Goal: Task Accomplishment & Management: Complete application form

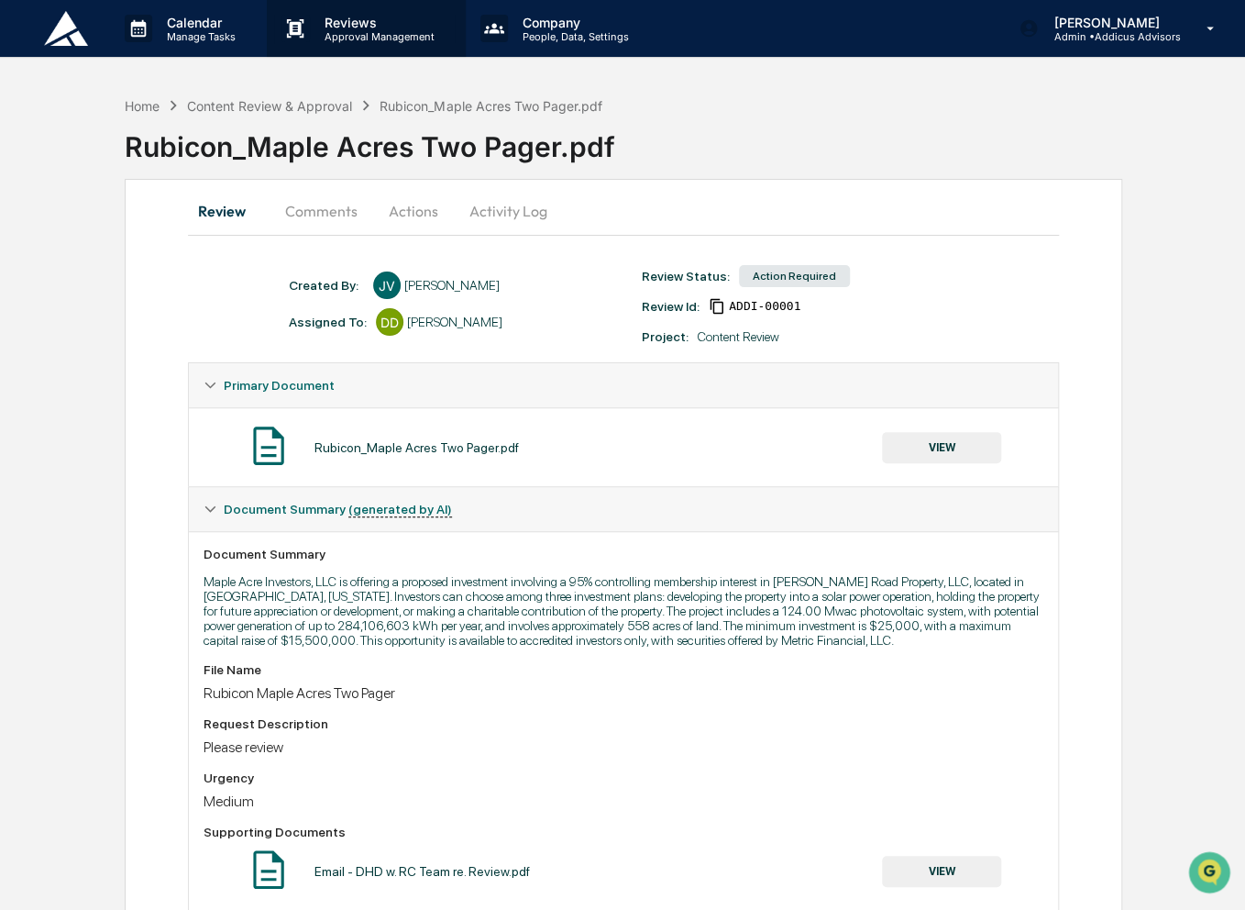
click at [344, 37] on p "Approval Management" at bounding box center [377, 36] width 134 height 13
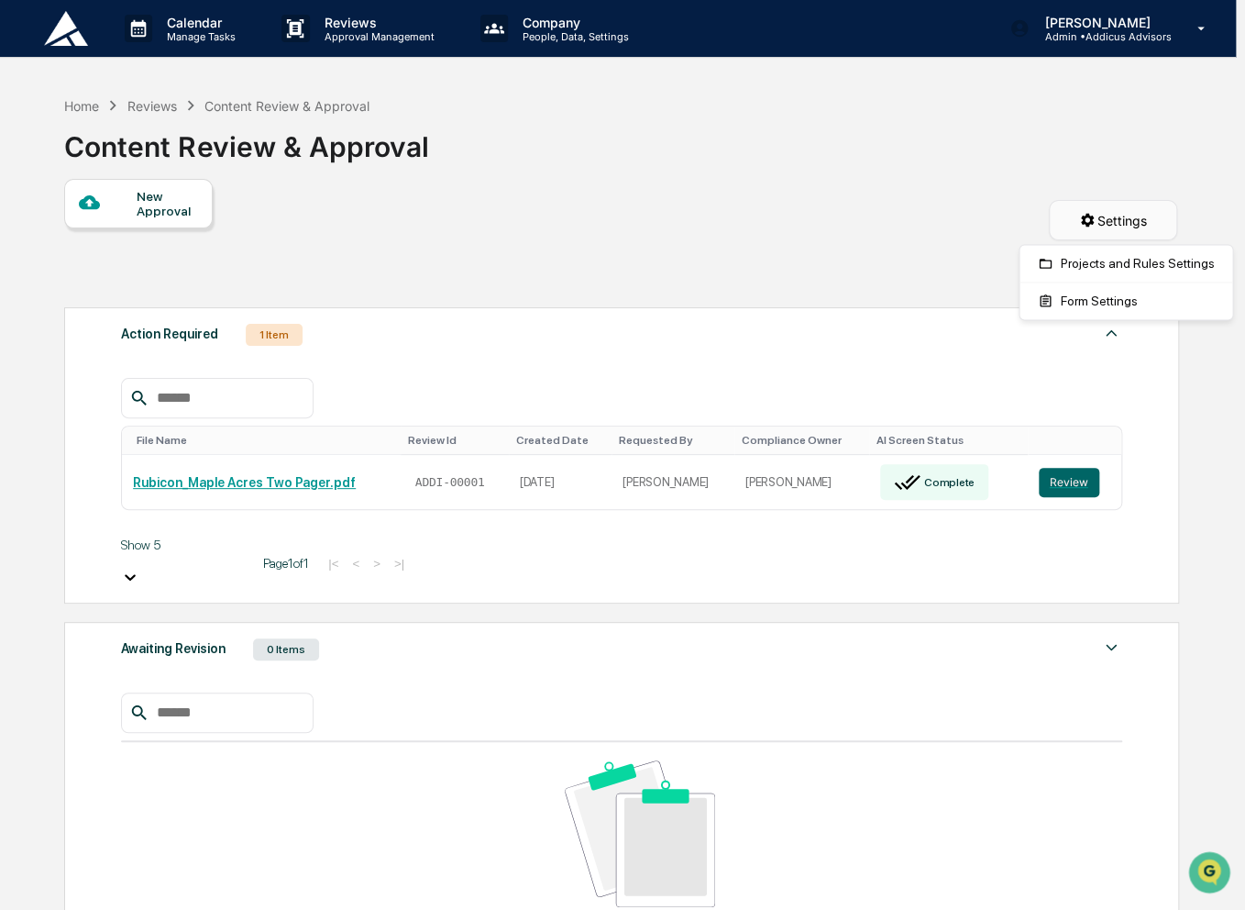
click at [1101, 221] on html "Calendar Manage Tasks Reviews Approval Management Company People, Data, Setting…" at bounding box center [622, 455] width 1245 height 910
click at [1106, 300] on div "Form Settings" at bounding box center [1125, 300] width 205 height 29
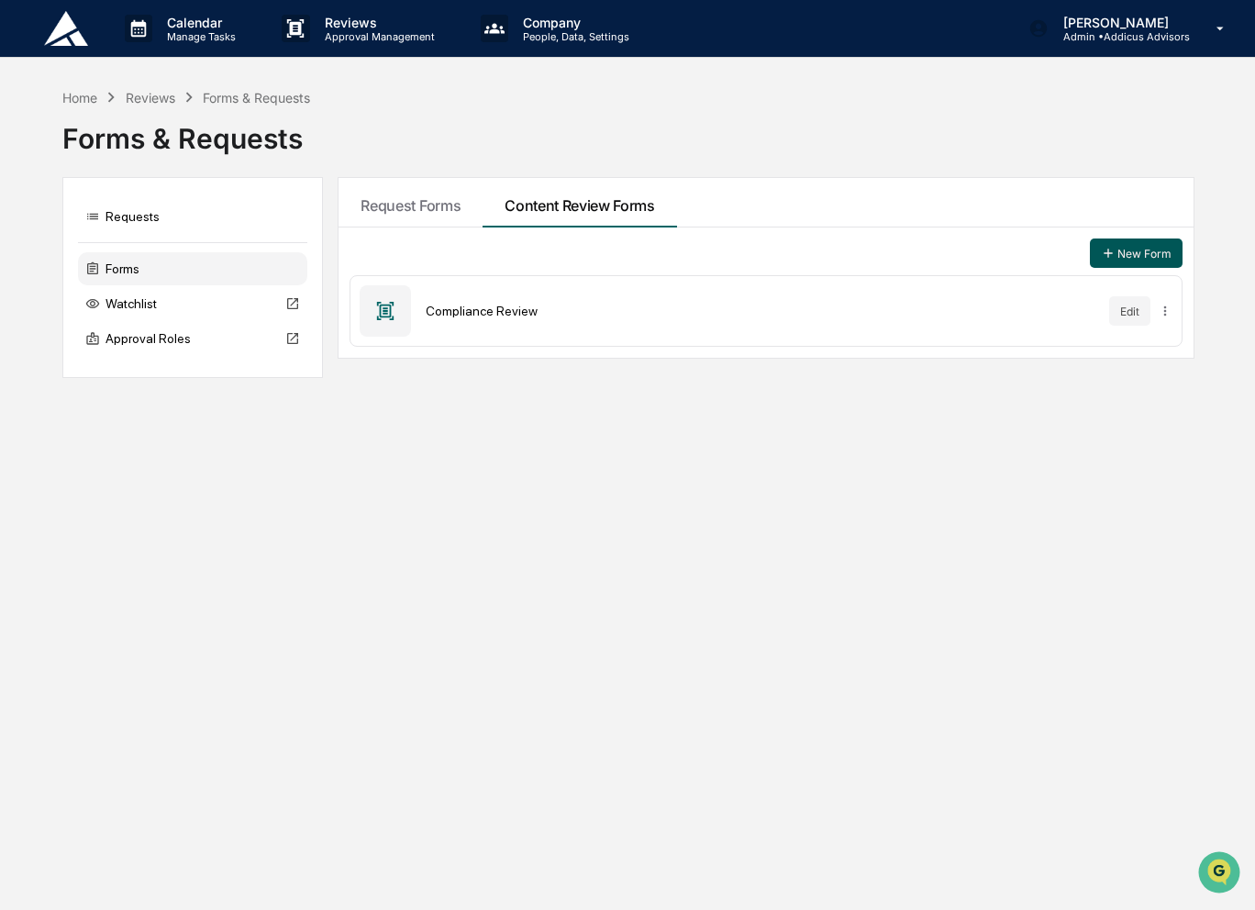
click at [1106, 250] on icon at bounding box center [1108, 253] width 15 height 15
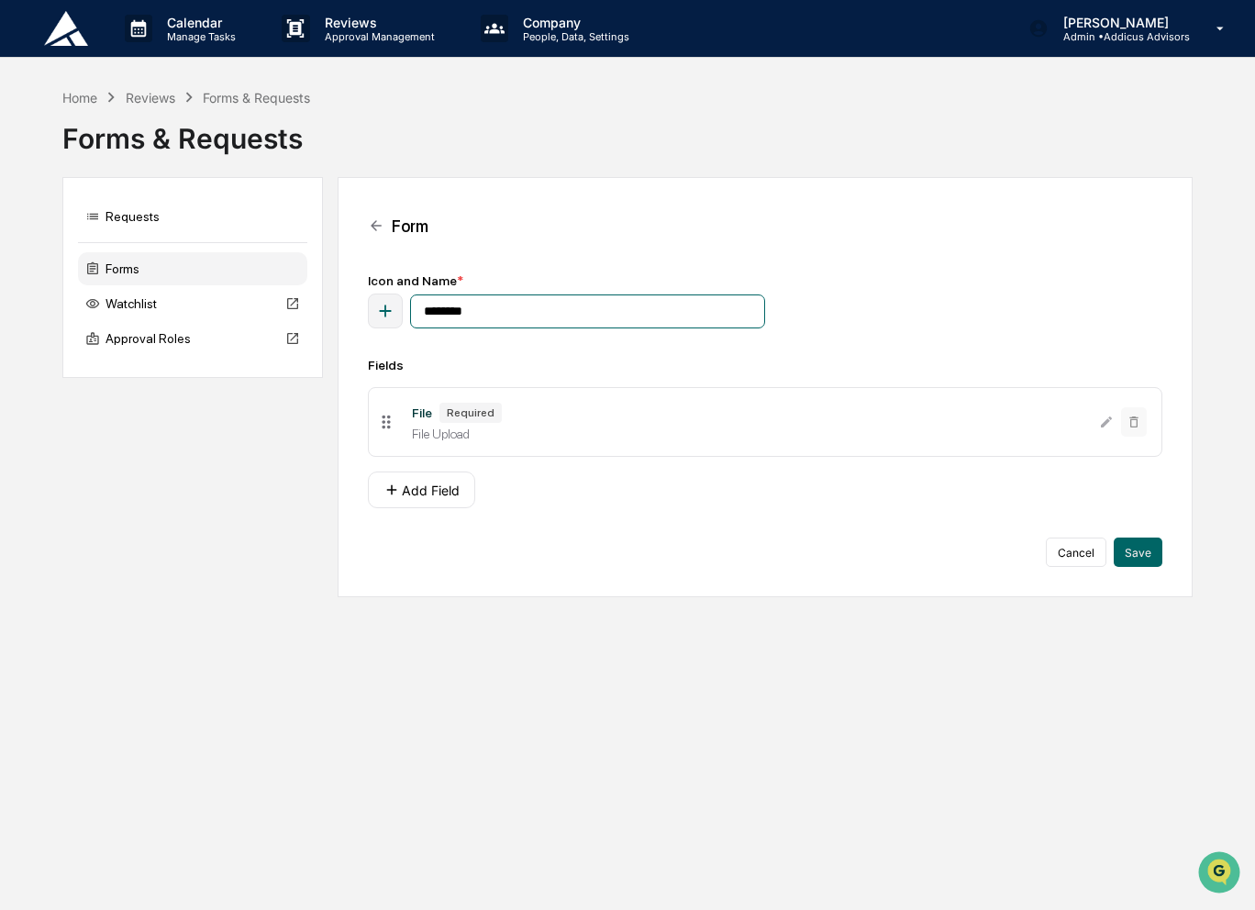
click at [517, 313] on input "********" at bounding box center [587, 311] width 355 height 34
type input "**********"
click at [440, 497] on button "Add Field" at bounding box center [421, 489] width 107 height 37
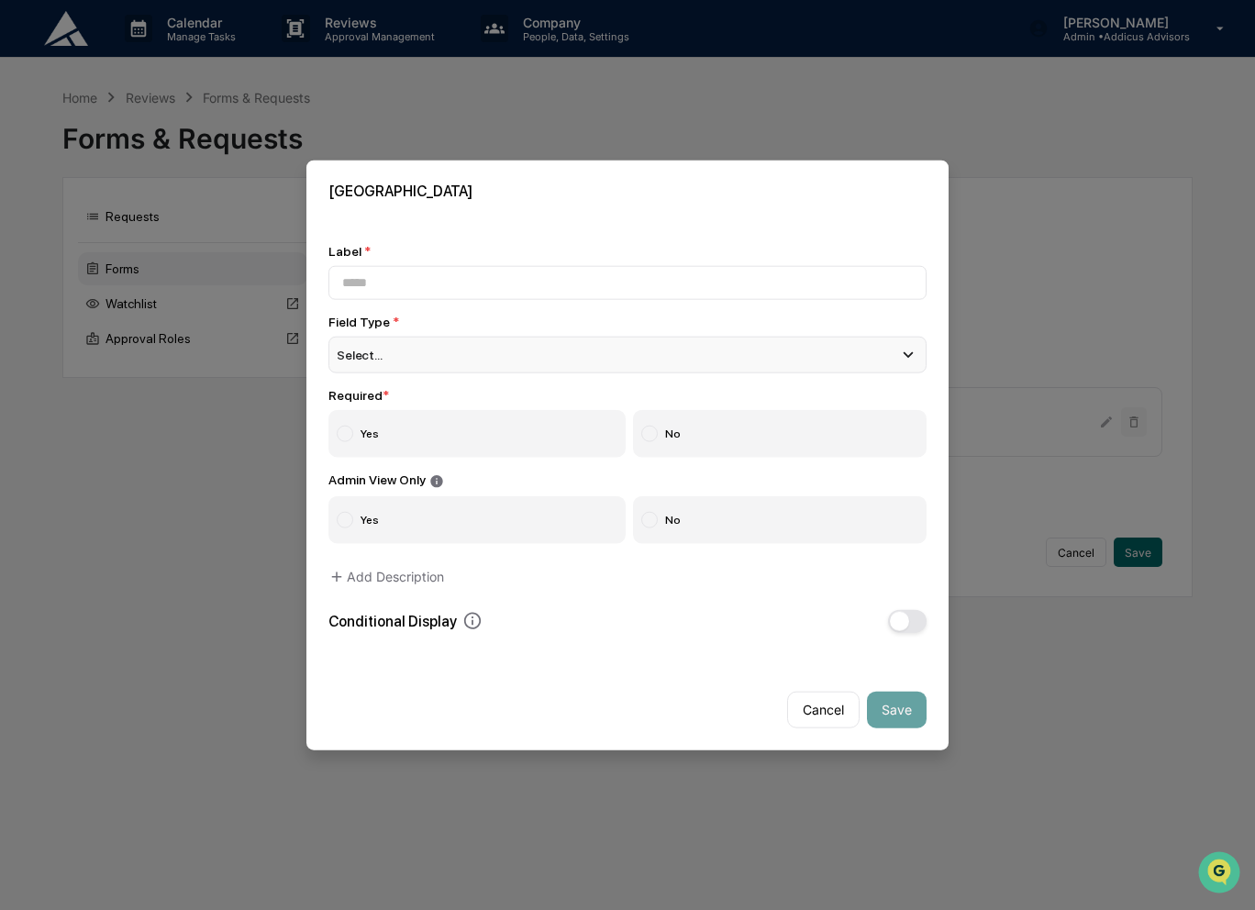
click at [483, 355] on div "Select..." at bounding box center [627, 355] width 598 height 37
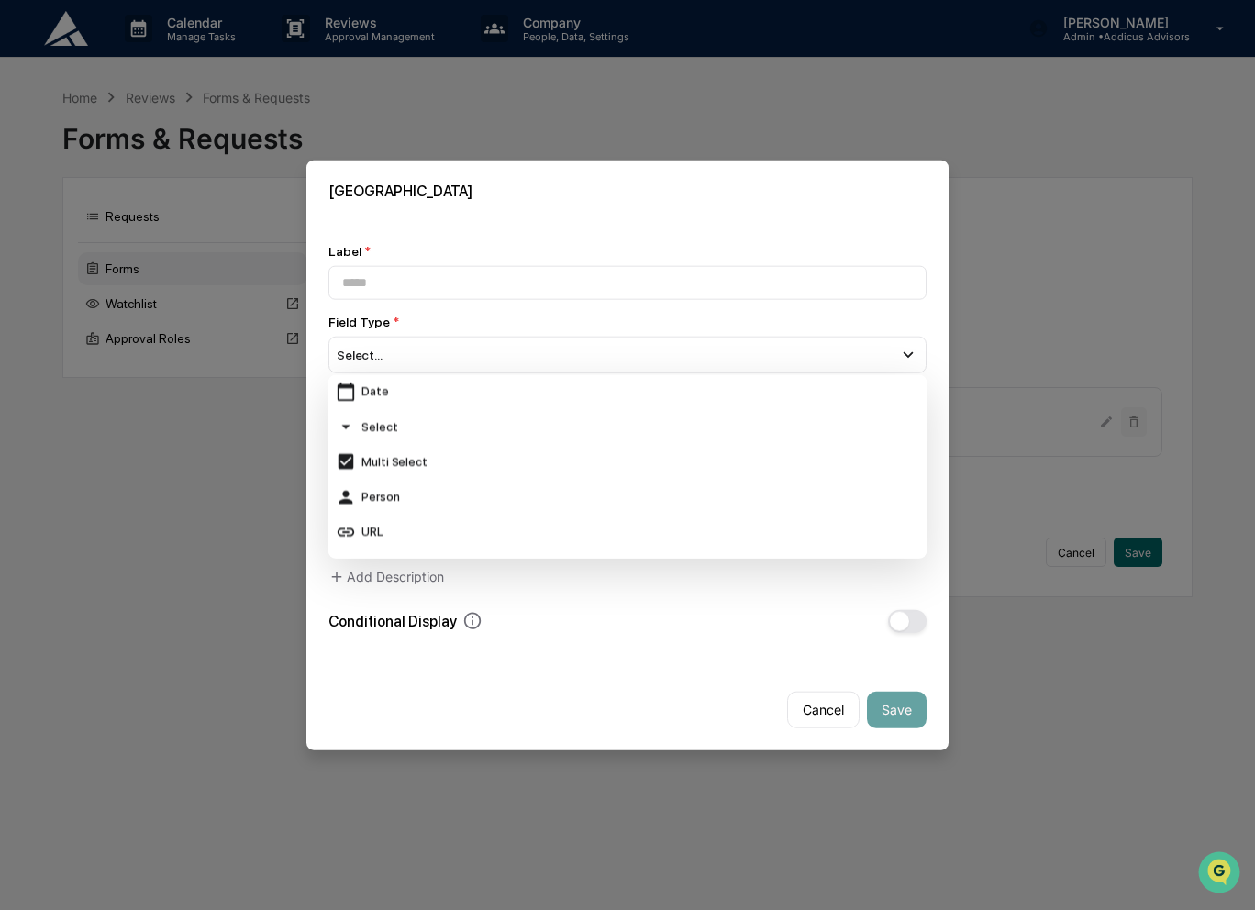
scroll to position [183, 0]
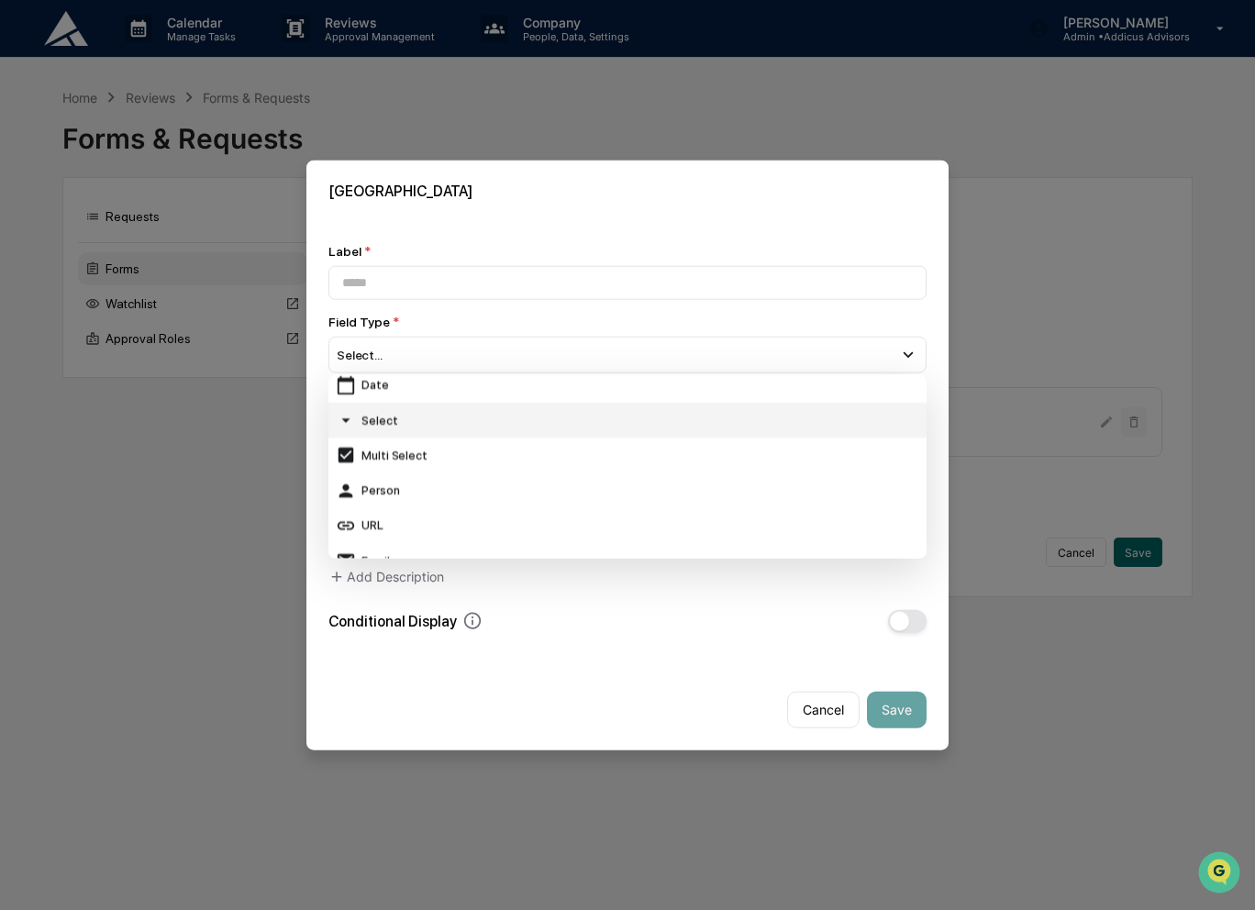
click at [558, 419] on div "Select" at bounding box center [627, 420] width 583 height 20
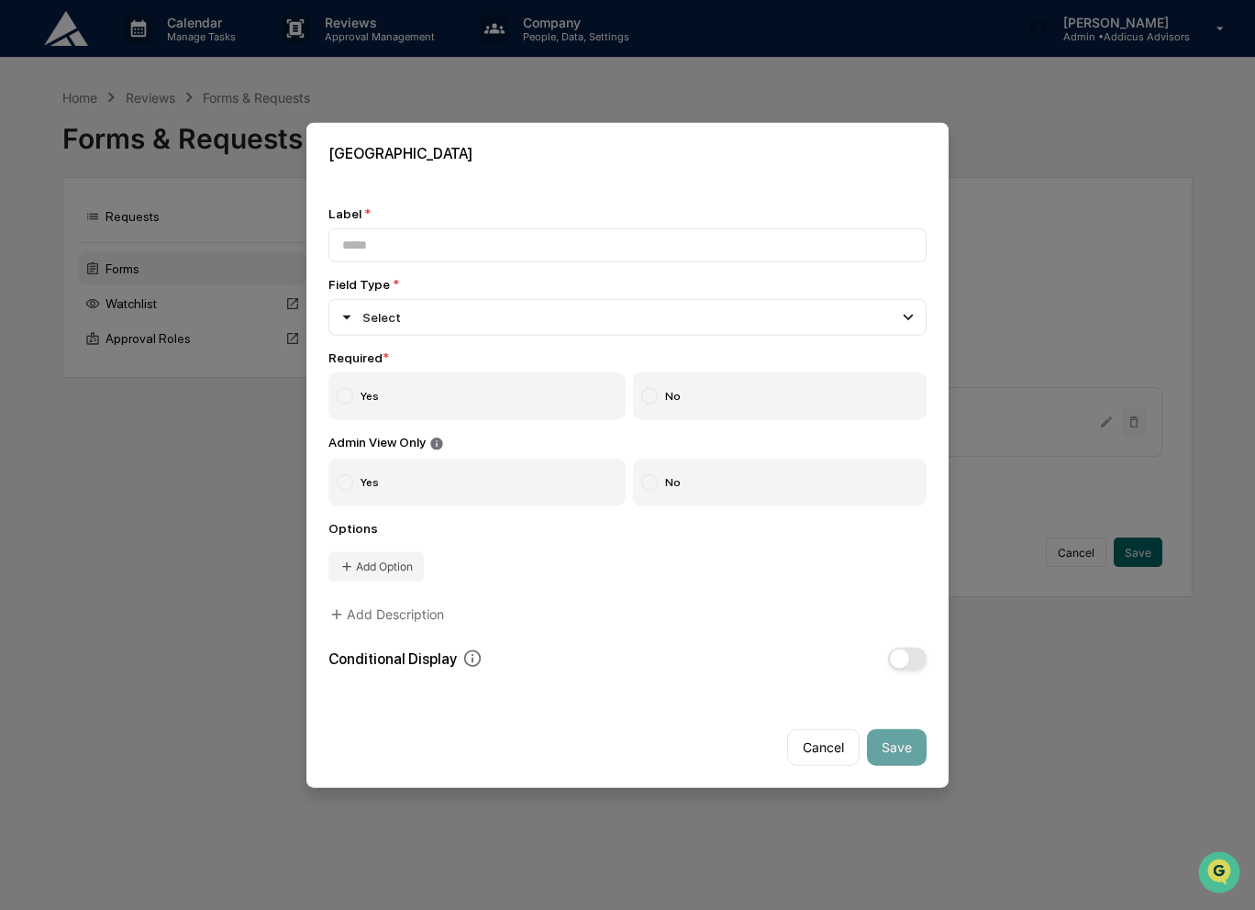
click at [691, 477] on label "No" at bounding box center [780, 482] width 294 height 48
click at [550, 392] on label "Yes" at bounding box center [476, 396] width 297 height 48
click at [389, 570] on button "Add Option" at bounding box center [375, 565] width 95 height 29
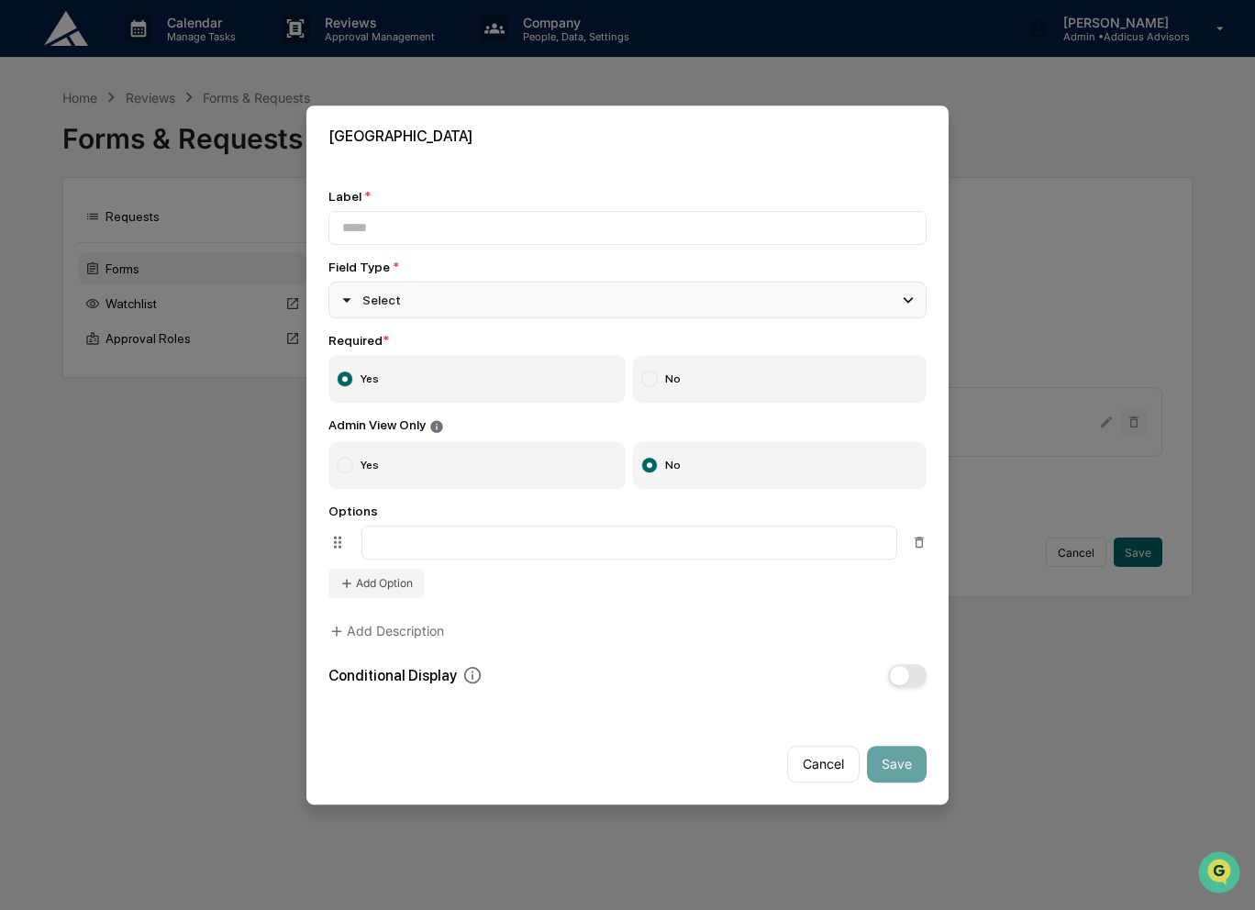
click at [538, 303] on div "Select" at bounding box center [627, 300] width 598 height 37
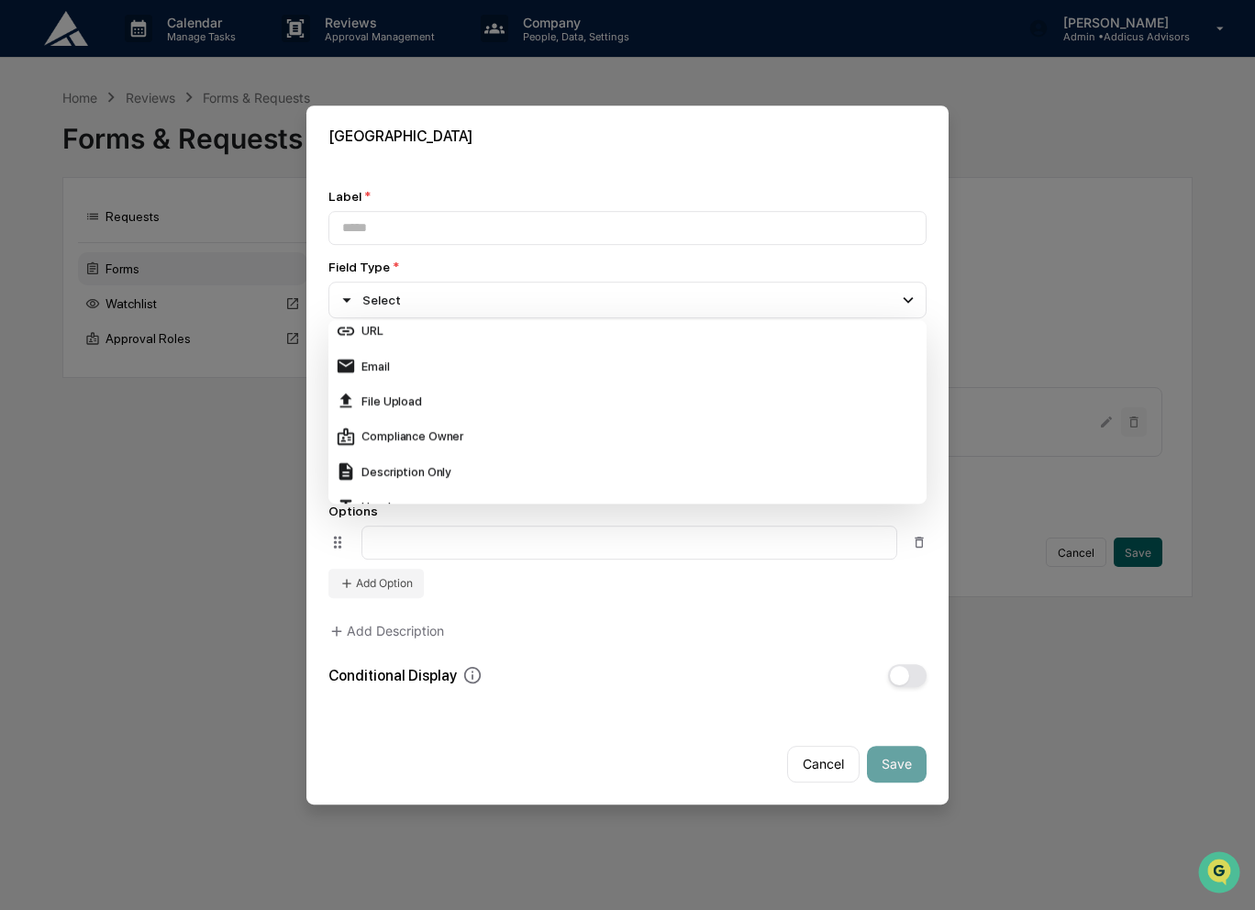
scroll to position [367, 0]
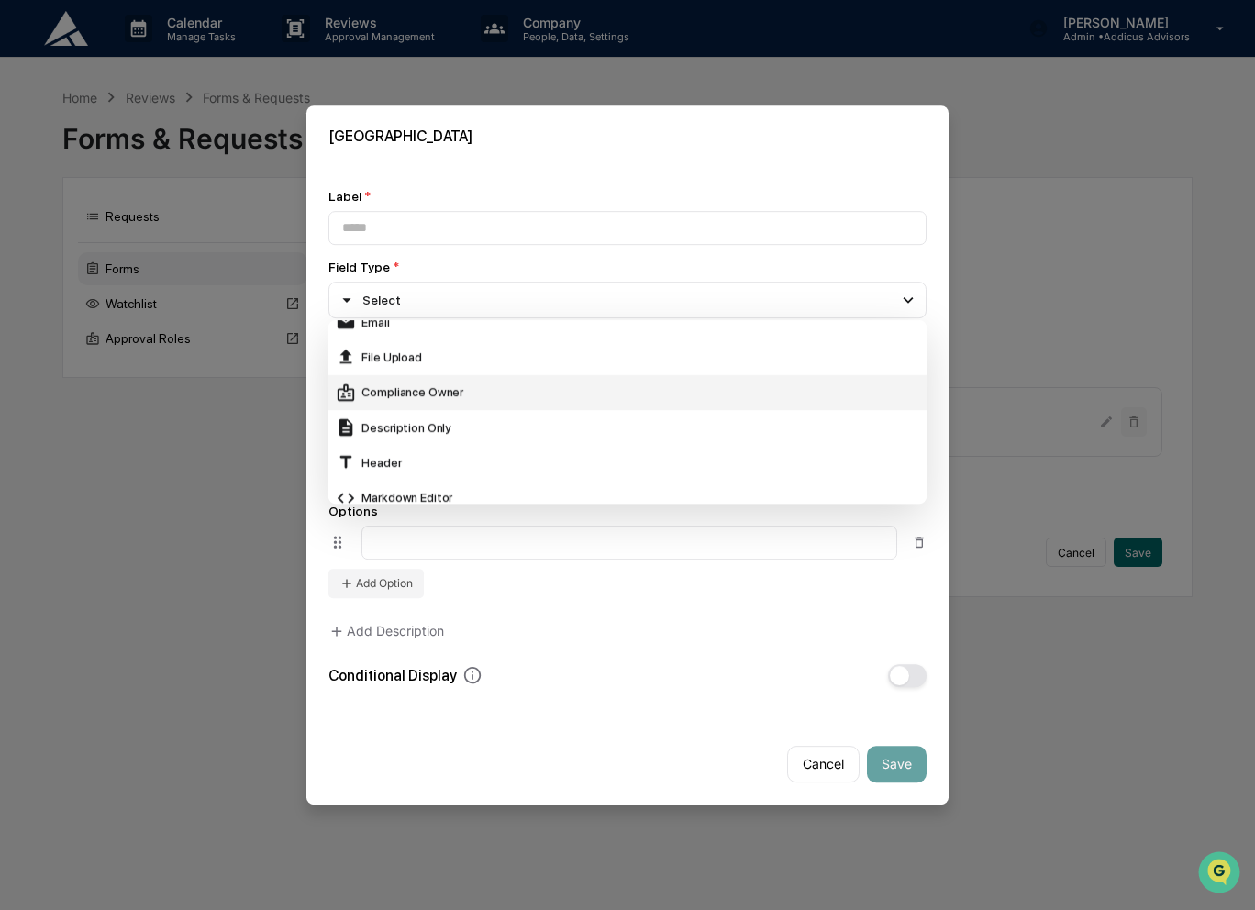
click at [502, 386] on div "Compliance Owner" at bounding box center [627, 392] width 583 height 20
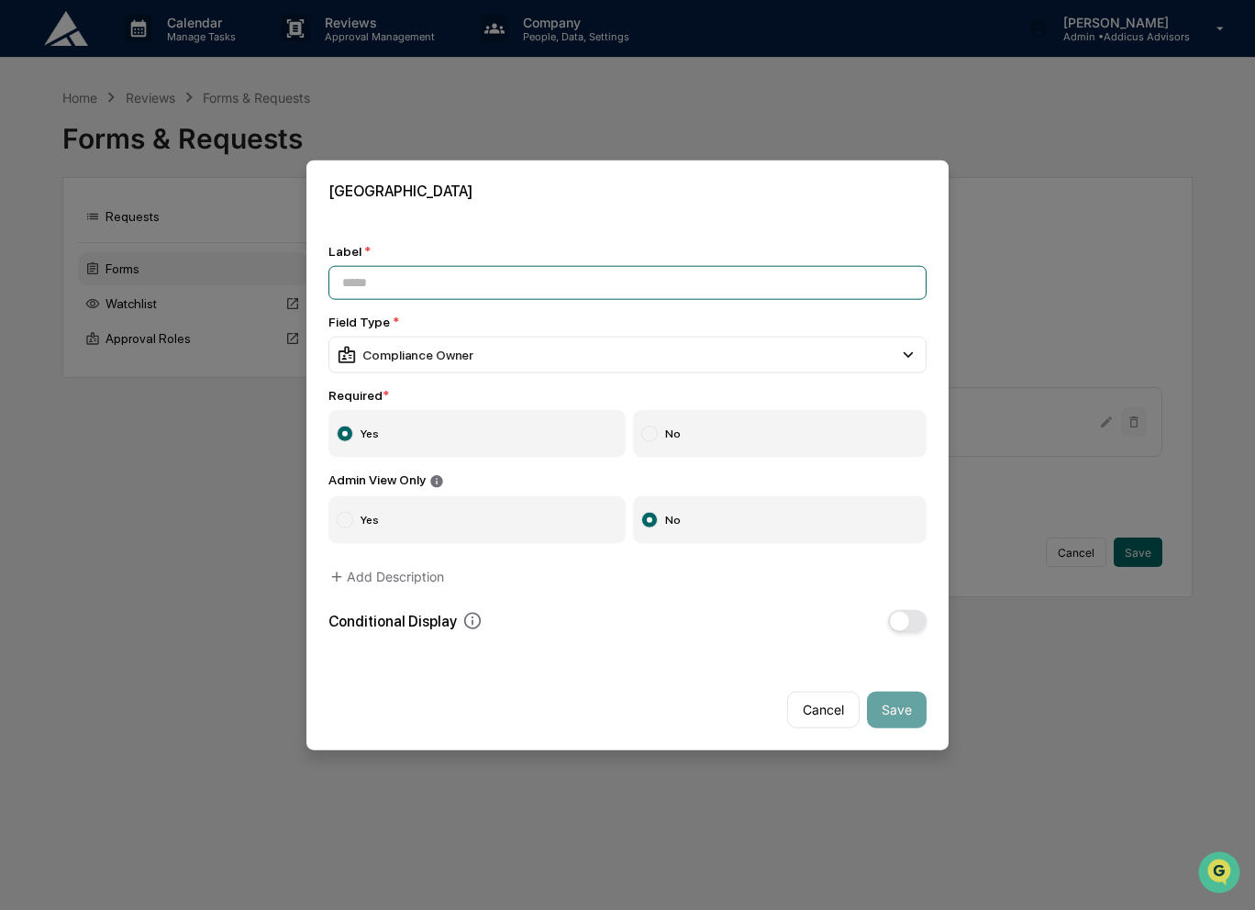
click at [450, 280] on input at bounding box center [627, 283] width 598 height 34
type input "**********"
click at [413, 576] on button "Add Description" at bounding box center [386, 576] width 116 height 37
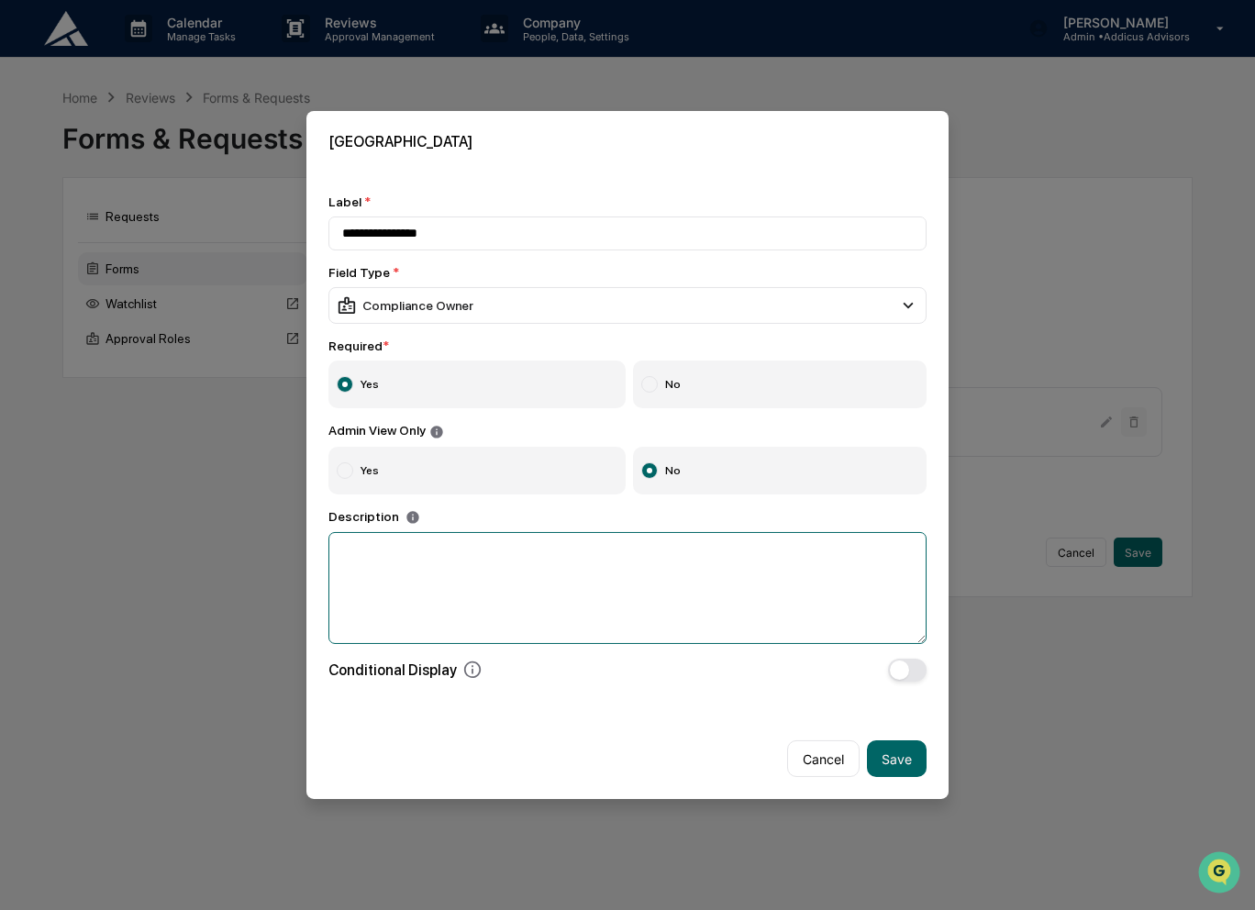
click at [413, 576] on textarea at bounding box center [627, 588] width 598 height 112
click at [559, 557] on textarea "**********" at bounding box center [622, 588] width 589 height 112
type textarea "**********"
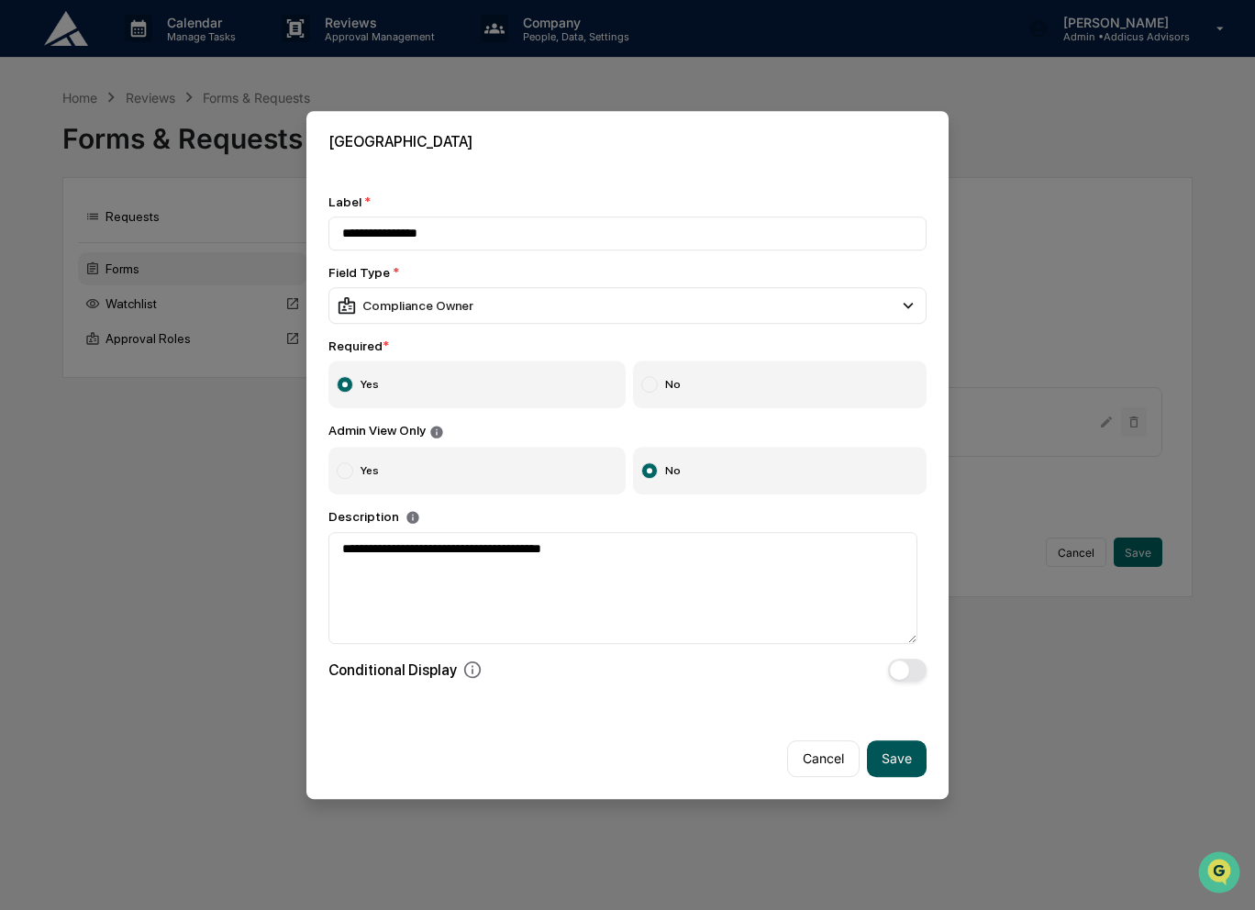
click at [888, 754] on button "Save" at bounding box center [897, 758] width 60 height 37
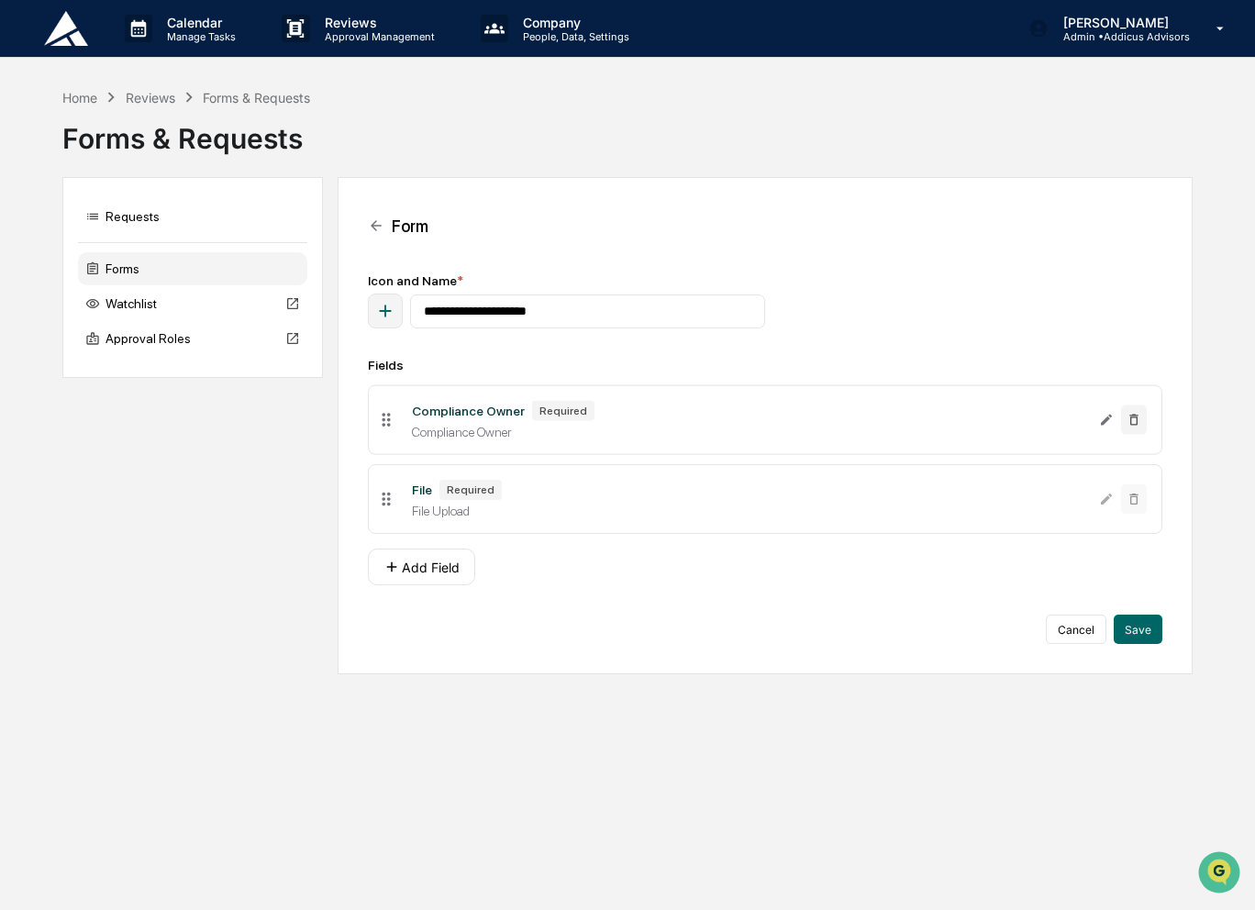
drag, startPoint x: 388, startPoint y: 507, endPoint x: 375, endPoint y: 426, distance: 81.7
click at [376, 426] on icon at bounding box center [386, 420] width 20 height 20
click at [426, 570] on button "Add Field" at bounding box center [421, 566] width 107 height 37
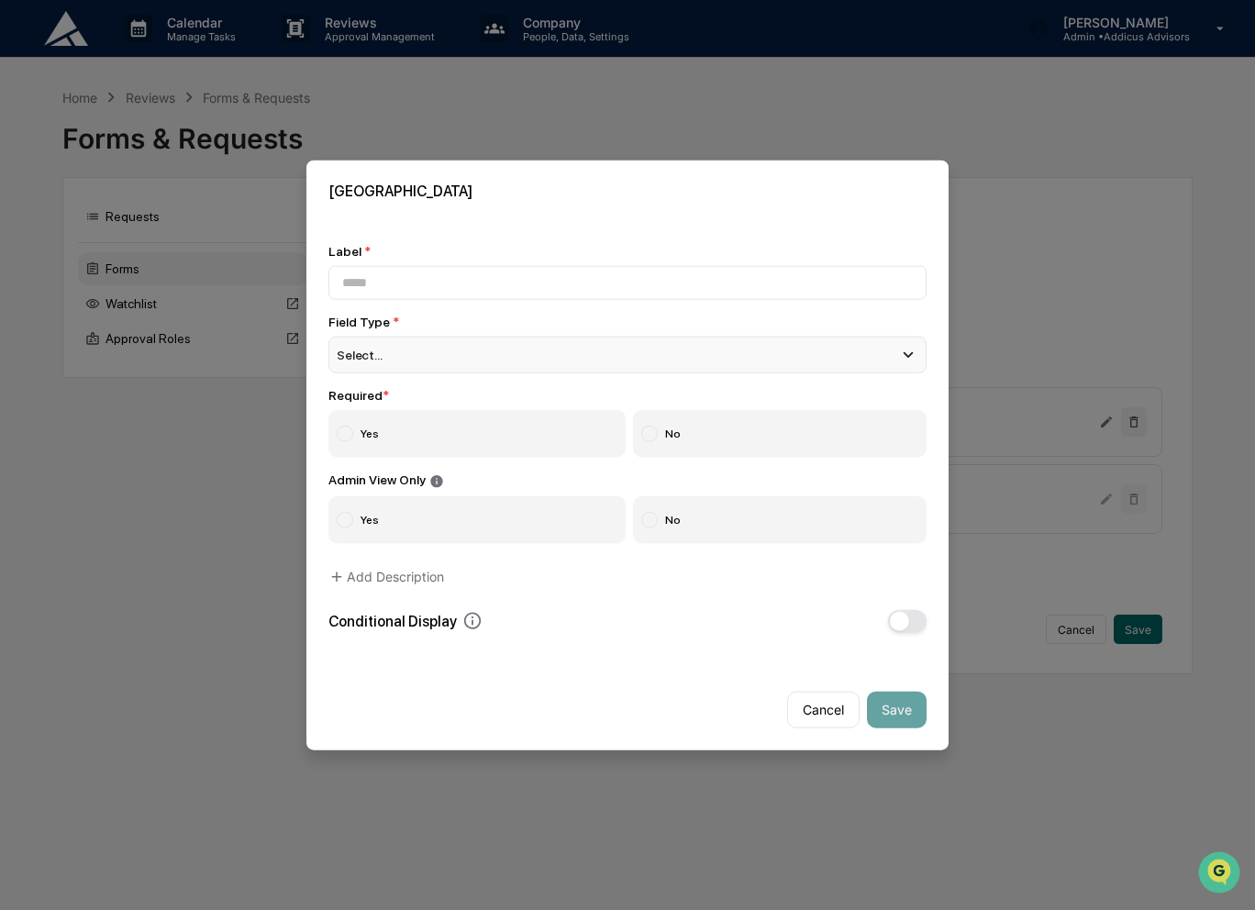
click at [642, 352] on div "Select..." at bounding box center [627, 355] width 598 height 37
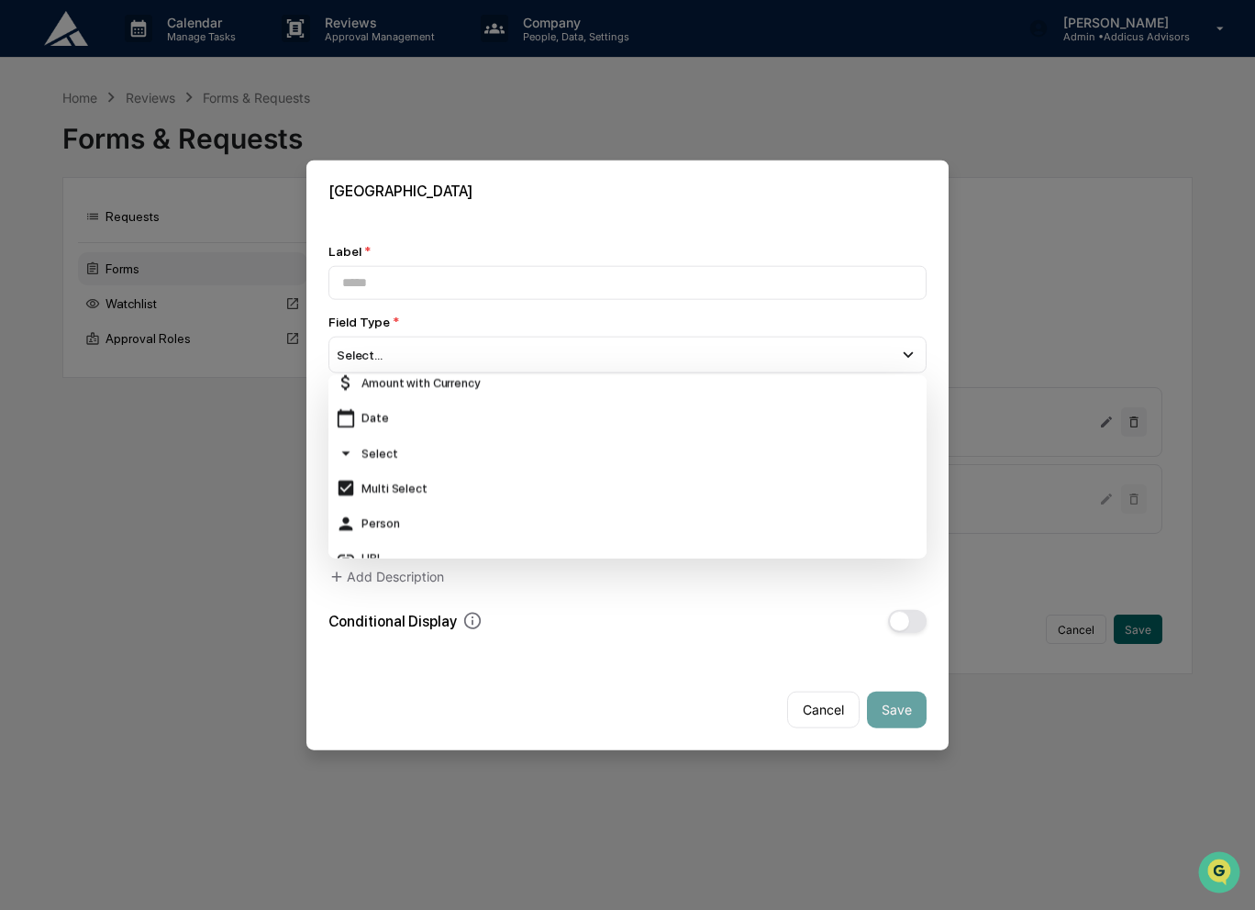
scroll to position [0, 0]
click at [644, 670] on div "Cancel Save" at bounding box center [627, 701] width 642 height 95
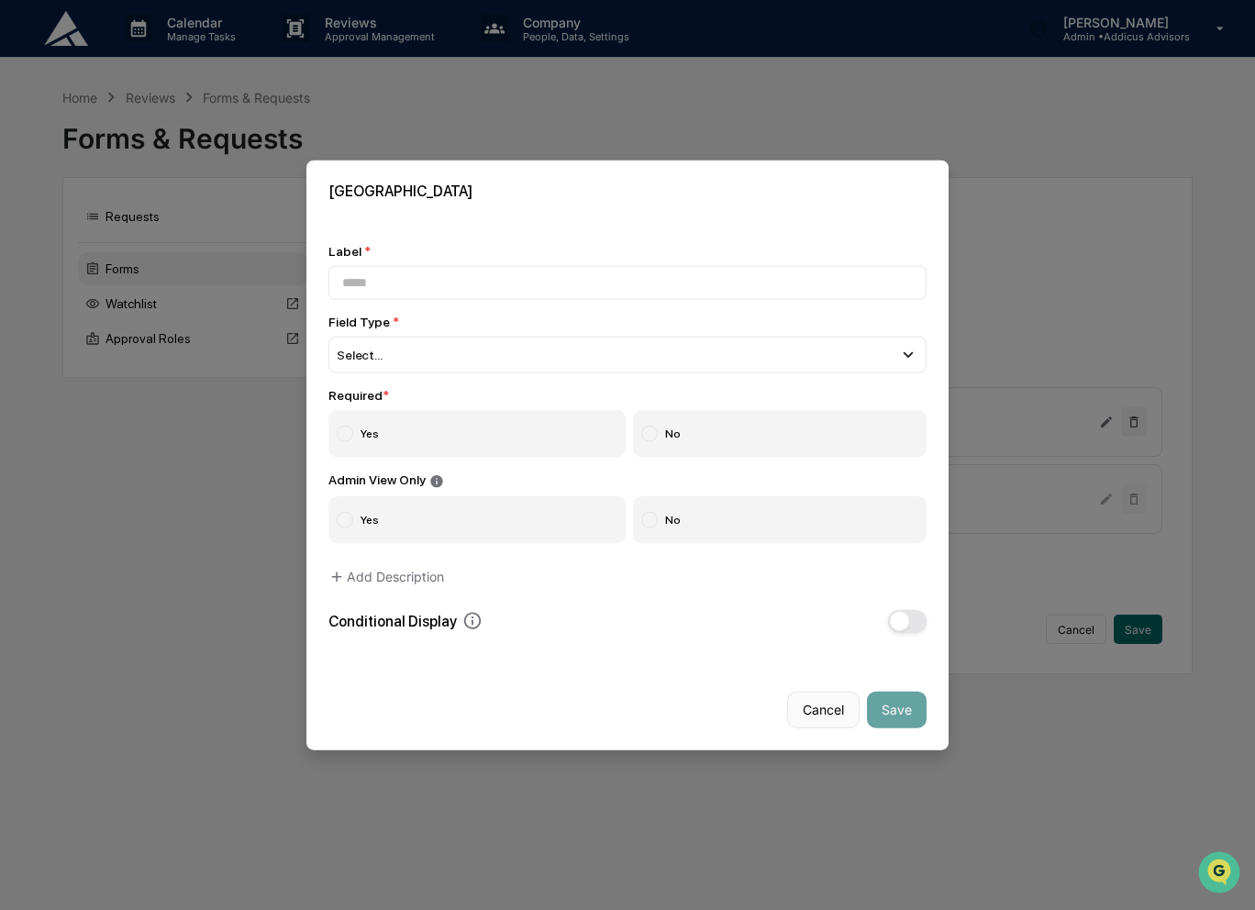
click at [807, 700] on button "Cancel" at bounding box center [823, 709] width 72 height 37
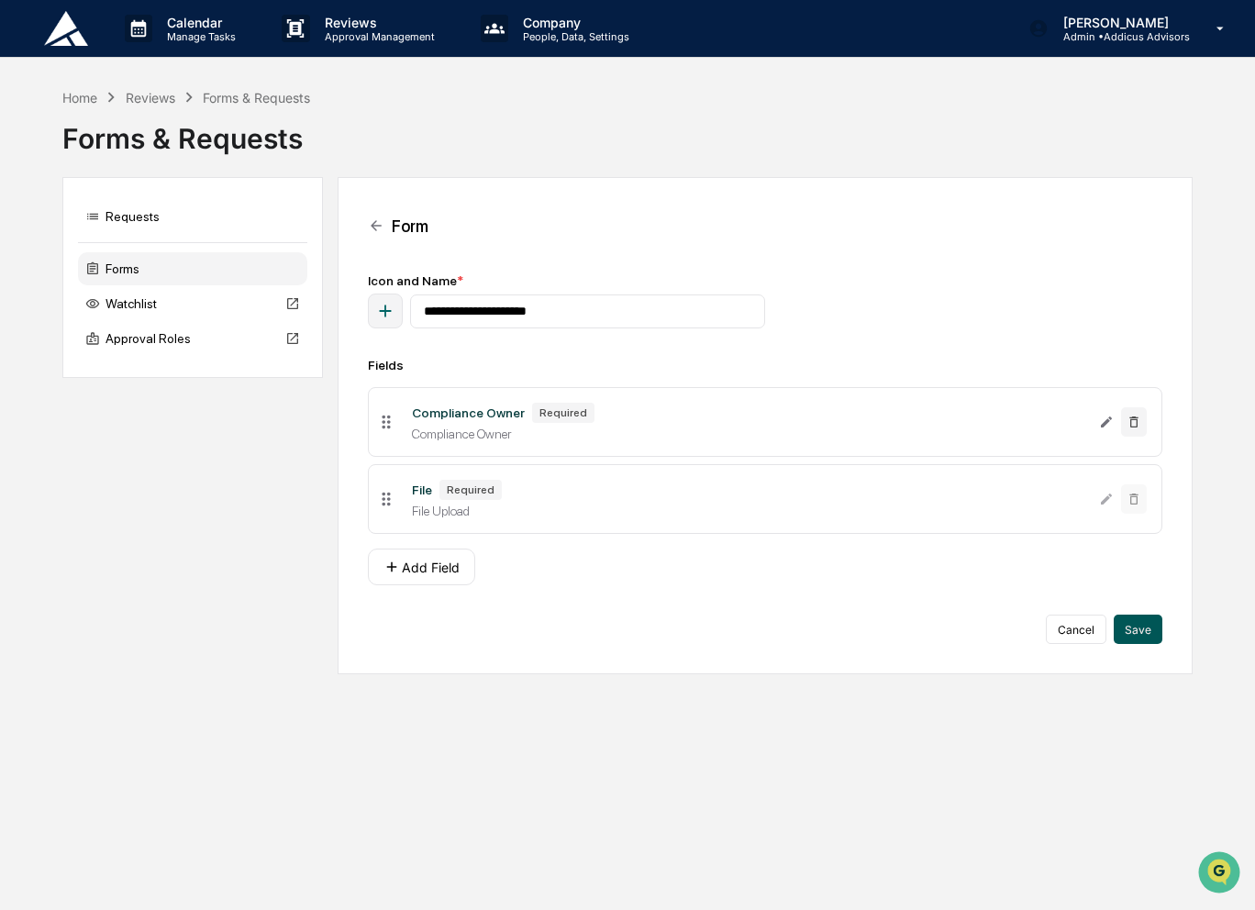
click at [1141, 636] on button "Save" at bounding box center [1137, 628] width 49 height 29
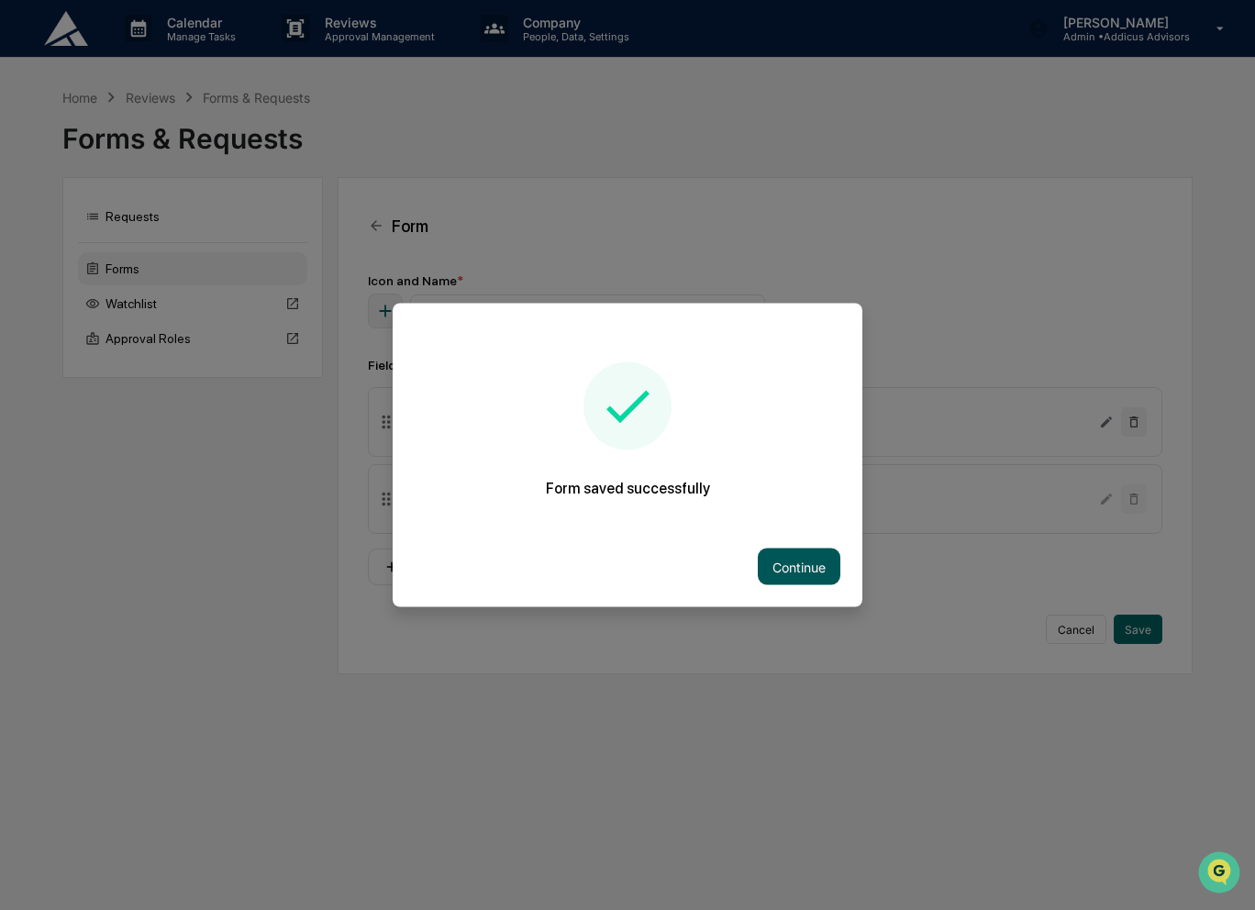
click at [787, 555] on button "Continue" at bounding box center [799, 566] width 83 height 37
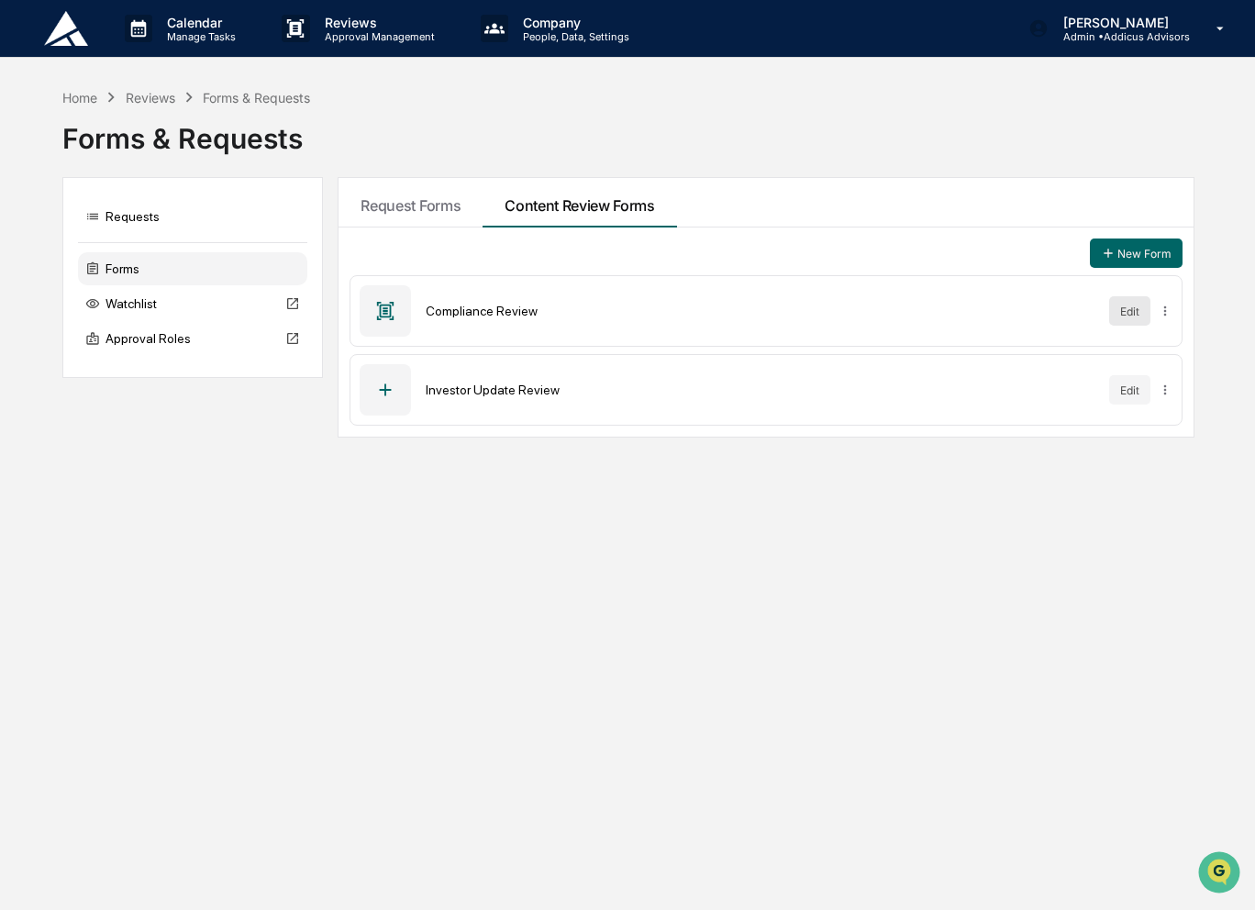
click at [1136, 308] on button "Edit" at bounding box center [1129, 310] width 41 height 29
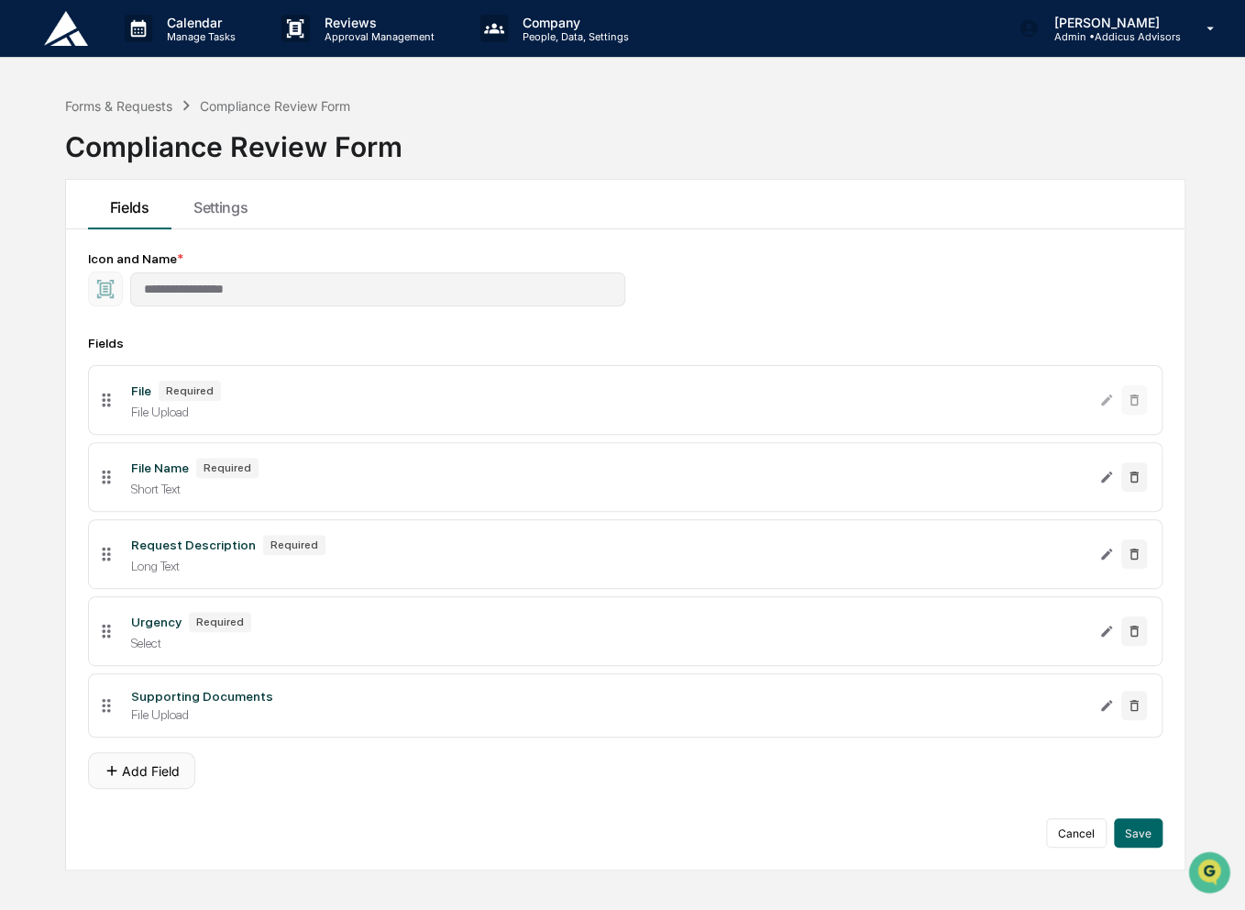
click at [160, 778] on button "Add Field" at bounding box center [141, 770] width 107 height 37
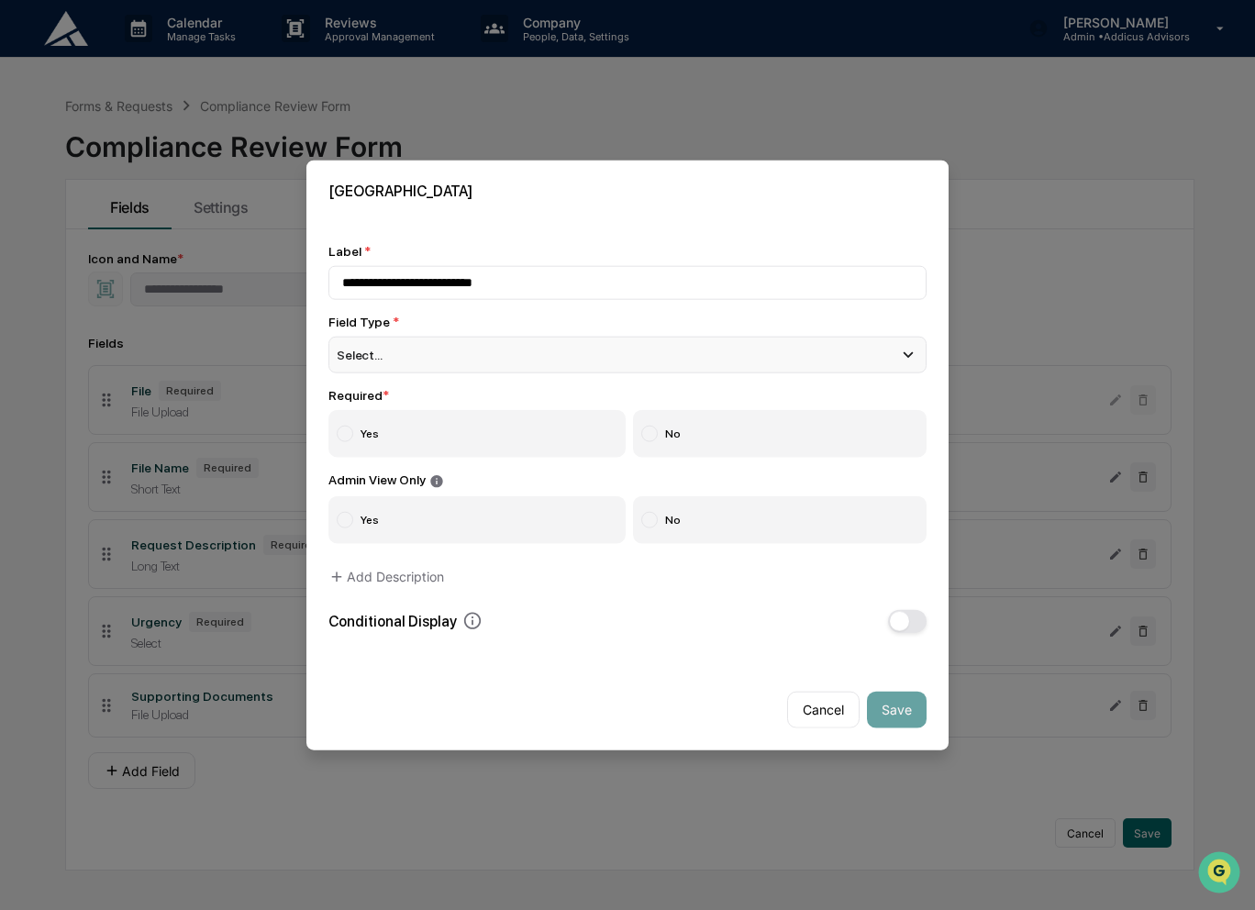
type input "**********"
click at [533, 355] on div "Select..." at bounding box center [627, 355] width 598 height 37
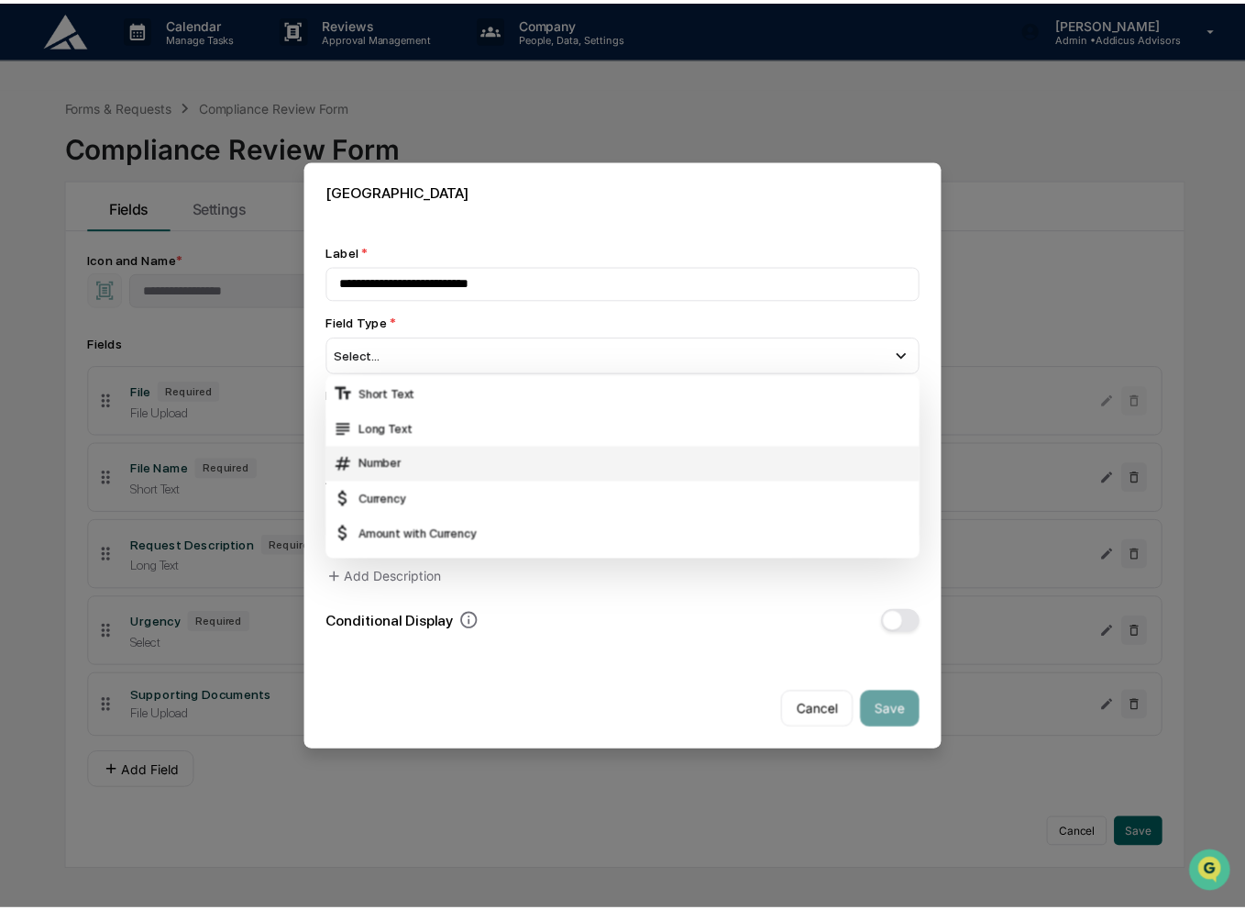
scroll to position [183, 0]
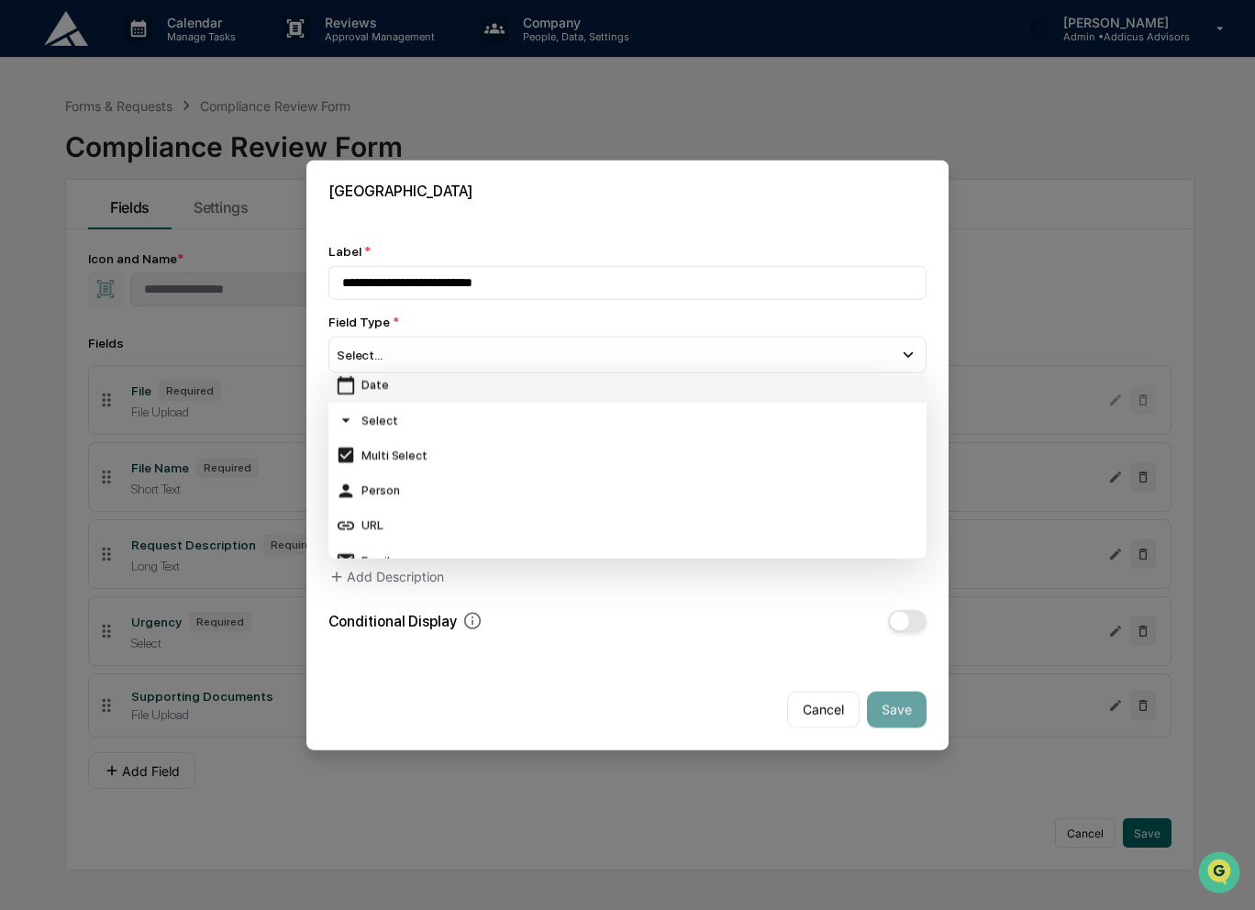
click at [522, 389] on div "Date" at bounding box center [627, 384] width 583 height 20
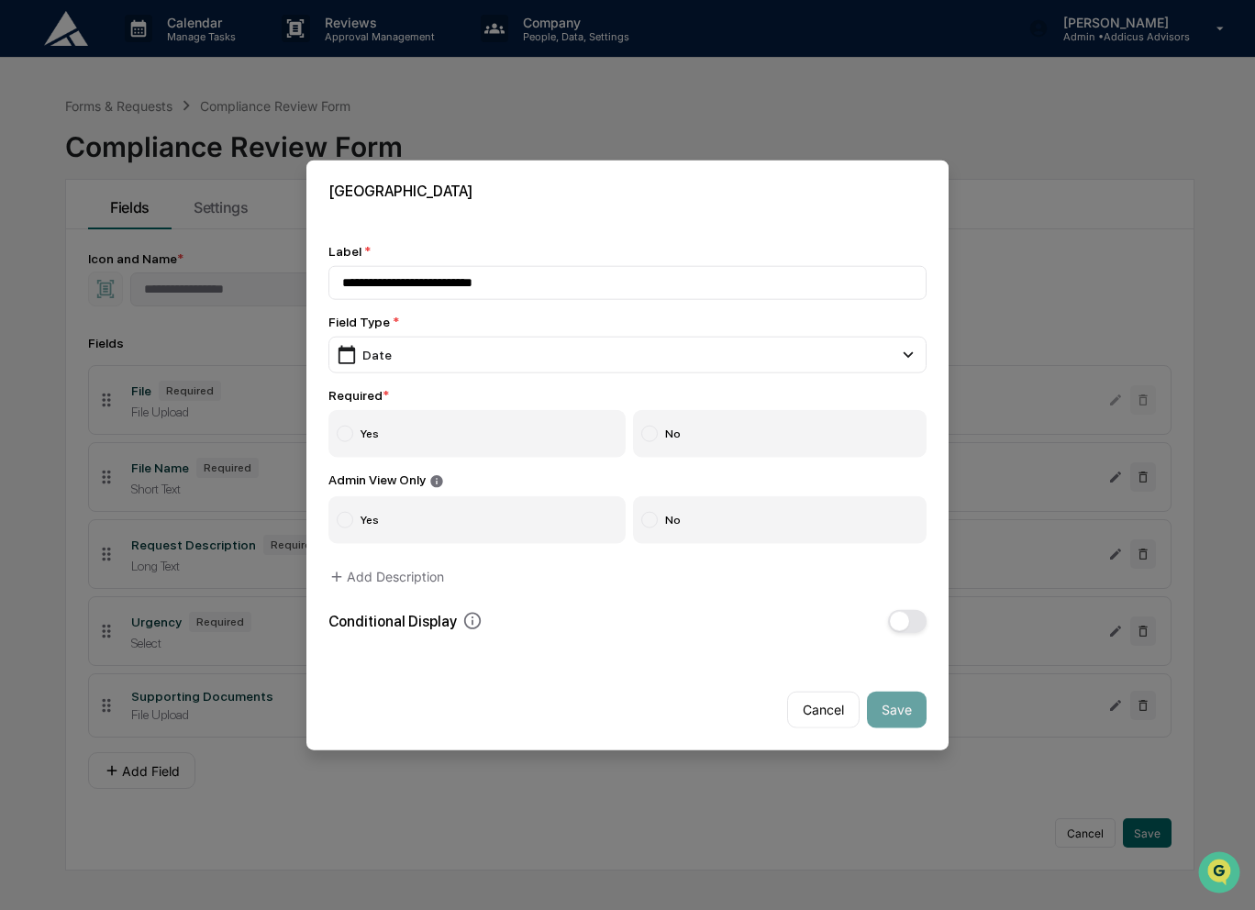
click at [532, 419] on label "Yes" at bounding box center [476, 434] width 297 height 48
click at [689, 517] on label "No" at bounding box center [780, 519] width 294 height 48
click at [888, 706] on button "Save" at bounding box center [897, 709] width 60 height 37
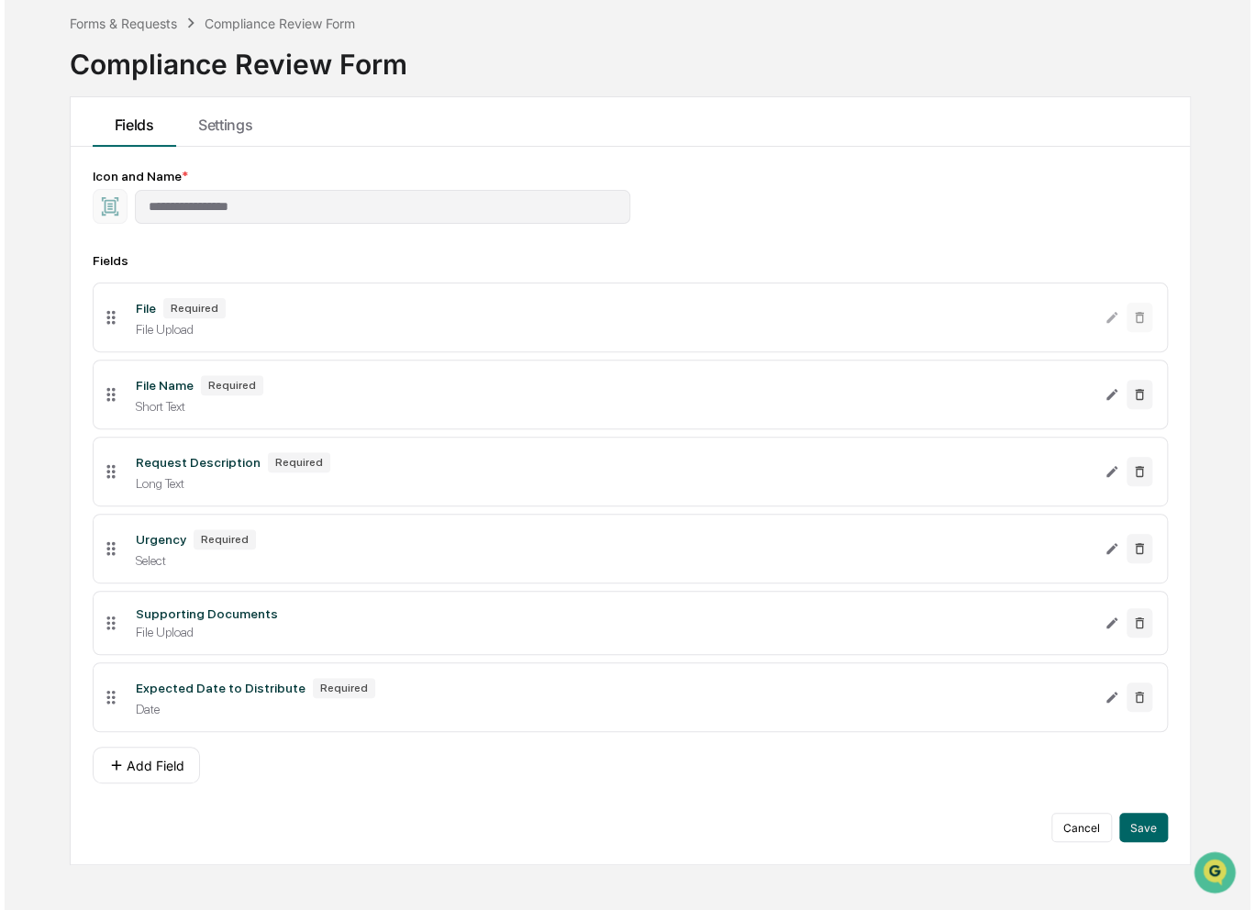
scroll to position [87, 0]
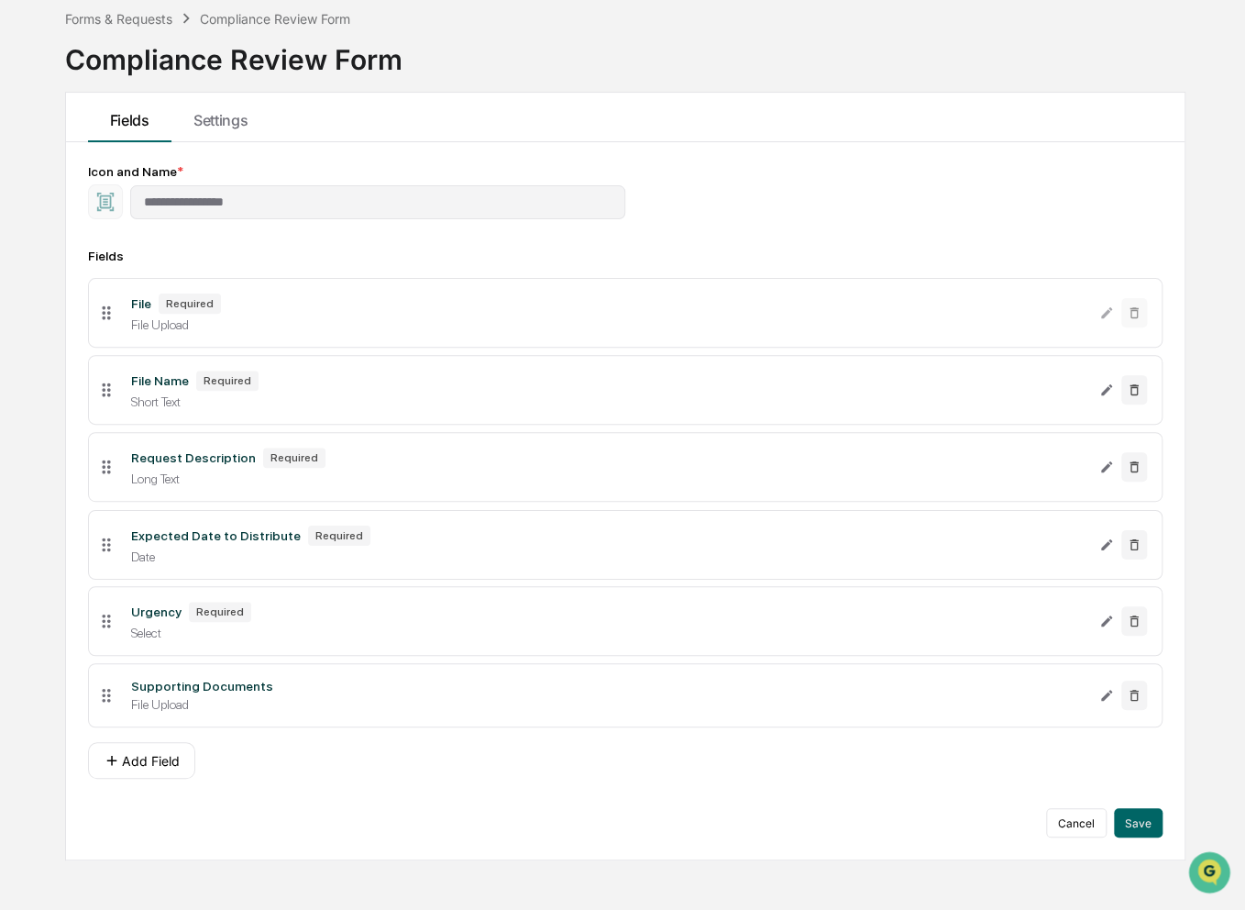
drag, startPoint x: 103, startPoint y: 700, endPoint x: 100, endPoint y: 550, distance: 149.5
click at [100, 550] on icon at bounding box center [106, 545] width 20 height 20
drag, startPoint x: 100, startPoint y: 550, endPoint x: 129, endPoint y: 614, distance: 69.8
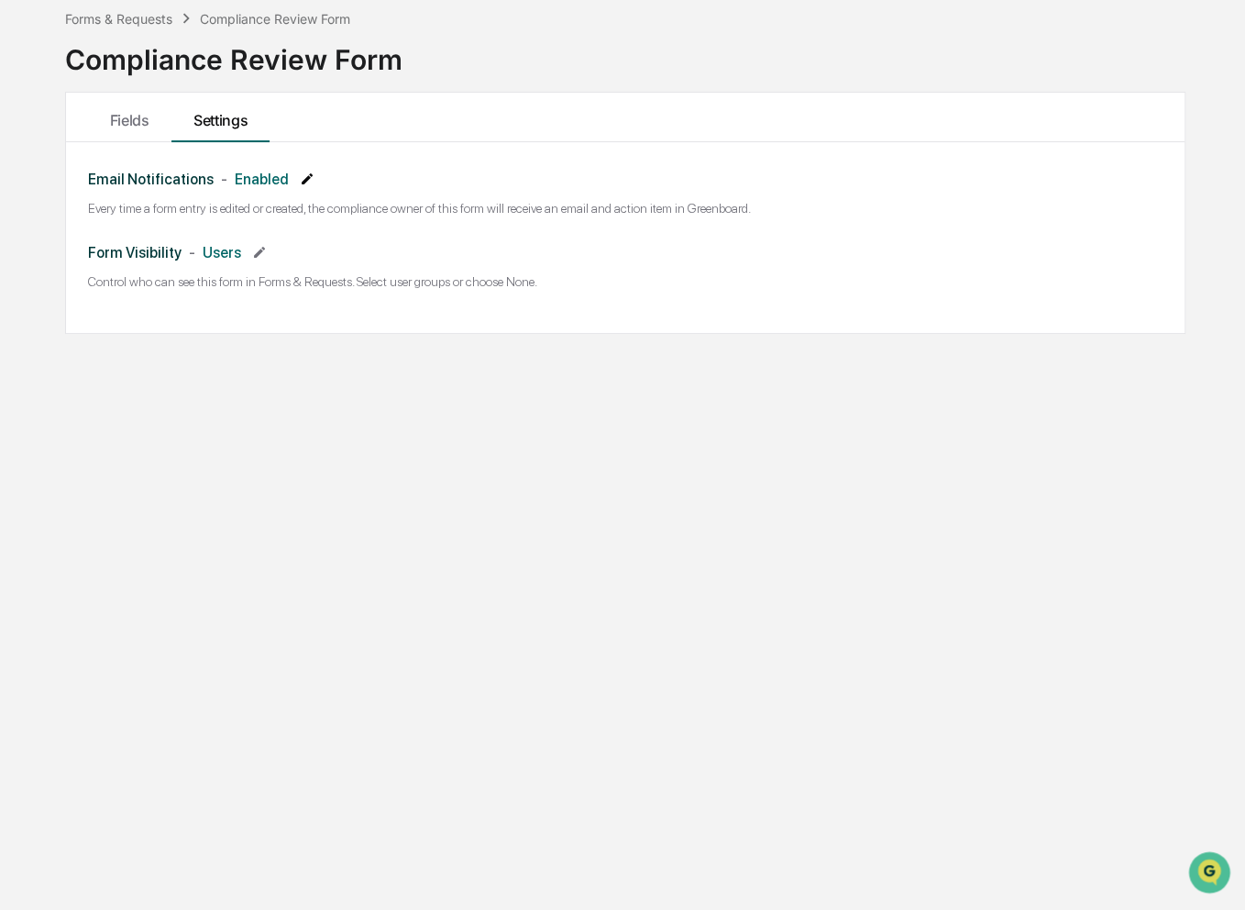
click at [302, 174] on icon at bounding box center [307, 178] width 11 height 11
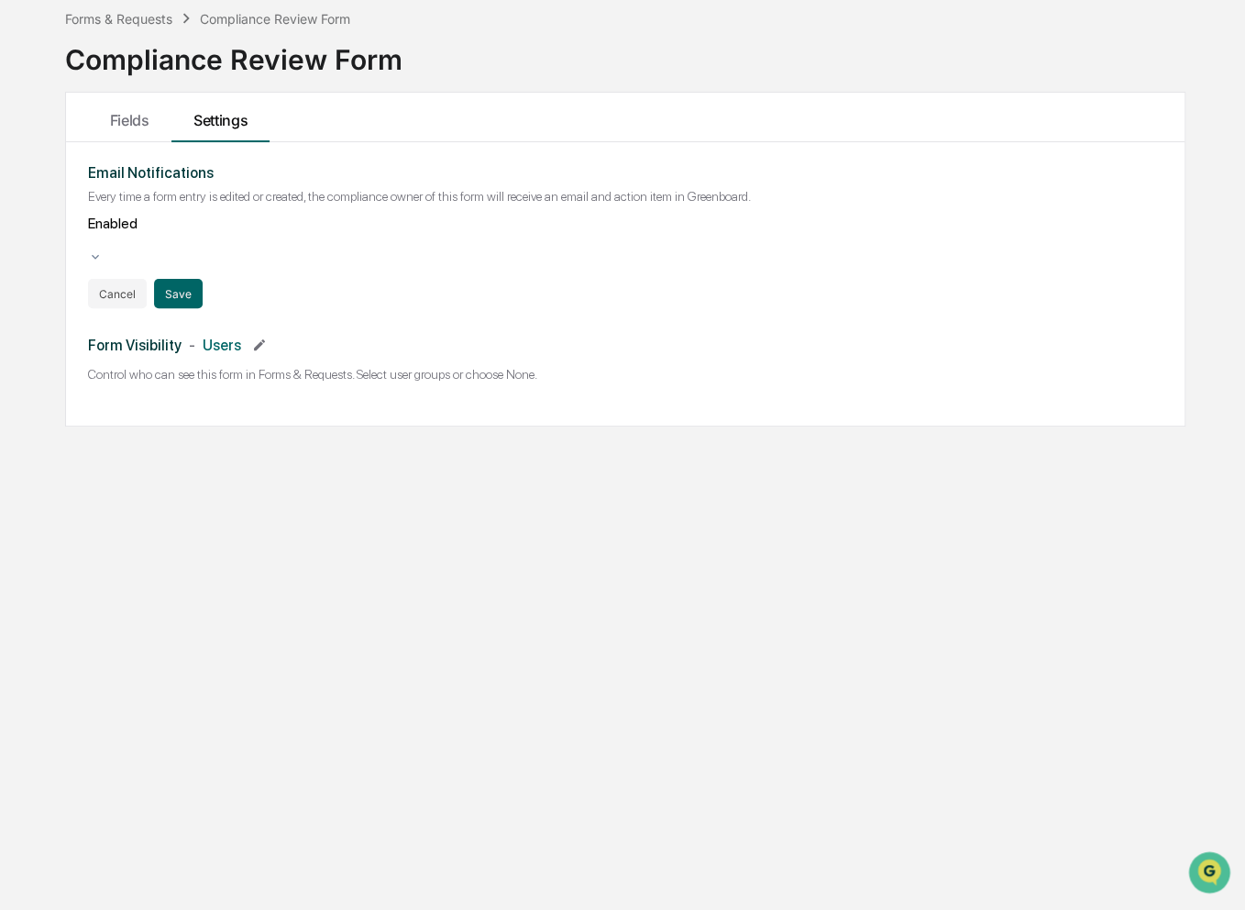
click at [103, 249] on icon at bounding box center [95, 256] width 15 height 15
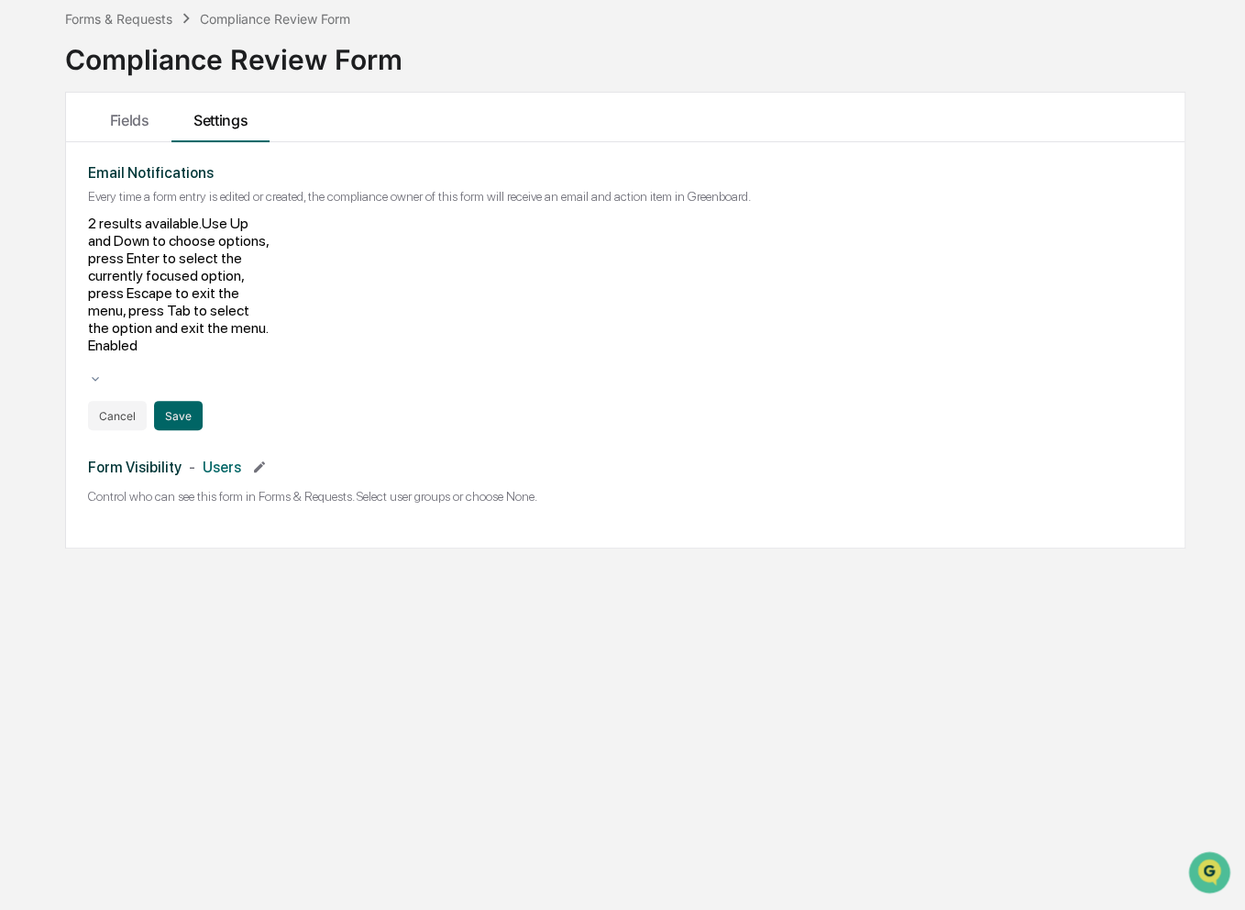
click at [103, 371] on icon at bounding box center [95, 378] width 15 height 15
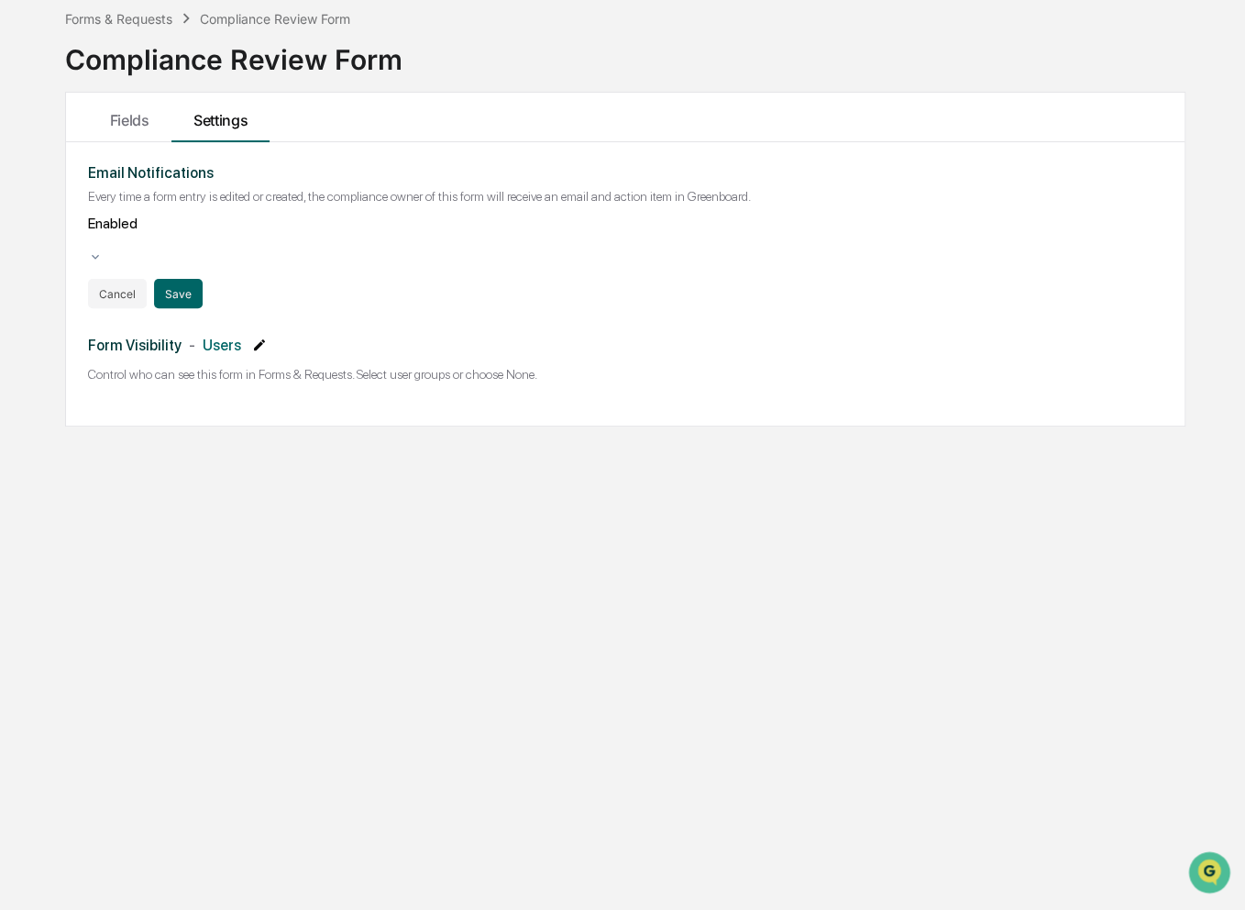
click at [253, 337] on icon at bounding box center [259, 344] width 15 height 15
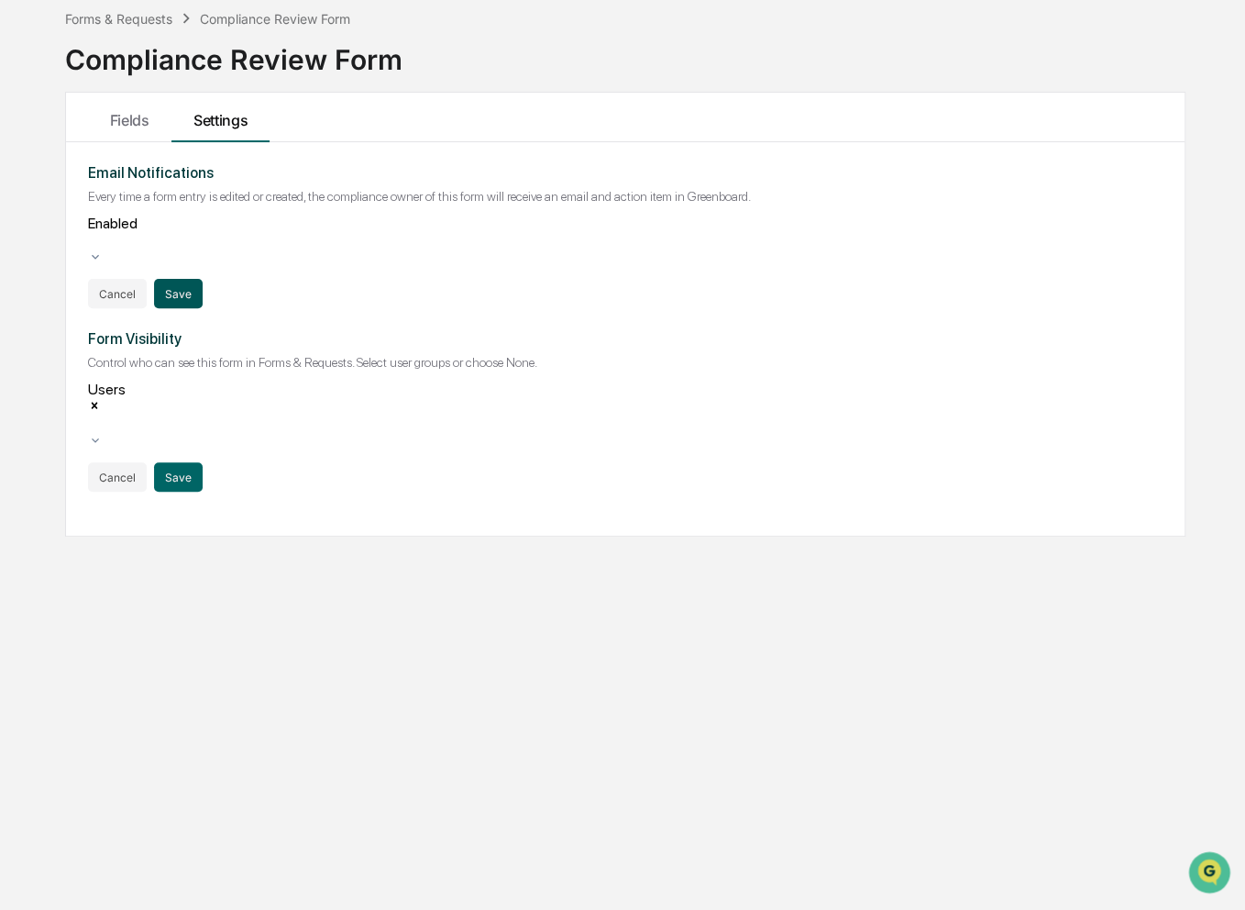
click at [172, 279] on button "Save" at bounding box center [178, 293] width 49 height 29
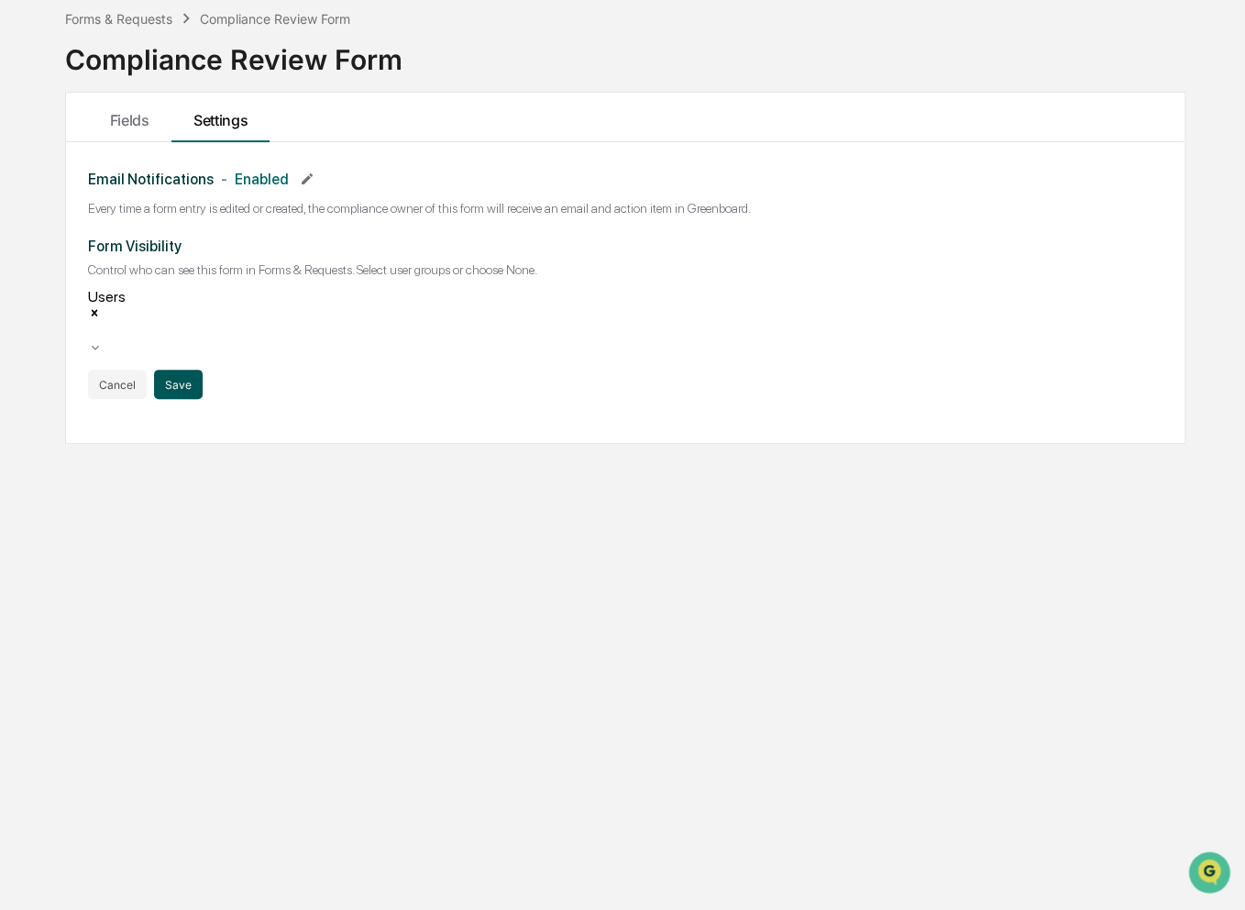
click at [193, 370] on button "Save" at bounding box center [178, 384] width 49 height 29
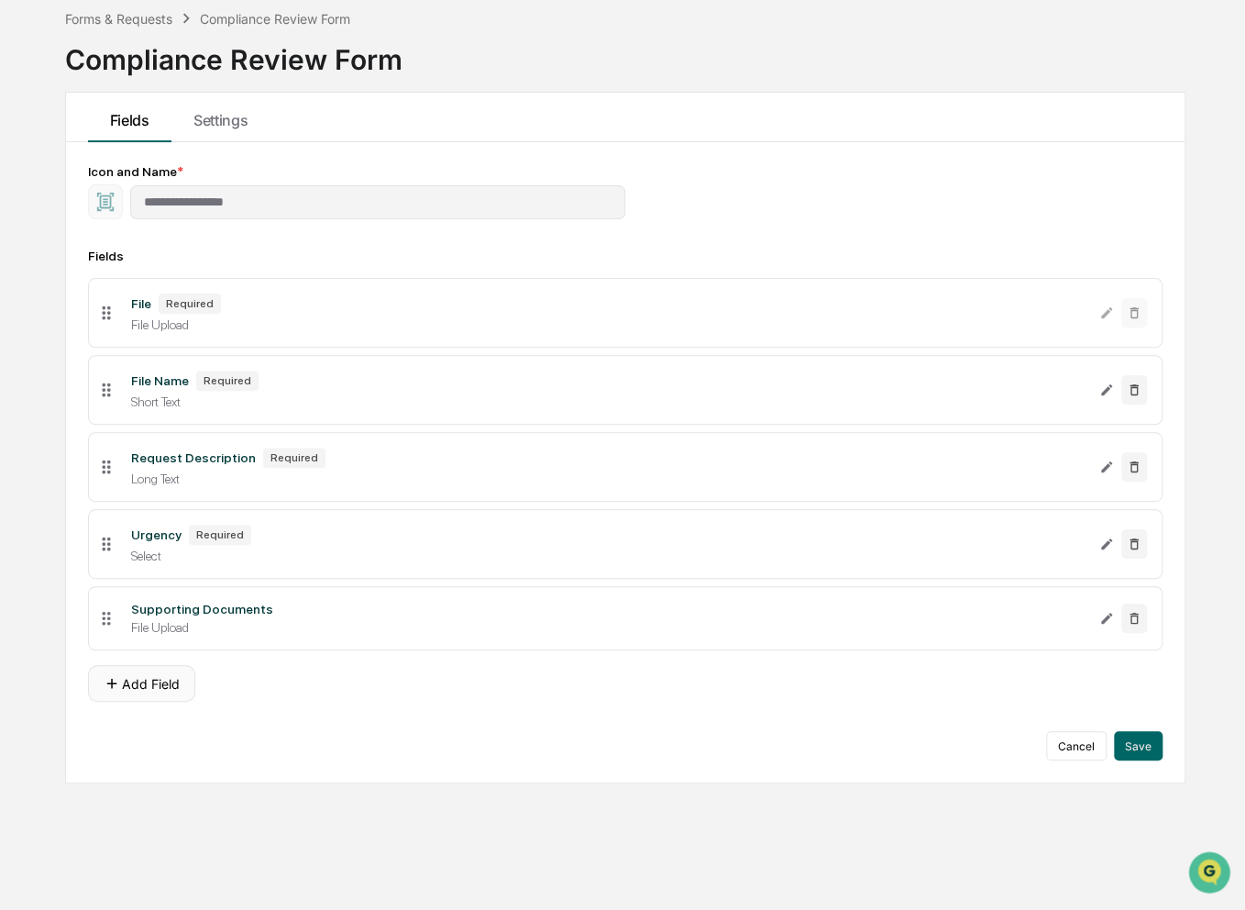
click at [150, 690] on button "Add Field" at bounding box center [141, 683] width 107 height 37
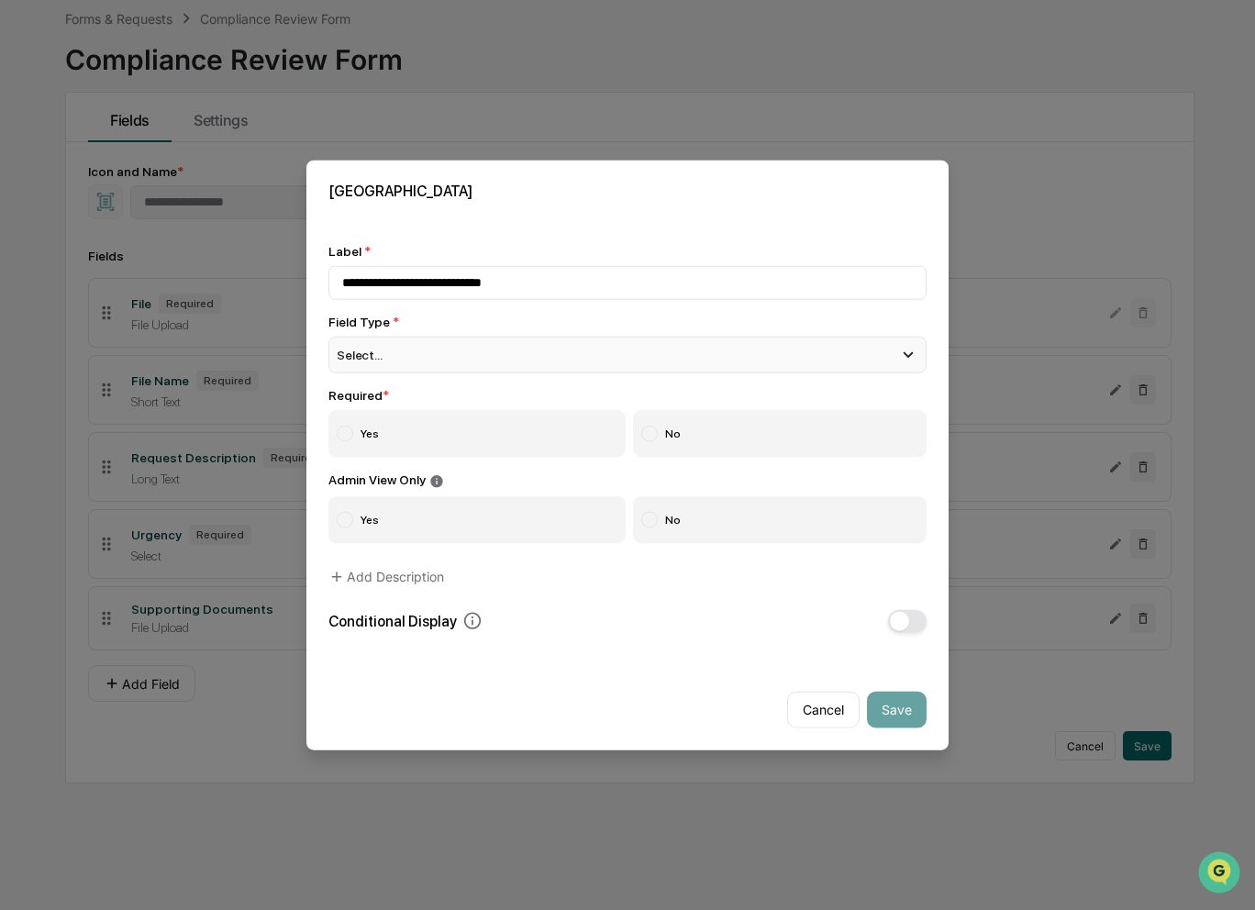
type input "**********"
click at [461, 360] on div "Select..." at bounding box center [627, 355] width 598 height 37
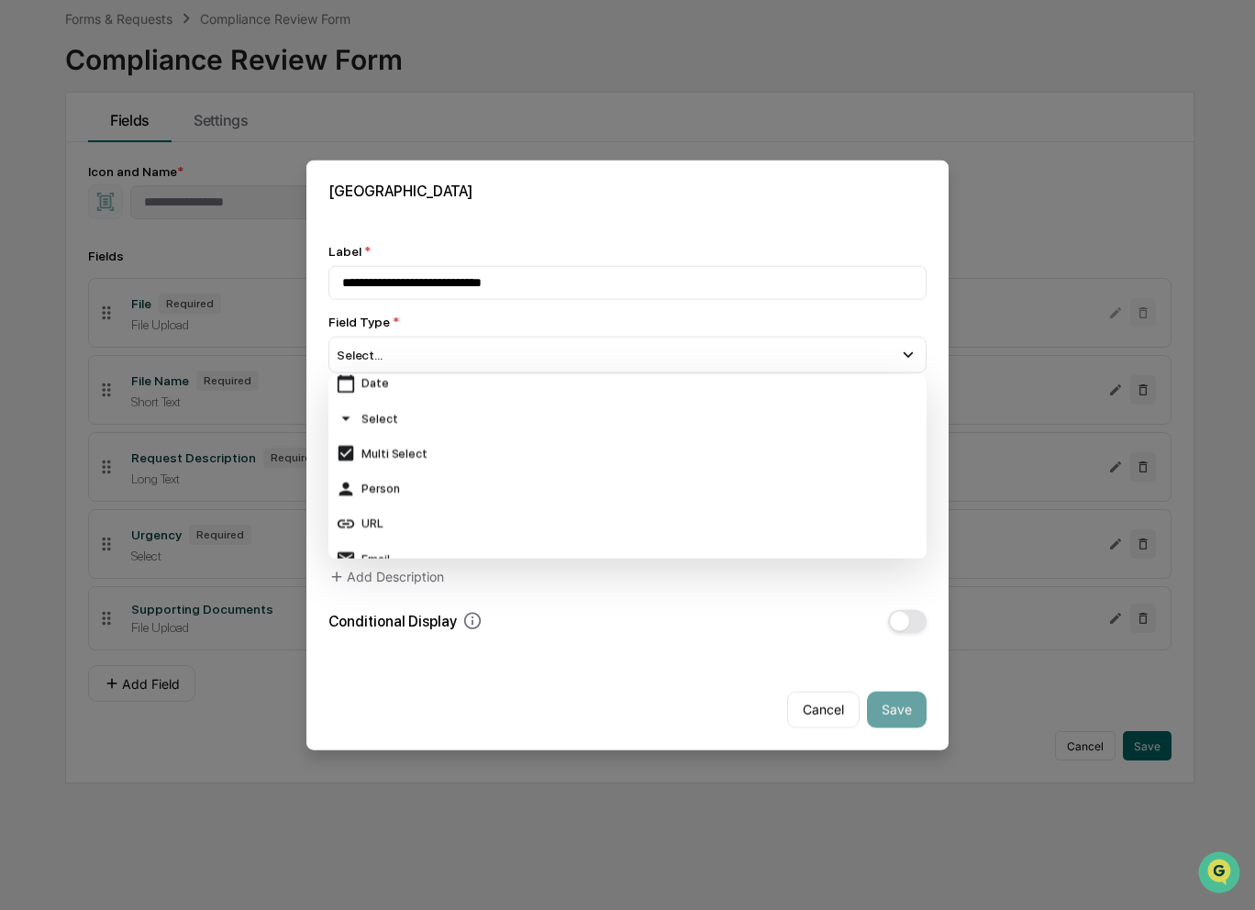
scroll to position [183, 0]
click at [434, 387] on div "Date" at bounding box center [627, 384] width 583 height 20
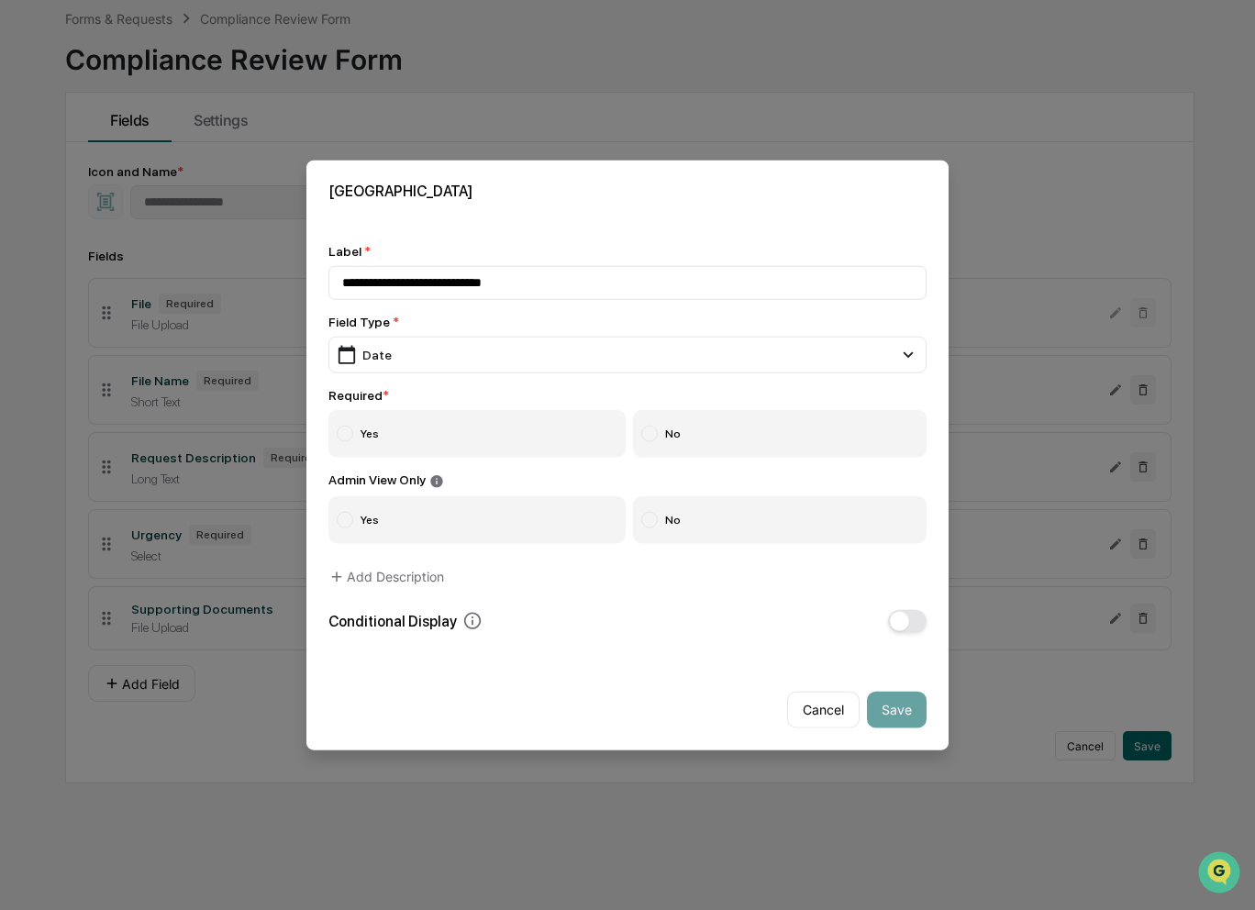
click at [452, 434] on label "Yes" at bounding box center [476, 434] width 297 height 48
click at [734, 515] on label "No" at bounding box center [780, 519] width 294 height 48
click at [907, 718] on button "Save" at bounding box center [897, 709] width 60 height 37
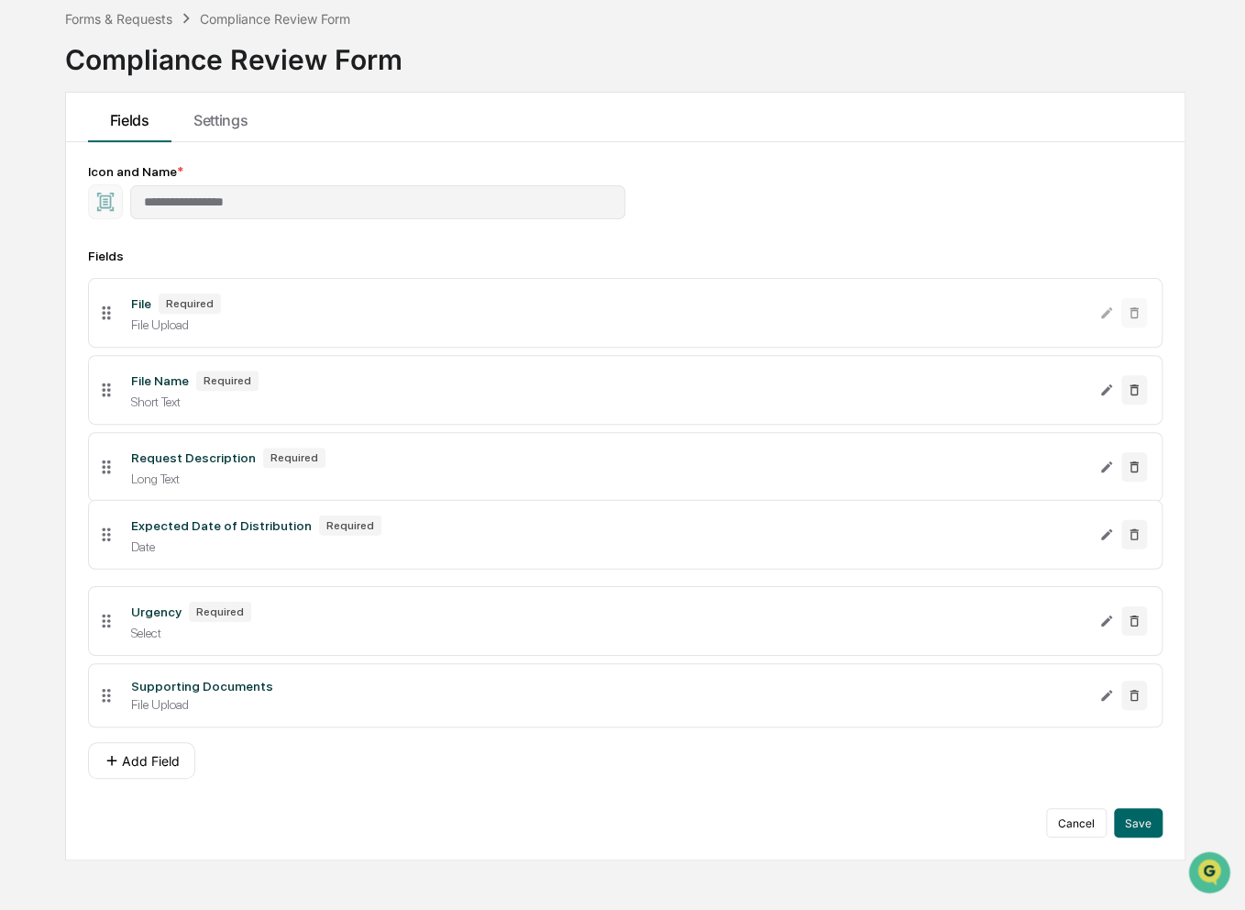
drag, startPoint x: 110, startPoint y: 691, endPoint x: 102, endPoint y: 531, distance: 159.8
click at [102, 531] on icon at bounding box center [106, 534] width 8 height 14
click at [1134, 821] on button "Save" at bounding box center [1138, 822] width 49 height 29
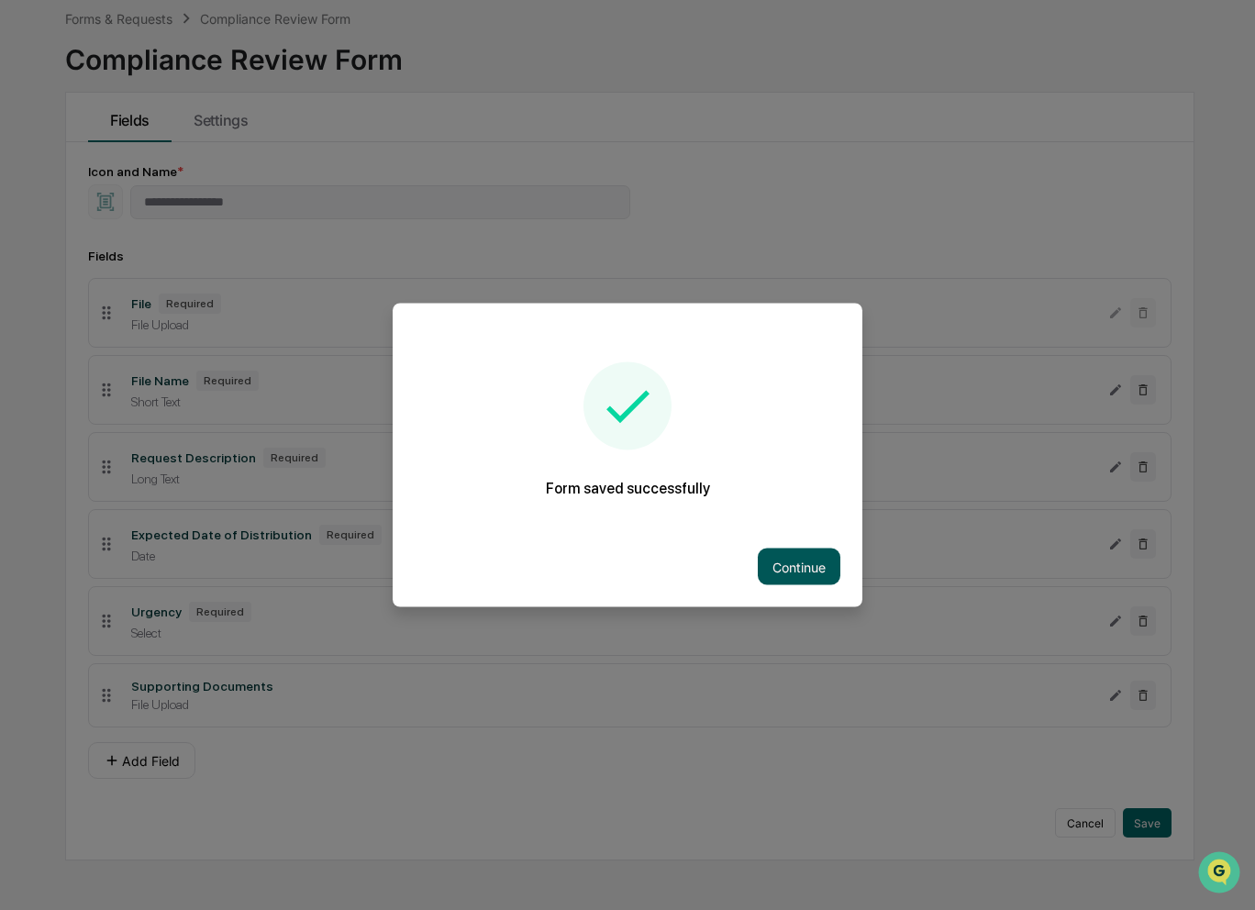
click at [800, 565] on button "Continue" at bounding box center [799, 566] width 83 height 37
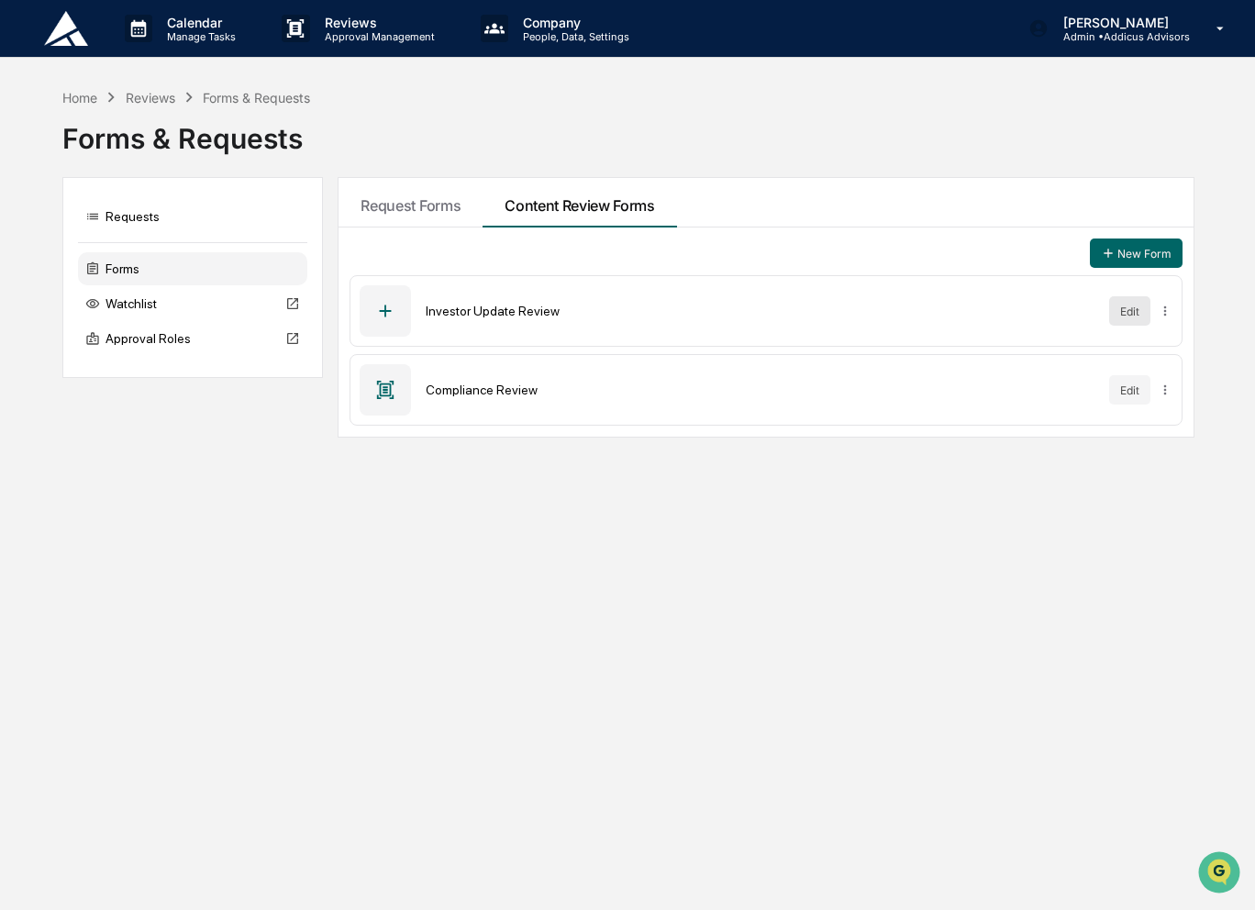
click at [1144, 310] on button "Edit" at bounding box center [1129, 310] width 41 height 29
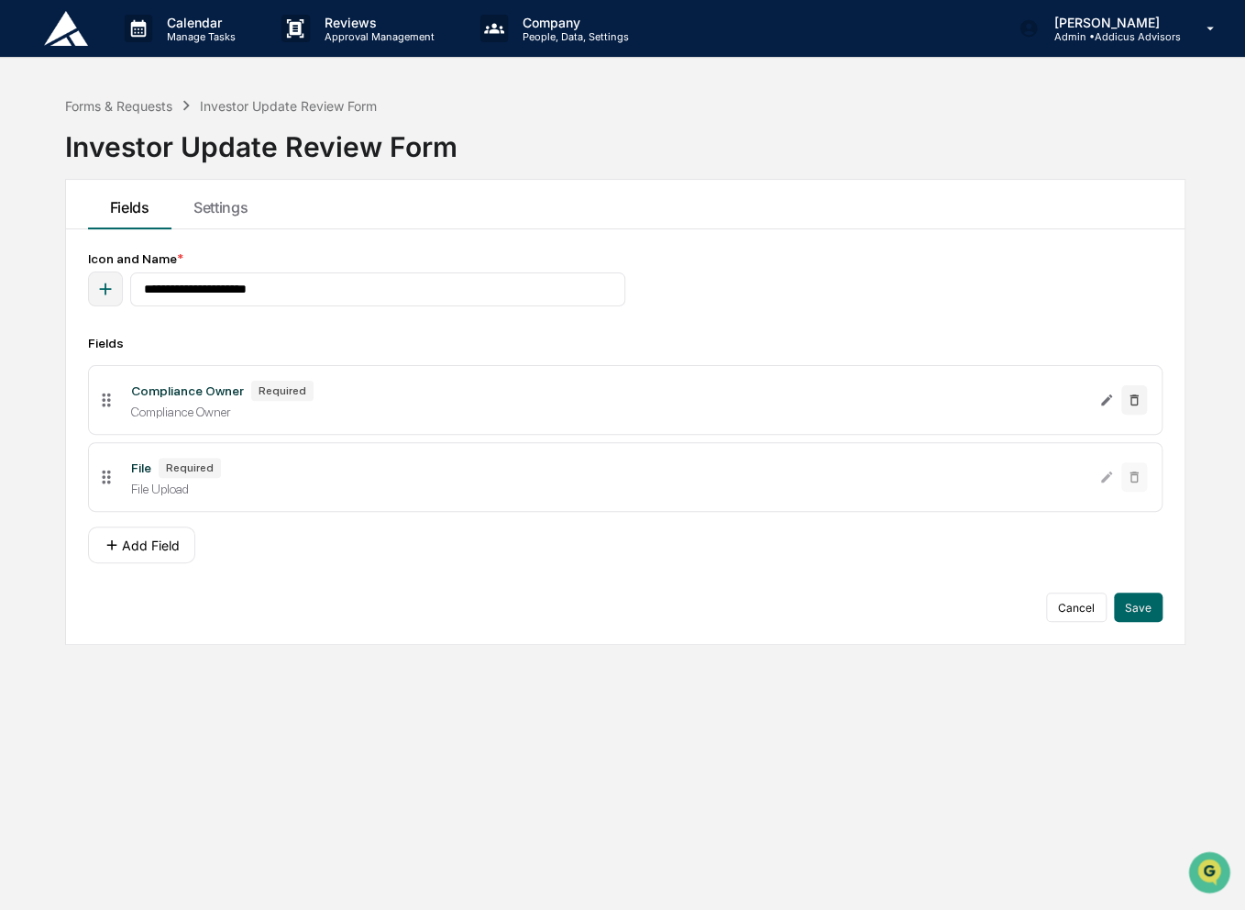
click at [108, 287] on icon "button" at bounding box center [105, 289] width 12 height 12
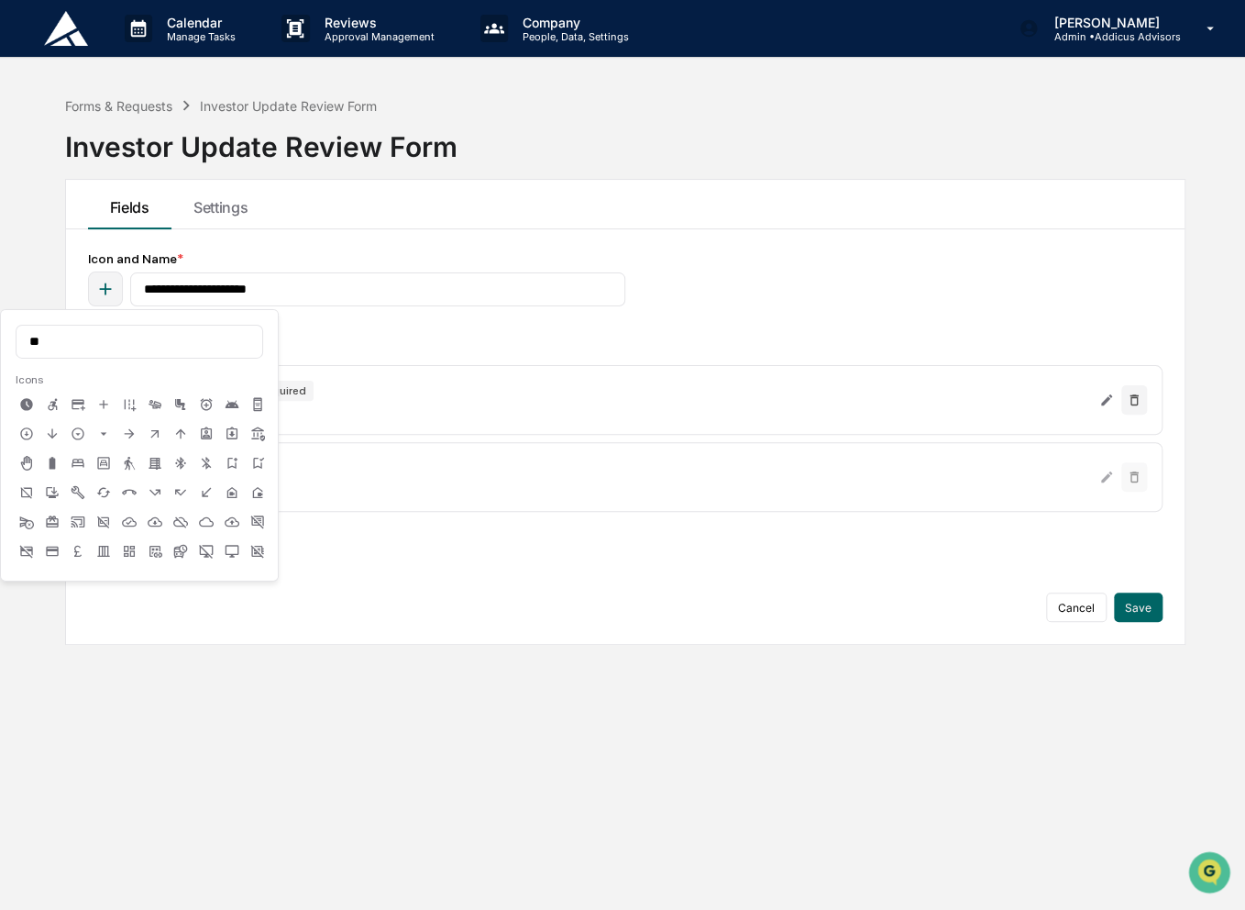
type input "*"
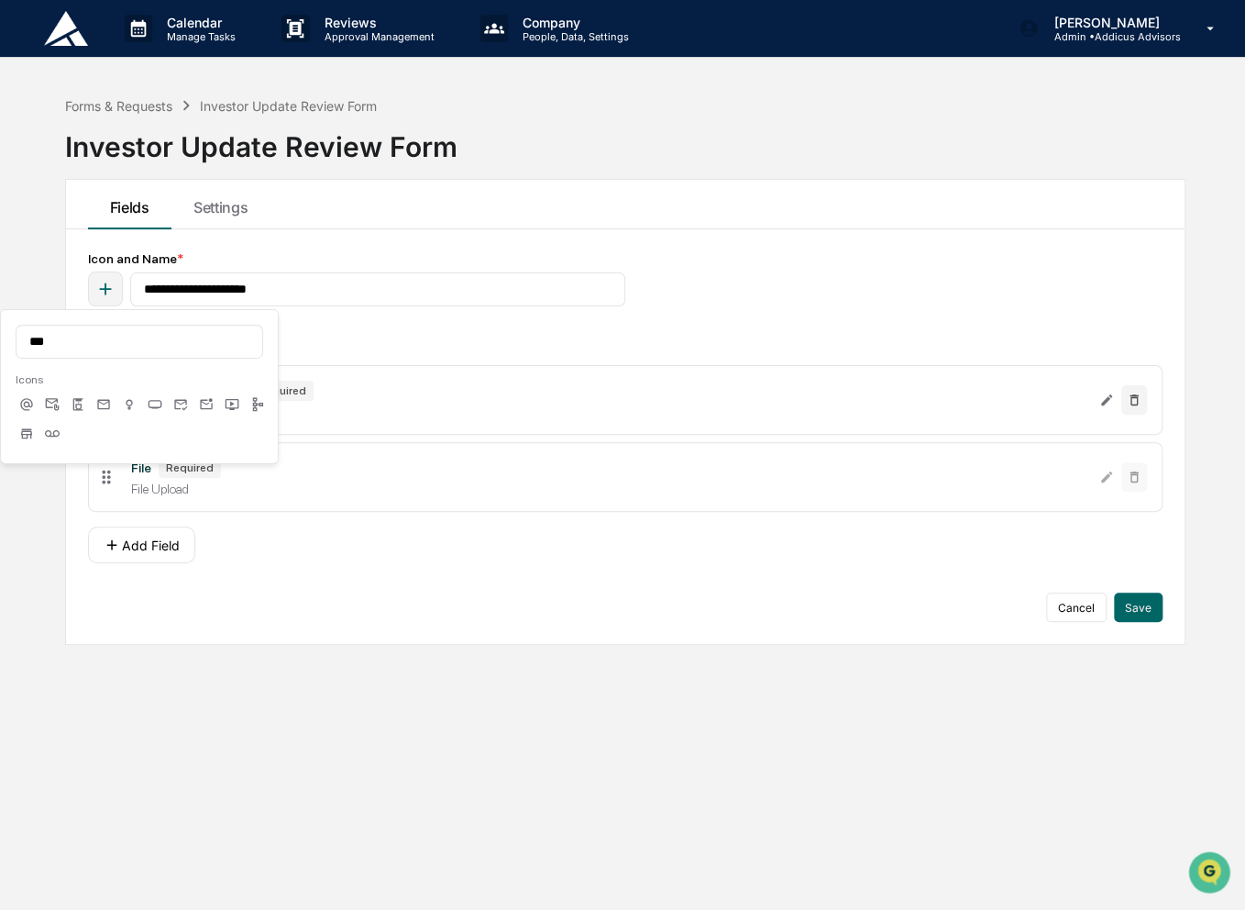
type input "***"
click at [52, 408] on icon at bounding box center [52, 404] width 15 height 15
click at [103, 405] on icon at bounding box center [103, 404] width 12 height 10
click at [185, 404] on icon at bounding box center [180, 404] width 13 height 11
click at [813, 288] on div "**********" at bounding box center [625, 278] width 1075 height 55
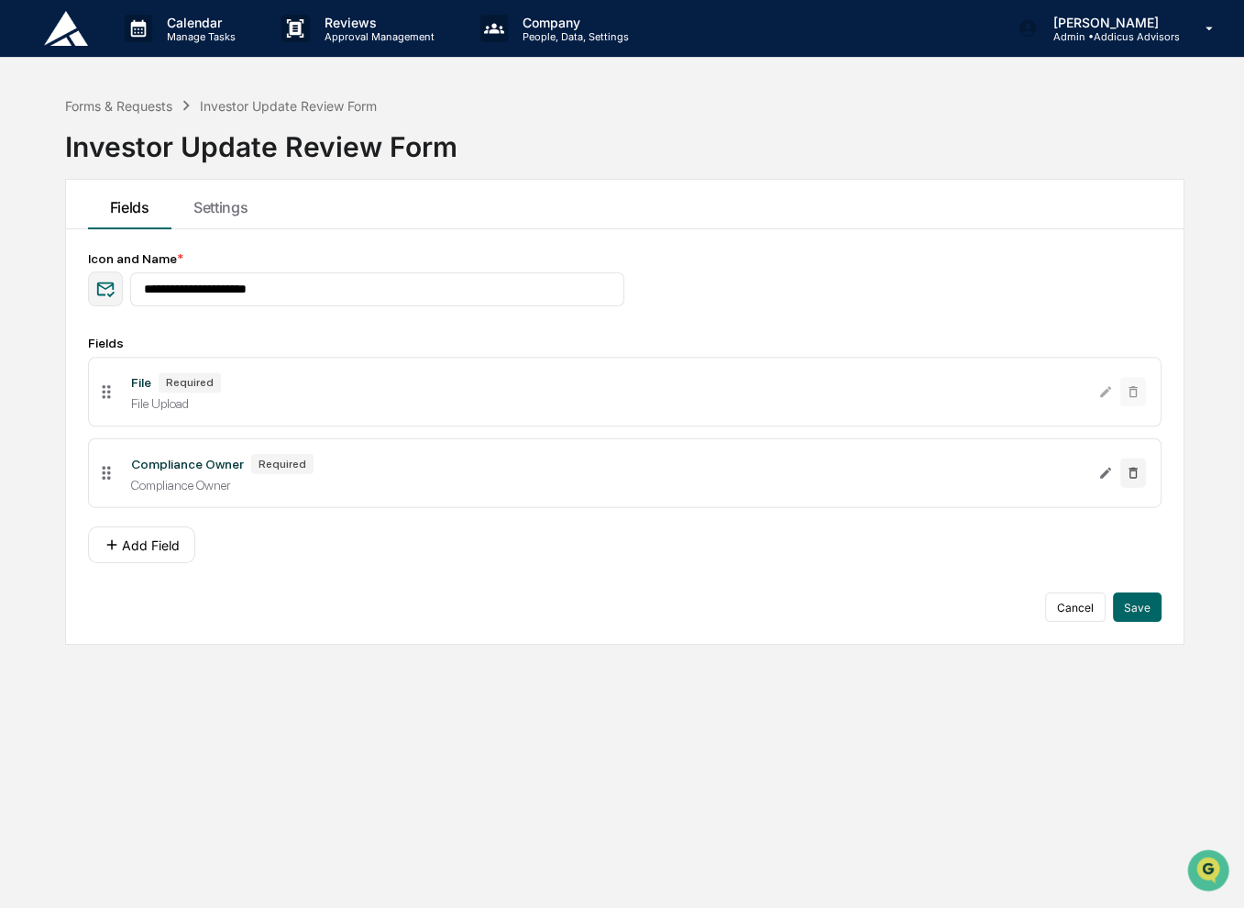
drag, startPoint x: 102, startPoint y: 484, endPoint x: 94, endPoint y: 398, distance: 86.5
click at [94, 398] on li "File Required File Upload" at bounding box center [625, 392] width 1074 height 70
click at [125, 545] on button "Add Field" at bounding box center [141, 544] width 107 height 37
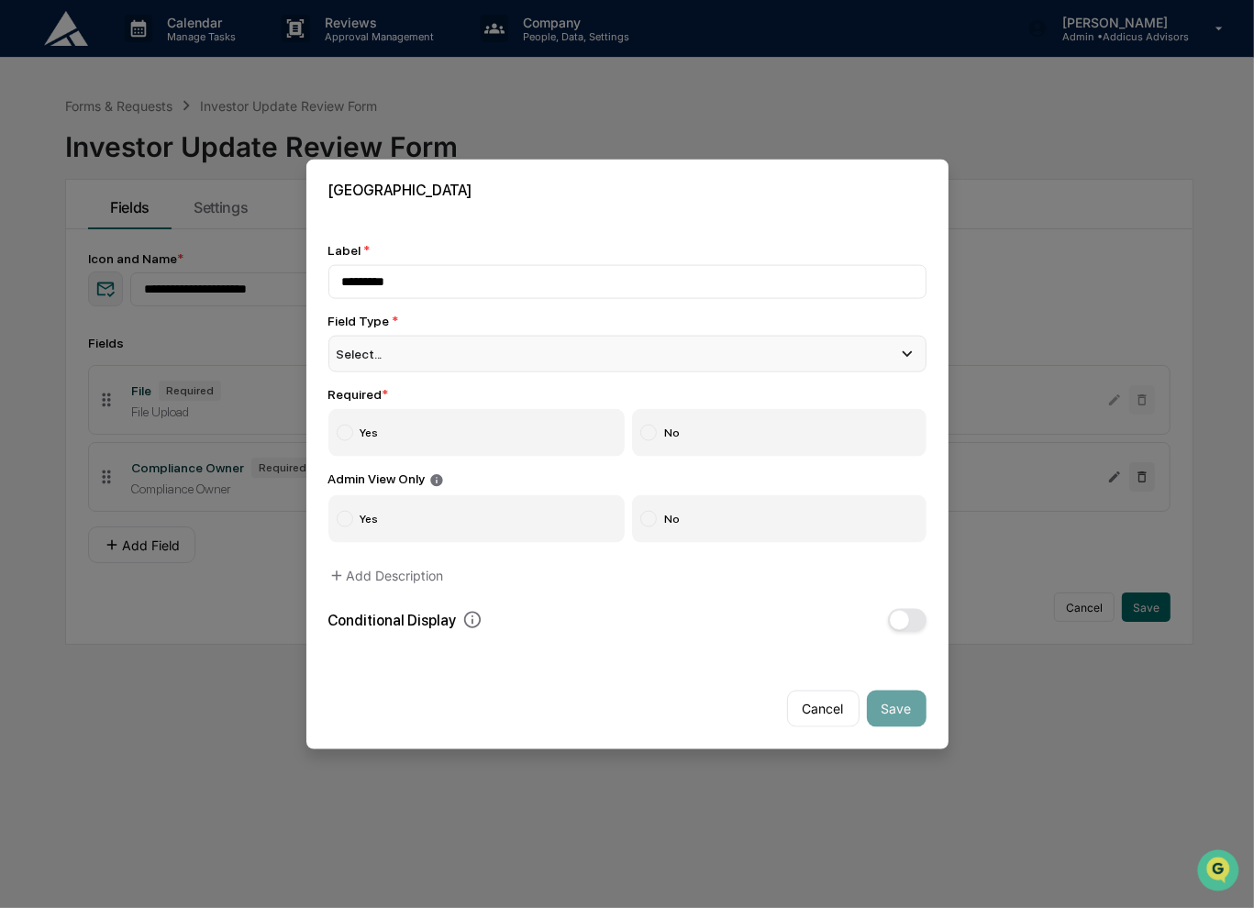
type input "*********"
click at [501, 360] on div "Select..." at bounding box center [627, 354] width 598 height 37
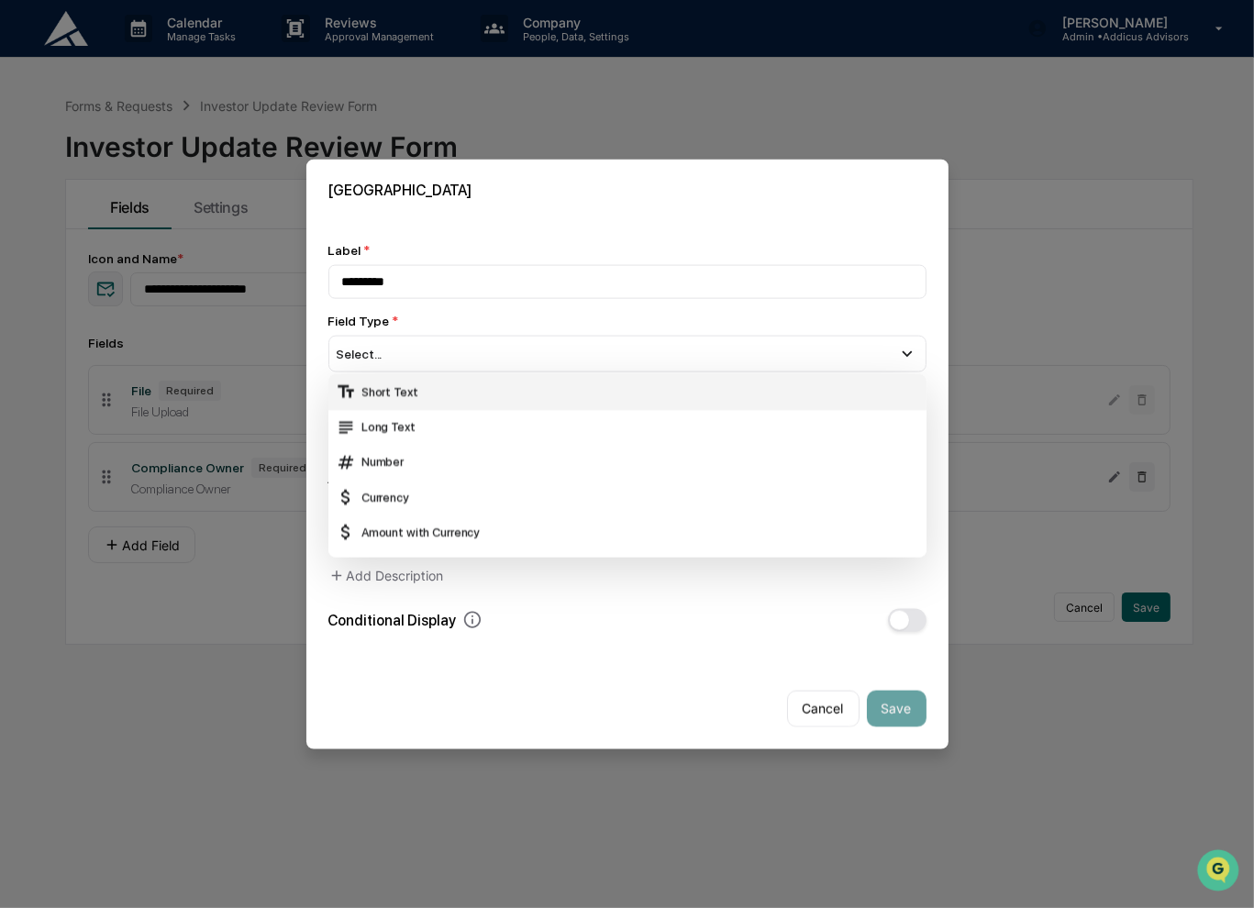
click at [503, 391] on div "Short Text" at bounding box center [627, 392] width 583 height 20
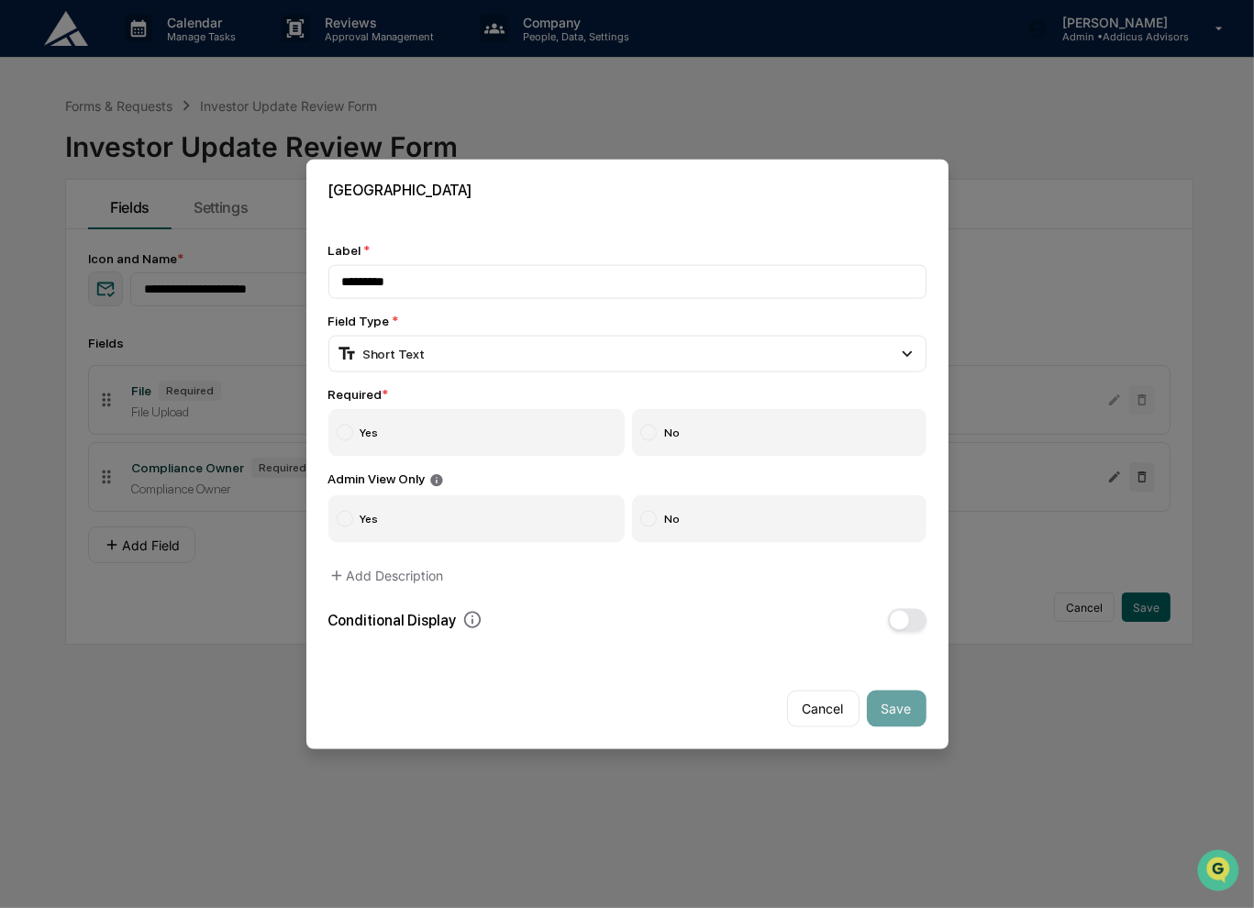
click at [504, 420] on label "Yes" at bounding box center [476, 433] width 297 height 48
click at [716, 525] on label "No" at bounding box center [779, 518] width 294 height 48
click at [887, 715] on button "Save" at bounding box center [897, 708] width 60 height 37
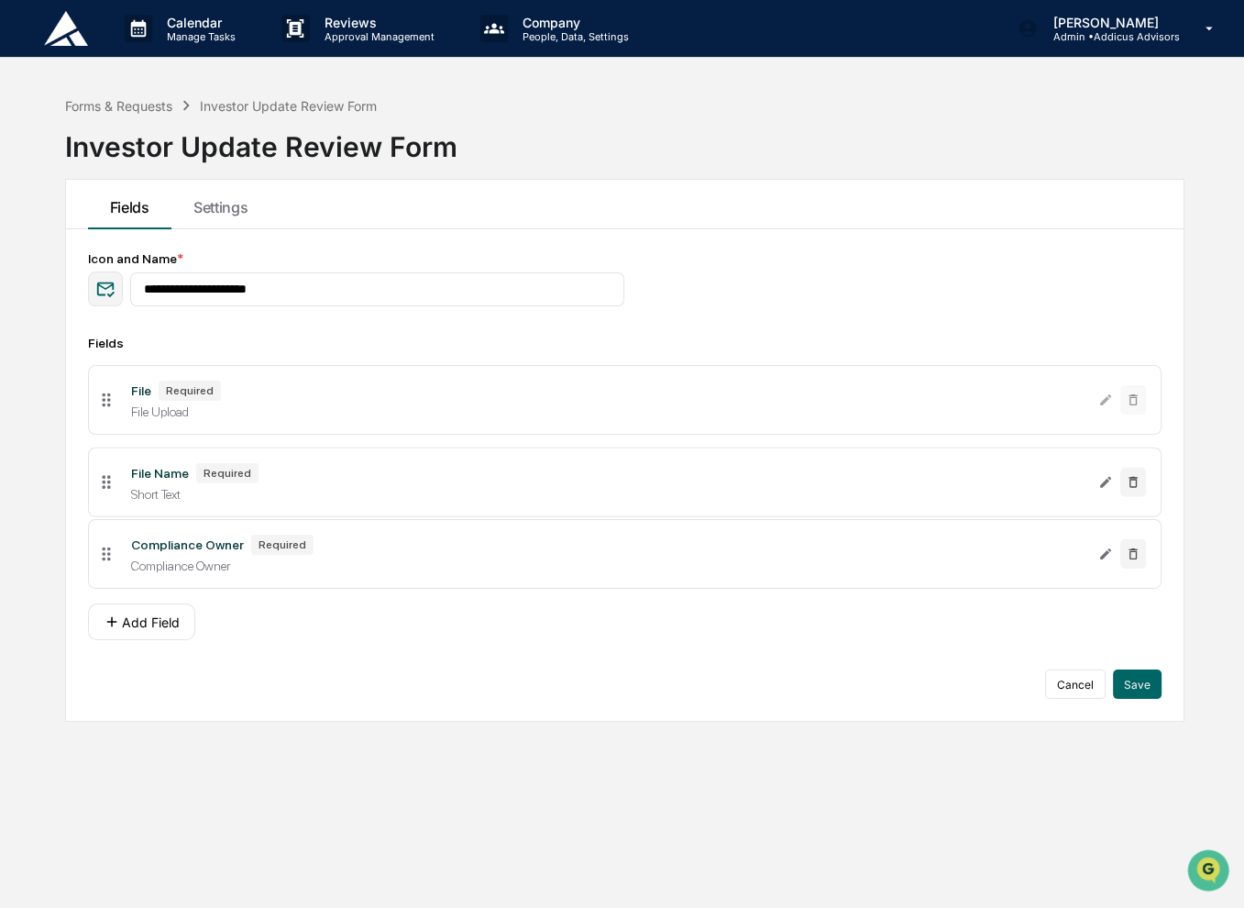
drag, startPoint x: 107, startPoint y: 551, endPoint x: 98, endPoint y: 478, distance: 73.9
click at [98, 478] on icon at bounding box center [106, 481] width 20 height 20
click at [172, 625] on button "Add Field" at bounding box center [141, 621] width 107 height 37
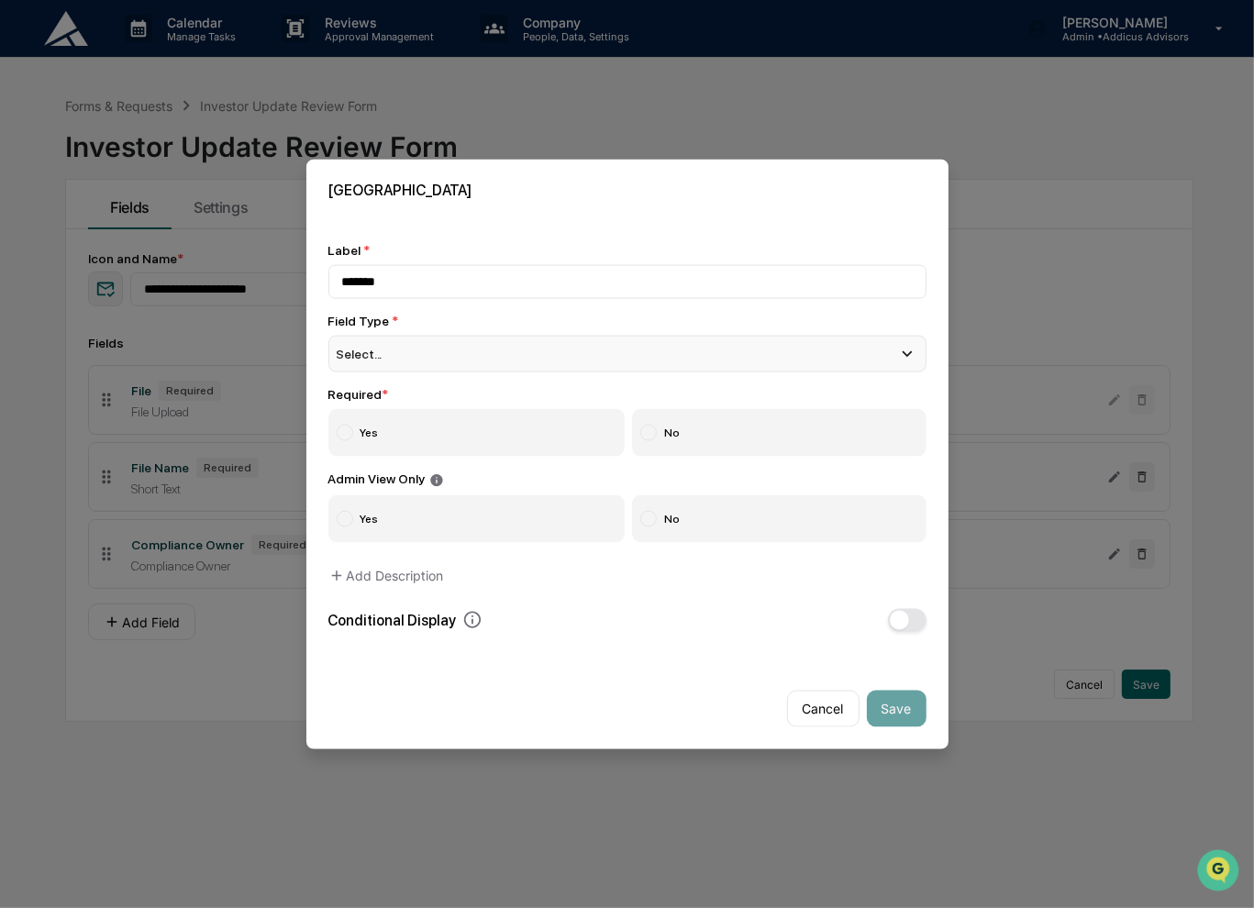
type input "*******"
click at [470, 350] on div "Select..." at bounding box center [627, 354] width 598 height 37
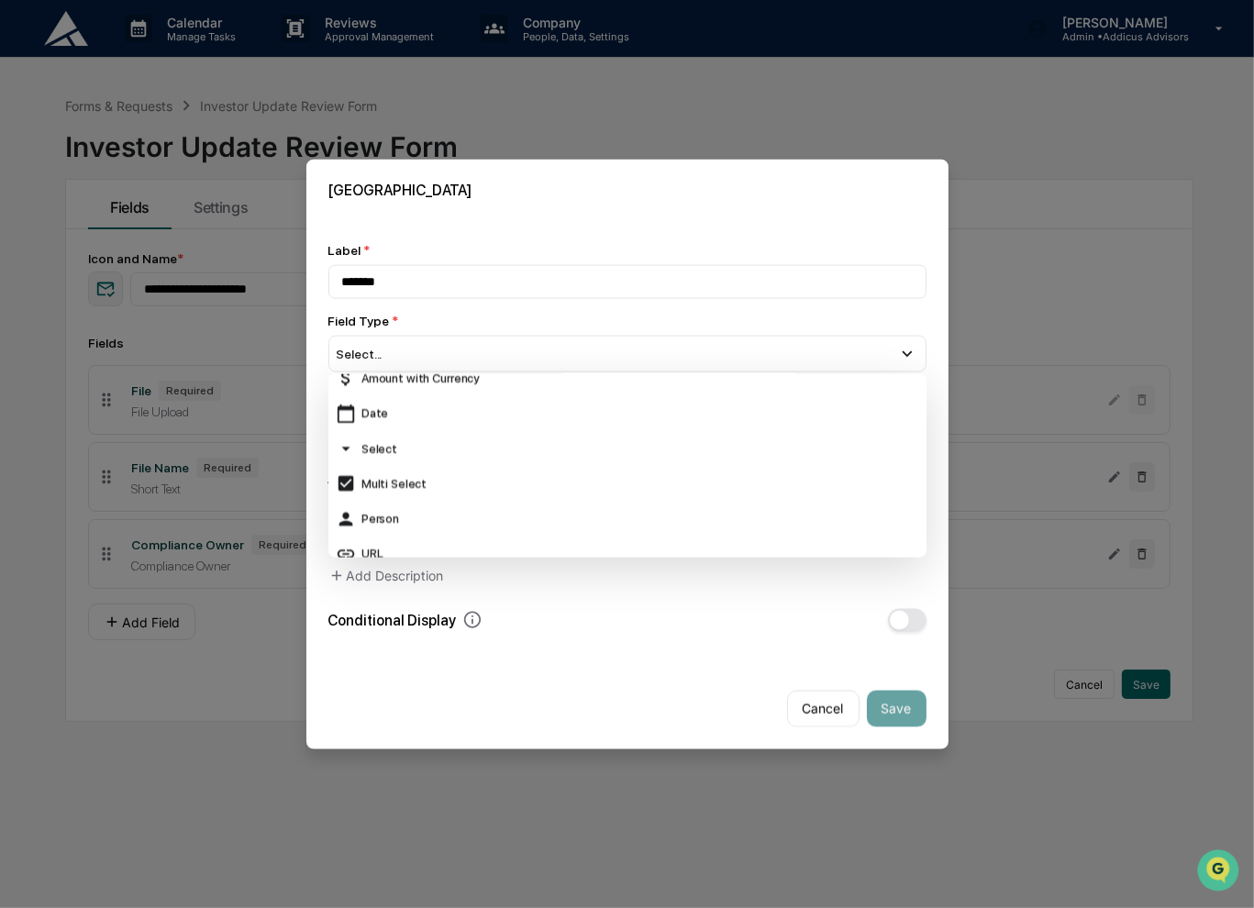
scroll to position [183, 0]
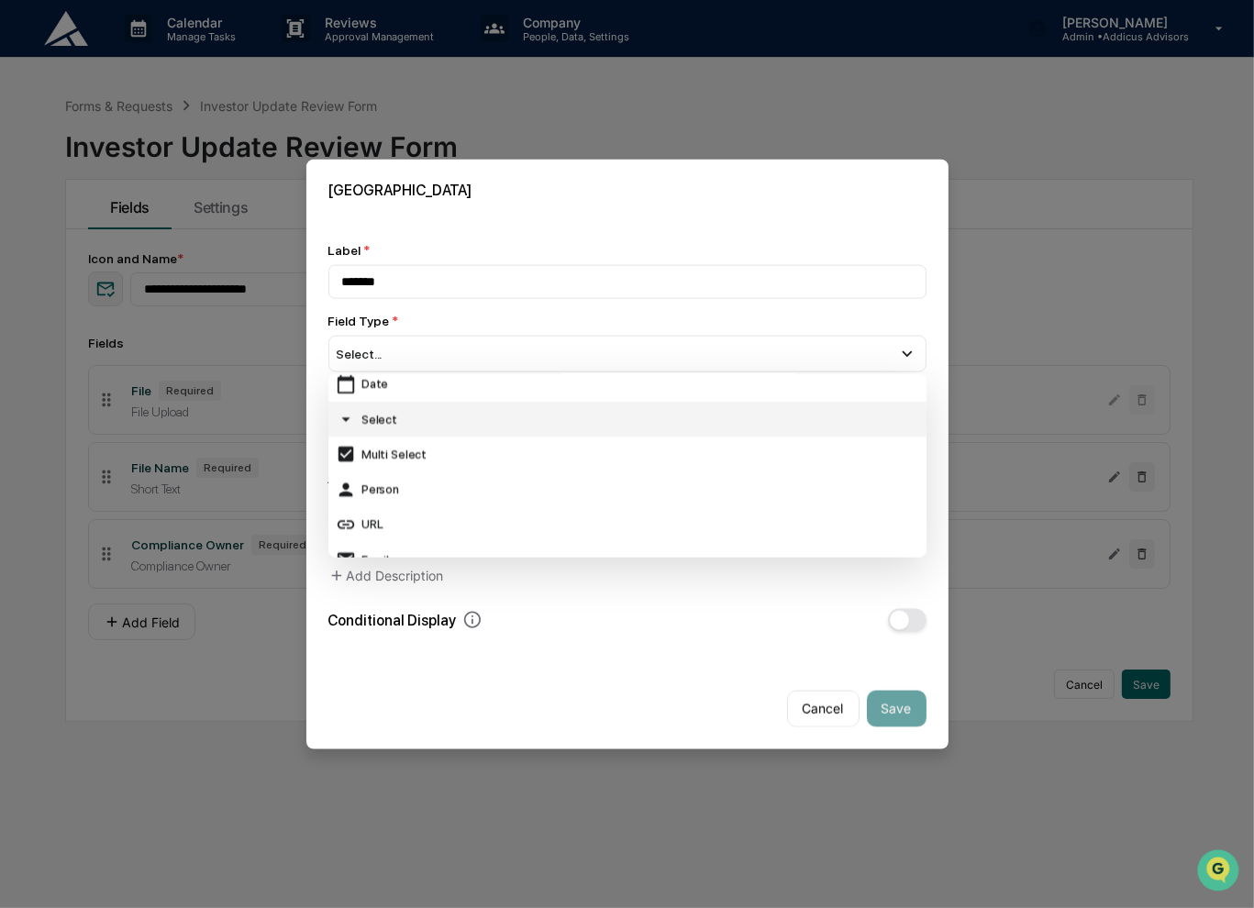
click at [496, 420] on div "Select" at bounding box center [627, 419] width 583 height 20
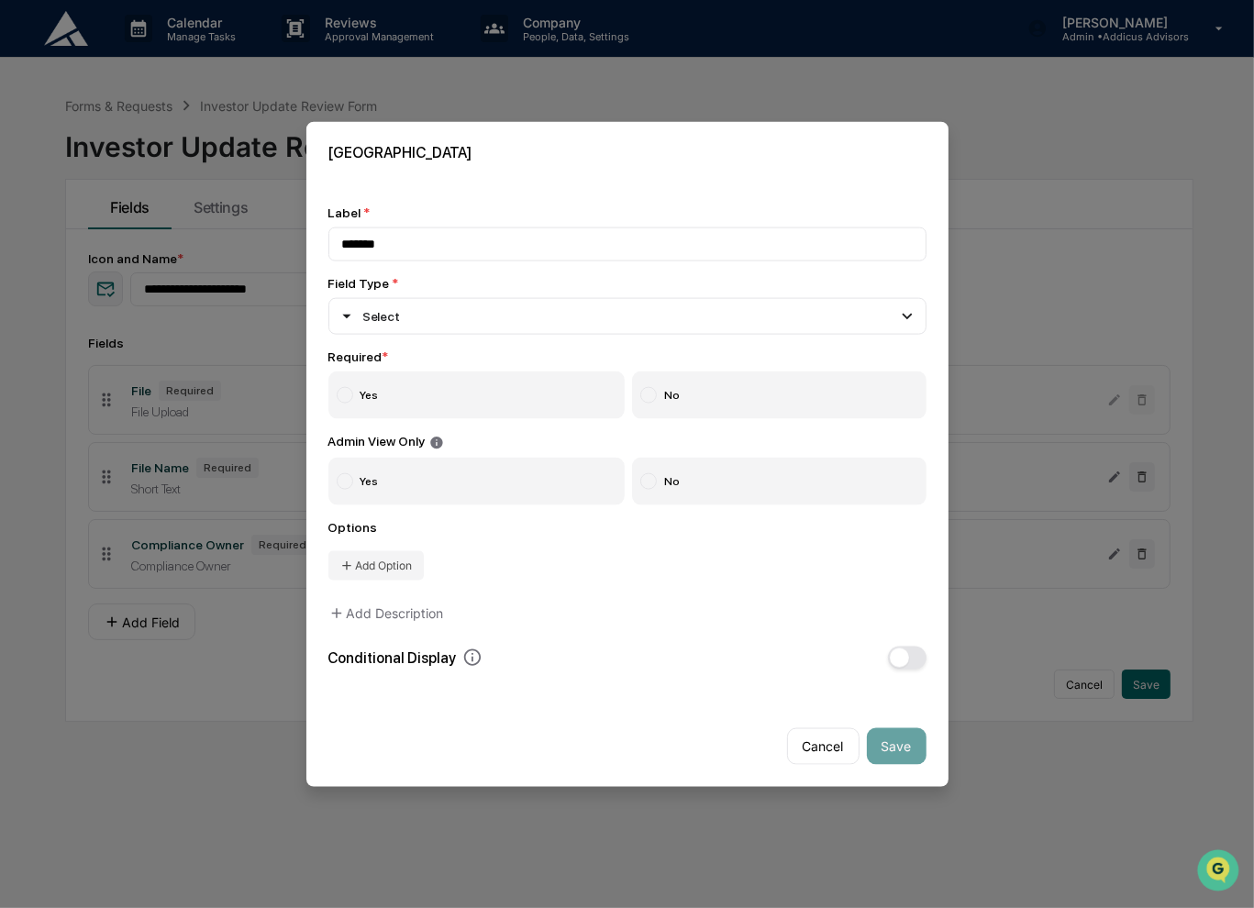
click at [470, 394] on label "Yes" at bounding box center [476, 395] width 297 height 48
click at [714, 481] on label "No" at bounding box center [779, 481] width 294 height 48
click at [378, 565] on button "Add Option" at bounding box center [375, 564] width 95 height 29
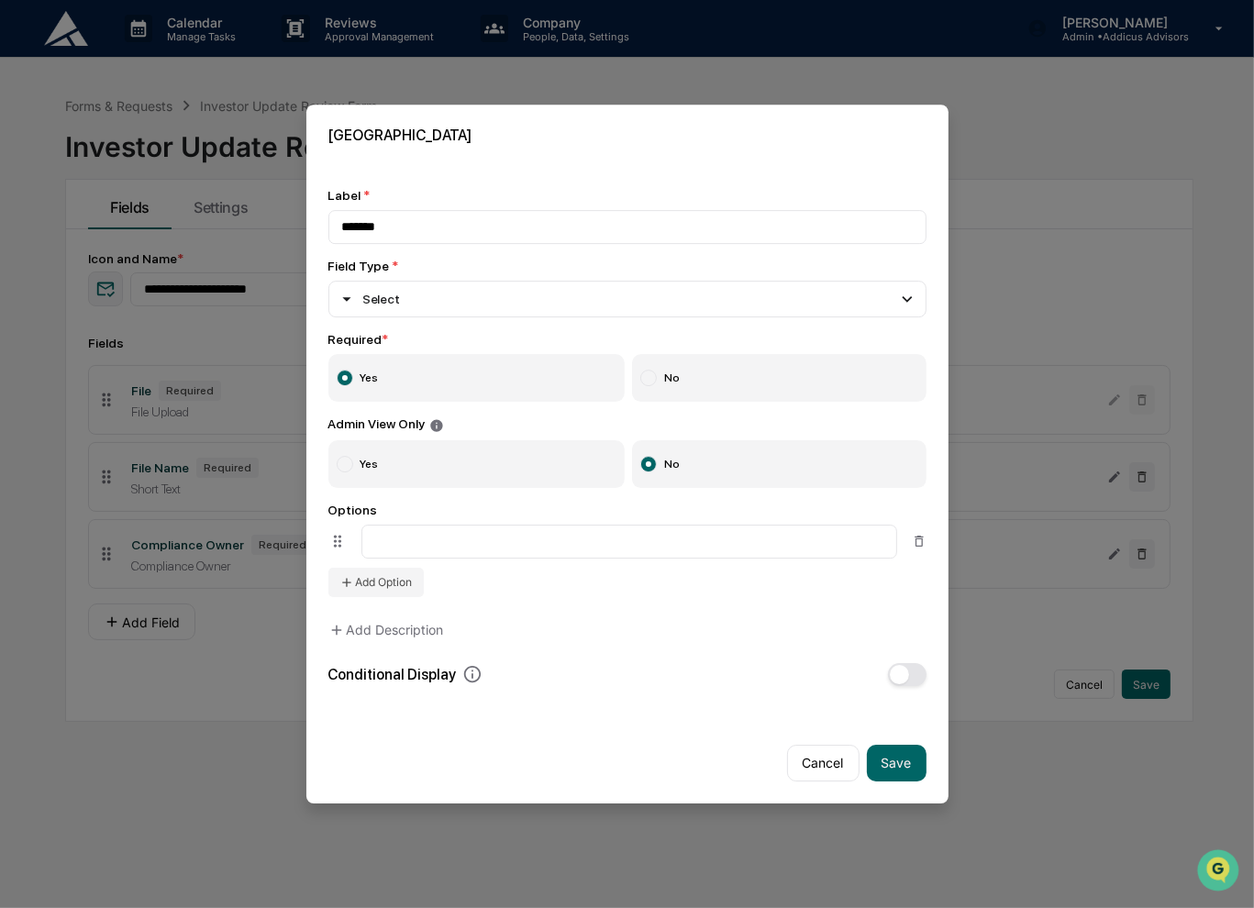
type input "*"
type input "****"
click at [352, 577] on icon at bounding box center [346, 582] width 15 height 15
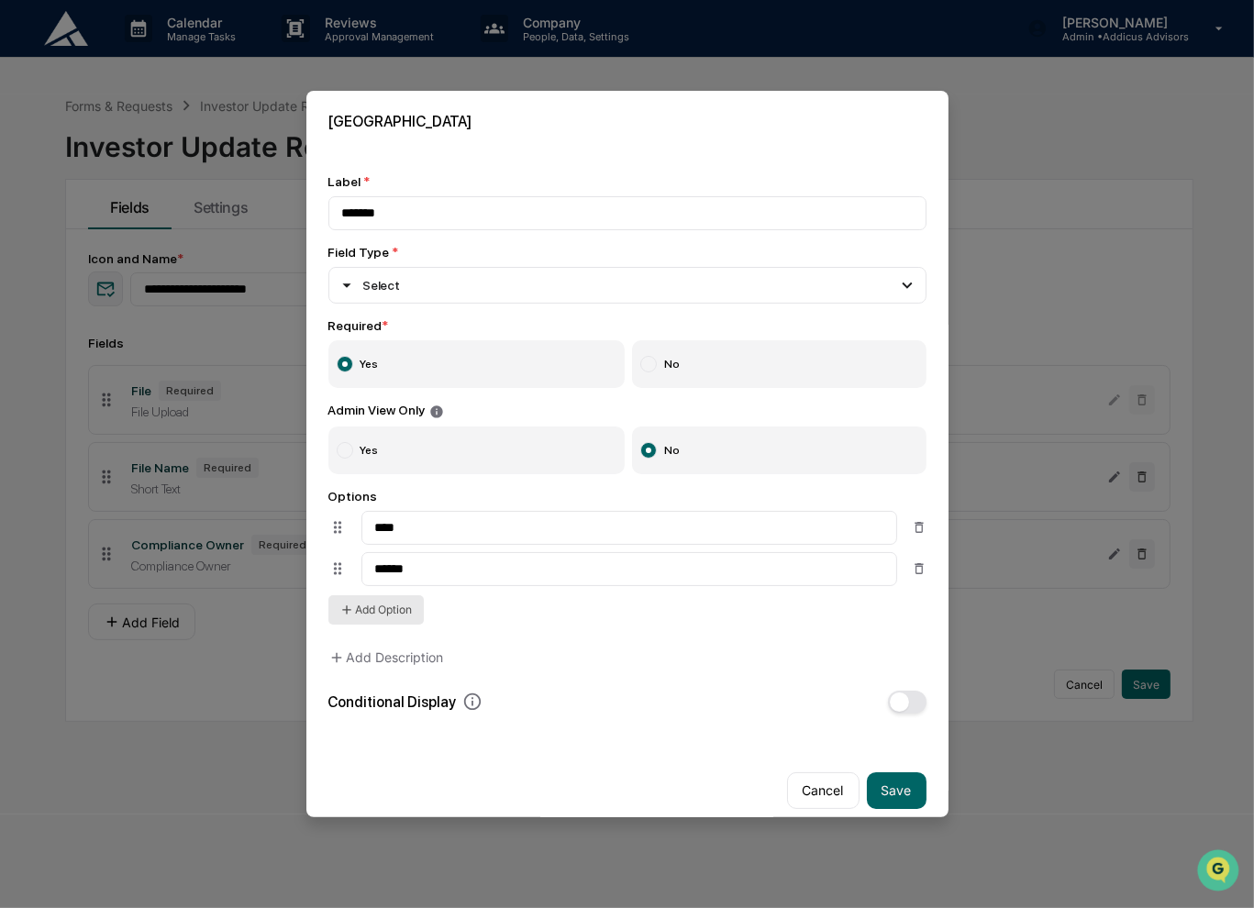
type input "******"
click at [372, 621] on button "Add Option" at bounding box center [375, 609] width 95 height 29
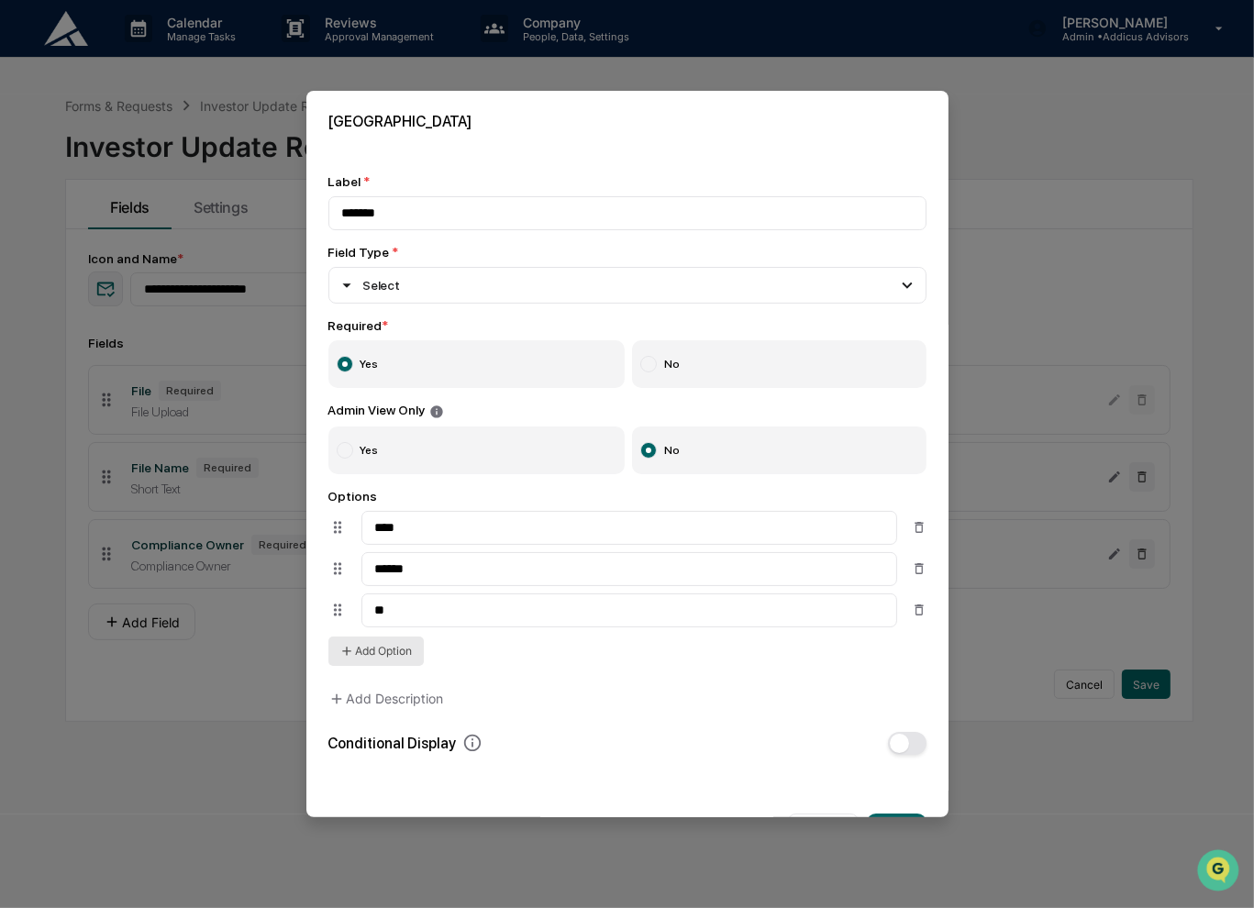
type input "***"
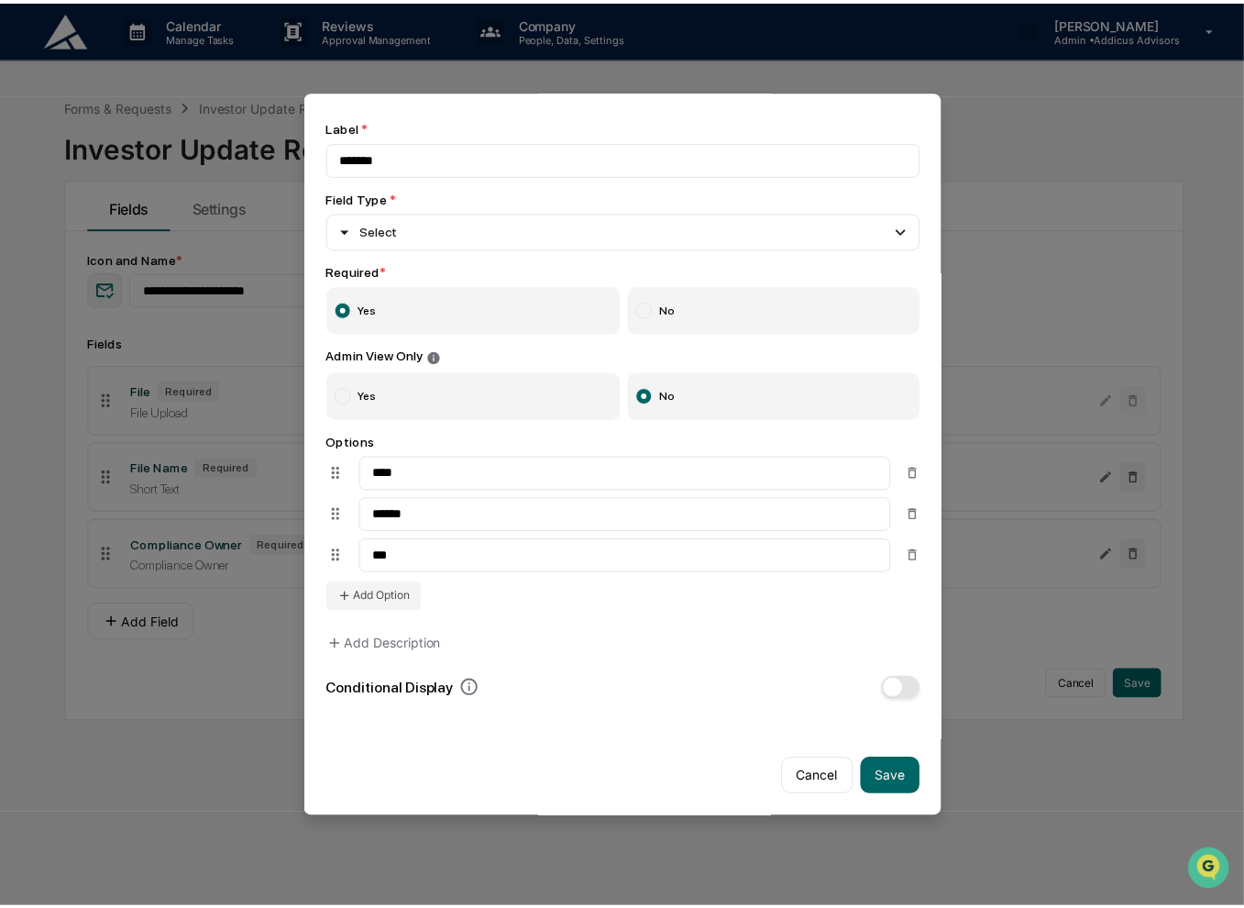
scroll to position [71, 0]
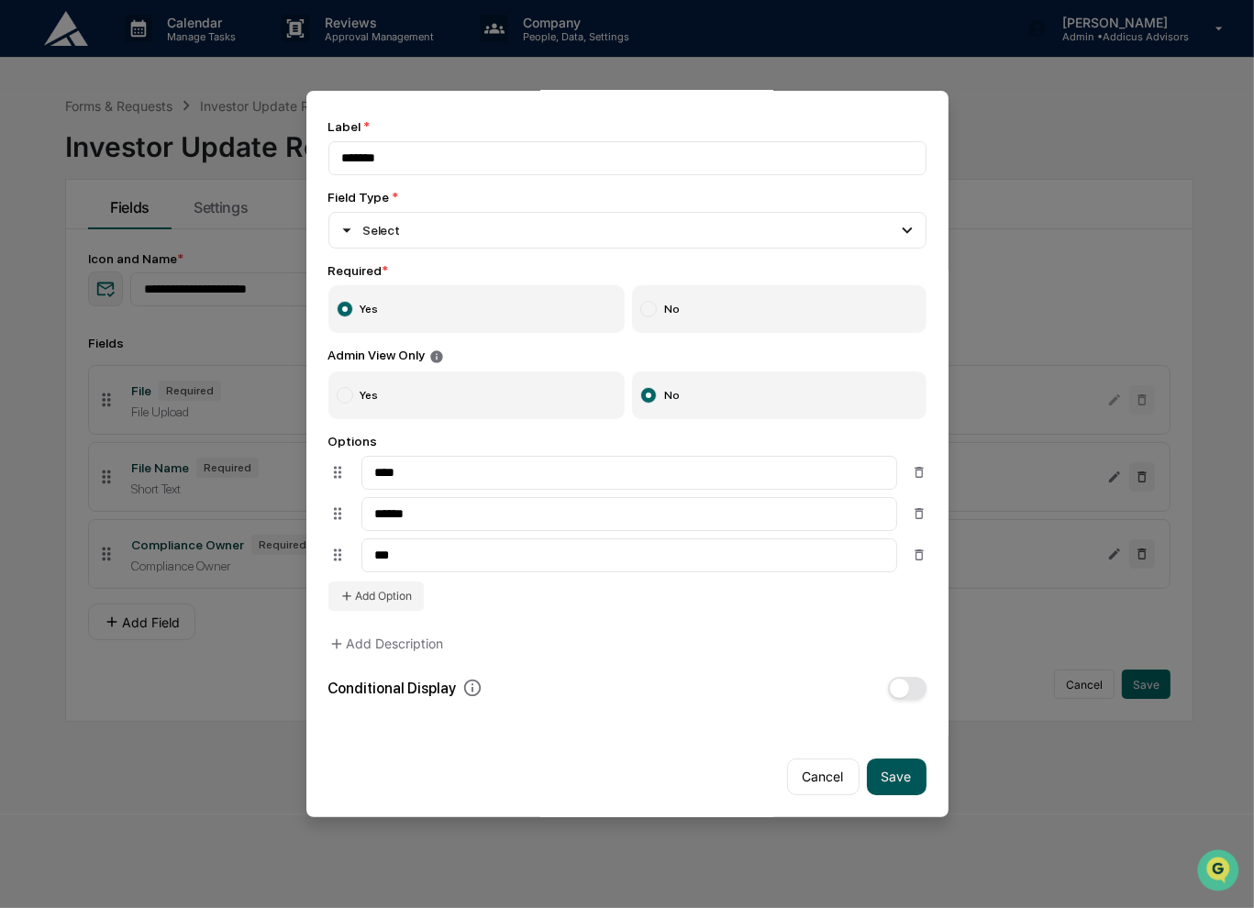
click at [884, 777] on button "Save" at bounding box center [897, 776] width 60 height 37
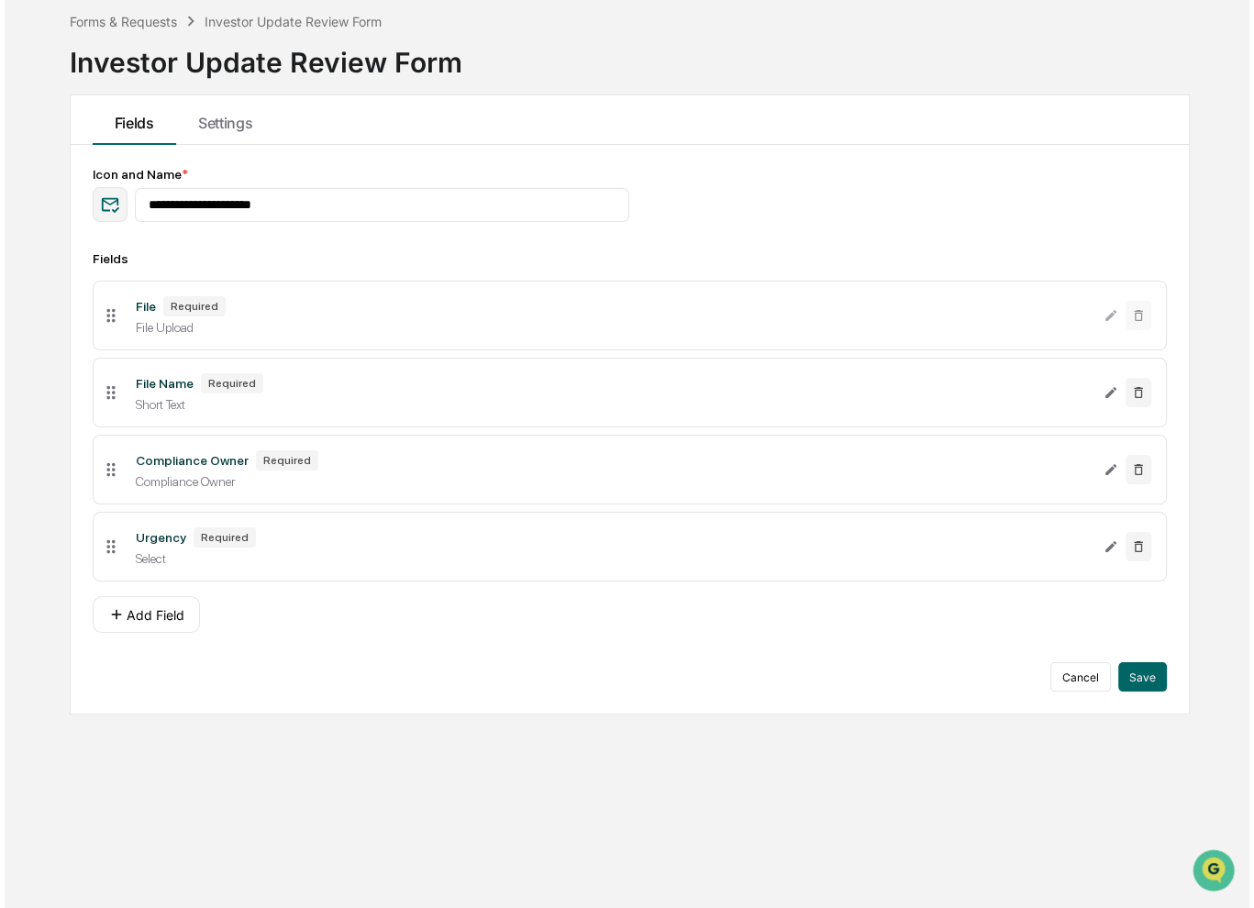
scroll to position [87, 0]
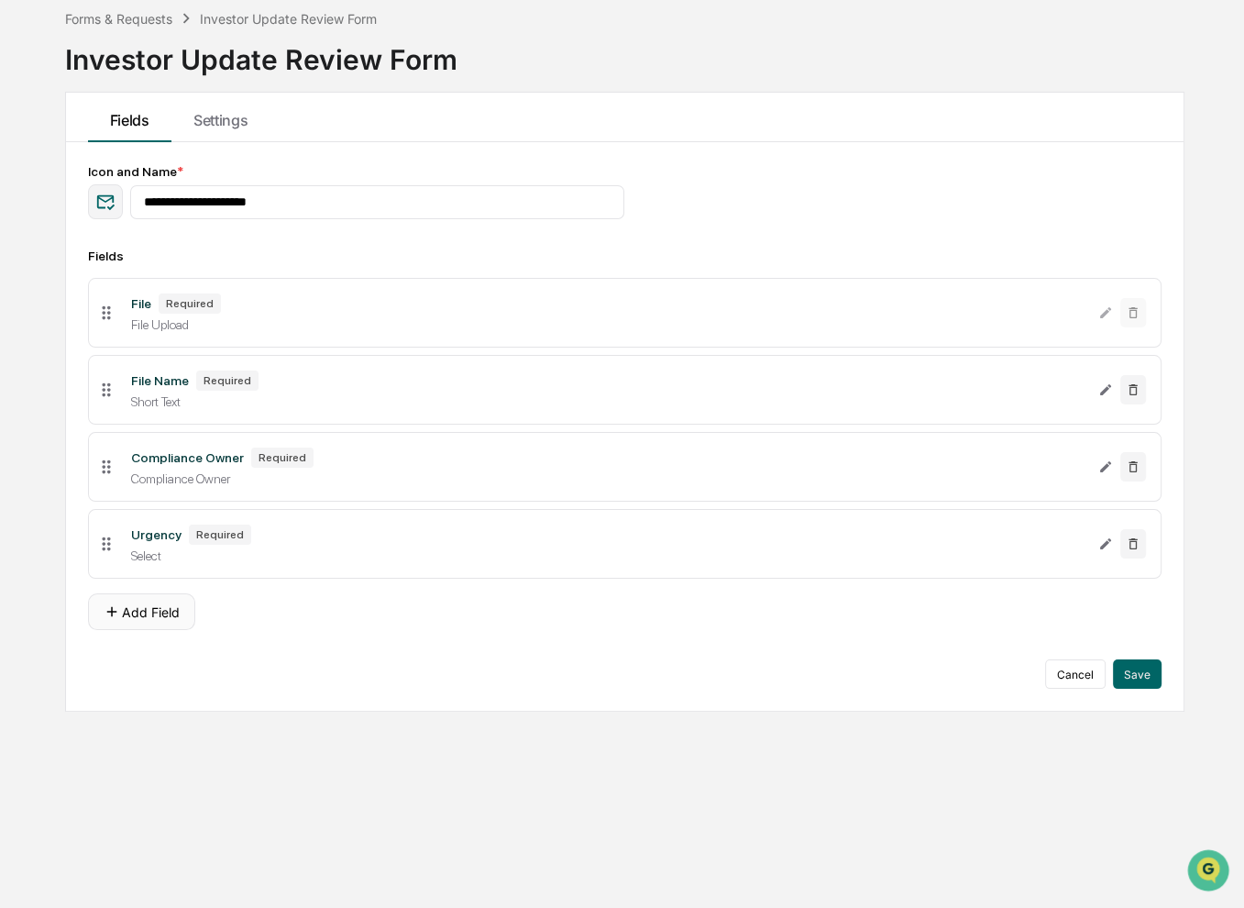
click at [132, 612] on button "Add Field" at bounding box center [141, 611] width 107 height 37
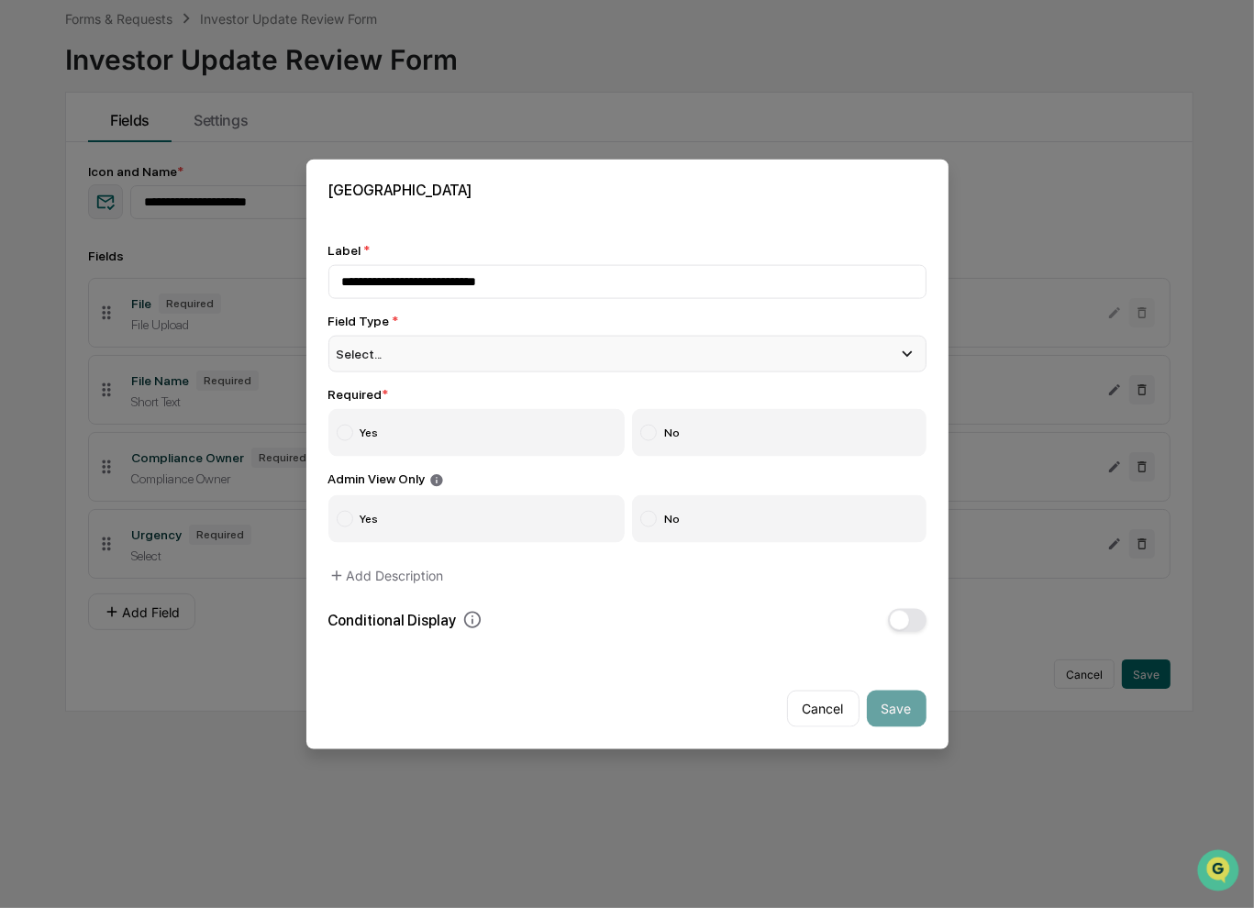
type input "**********"
click at [404, 364] on div "Select..." at bounding box center [627, 354] width 598 height 37
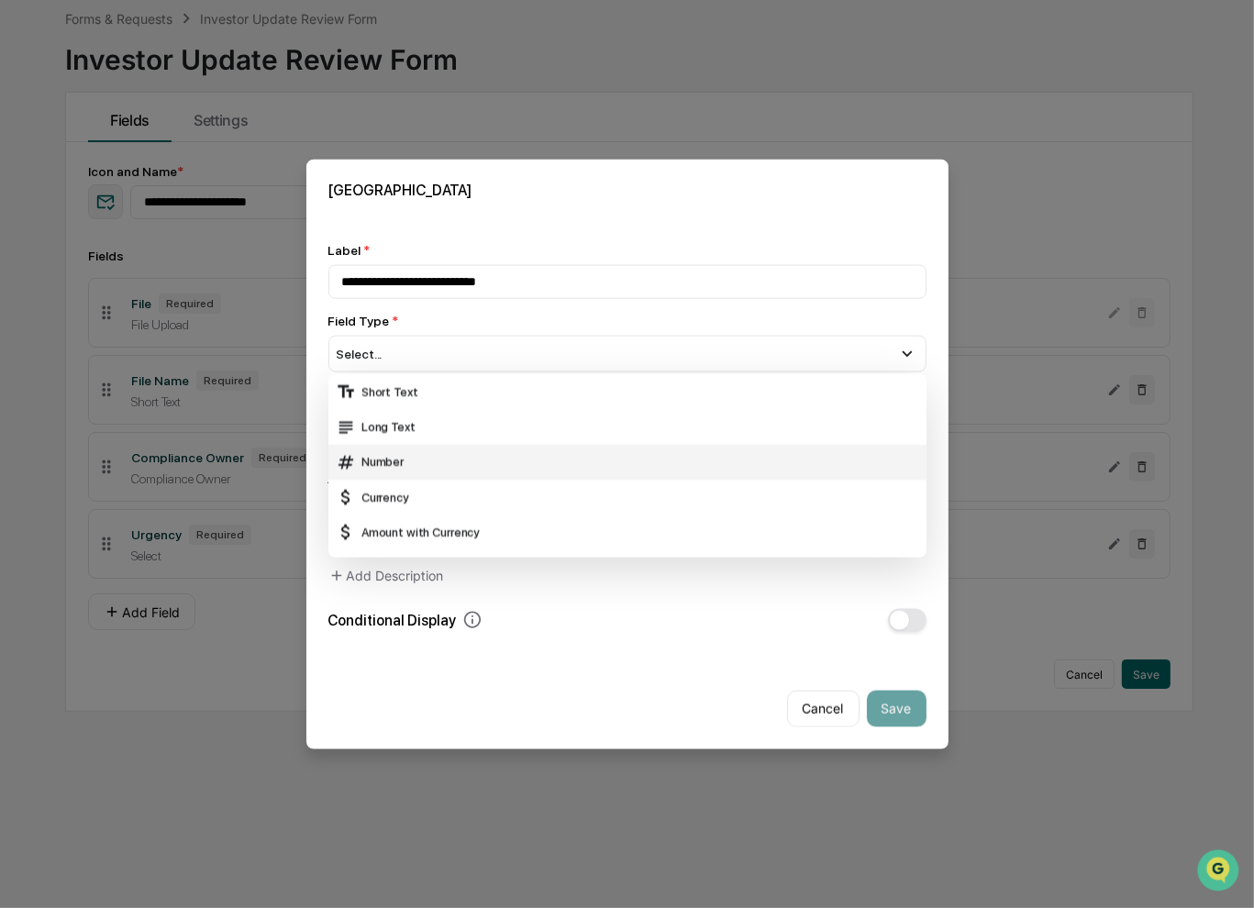
scroll to position [92, 0]
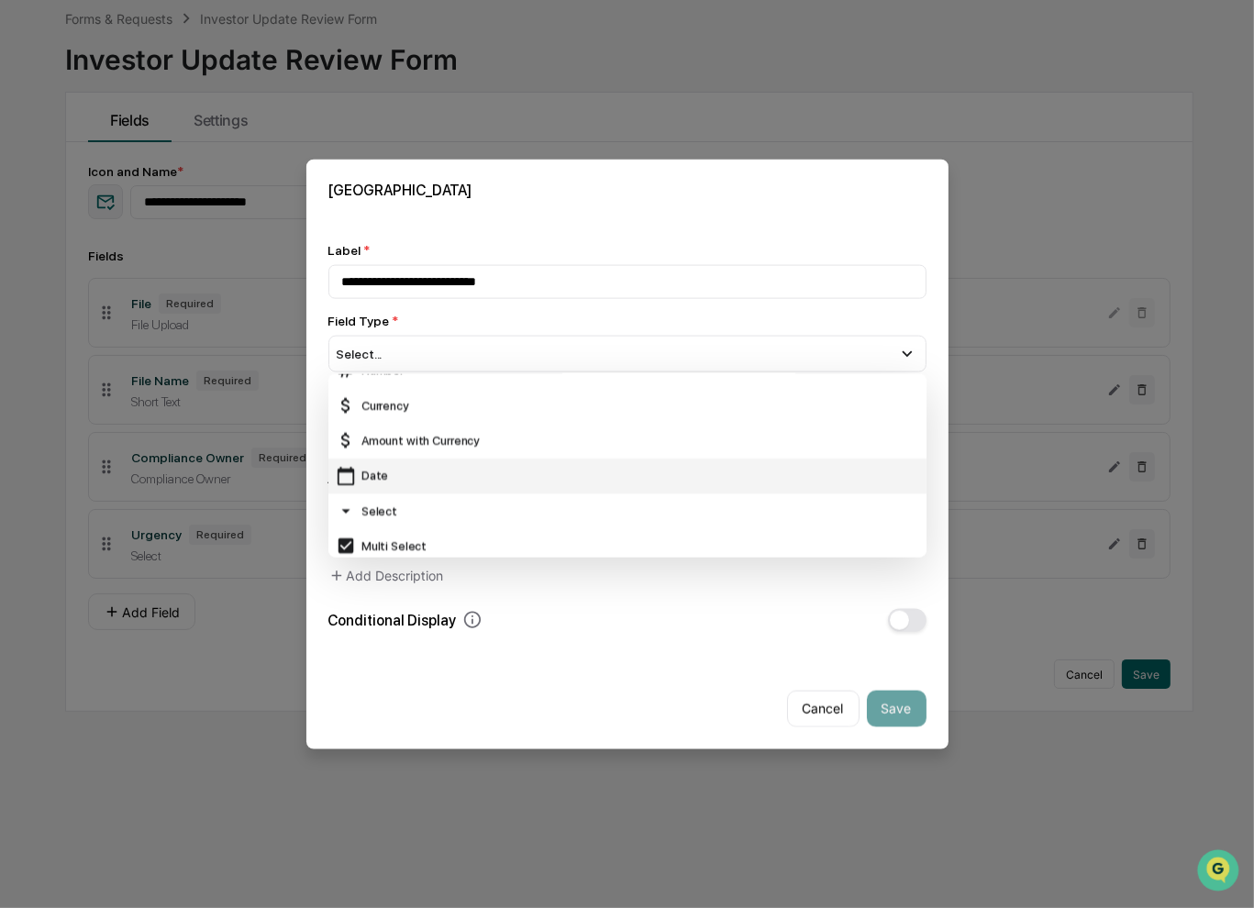
click at [455, 470] on div "Date" at bounding box center [627, 475] width 583 height 20
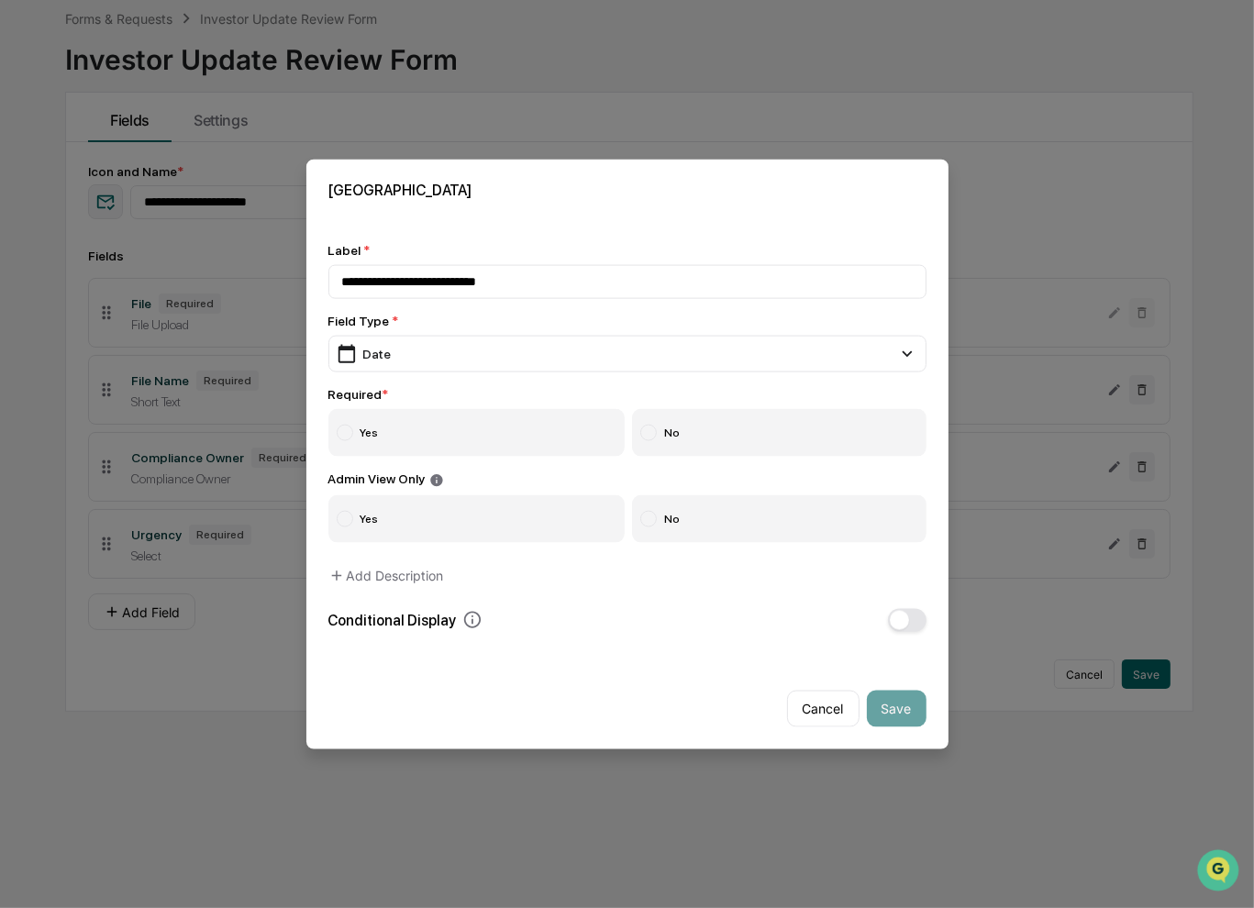
click at [399, 423] on label "Yes" at bounding box center [476, 433] width 297 height 48
click at [696, 522] on label "No" at bounding box center [779, 518] width 294 height 48
click at [879, 694] on button "Save" at bounding box center [897, 708] width 60 height 37
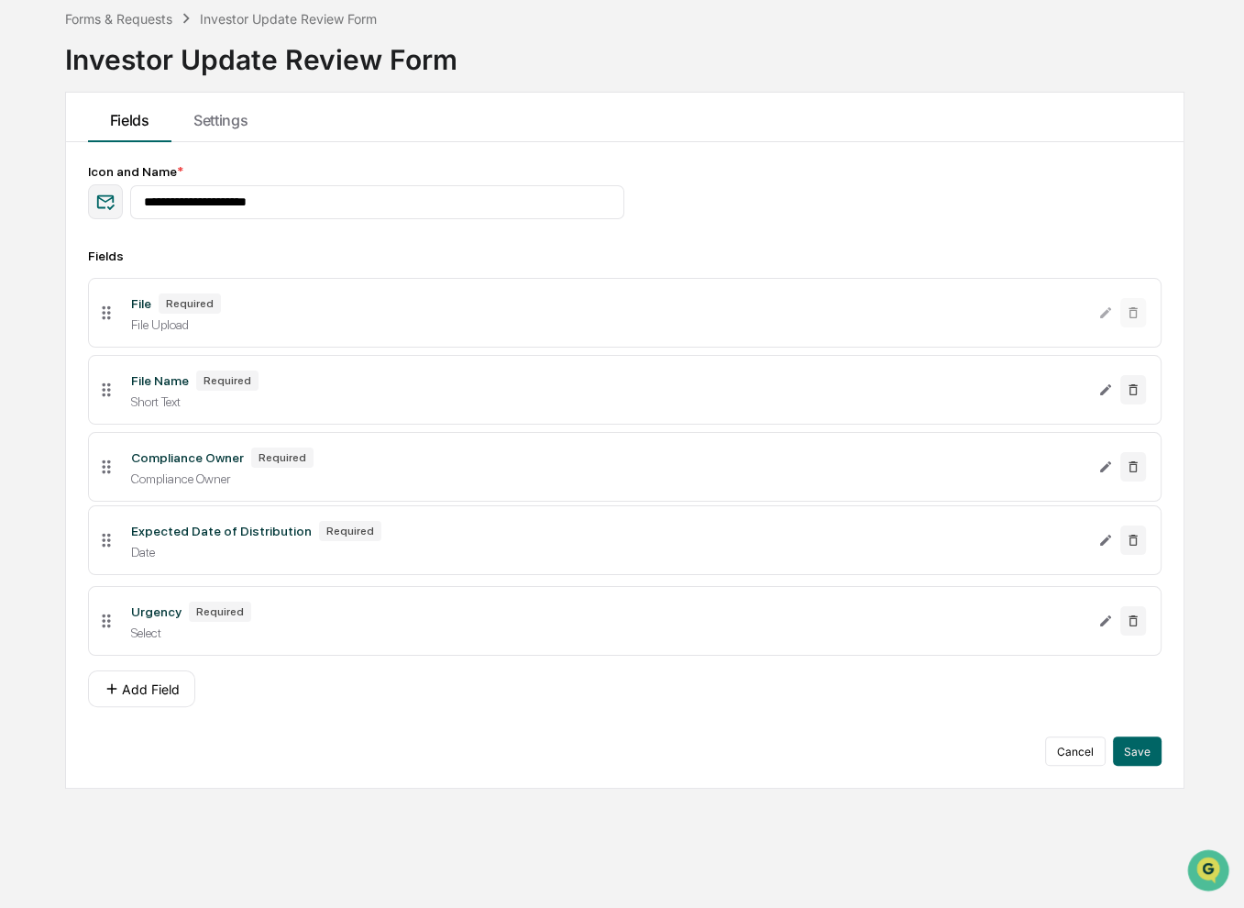
drag, startPoint x: 105, startPoint y: 628, endPoint x: 90, endPoint y: 548, distance: 82.0
click at [90, 548] on li "Expected Date of Distribution Required Date" at bounding box center [625, 540] width 1074 height 70
click at [1142, 749] on button "Save" at bounding box center [1137, 750] width 49 height 29
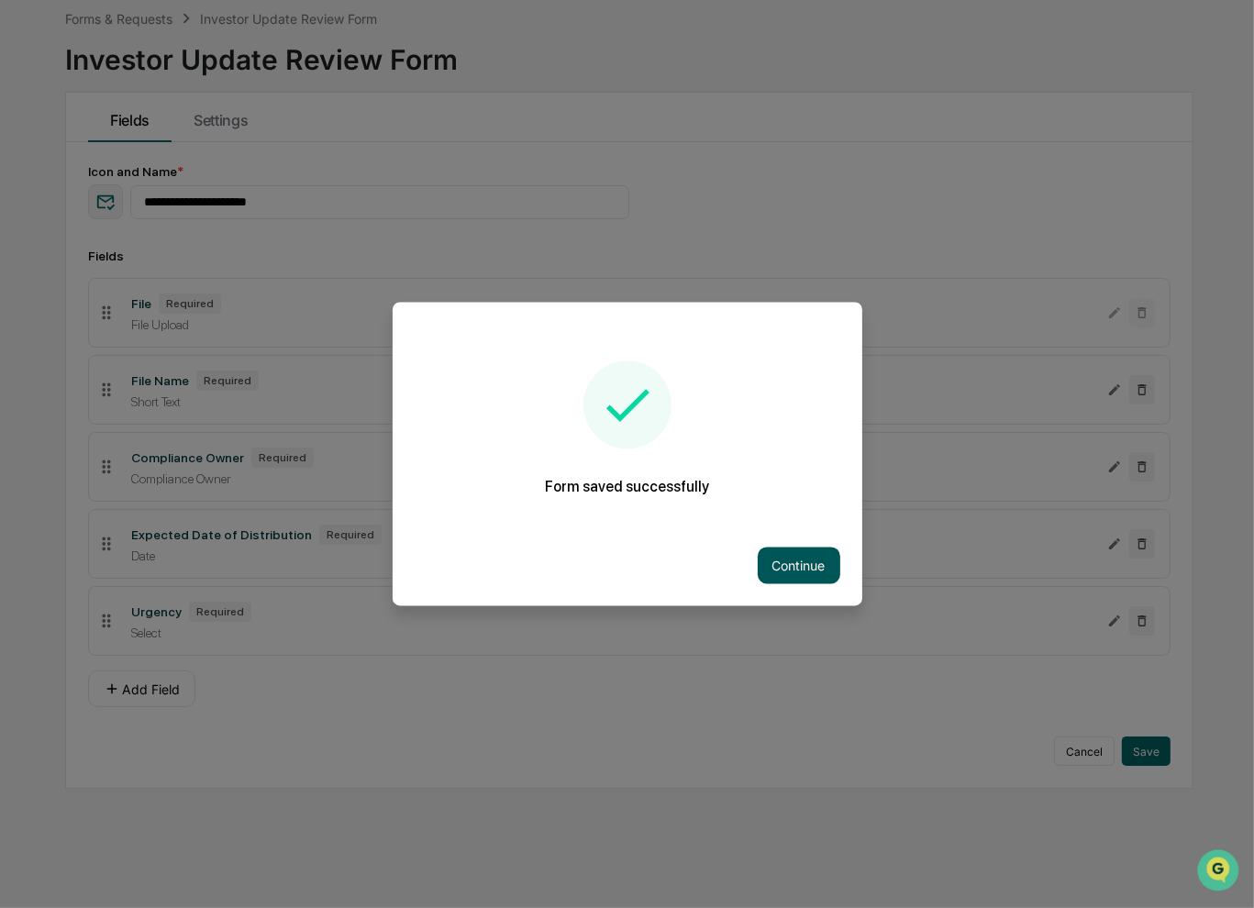
click at [793, 566] on button "Continue" at bounding box center [799, 566] width 83 height 37
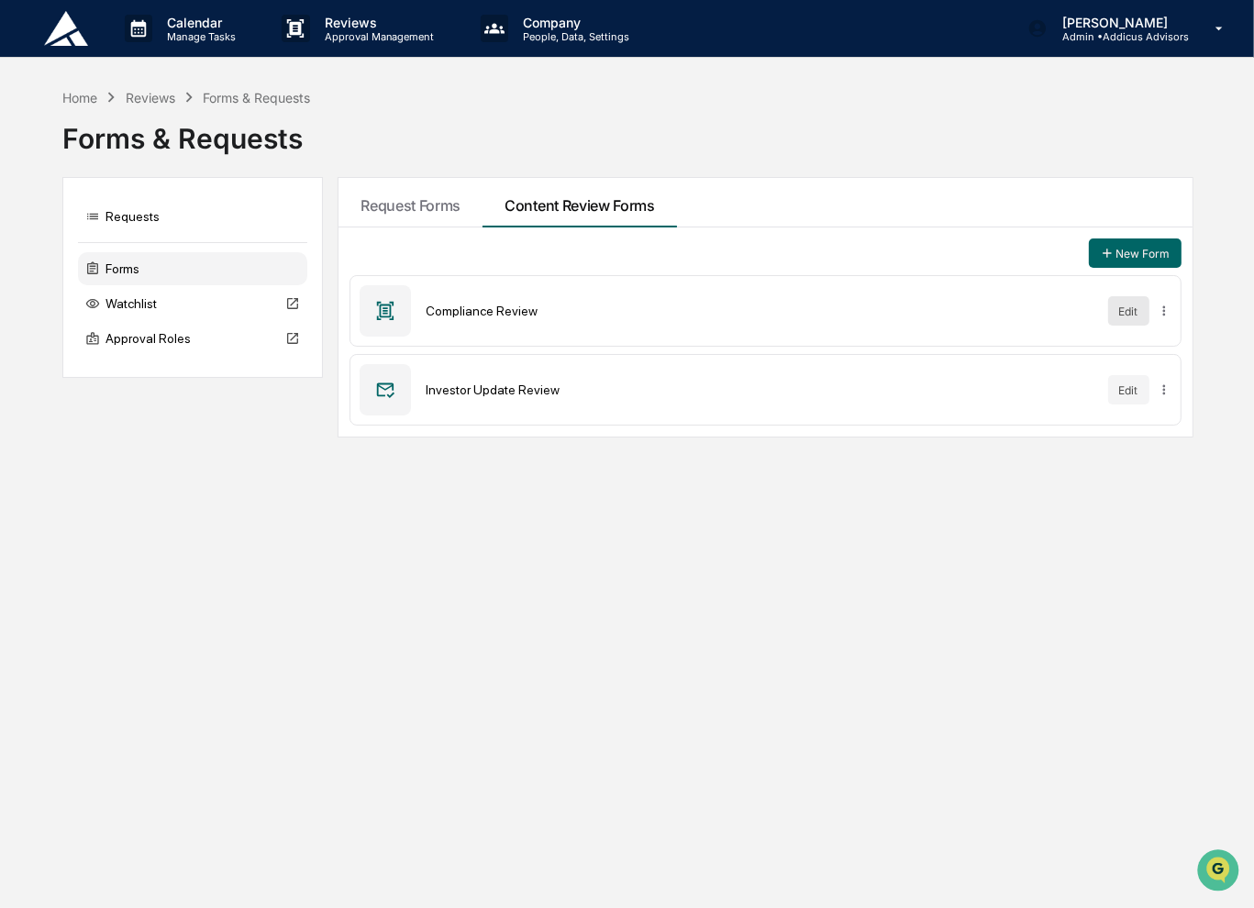
click at [1121, 308] on button "Edit" at bounding box center [1128, 310] width 41 height 29
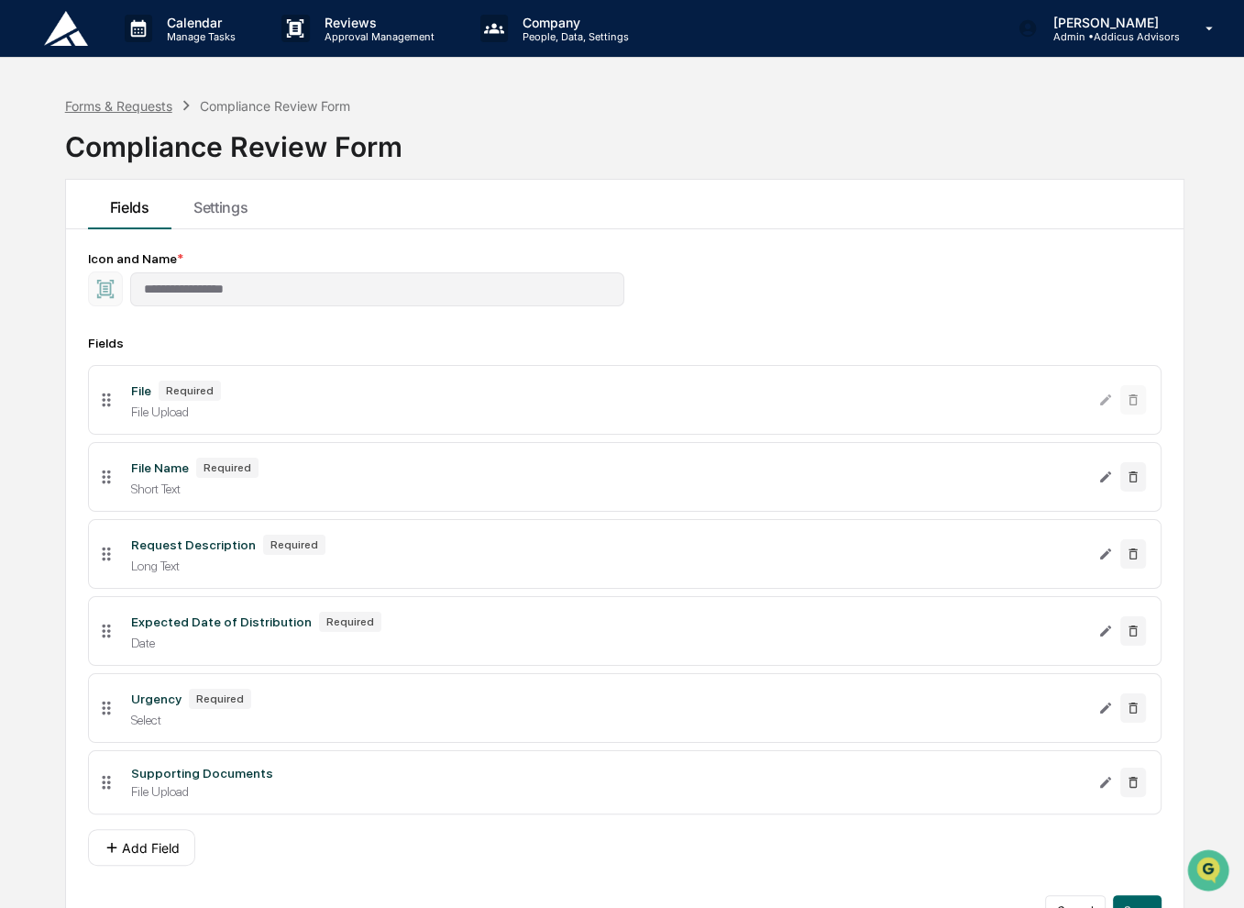
click at [143, 109] on div "Forms & Requests" at bounding box center [118, 106] width 107 height 16
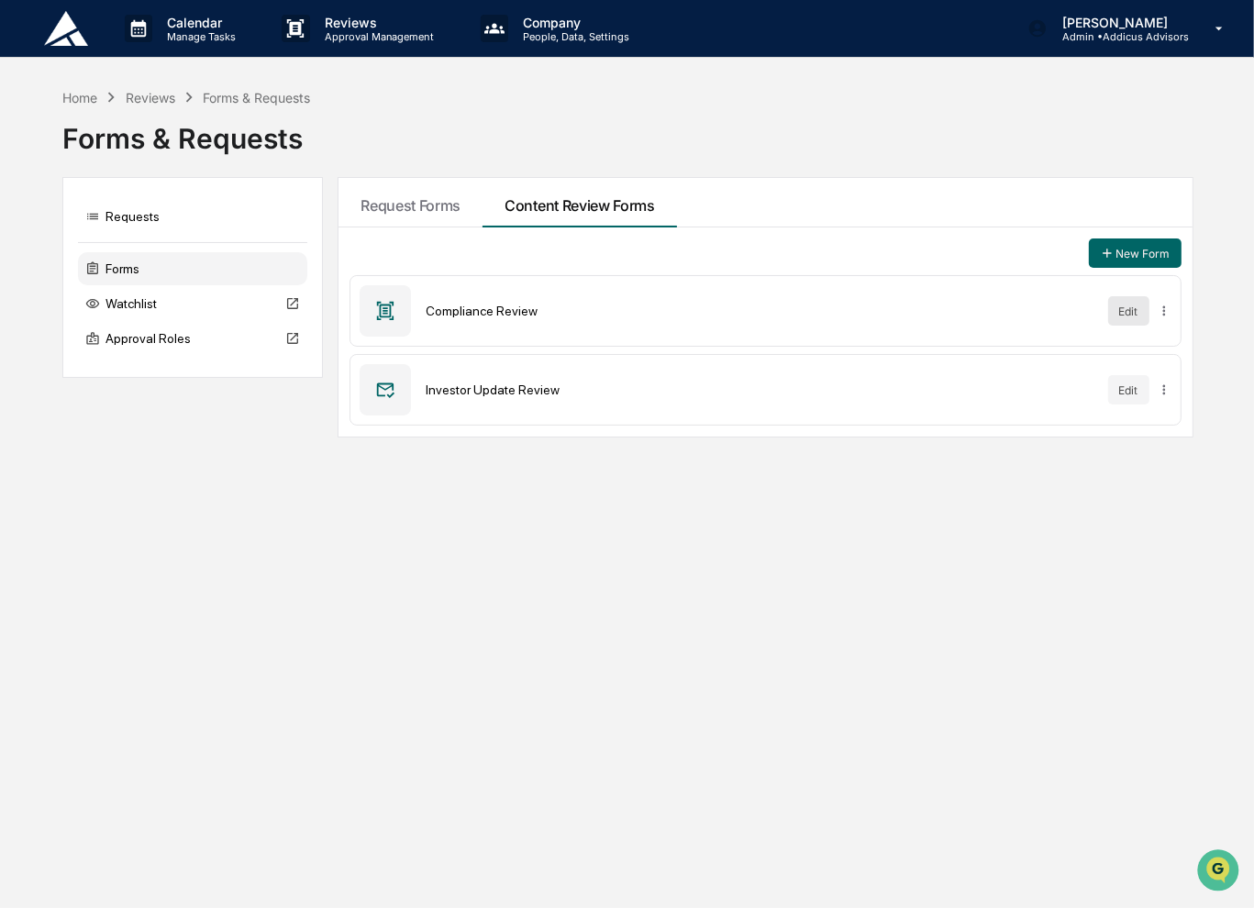
click at [1137, 315] on button "Edit" at bounding box center [1128, 310] width 41 height 29
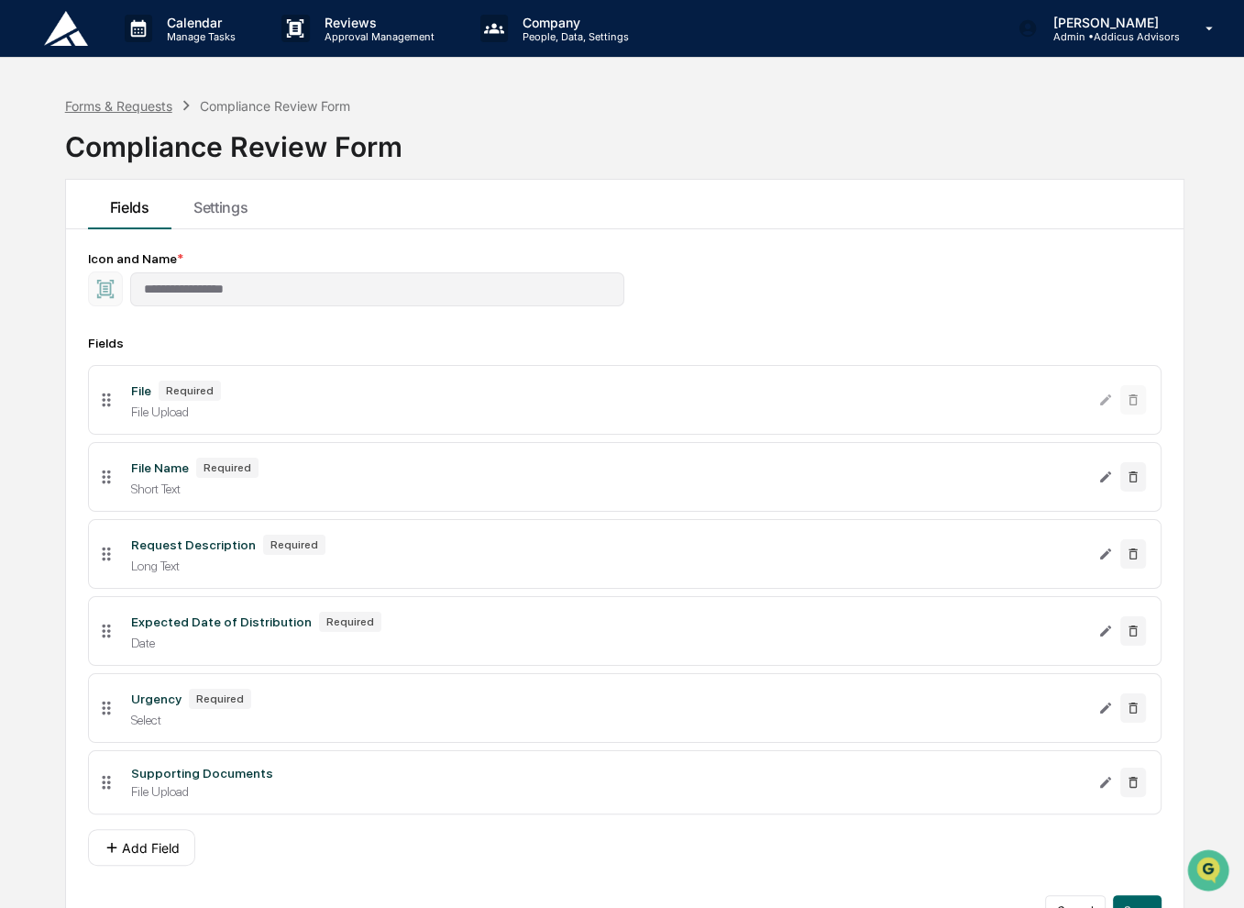
click at [150, 103] on div "Forms & Requests" at bounding box center [118, 106] width 107 height 16
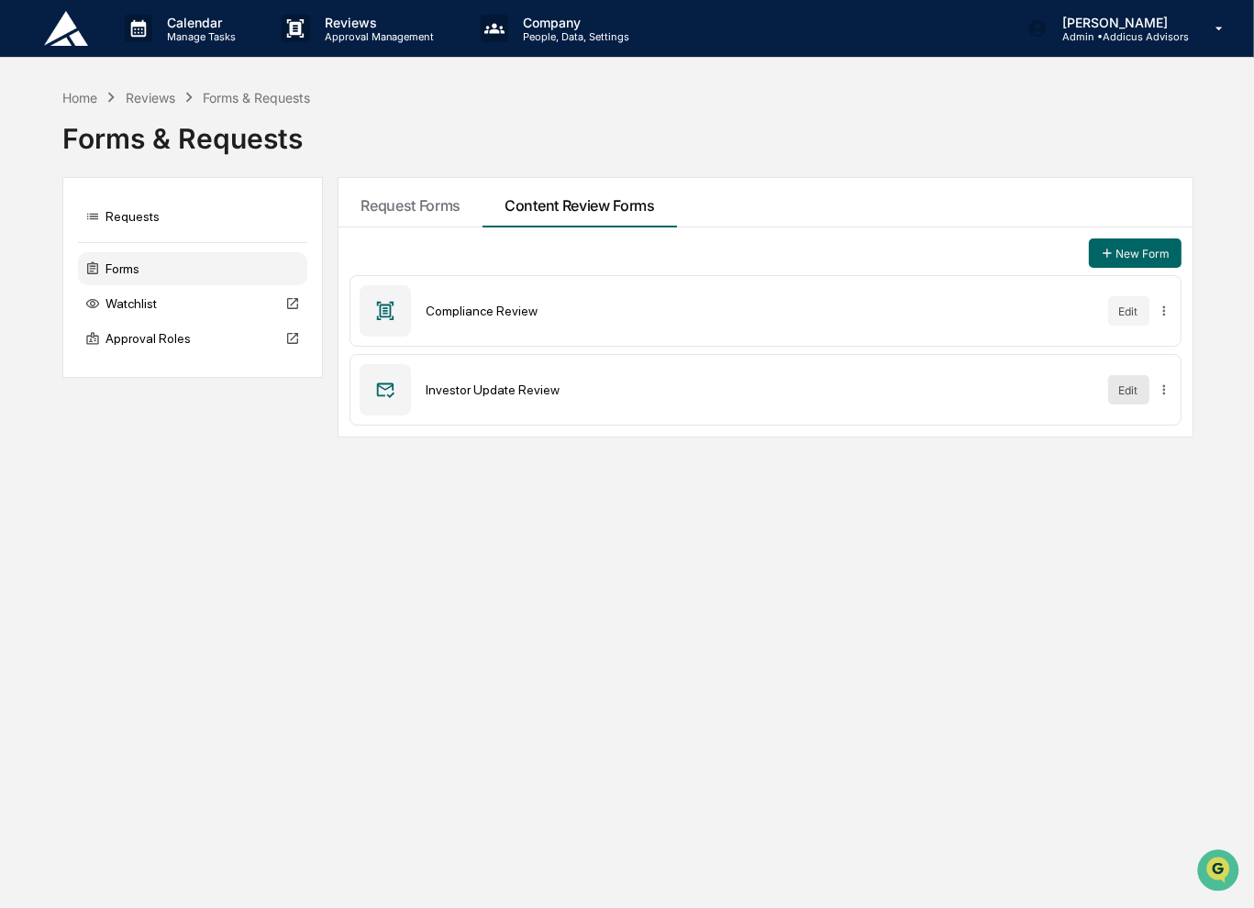
click at [1119, 387] on button "Edit" at bounding box center [1128, 389] width 41 height 29
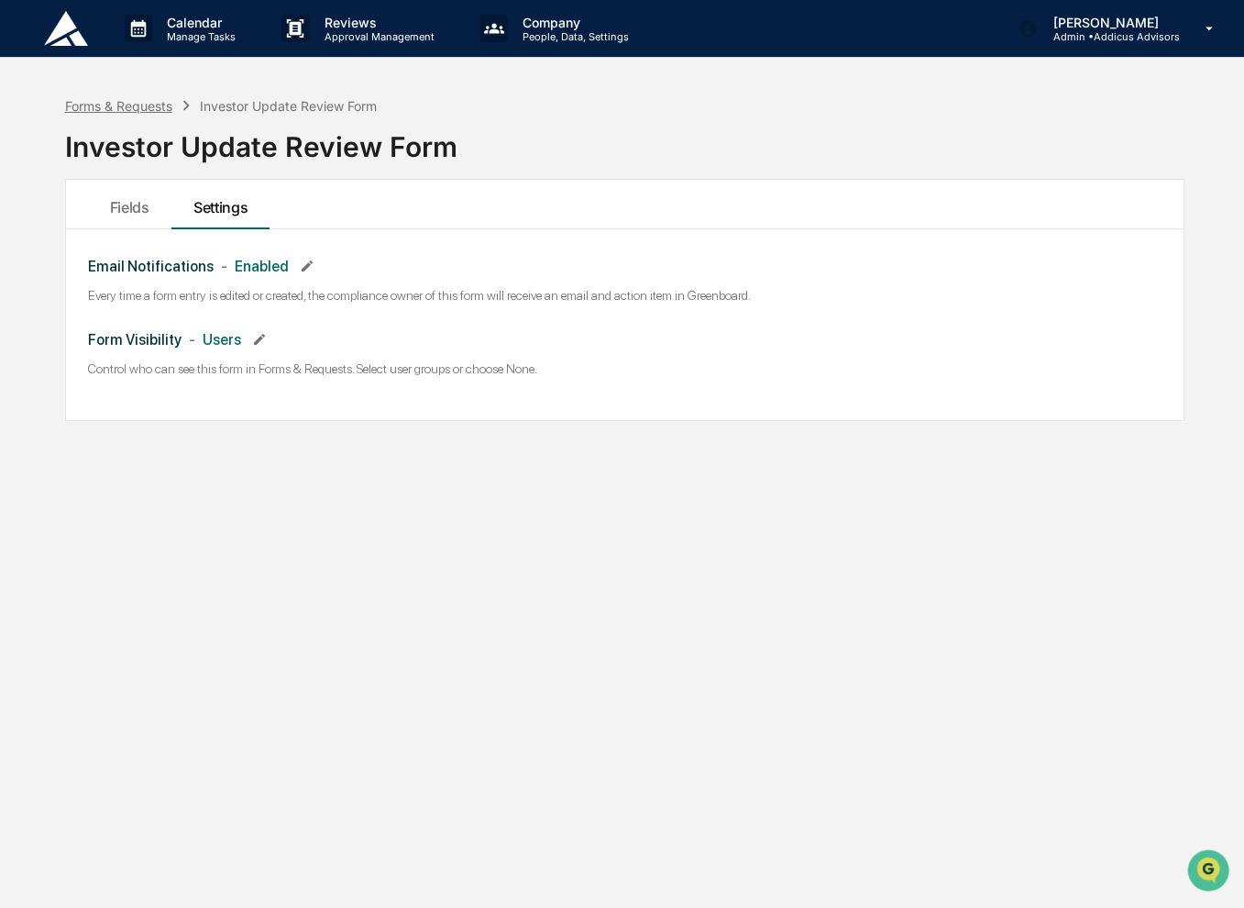
click at [141, 104] on div "Forms & Requests" at bounding box center [118, 106] width 107 height 16
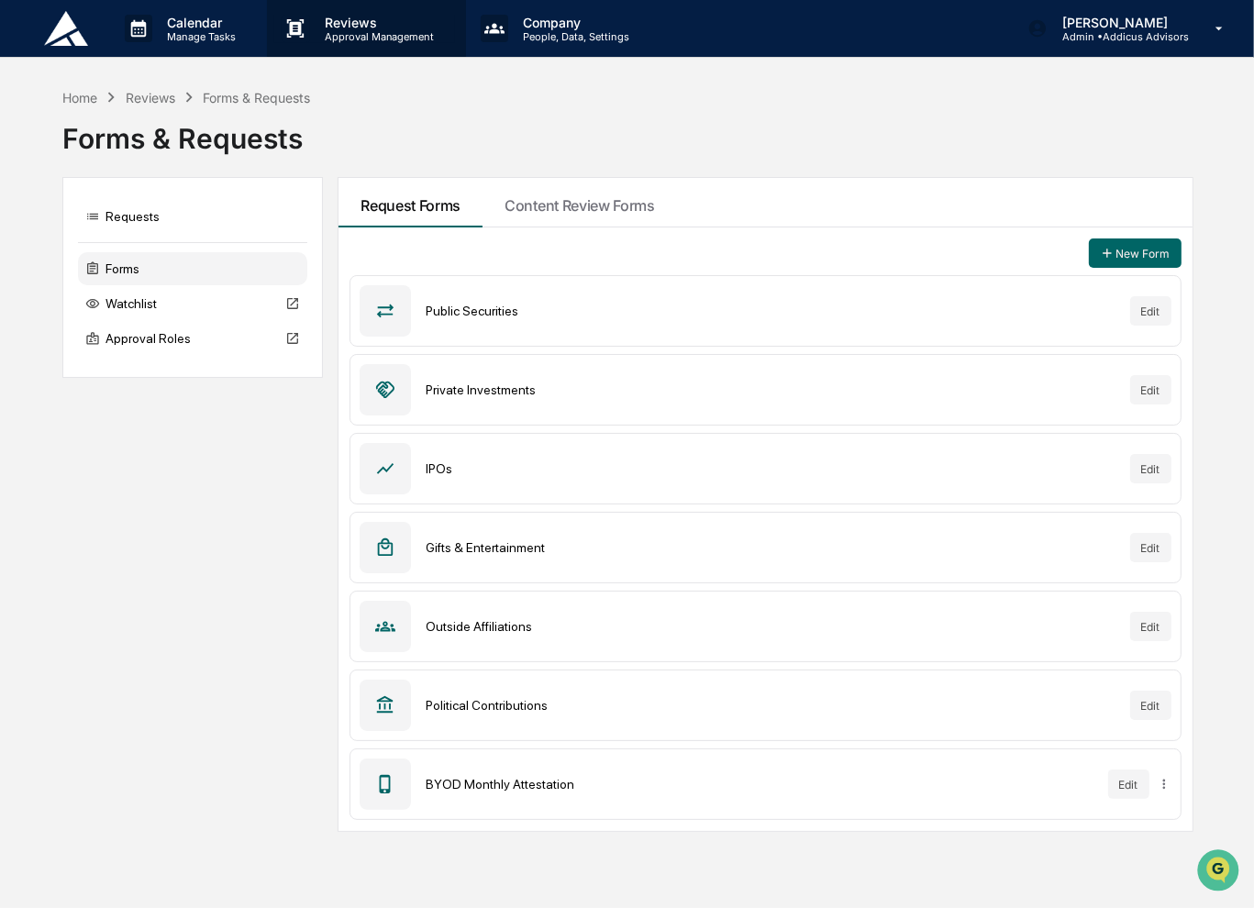
click at [367, 32] on p "Approval Management" at bounding box center [377, 36] width 134 height 13
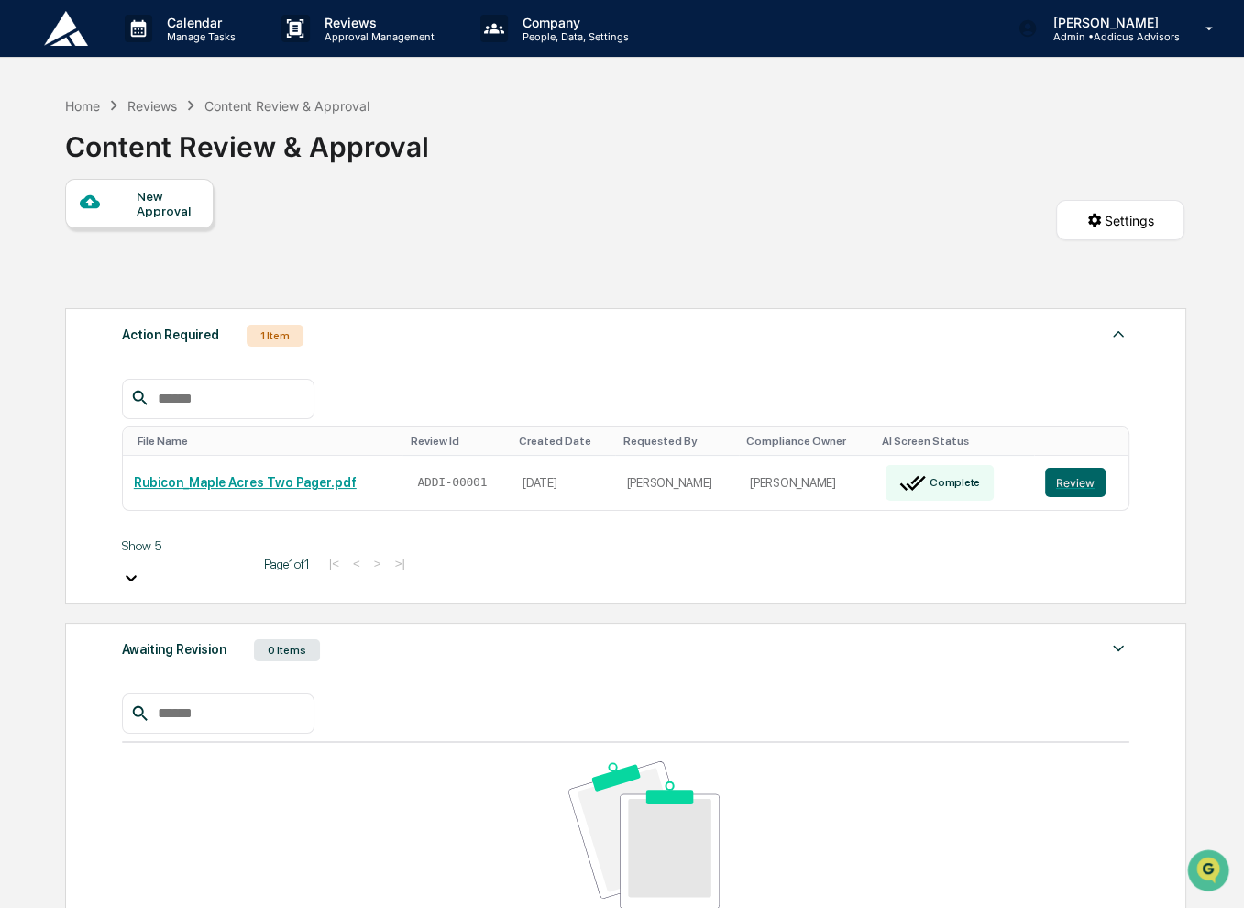
click at [163, 194] on div "New Approval" at bounding box center [167, 203] width 61 height 29
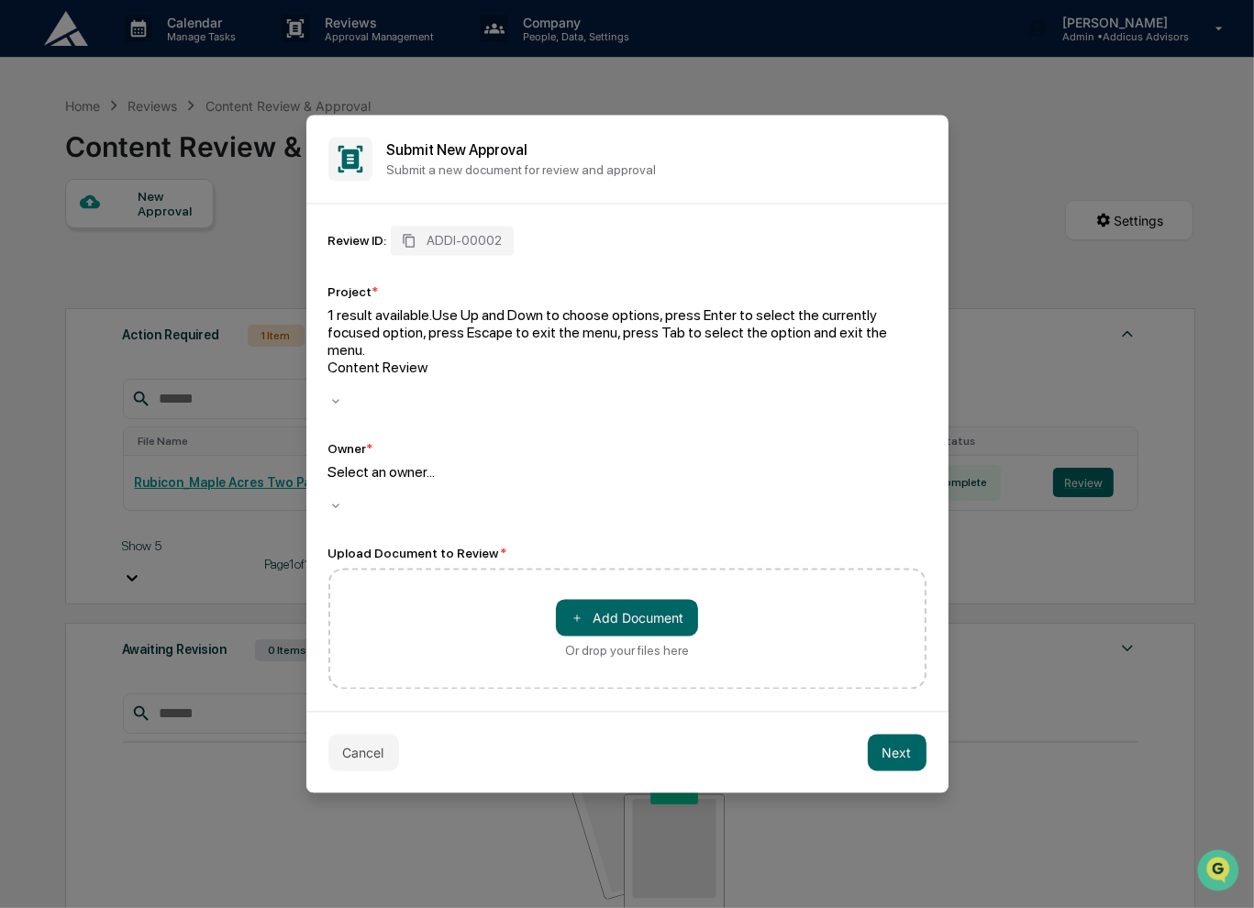
click at [668, 377] on div at bounding box center [627, 385] width 598 height 17
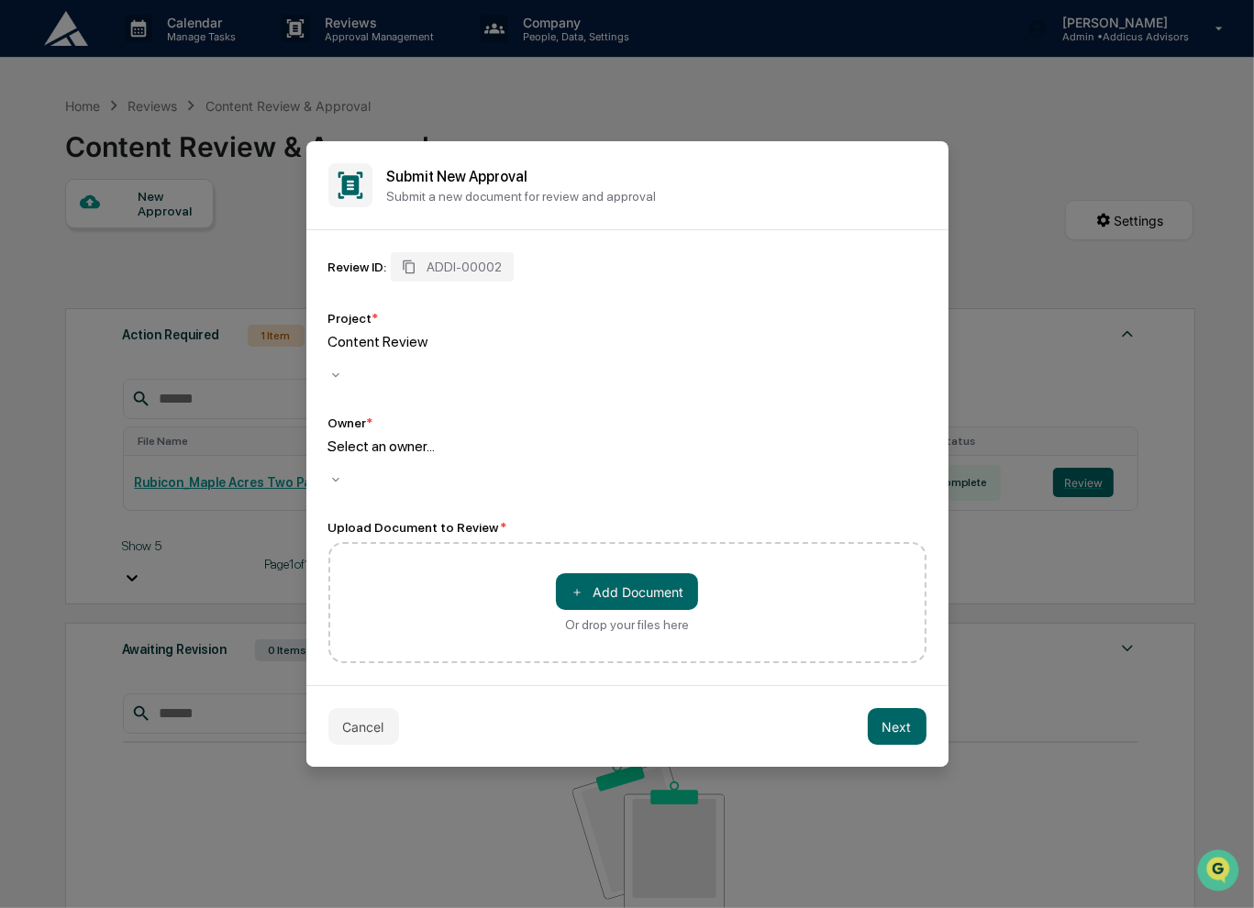
click at [668, 368] on div at bounding box center [627, 358] width 598 height 17
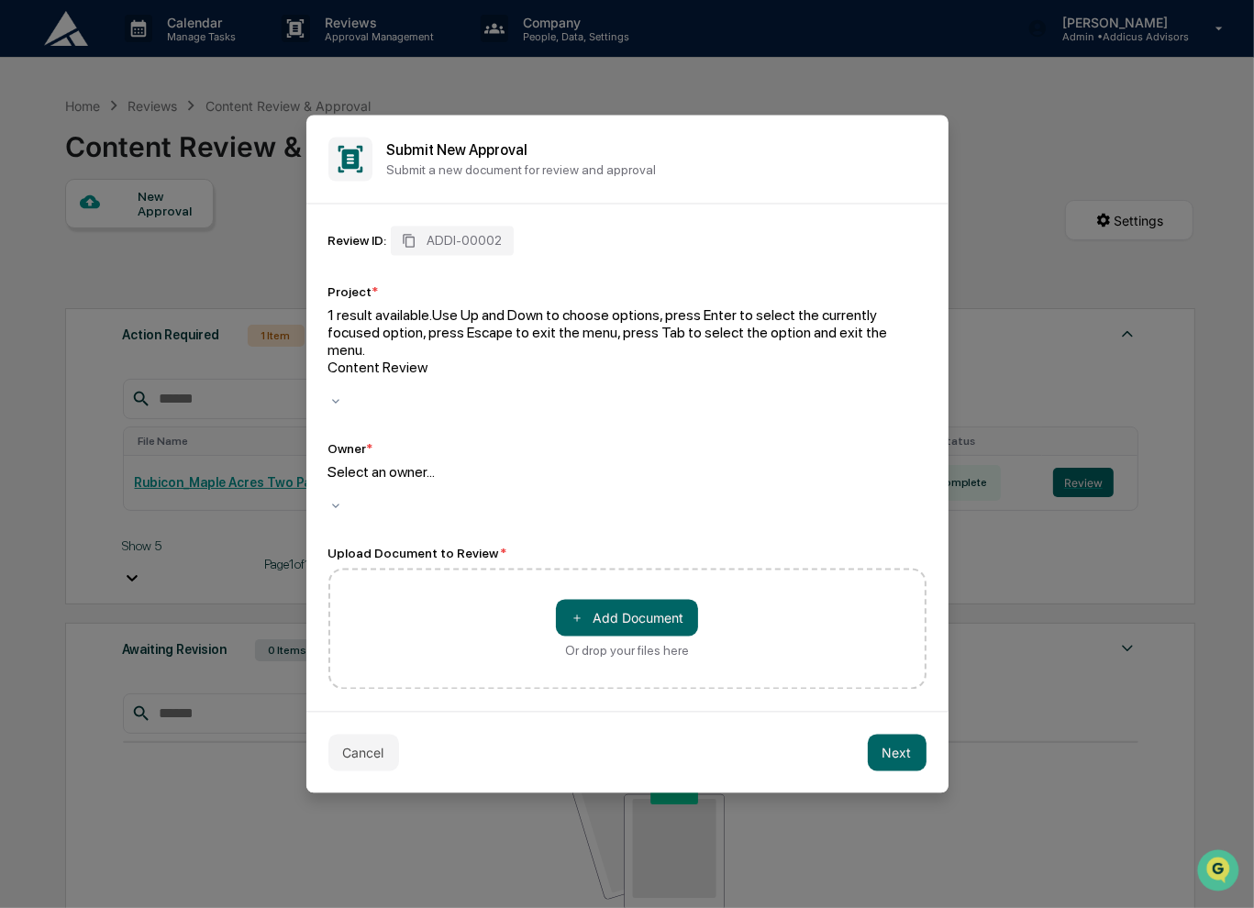
click at [668, 377] on div at bounding box center [627, 385] width 598 height 17
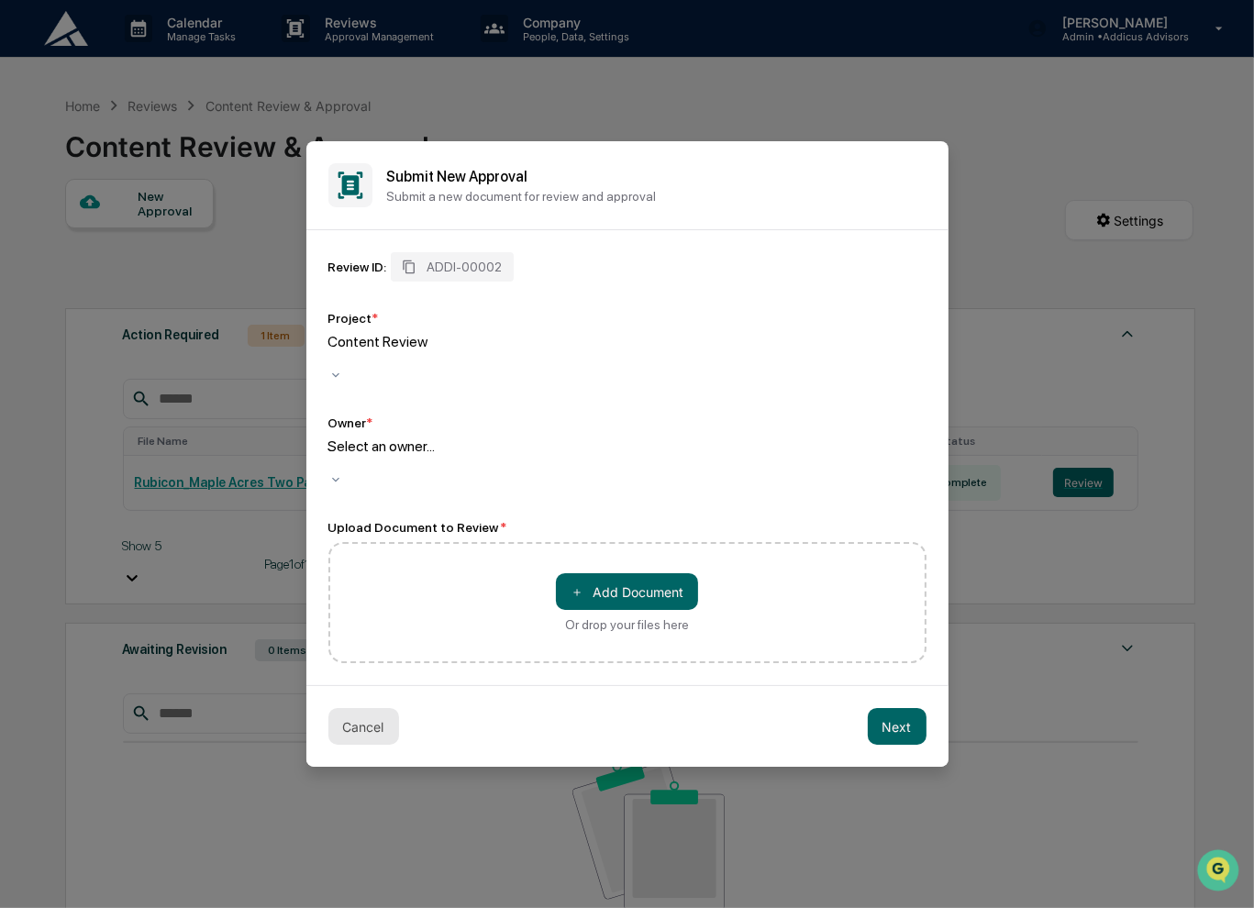
click at [370, 708] on button "Cancel" at bounding box center [363, 726] width 71 height 37
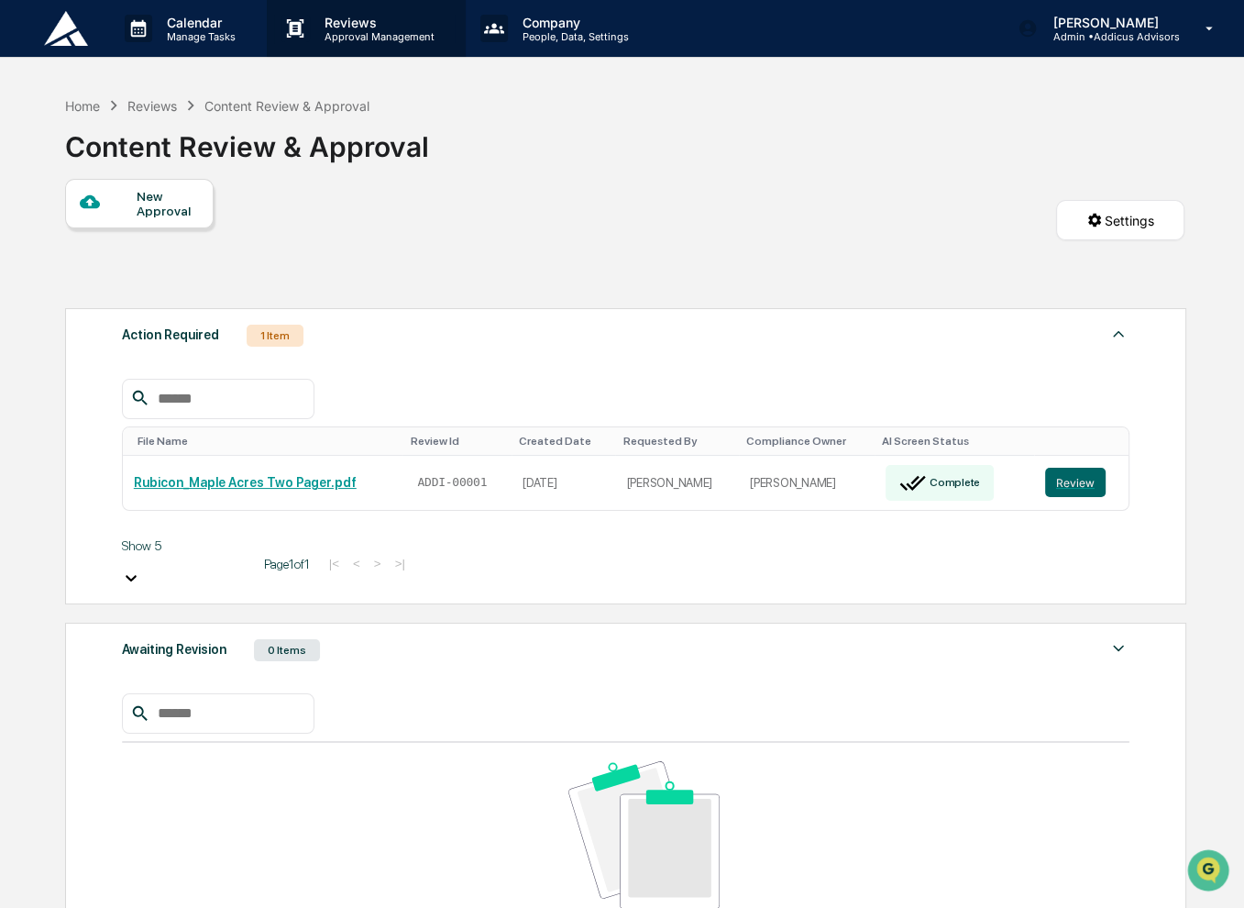
click at [350, 25] on p "Reviews" at bounding box center [377, 23] width 134 height 16
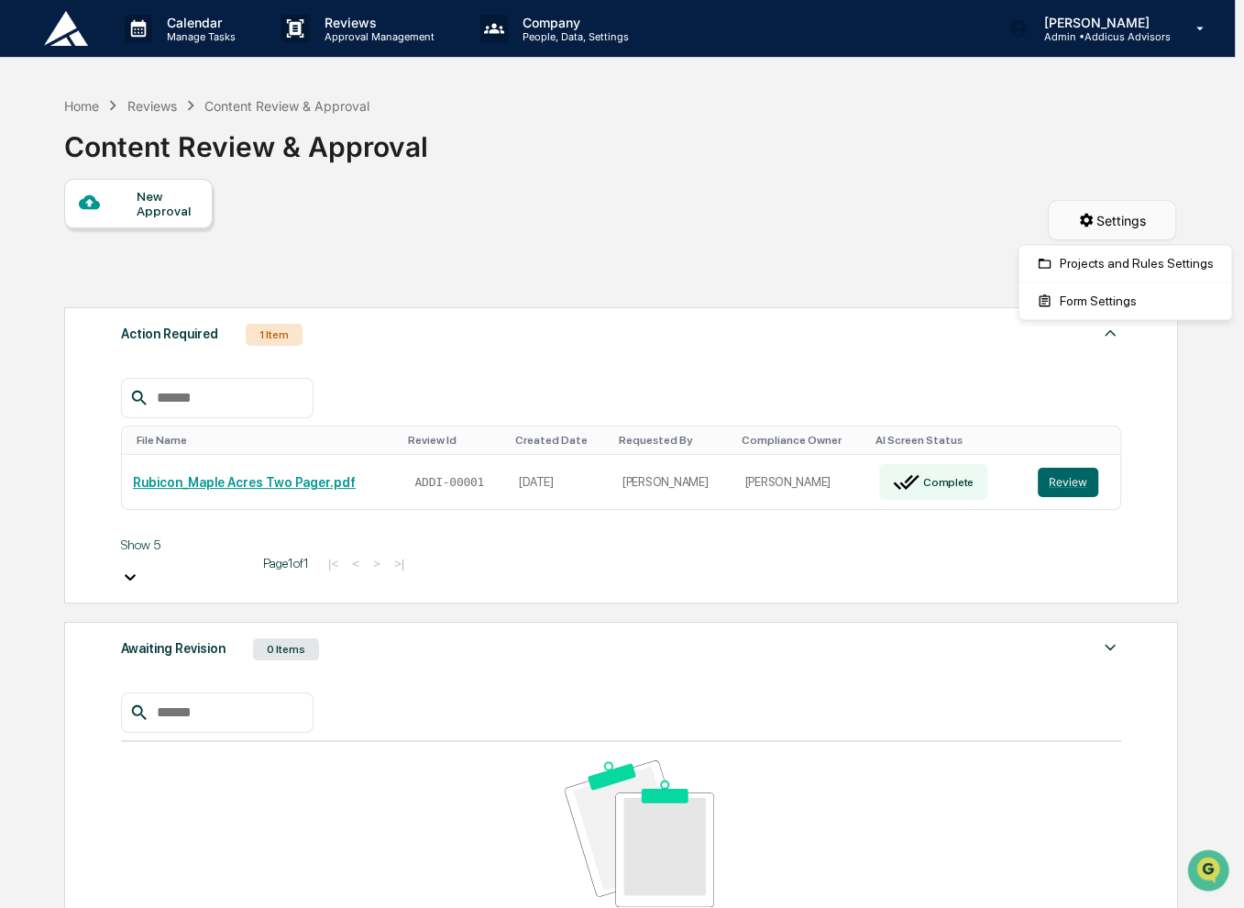
click at [1088, 226] on html "Calendar Manage Tasks Reviews Approval Management Company People, Data, Setting…" at bounding box center [622, 454] width 1244 height 908
click at [1146, 308] on div "Form Settings" at bounding box center [1125, 300] width 205 height 29
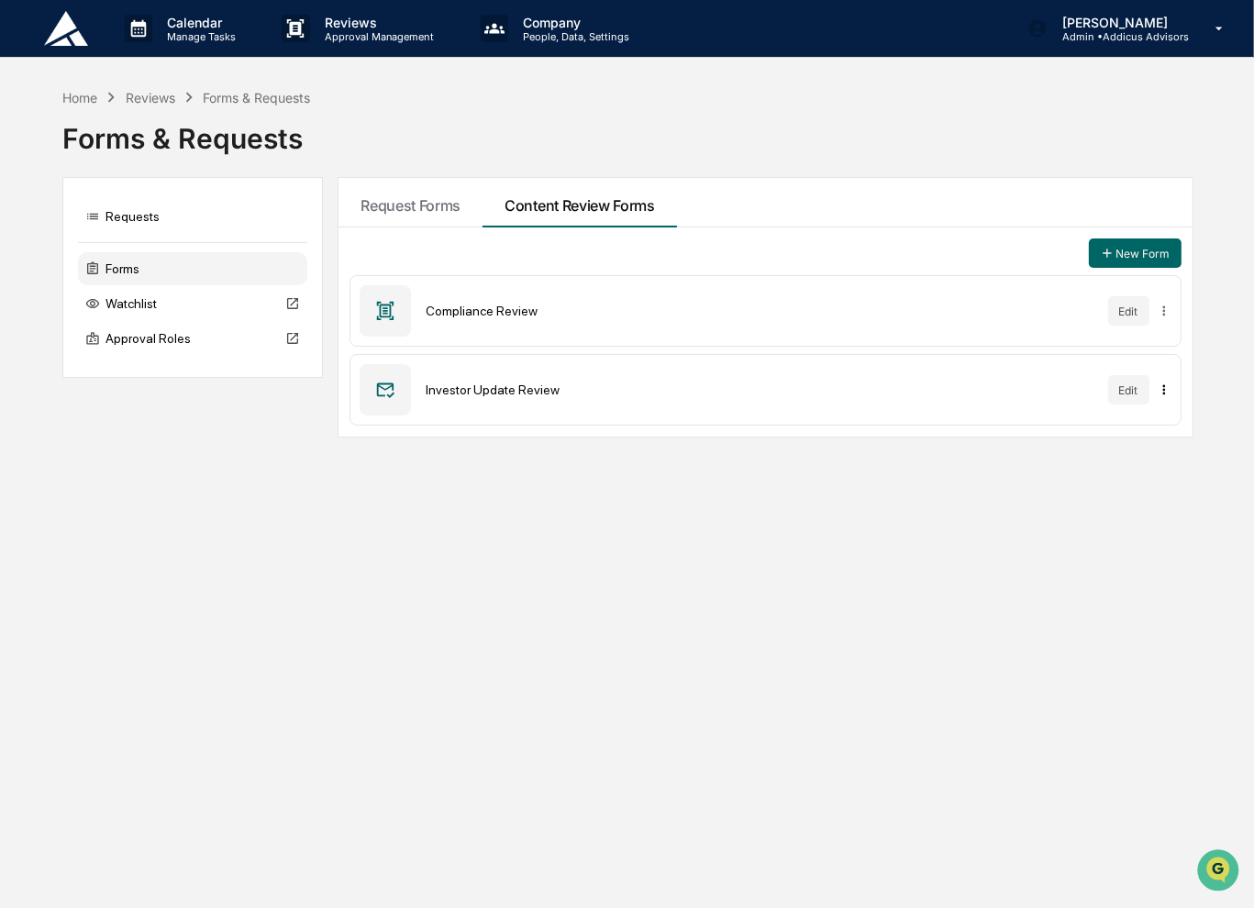
click at [1163, 393] on html "Calendar Manage Tasks Reviews Approval Management Company People, Data, Setting…" at bounding box center [627, 454] width 1254 height 908
click at [1132, 392] on html "Calendar Manage Tasks Reviews Approval Management Company People, Data, Setting…" at bounding box center [627, 454] width 1254 height 908
click at [1132, 392] on button "Edit" at bounding box center [1128, 389] width 41 height 29
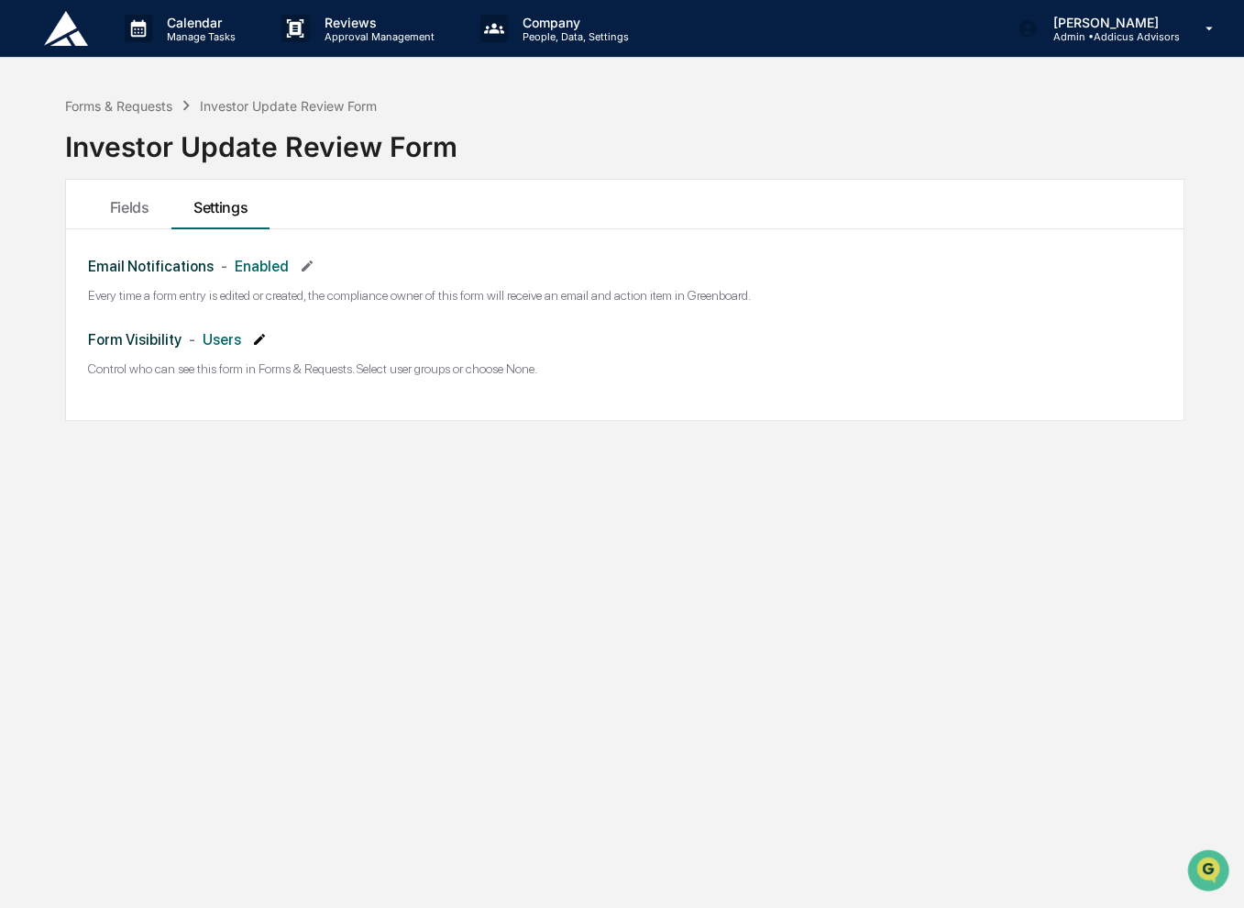
click at [253, 340] on icon at bounding box center [259, 339] width 15 height 15
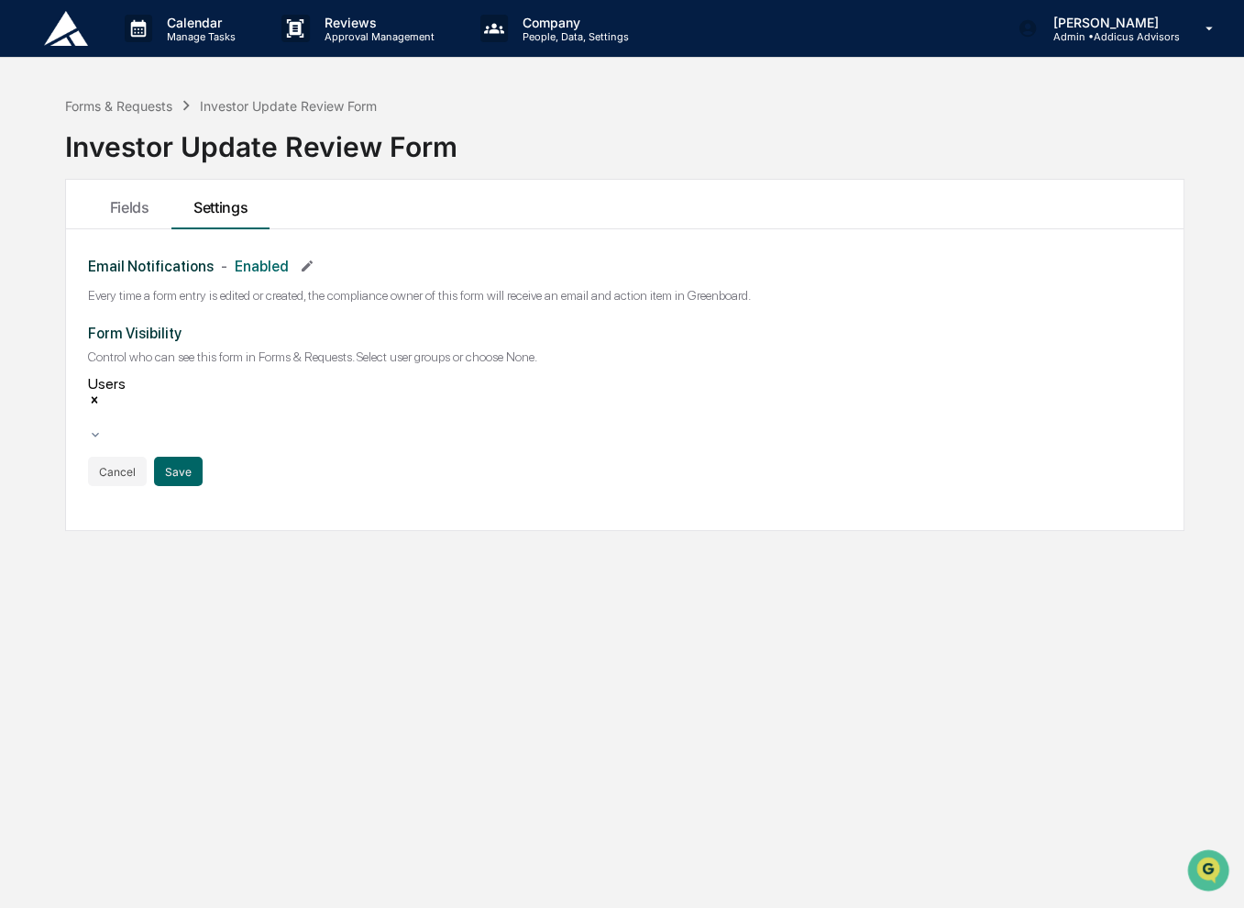
click at [103, 427] on icon at bounding box center [95, 434] width 15 height 15
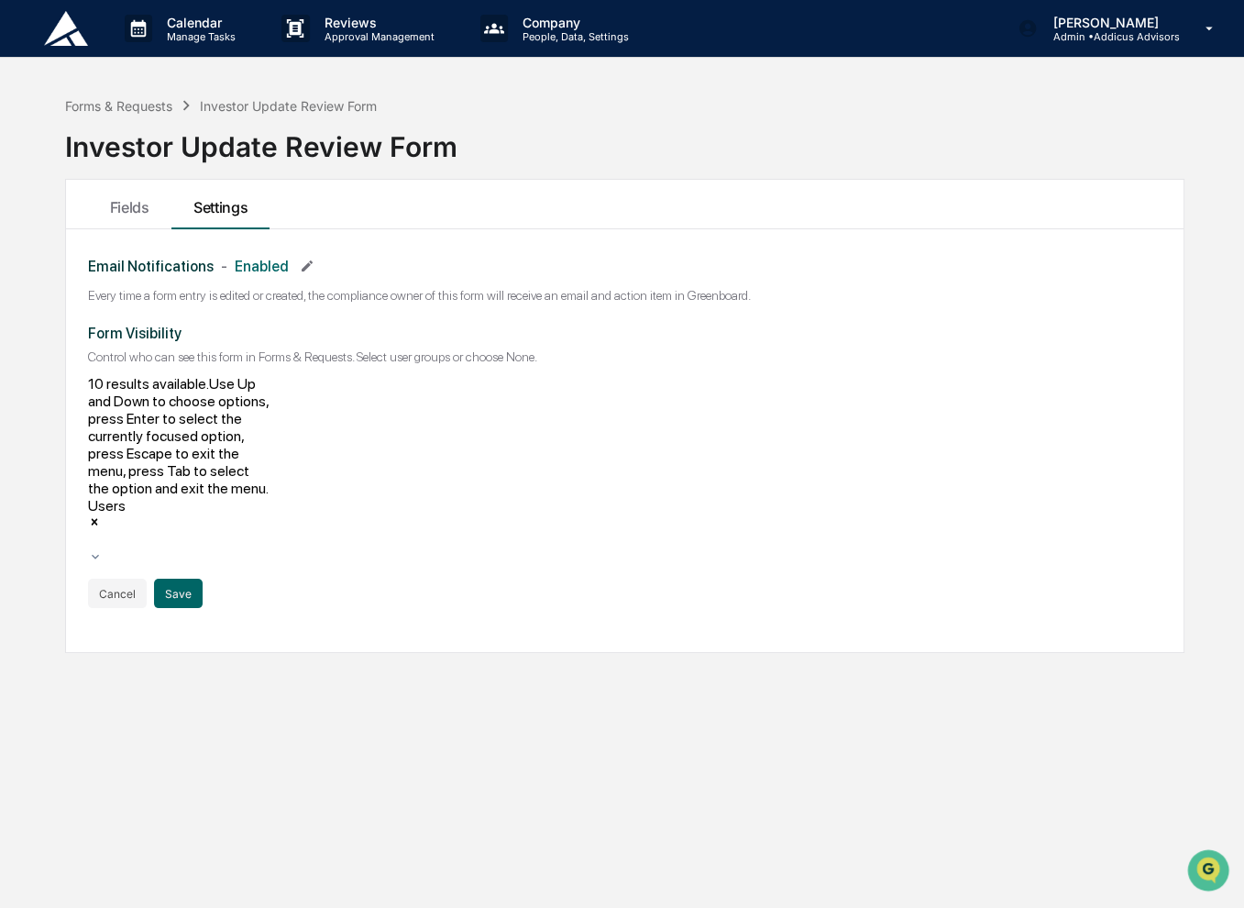
scroll to position [73, 0]
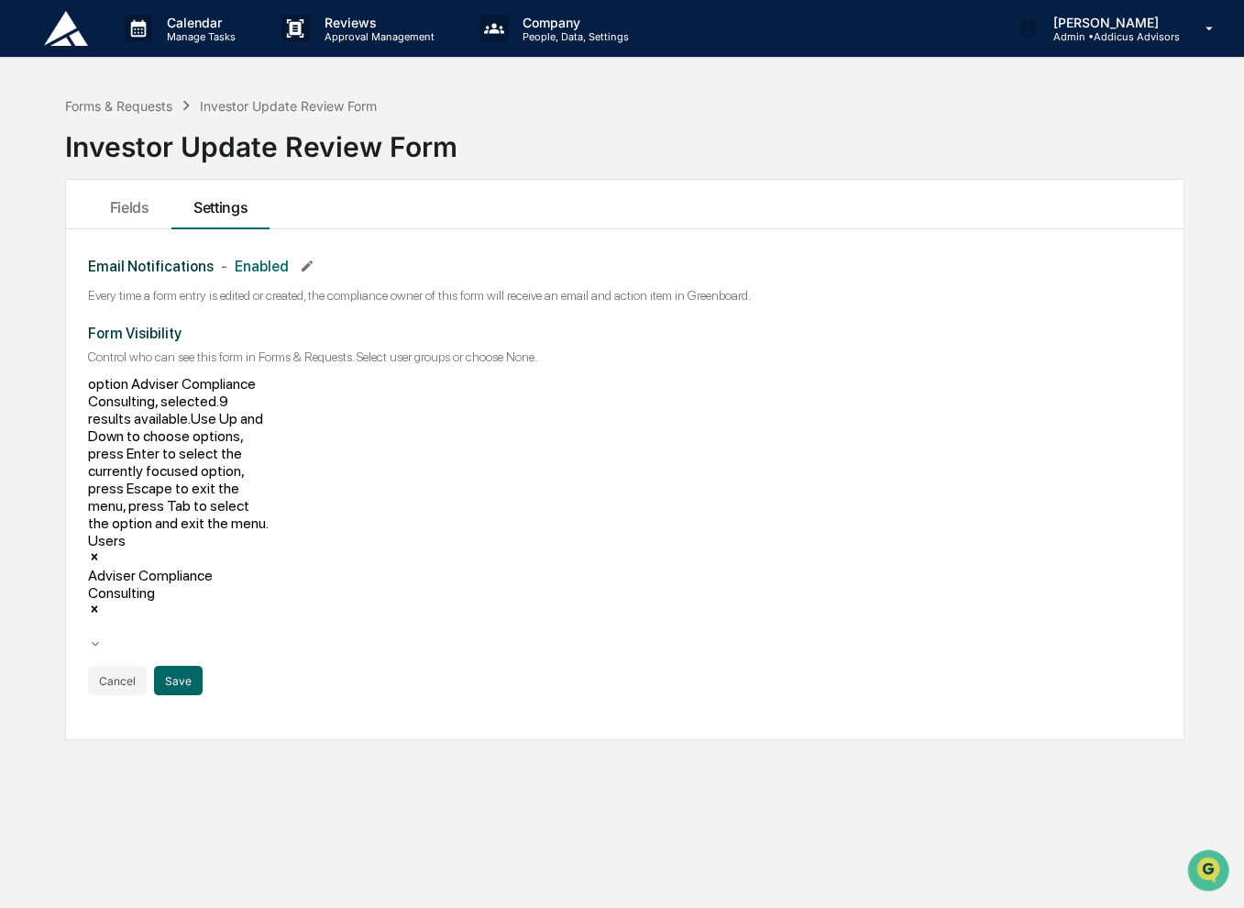
scroll to position [0, 0]
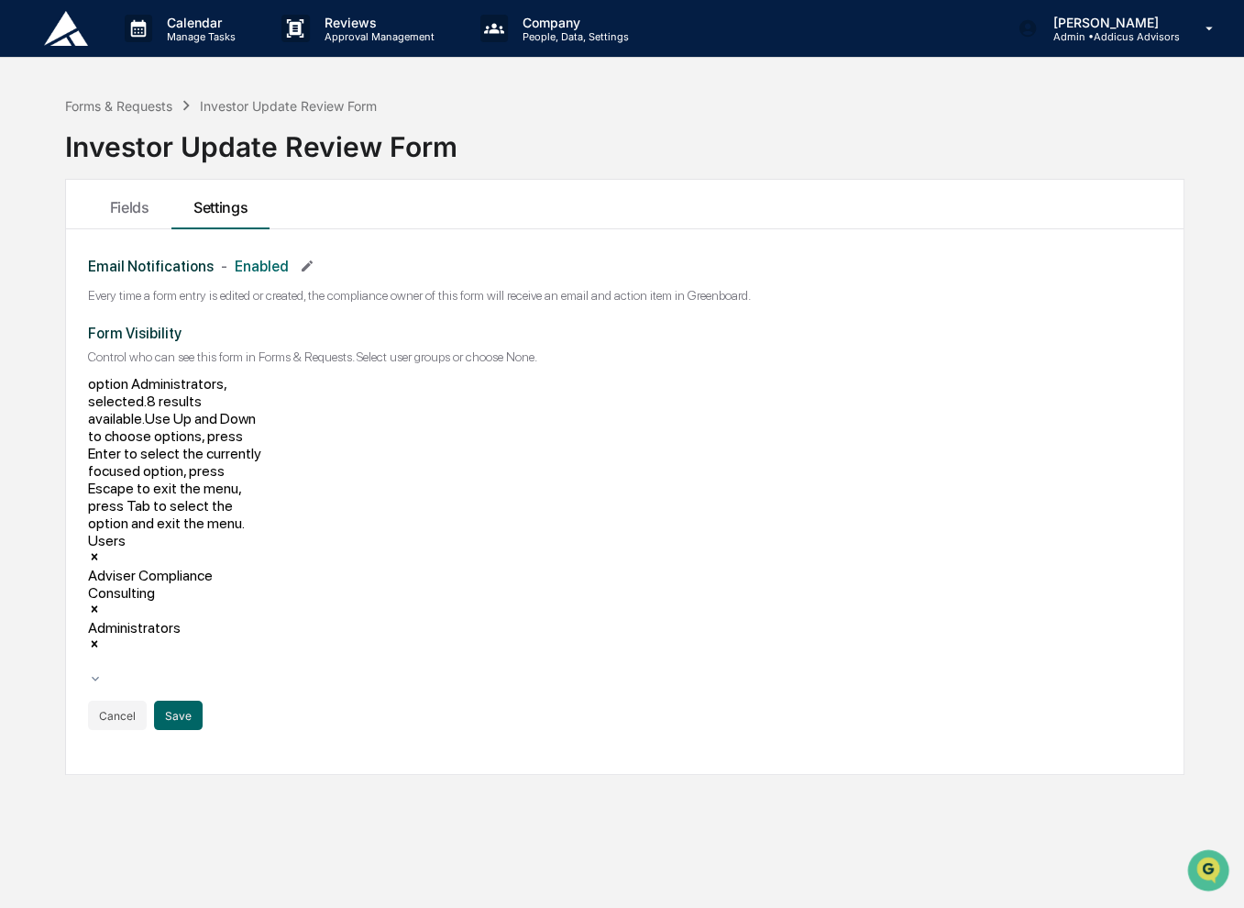
scroll to position [70, 0]
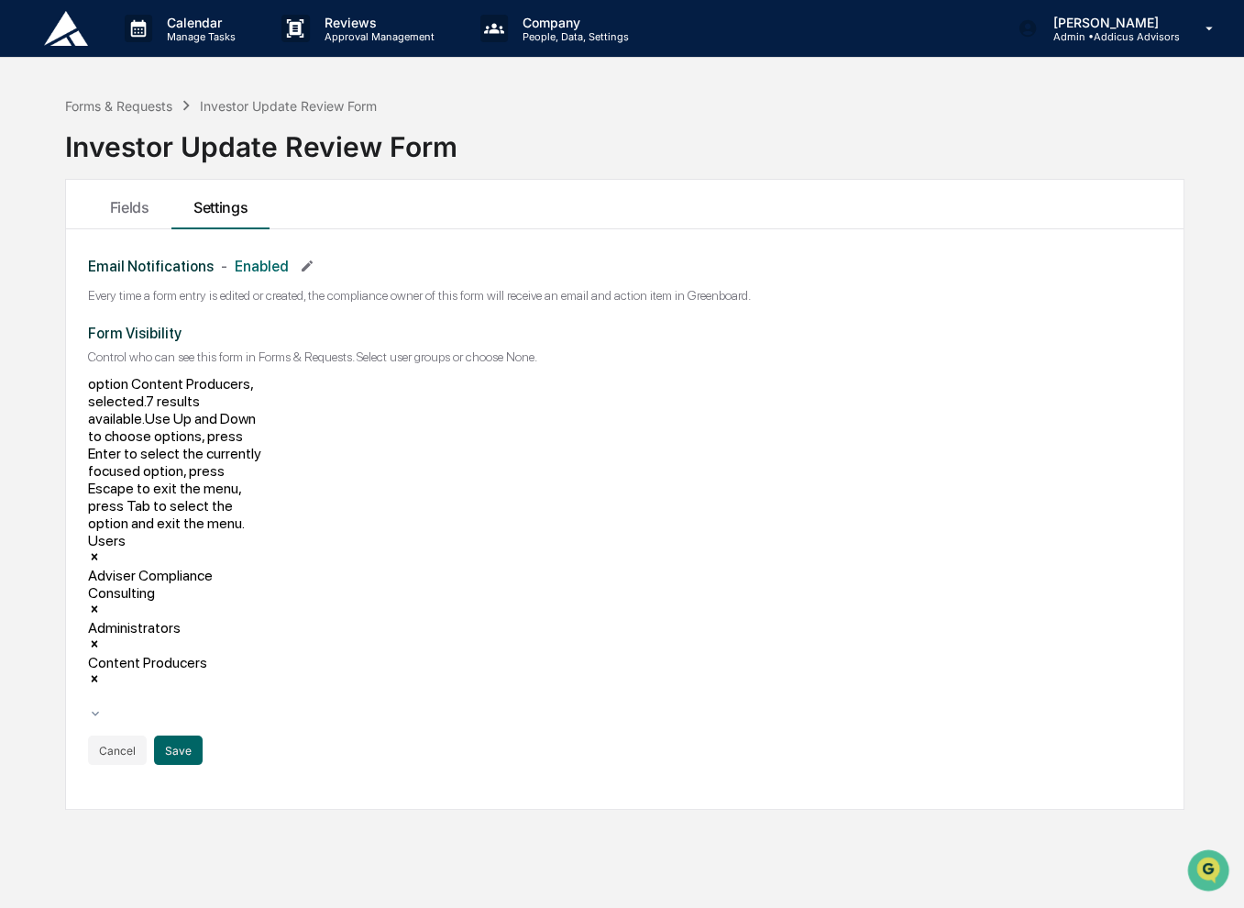
click at [659, 714] on div "Forms & Requests Investor Update Review Form Investor Update Review Form Fields…" at bounding box center [625, 541] width 1175 height 908
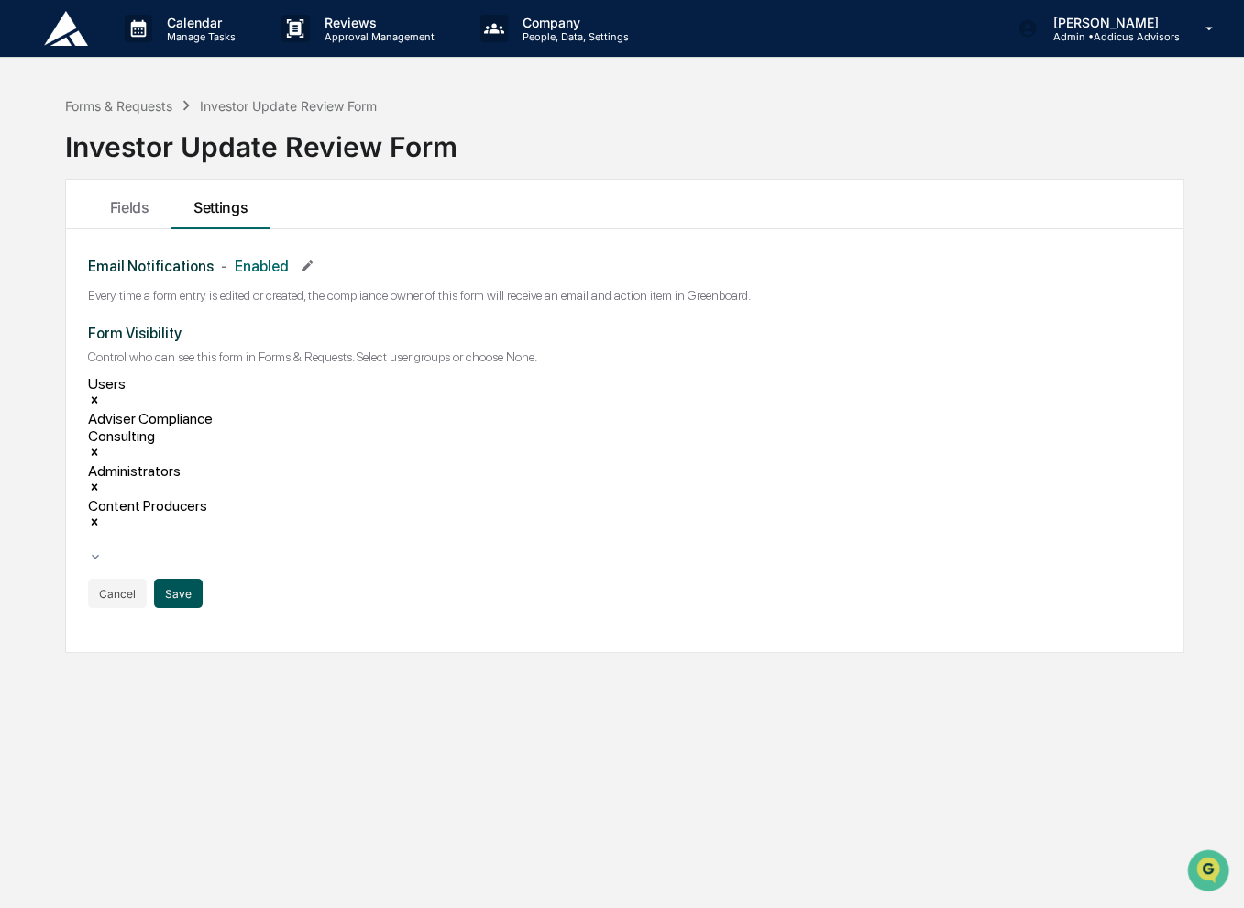
click at [176, 579] on button "Save" at bounding box center [178, 593] width 49 height 29
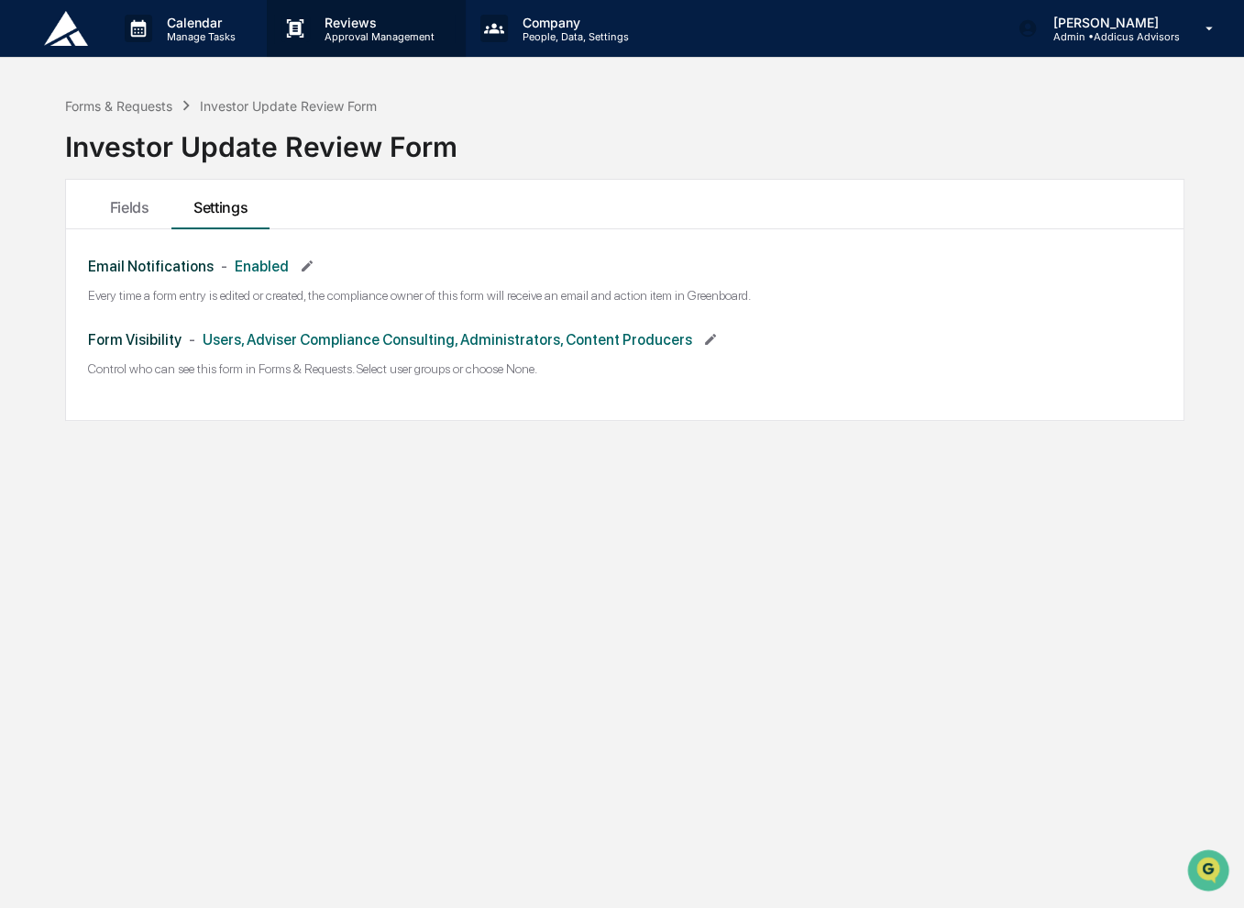
click at [355, 19] on p "Reviews" at bounding box center [377, 23] width 134 height 16
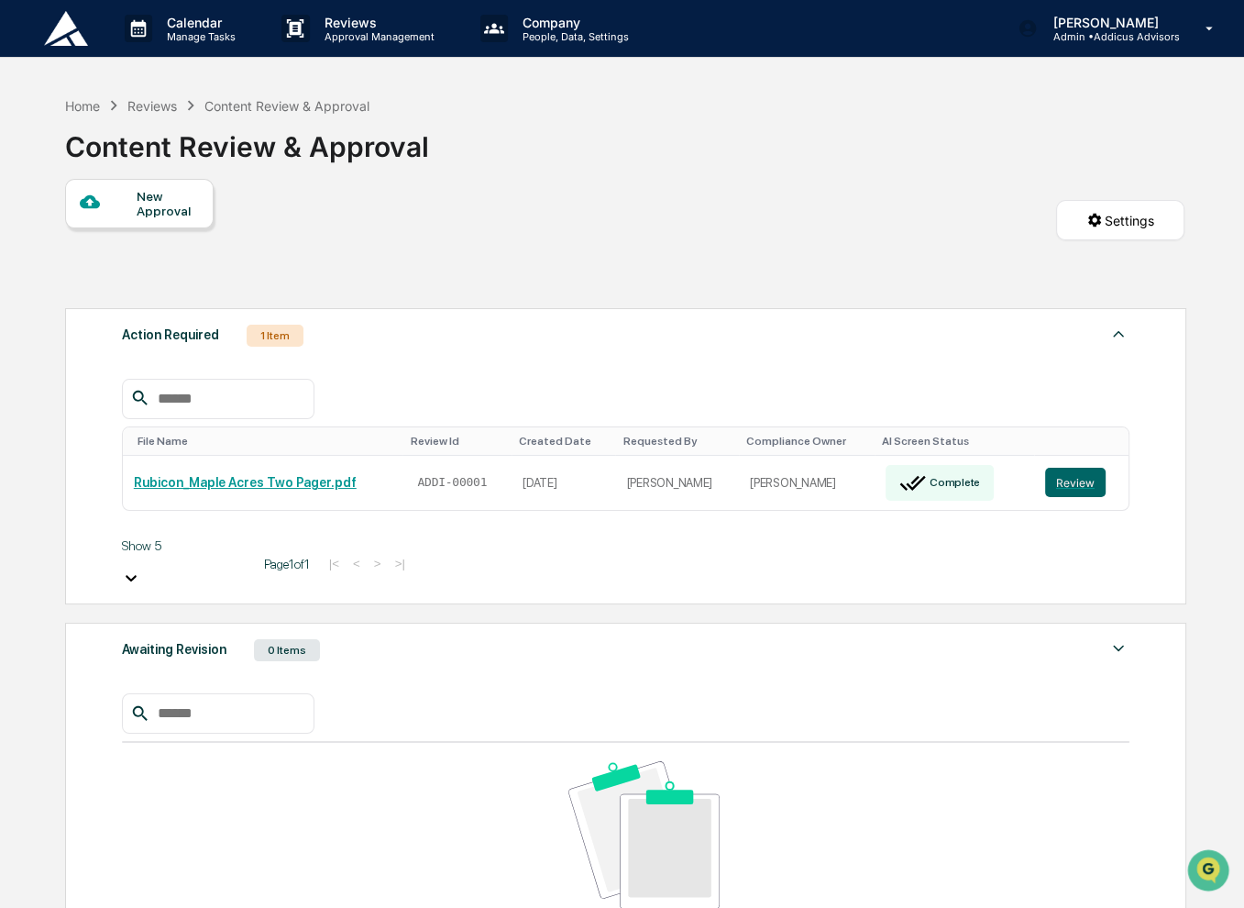
click at [157, 194] on div "New Approval" at bounding box center [167, 203] width 61 height 29
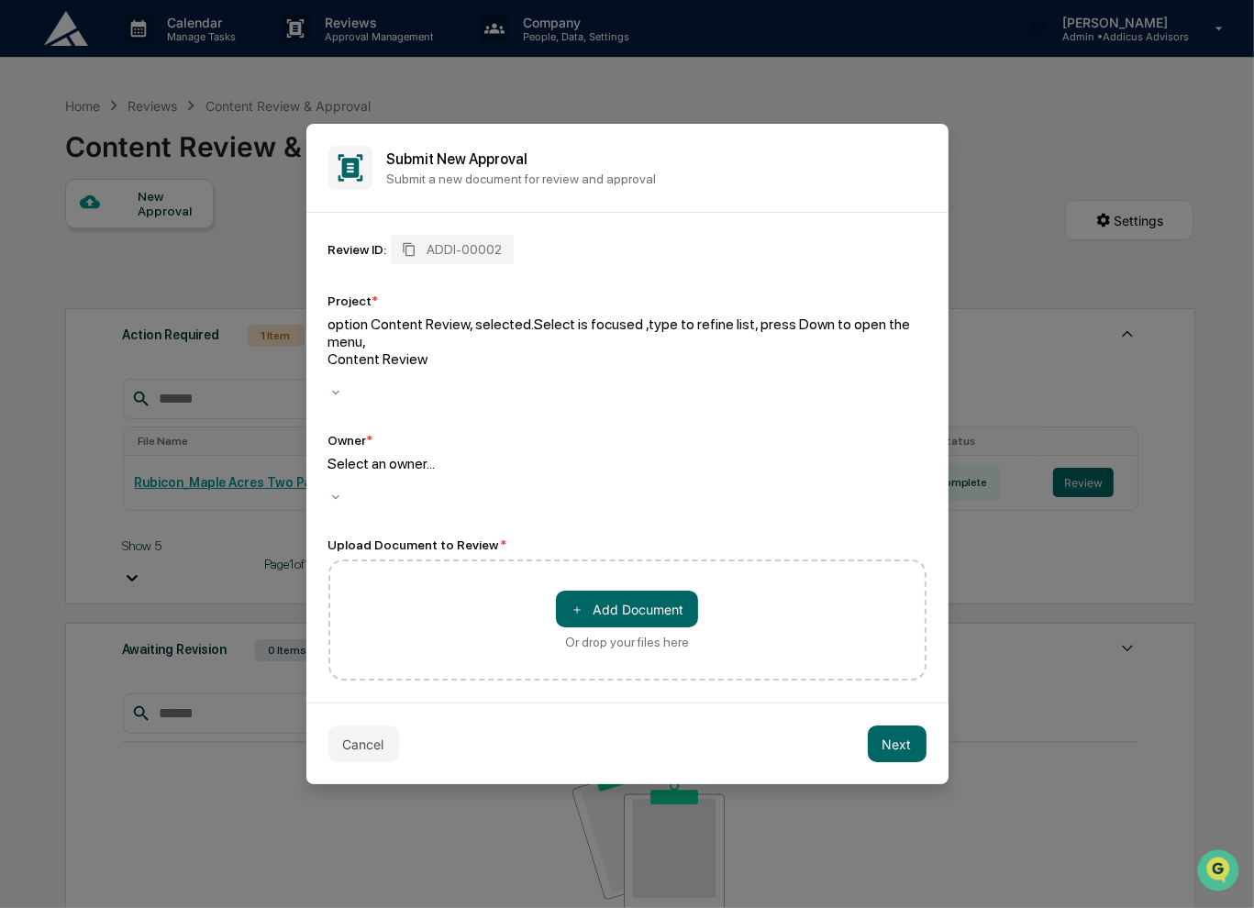
click at [571, 371] on div at bounding box center [627, 376] width 598 height 17
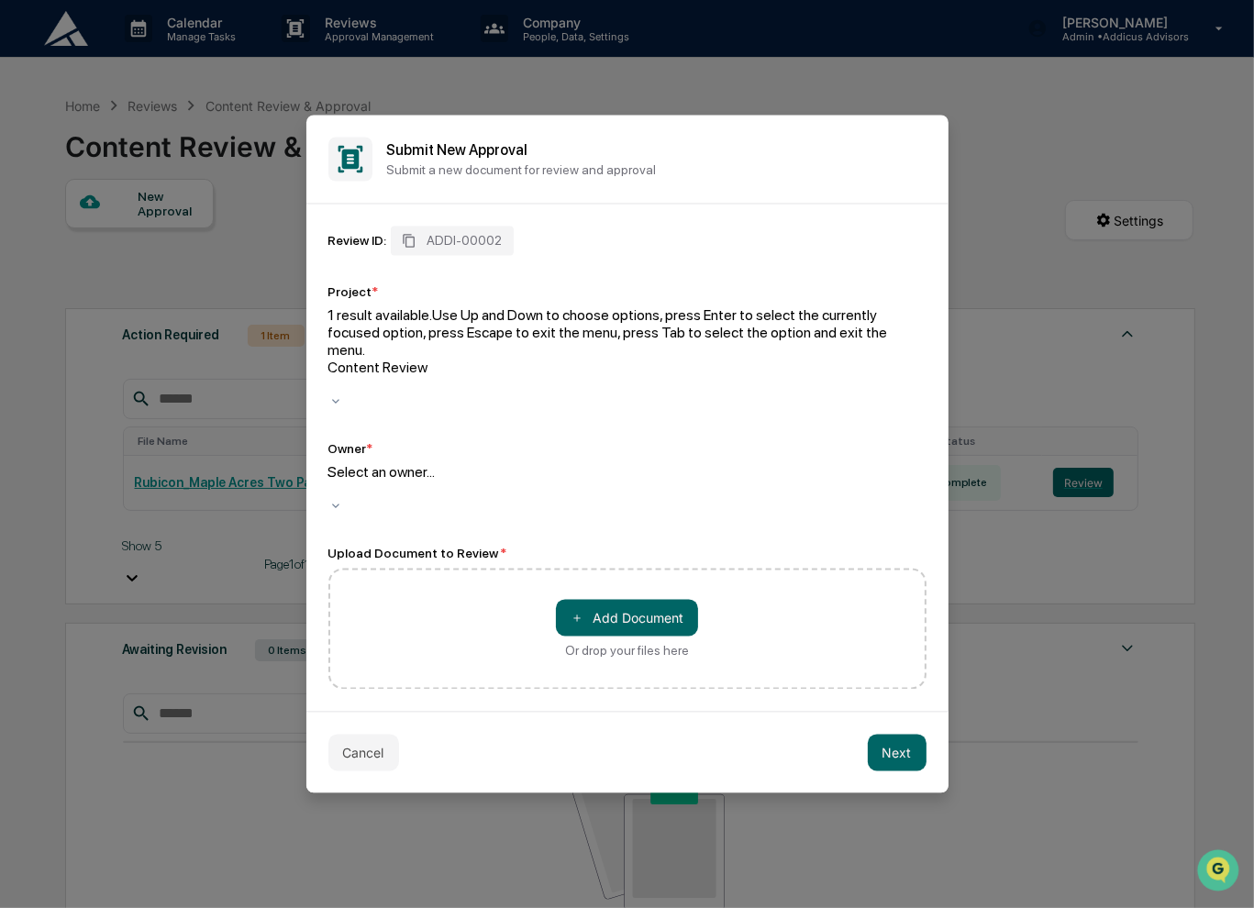
click at [571, 377] on div at bounding box center [627, 385] width 598 height 17
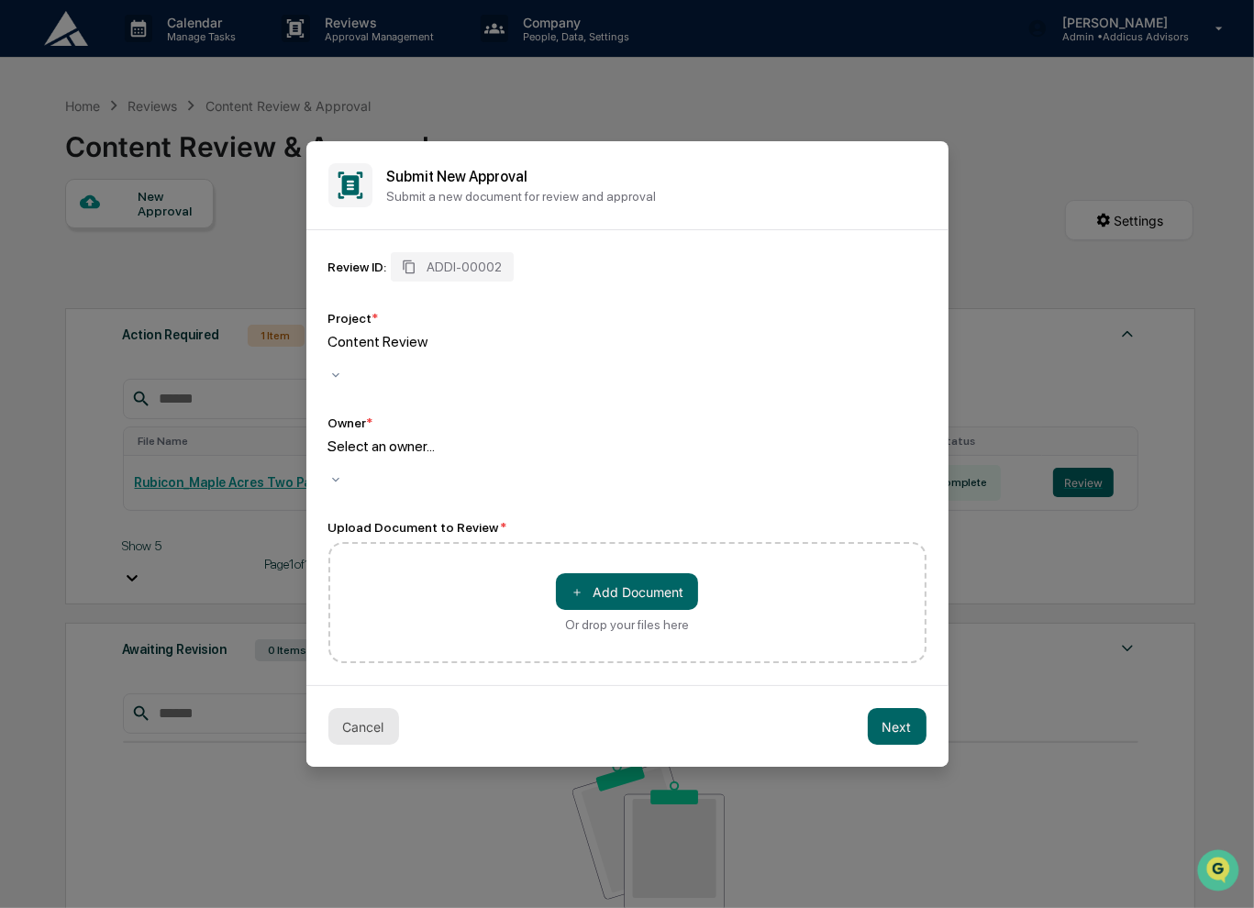
click at [388, 708] on button "Cancel" at bounding box center [363, 726] width 71 height 37
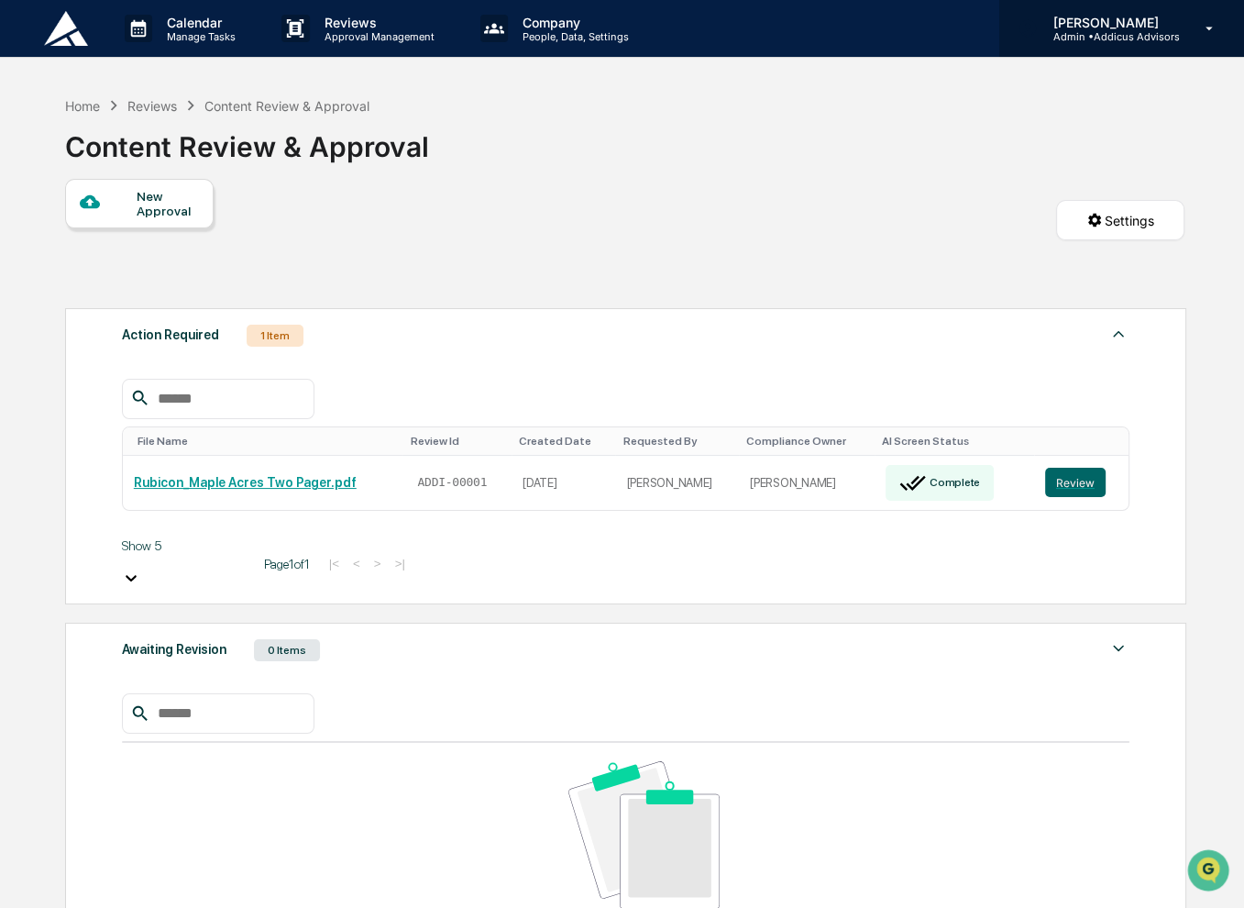
click at [1092, 44] on div "[PERSON_NAME] Admin • Addicus Advisors" at bounding box center [1122, 28] width 245 height 57
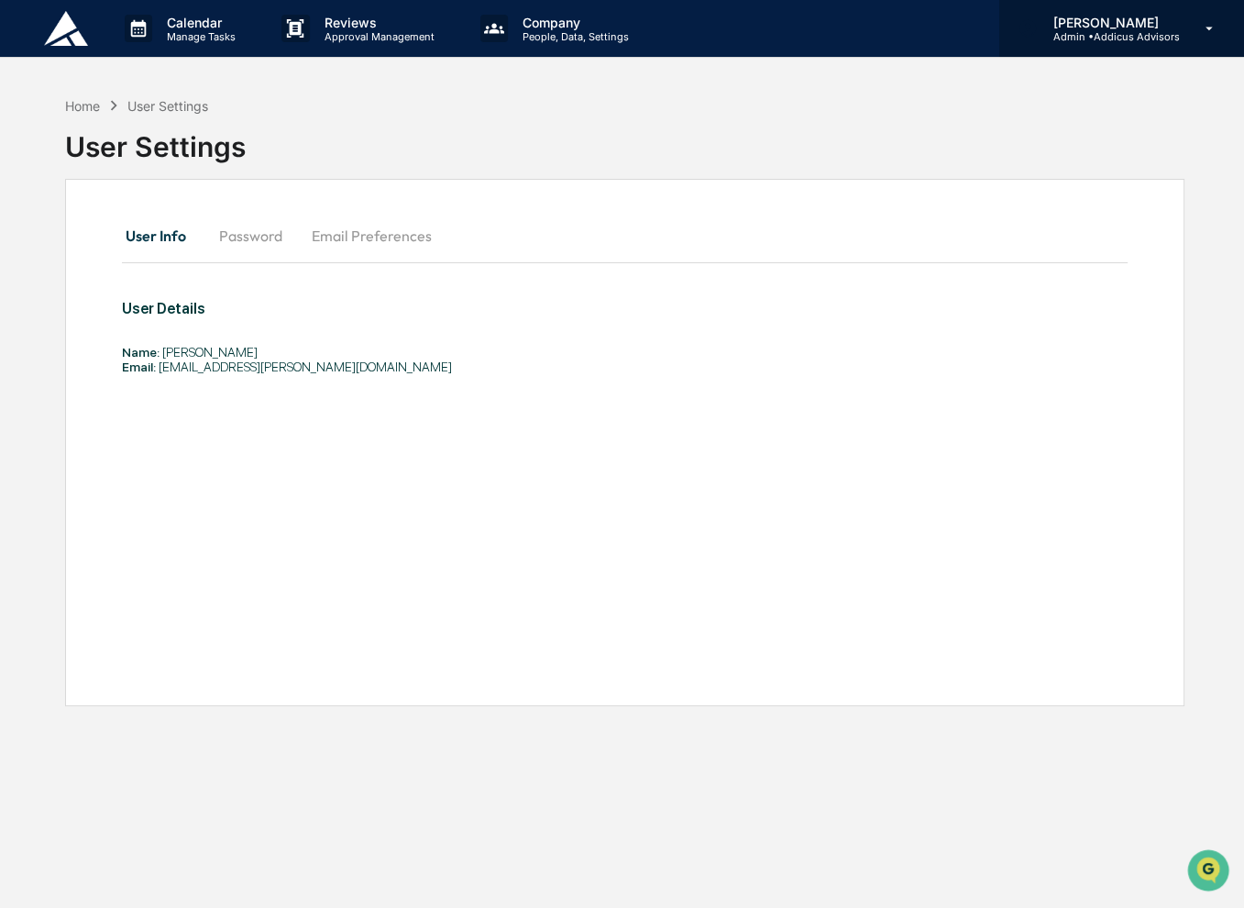
click at [1094, 38] on p "Admin • Addicus Advisors" at bounding box center [1108, 36] width 141 height 13
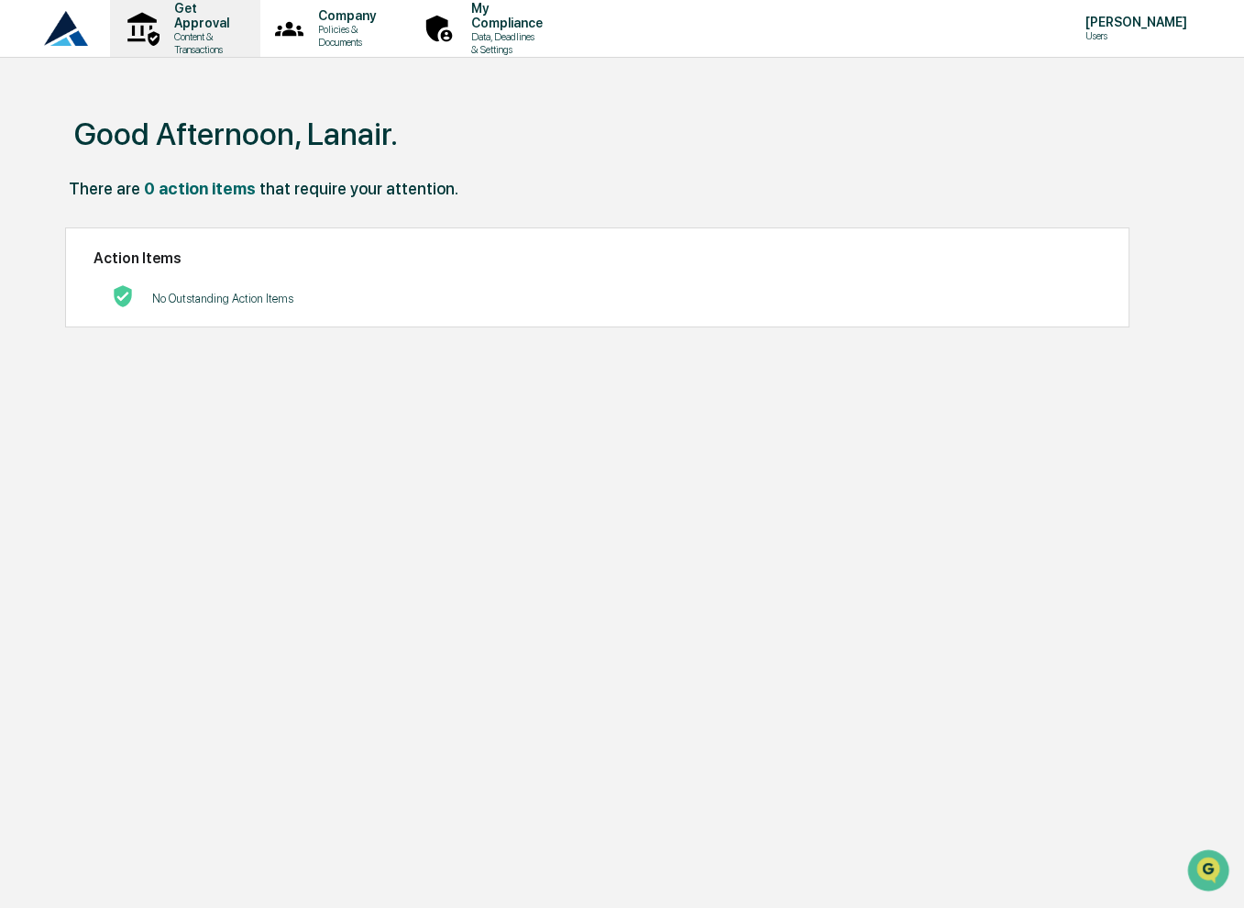
click at [216, 32] on p "Content & Transactions" at bounding box center [199, 43] width 79 height 26
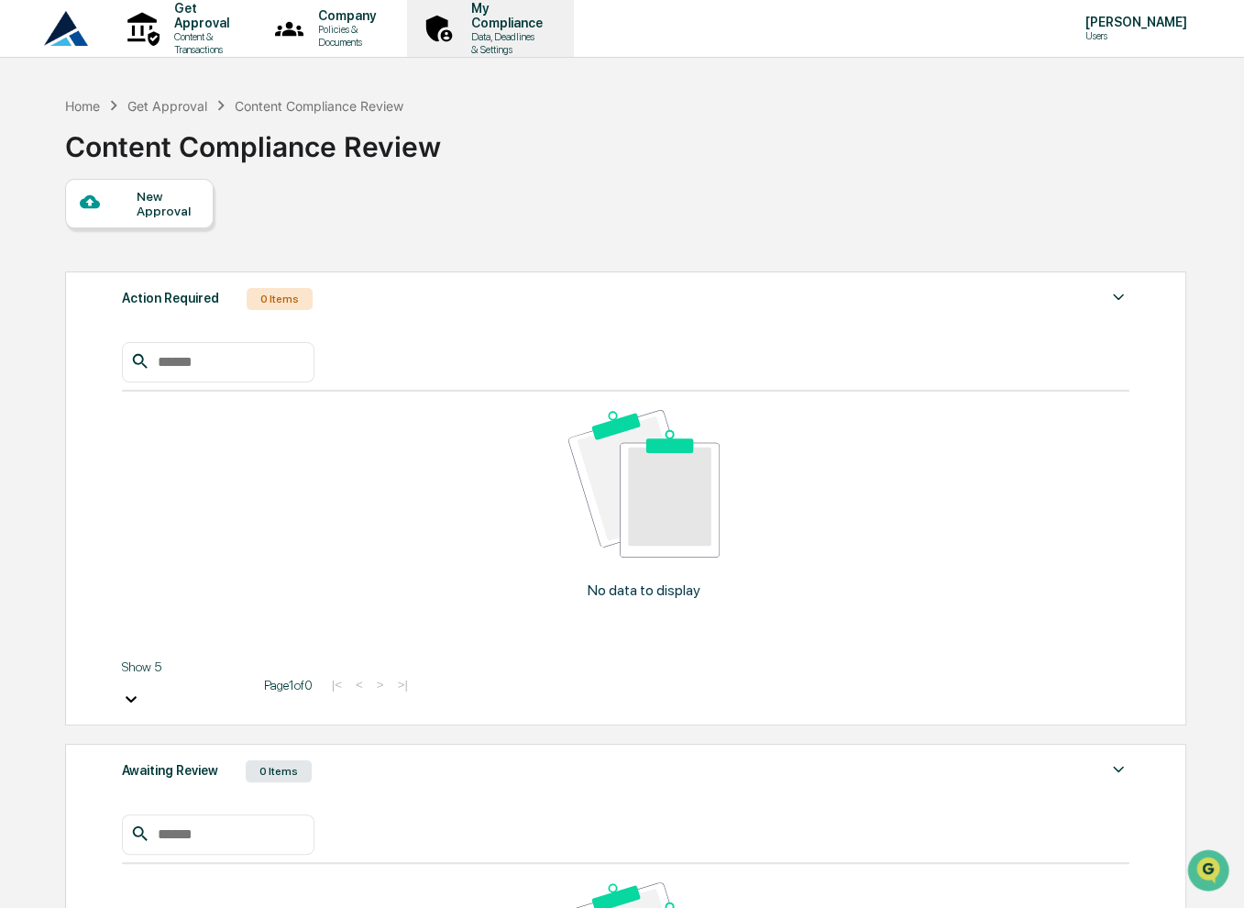
click at [552, 33] on p "Data, Deadlines & Settings" at bounding box center [504, 43] width 95 height 26
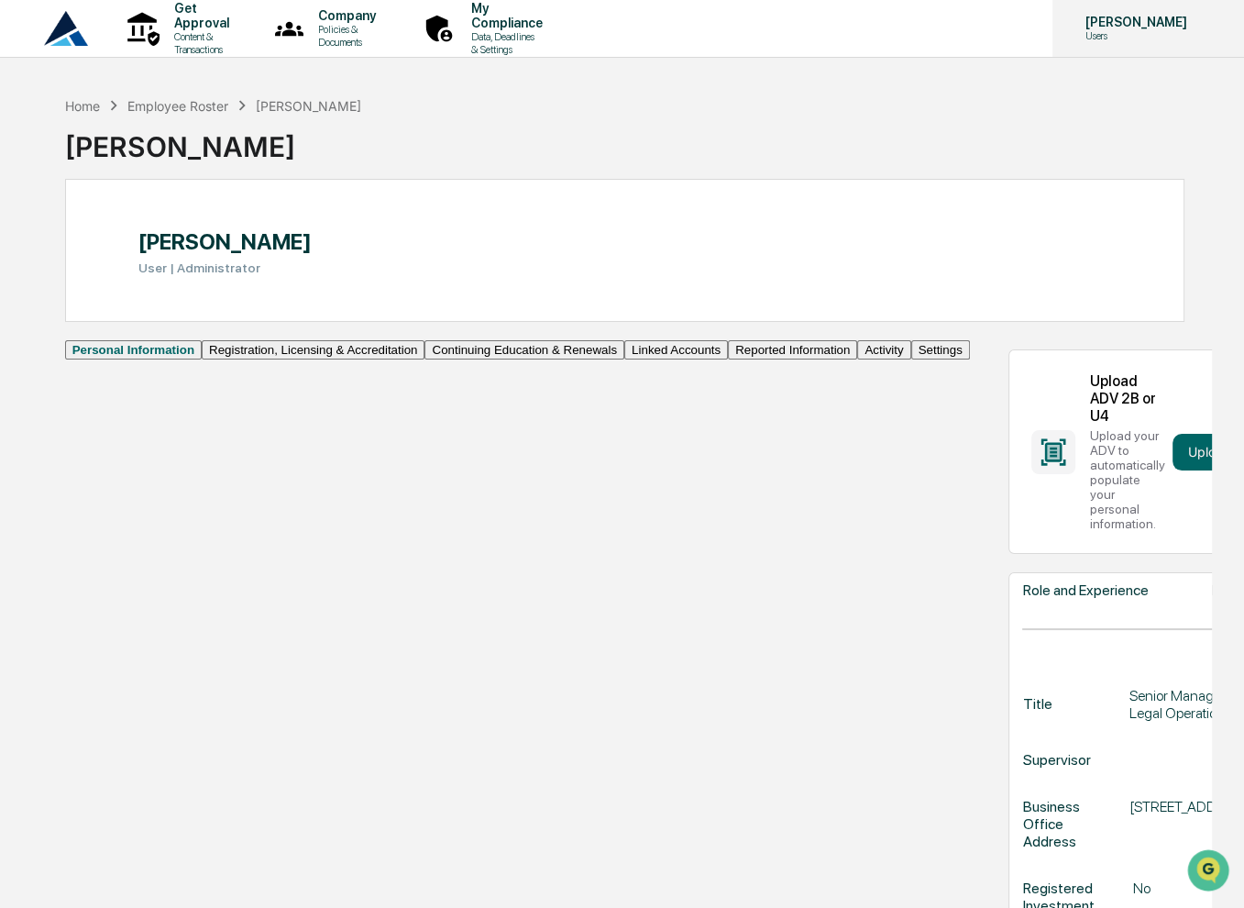
click at [1122, 39] on p "Users" at bounding box center [1134, 35] width 126 height 13
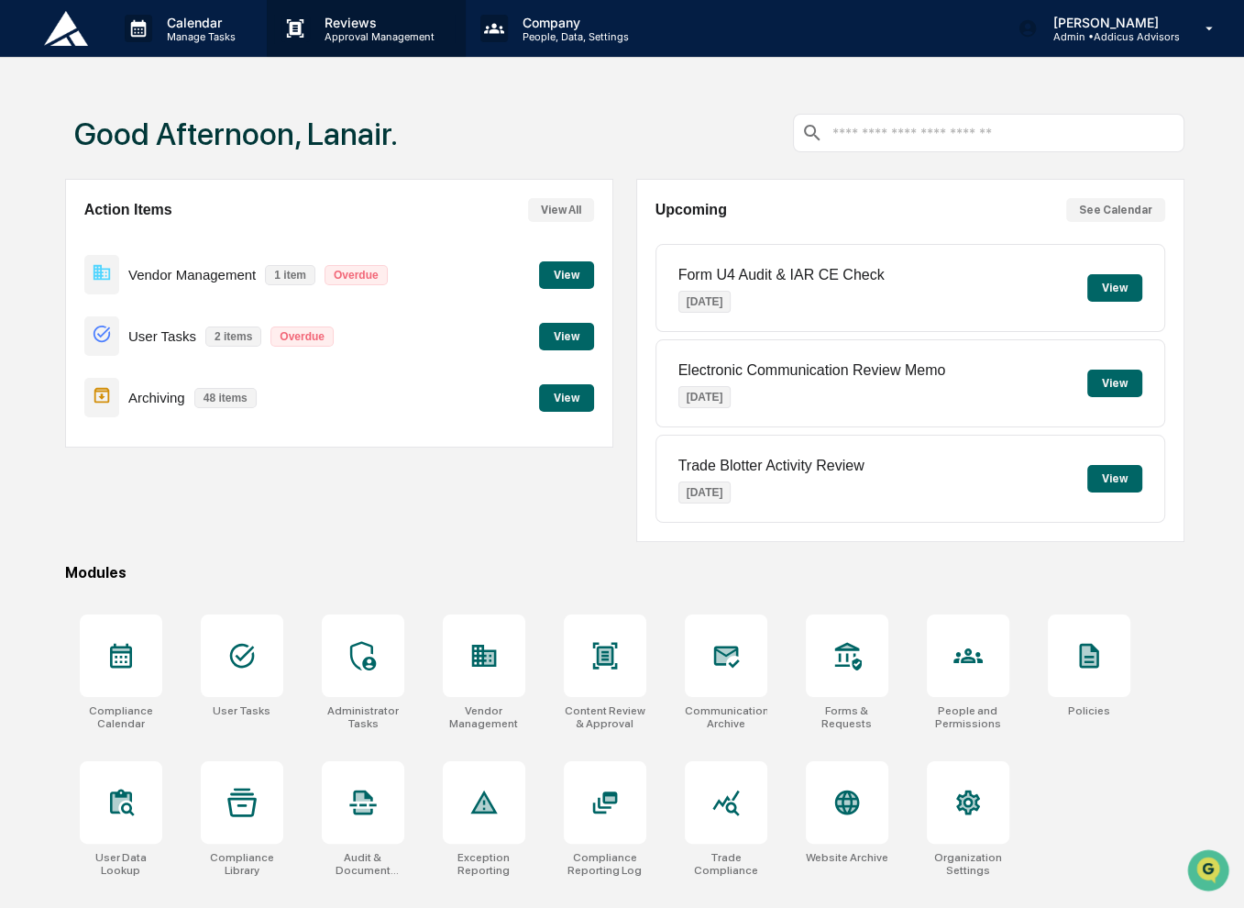
click at [348, 40] on p "Approval Management" at bounding box center [377, 36] width 134 height 13
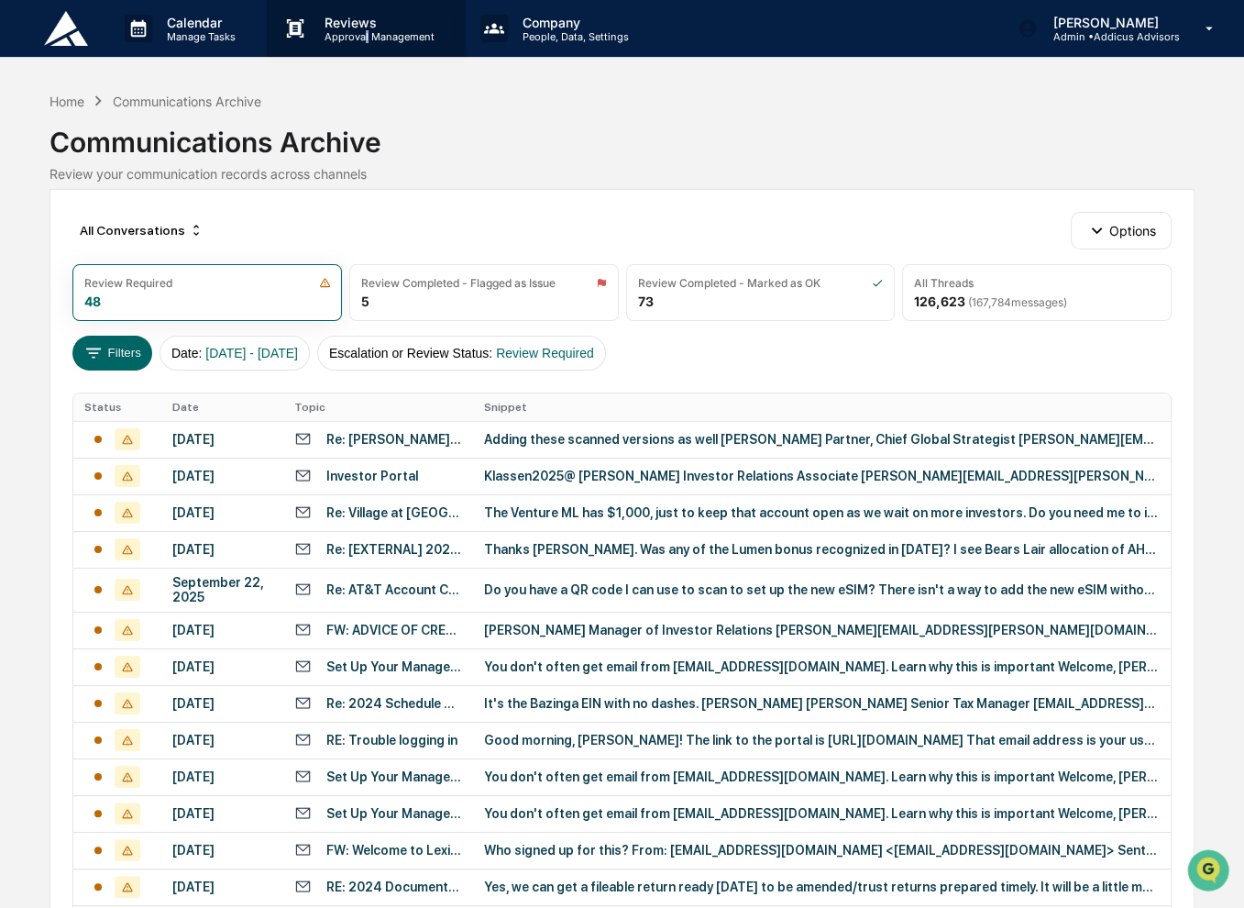
drag, startPoint x: 367, startPoint y: 50, endPoint x: 365, endPoint y: 40, distance: 10.3
click at [365, 40] on div "Reviews Approval Management" at bounding box center [366, 28] width 198 height 57
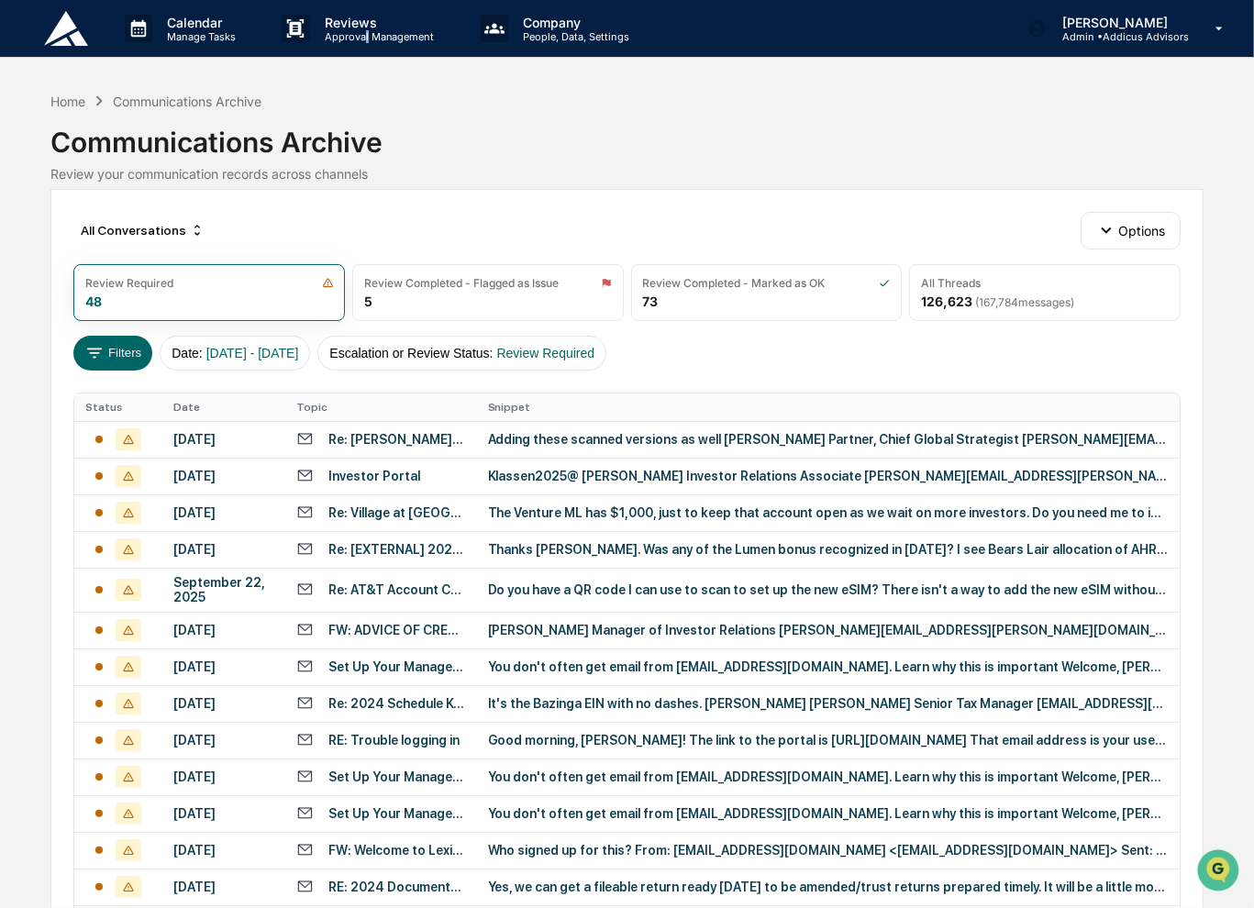
drag, startPoint x: 365, startPoint y: 40, endPoint x: 328, endPoint y: 93, distance: 63.9
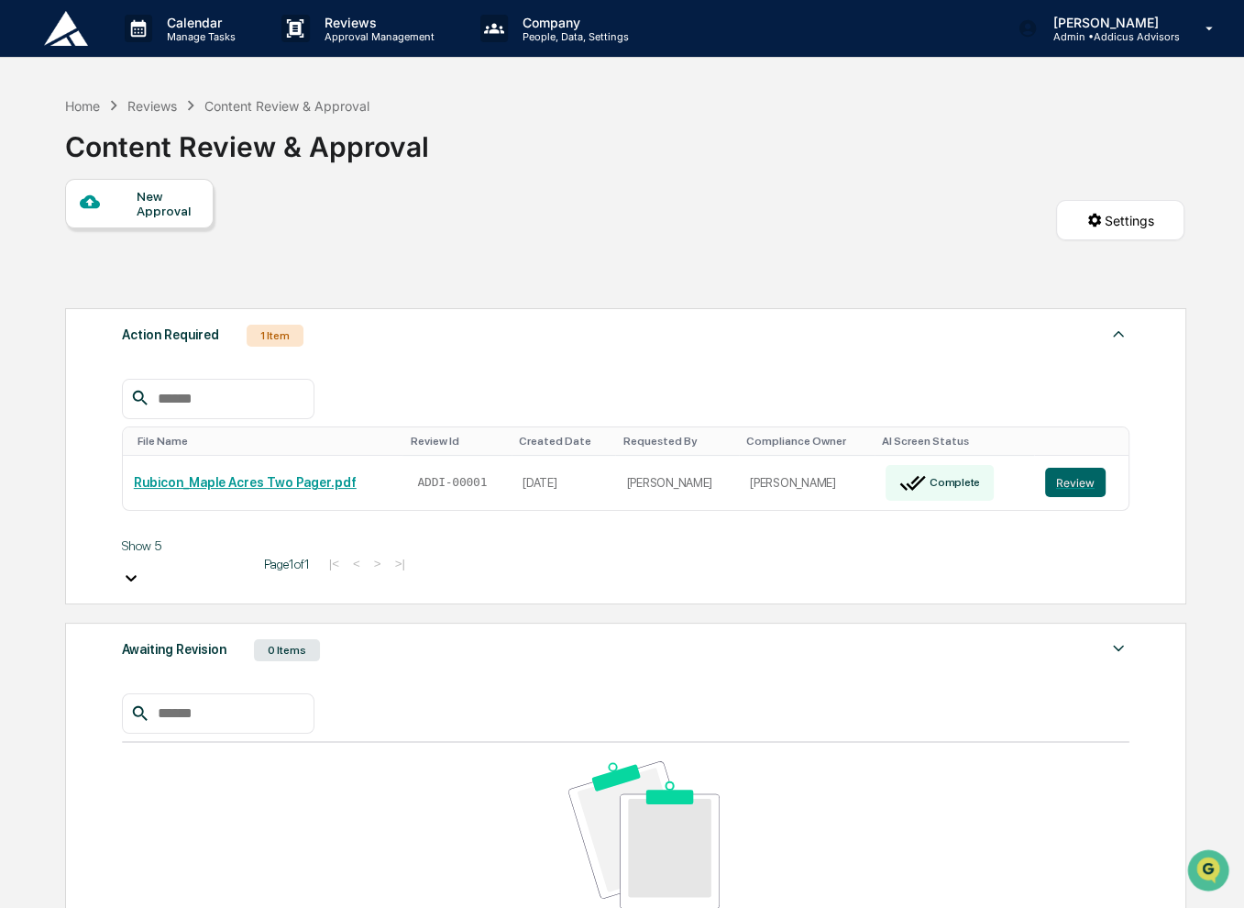
click at [165, 202] on div "New Approval" at bounding box center [167, 203] width 61 height 29
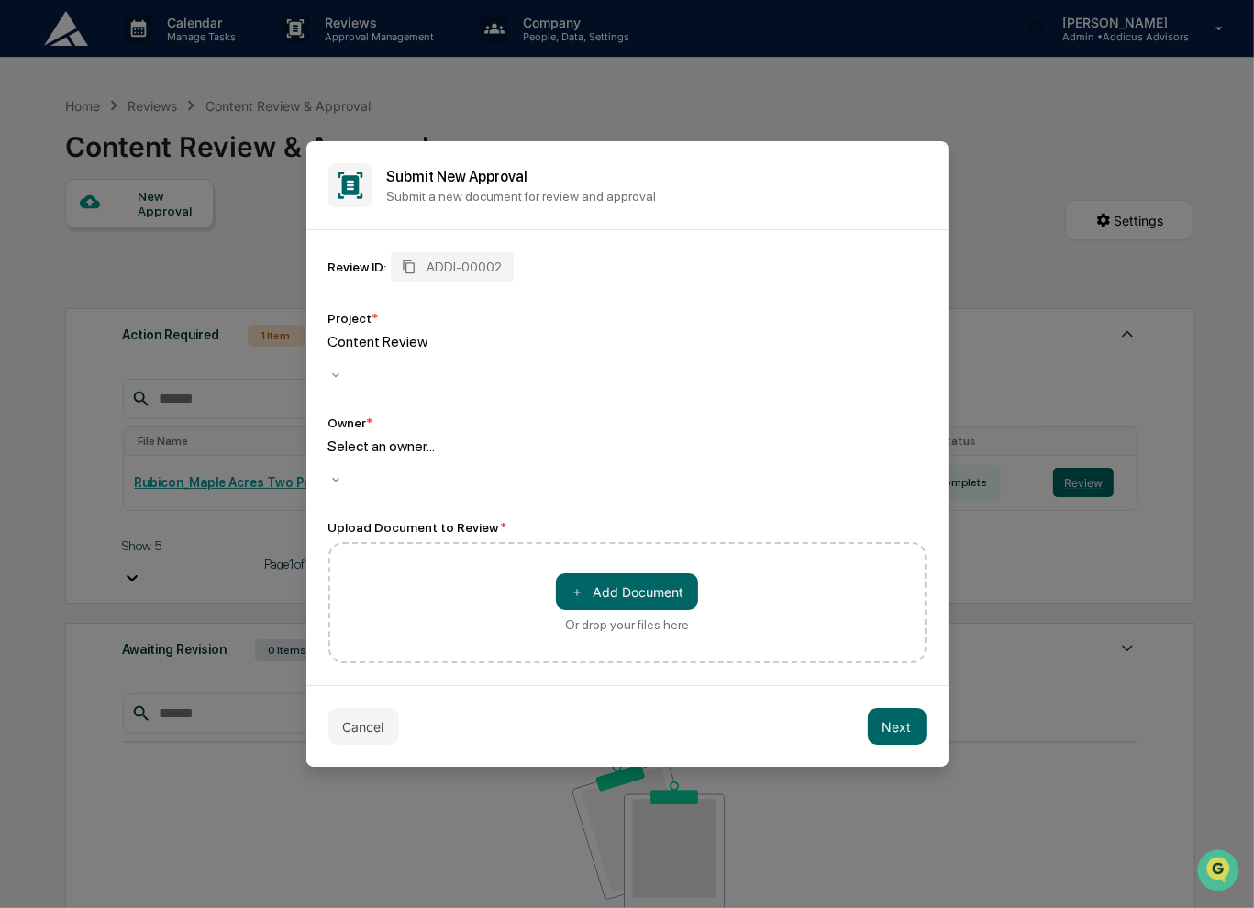
click at [527, 368] on div at bounding box center [627, 358] width 598 height 17
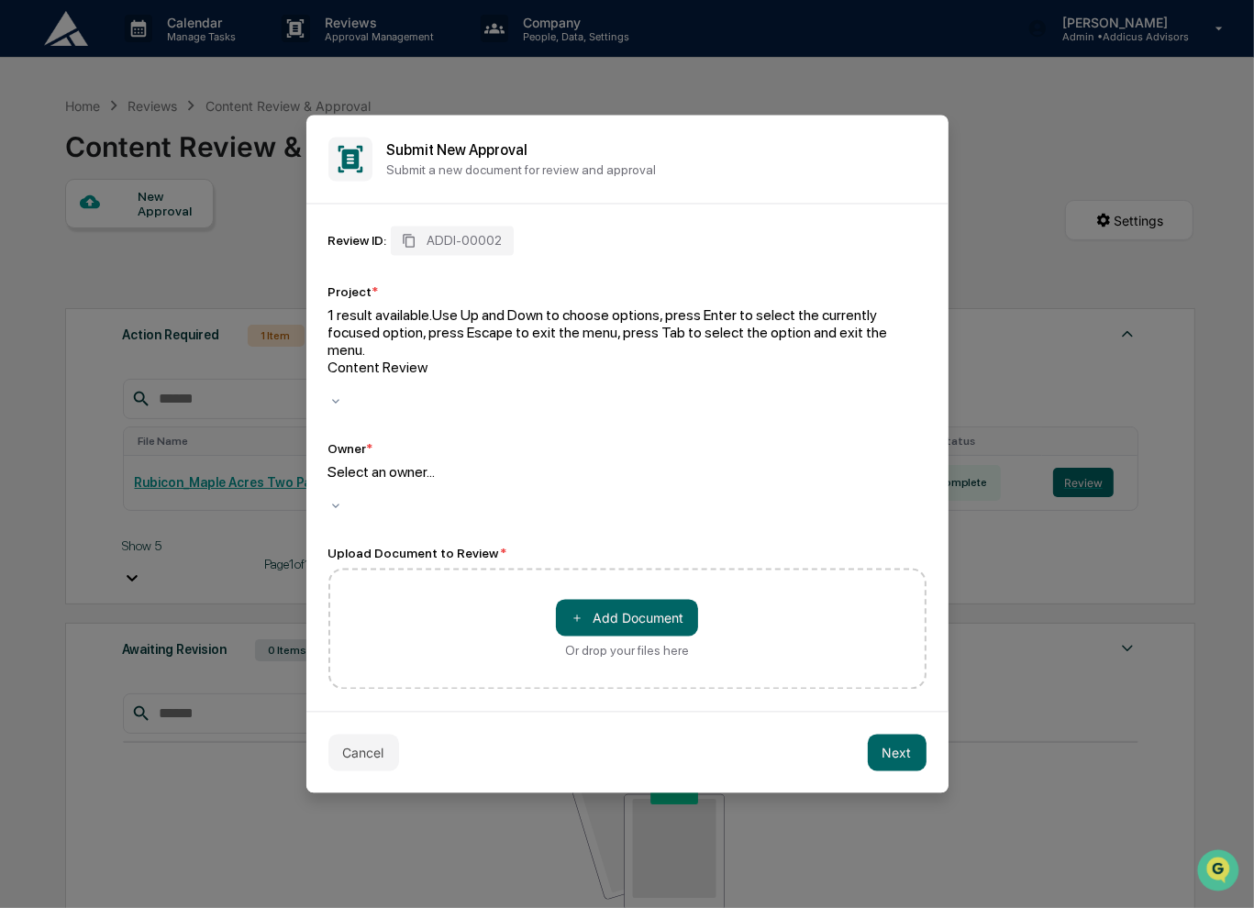
click at [527, 377] on div at bounding box center [627, 385] width 598 height 17
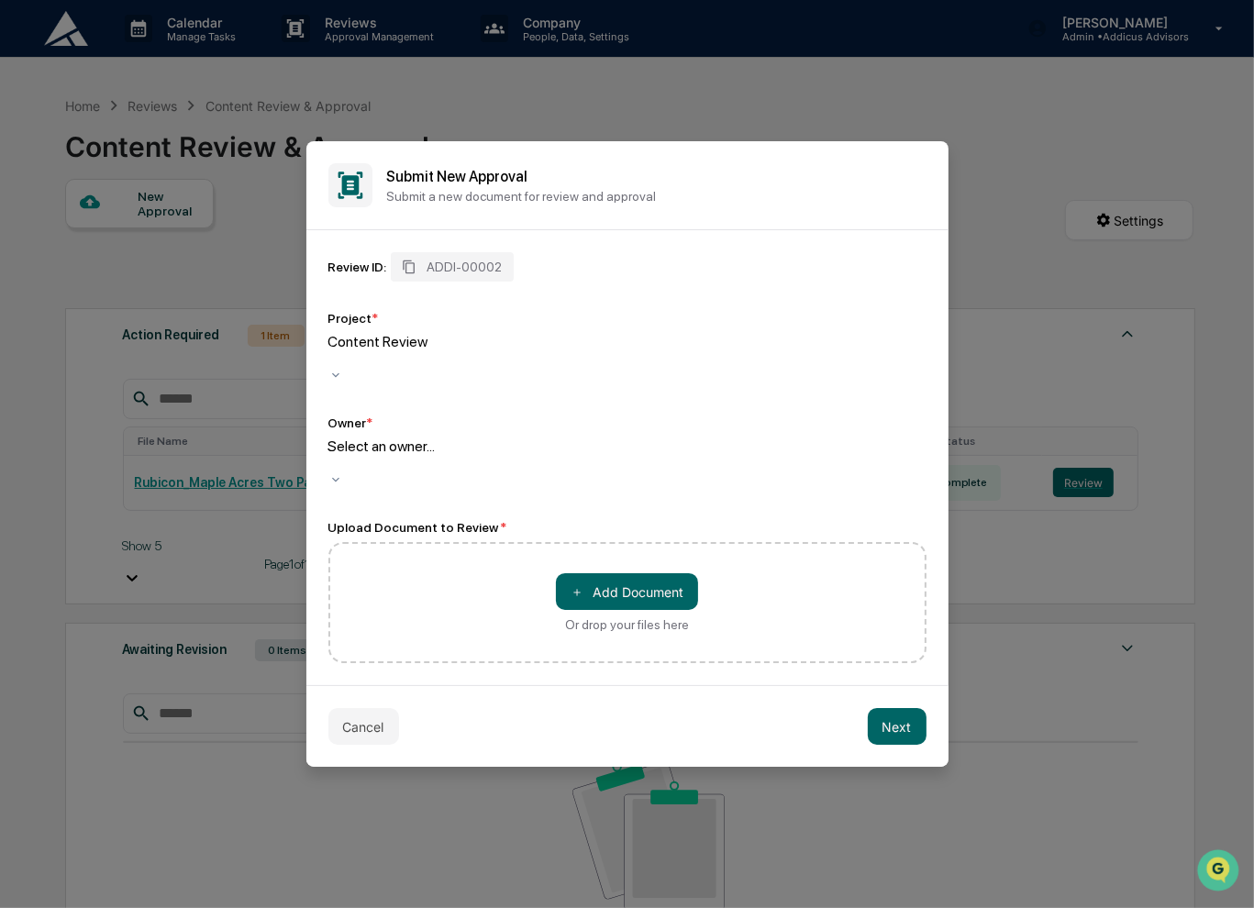
click at [527, 368] on div at bounding box center [627, 358] width 598 height 17
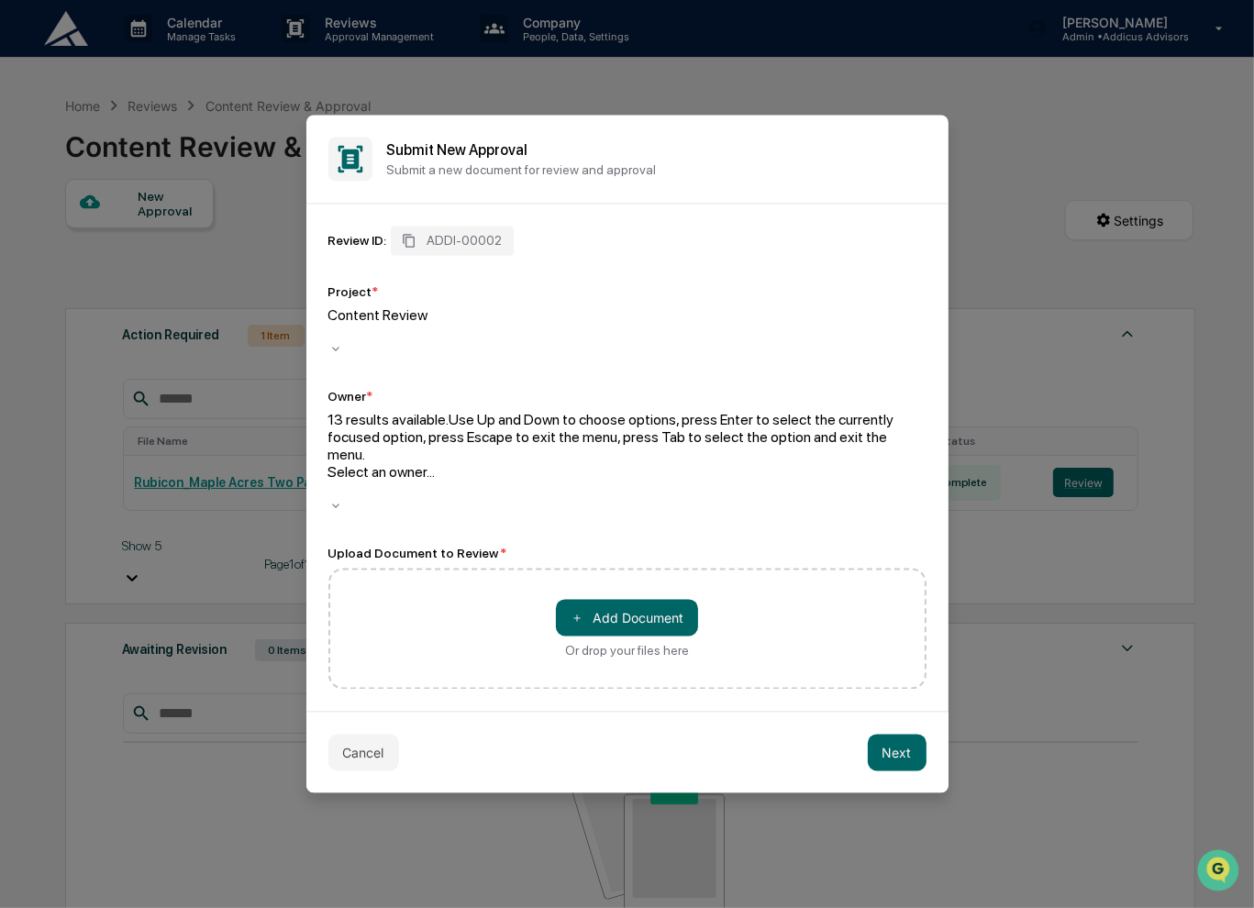
click at [525, 481] on div at bounding box center [627, 489] width 598 height 17
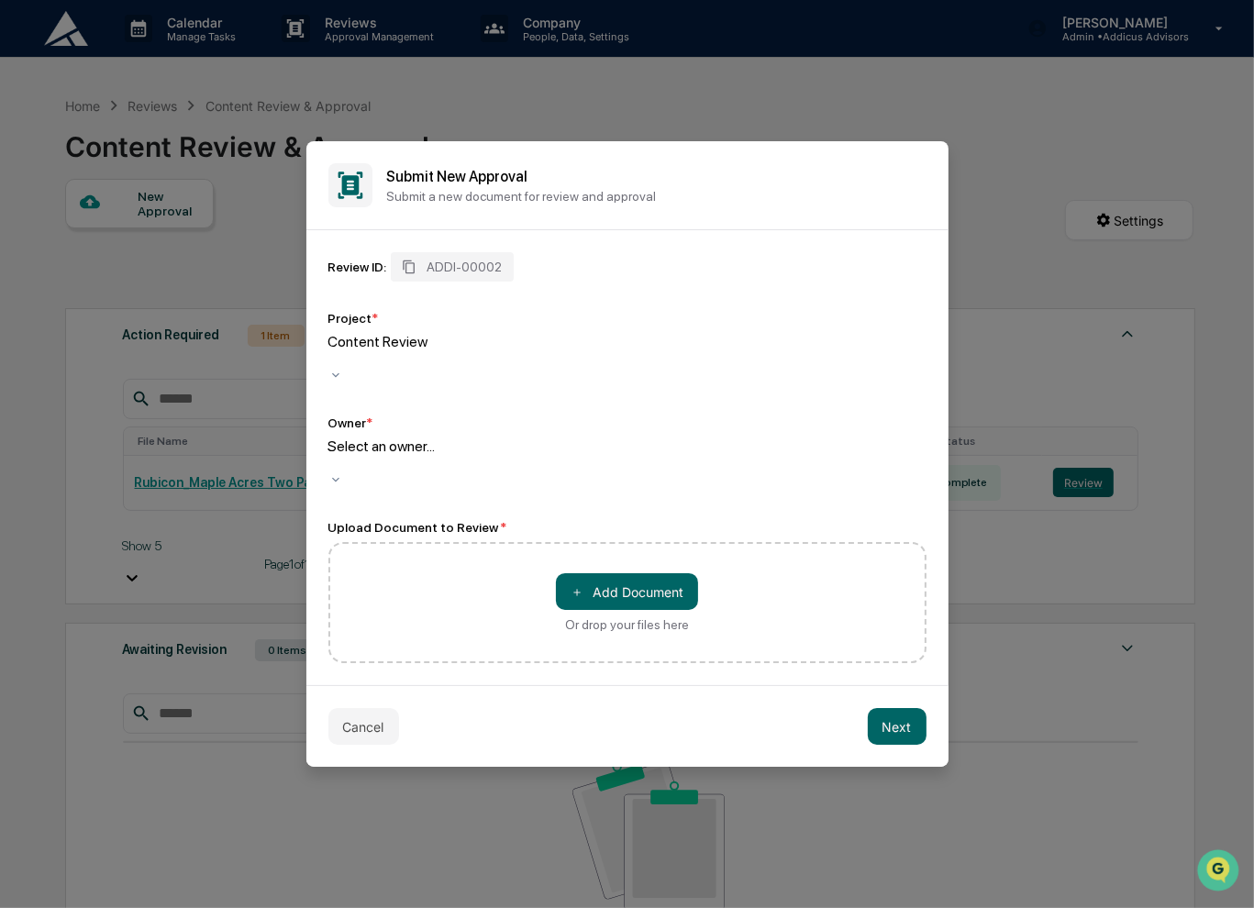
click at [767, 282] on div "Review ID: ADDI-00002" at bounding box center [627, 266] width 598 height 29
click at [378, 713] on button "Cancel" at bounding box center [363, 726] width 71 height 37
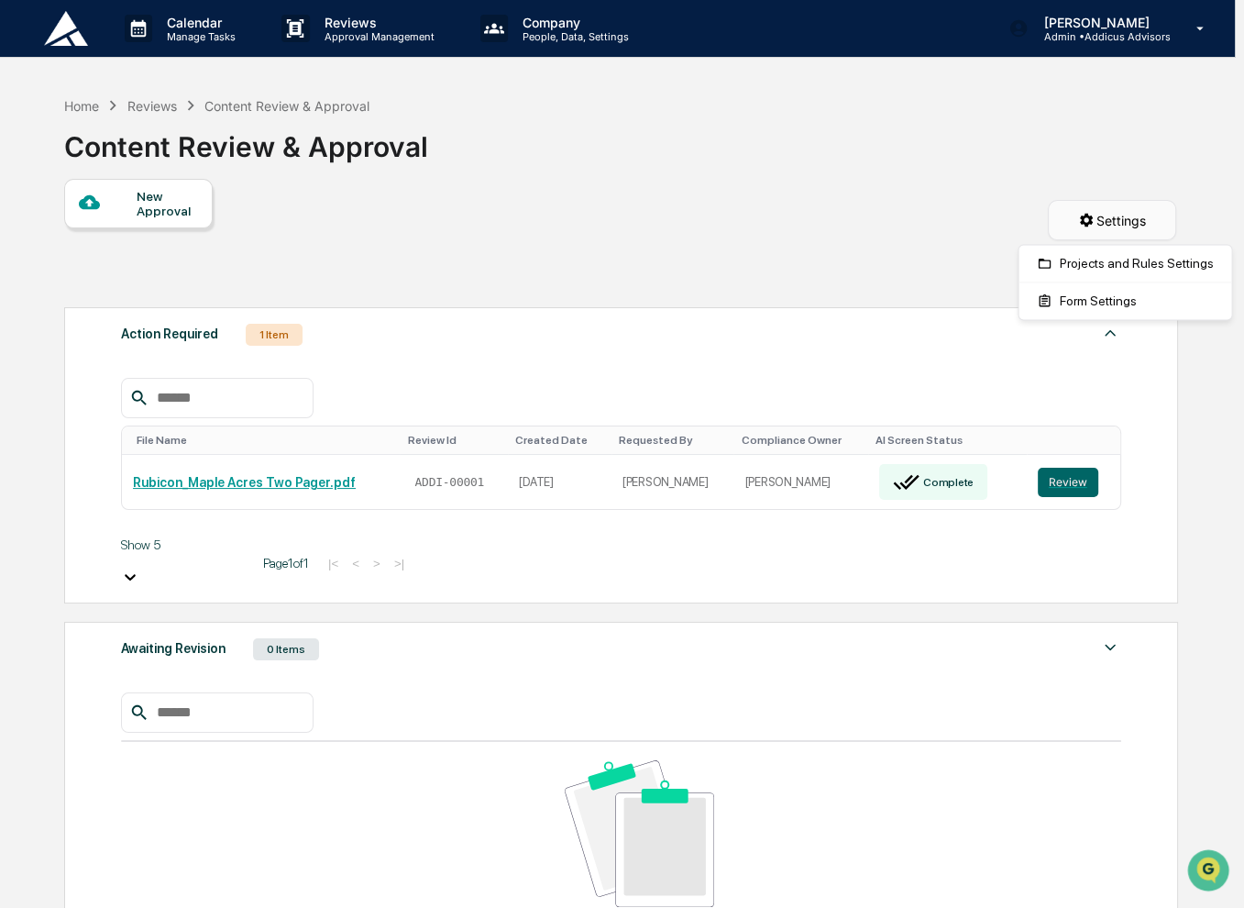
click at [1110, 234] on html "Calendar Manage Tasks Reviews Approval Management Company People, Data, Setting…" at bounding box center [622, 454] width 1244 height 908
click at [1128, 264] on div "Projects and Rules Settings" at bounding box center [1125, 263] width 205 height 29
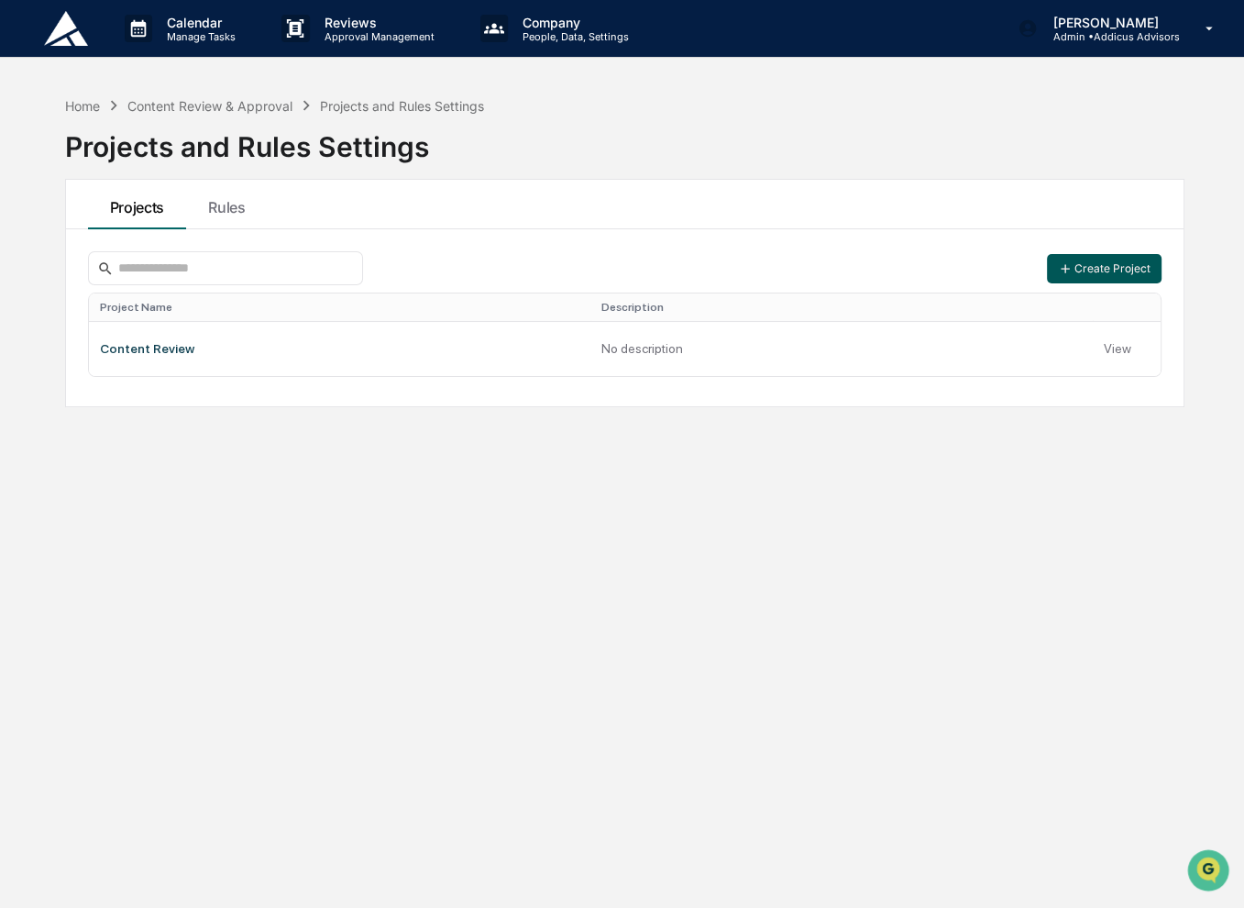
click at [1090, 266] on button "Create Project" at bounding box center [1104, 268] width 115 height 29
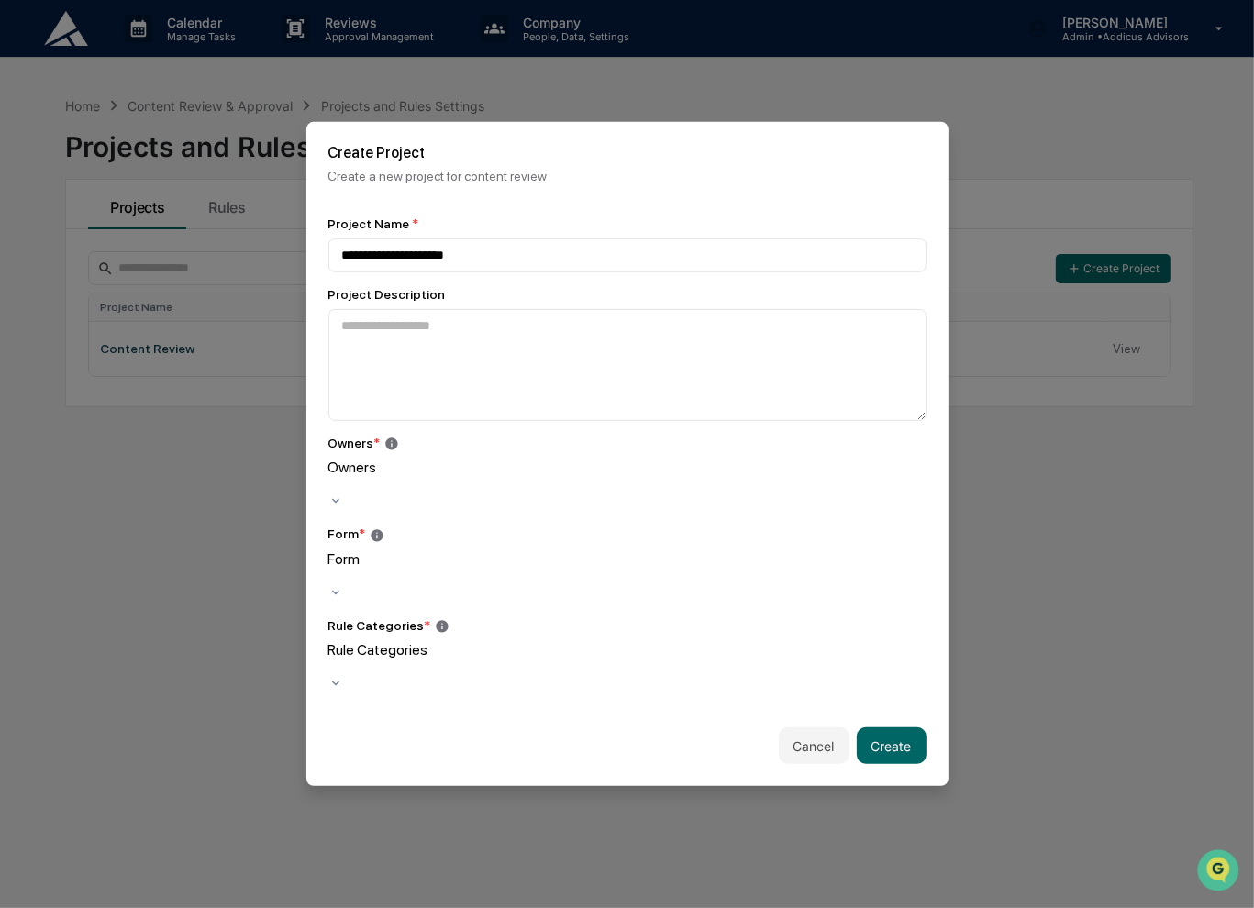
type input "**********"
click at [680, 588] on div "Form" at bounding box center [627, 576] width 598 height 53
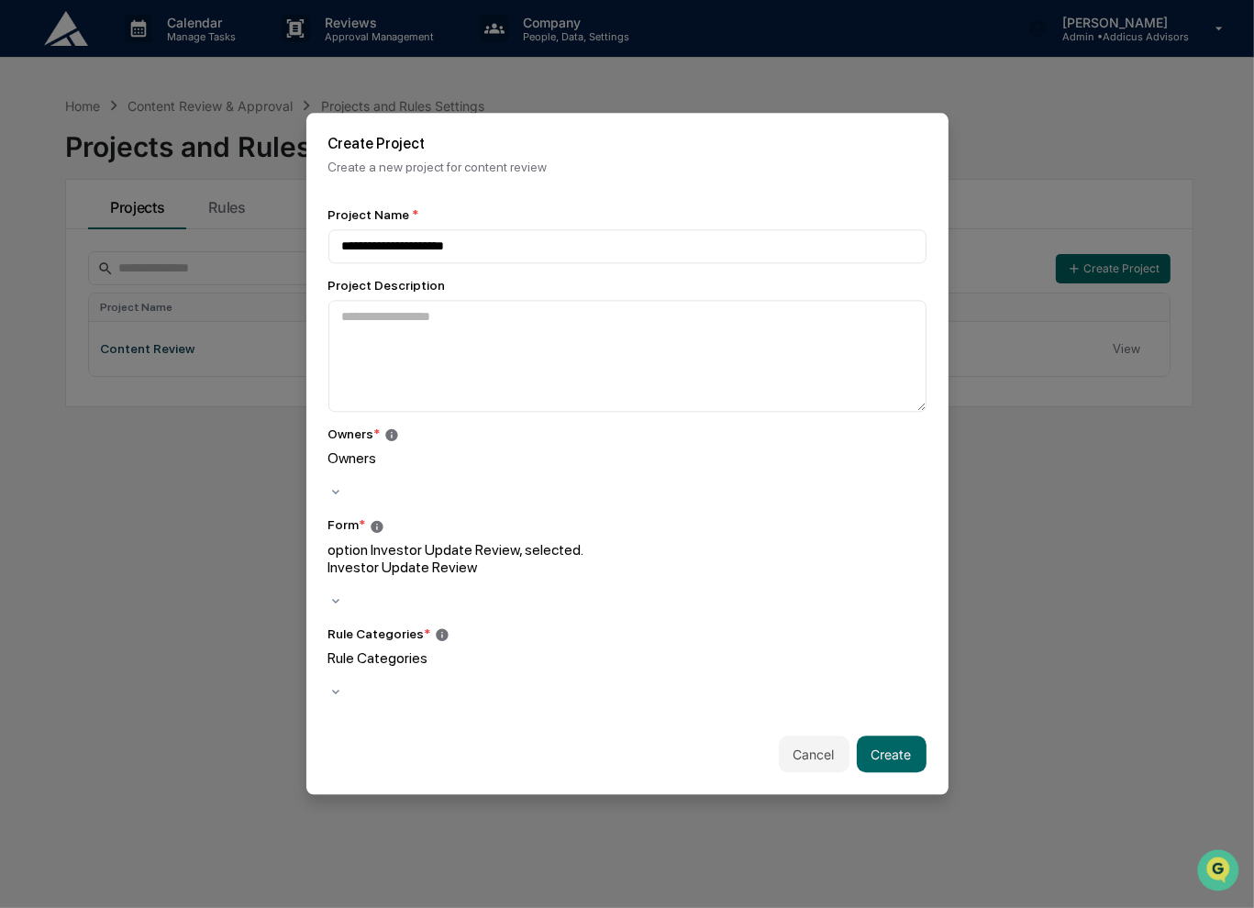
click at [676, 659] on div "Rule Categories" at bounding box center [627, 667] width 598 height 35
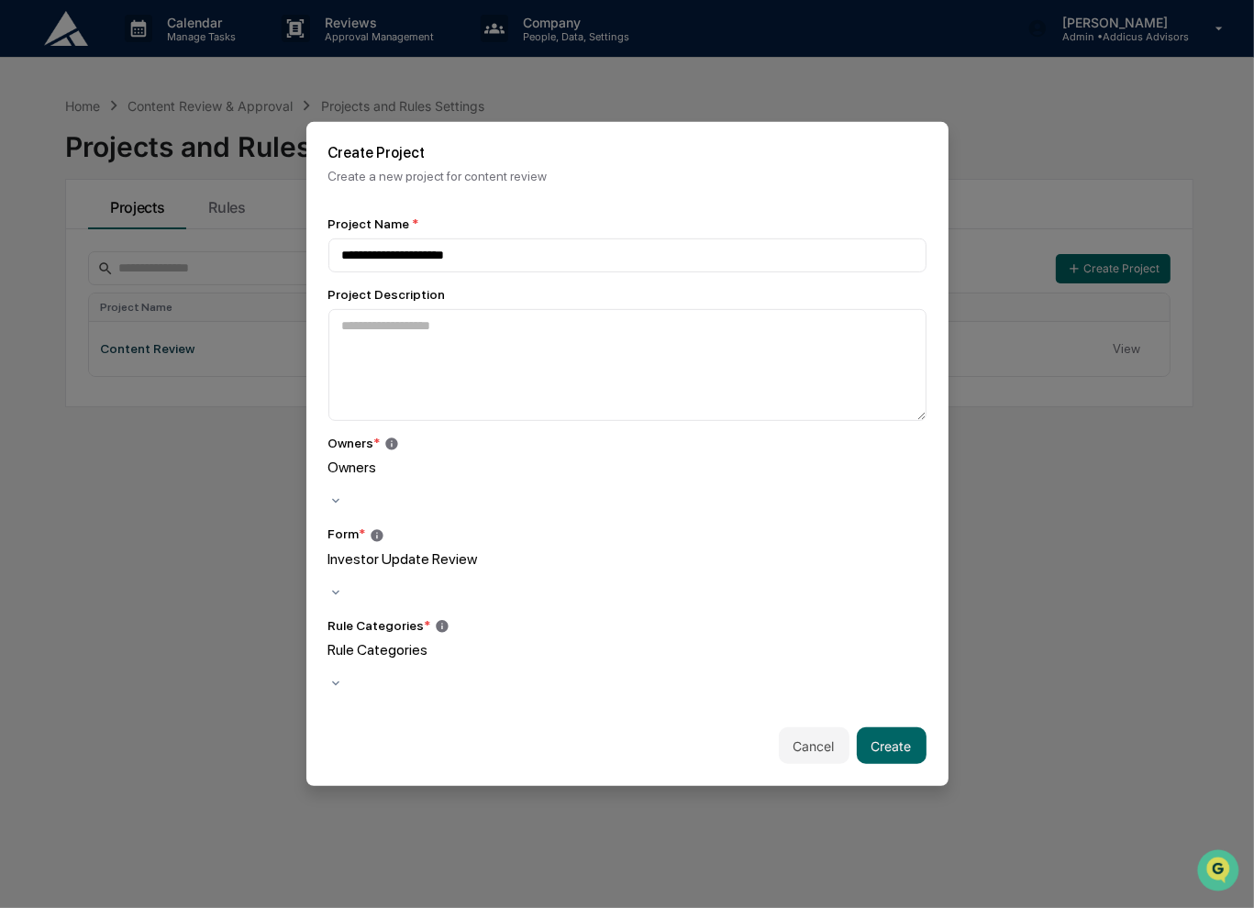
click at [436, 620] on icon at bounding box center [442, 626] width 12 height 12
click at [436, 619] on icon at bounding box center [442, 626] width 15 height 15
click at [470, 657] on div "Rule Categories" at bounding box center [627, 658] width 598 height 35
click at [495, 658] on div at bounding box center [627, 666] width 598 height 17
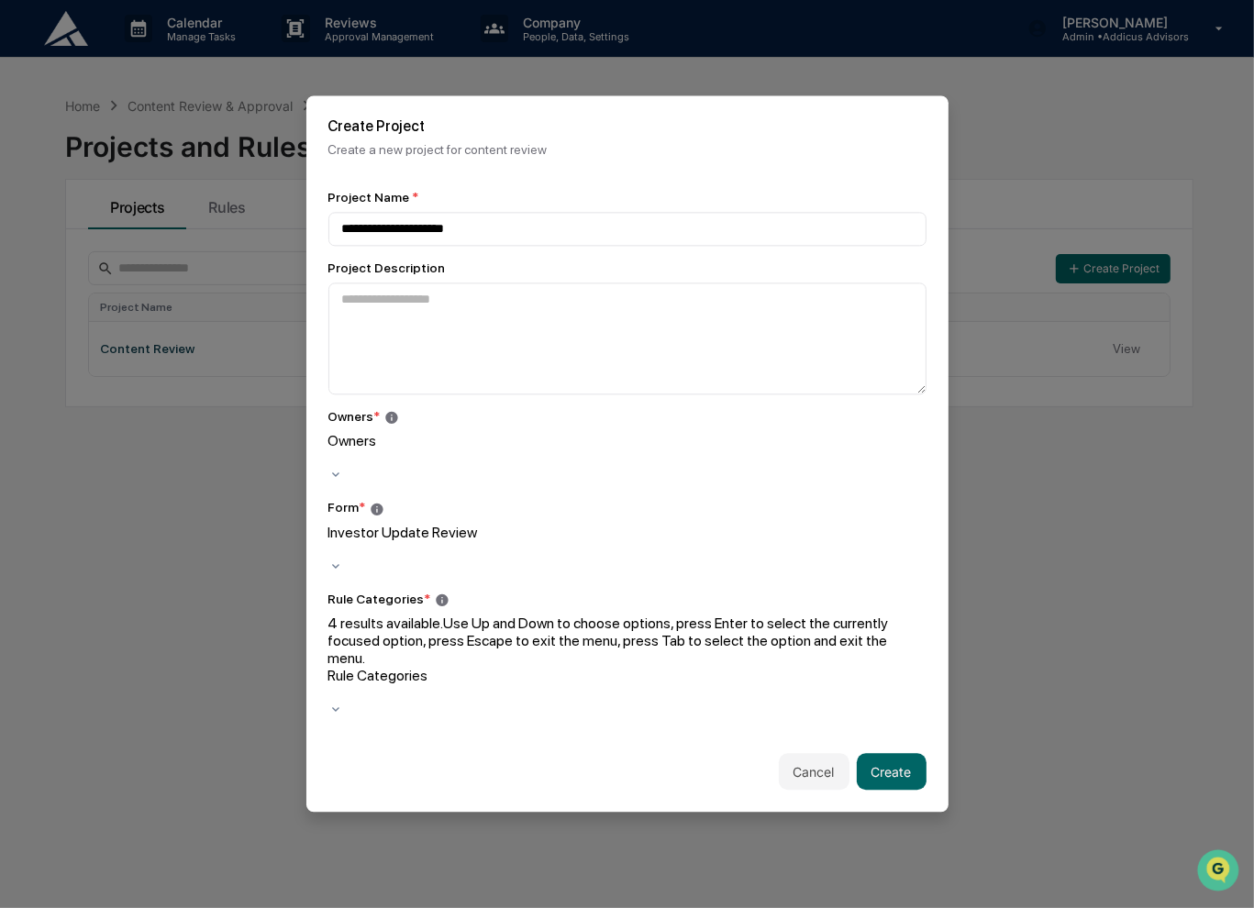
click at [559, 685] on div at bounding box center [627, 693] width 598 height 17
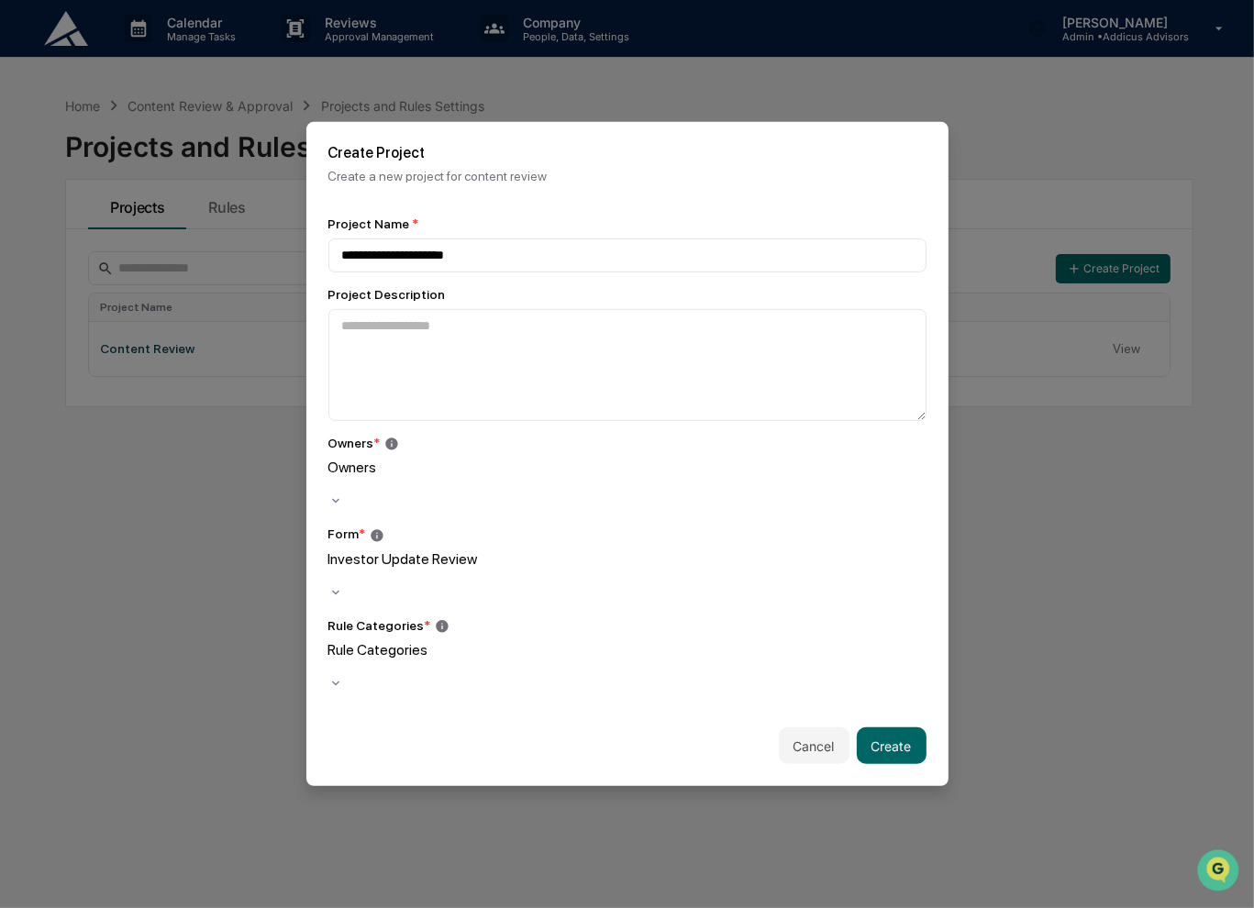
click at [596, 658] on div at bounding box center [627, 666] width 598 height 17
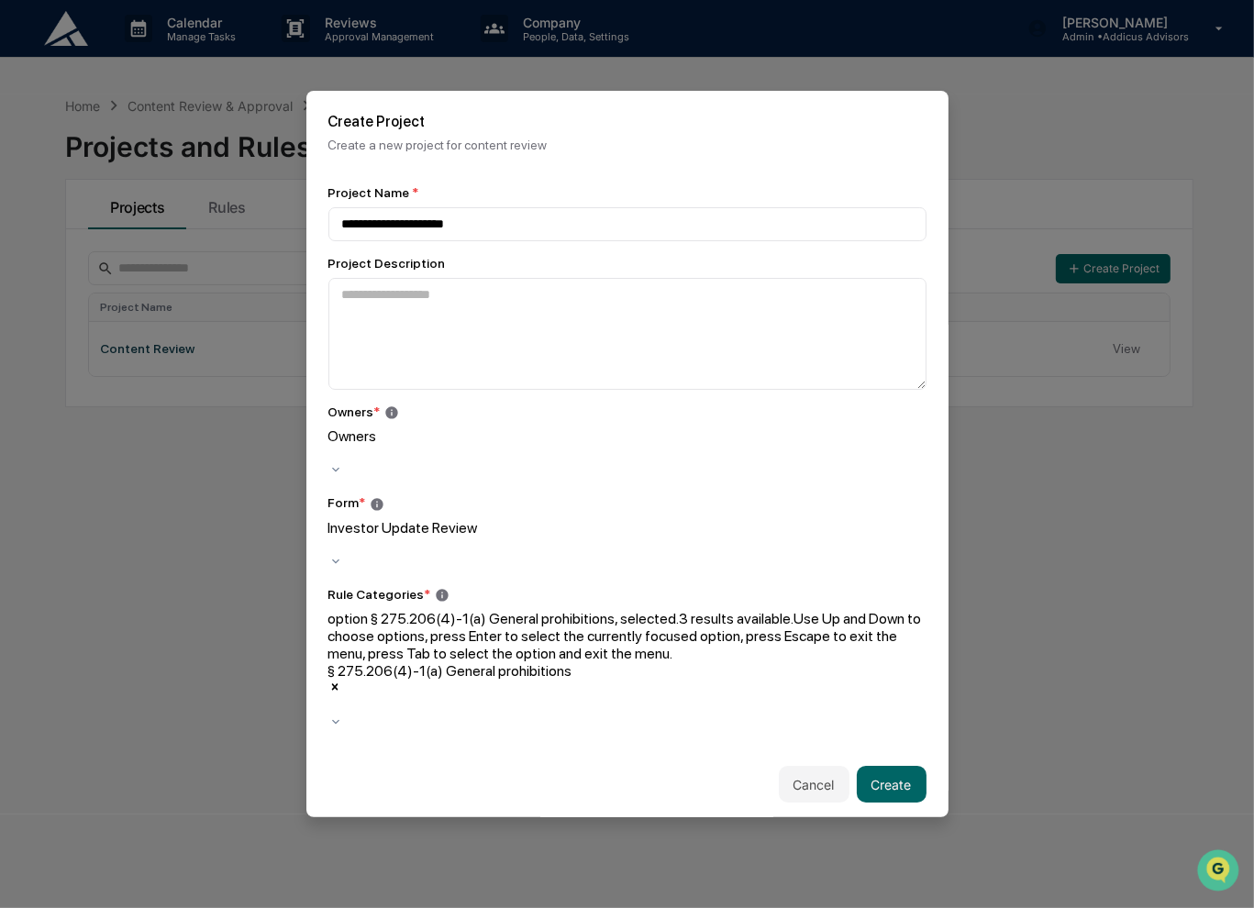
click at [681, 603] on div "Rule Categories *" at bounding box center [627, 595] width 598 height 16
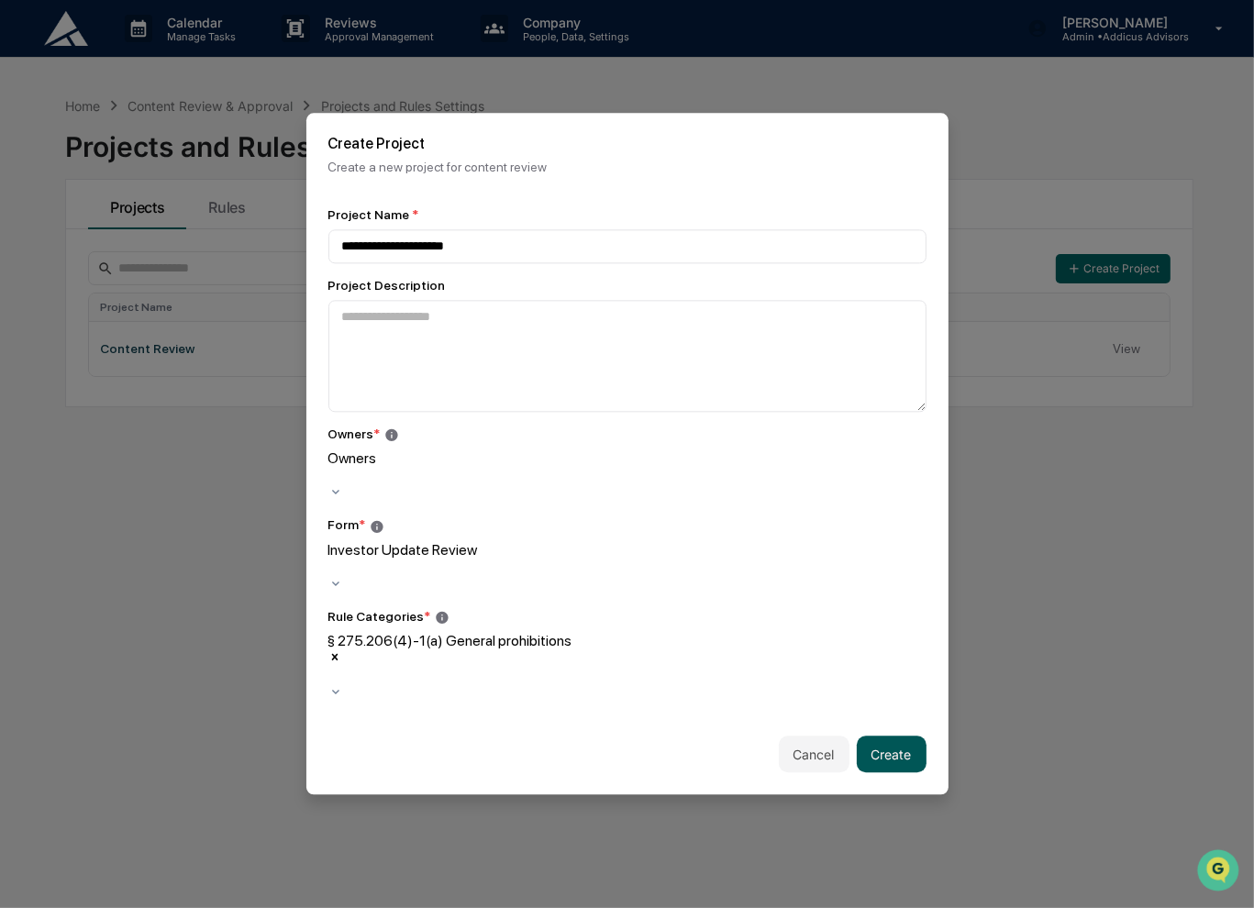
click at [887, 736] on button "Create" at bounding box center [892, 754] width 70 height 37
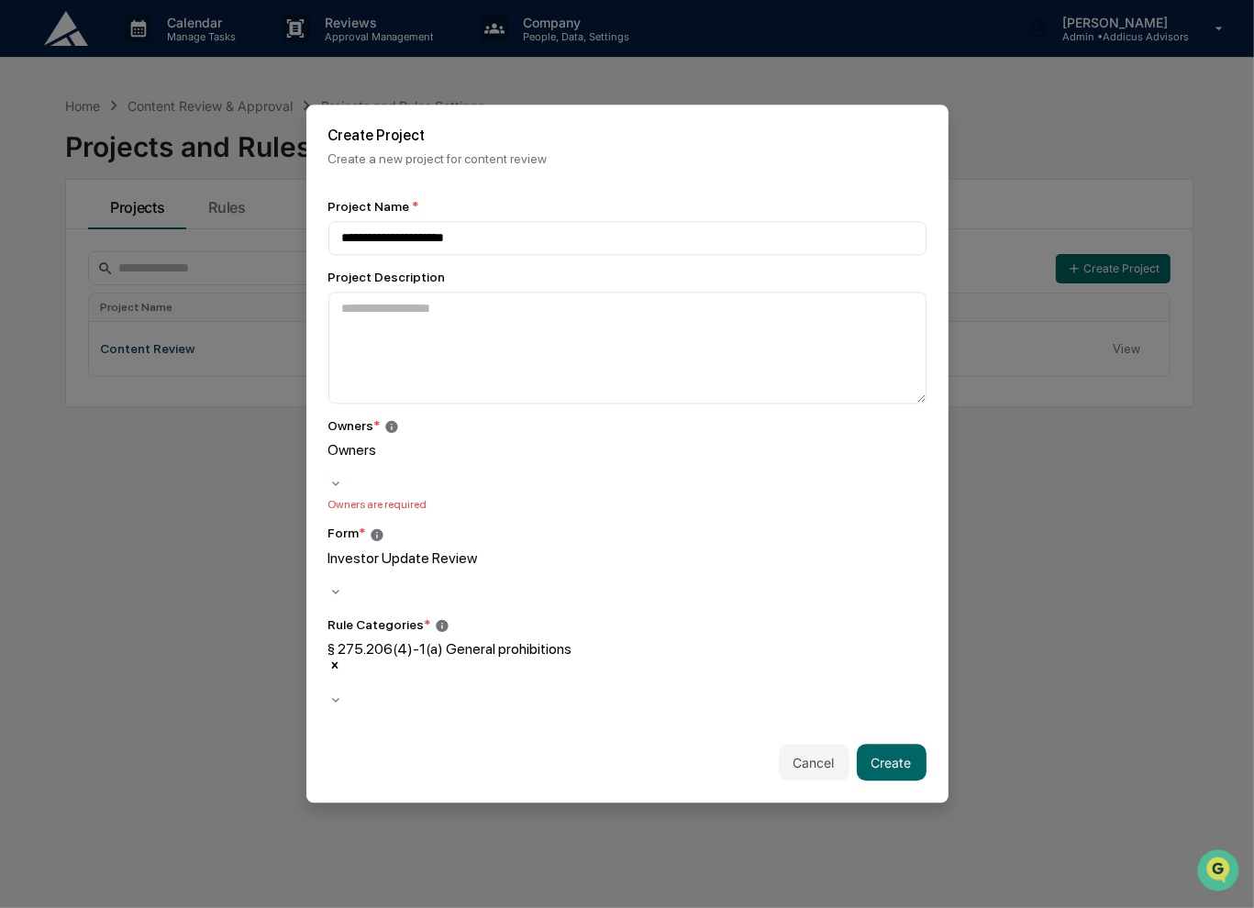
click at [569, 477] on div "Owners" at bounding box center [627, 459] width 598 height 35
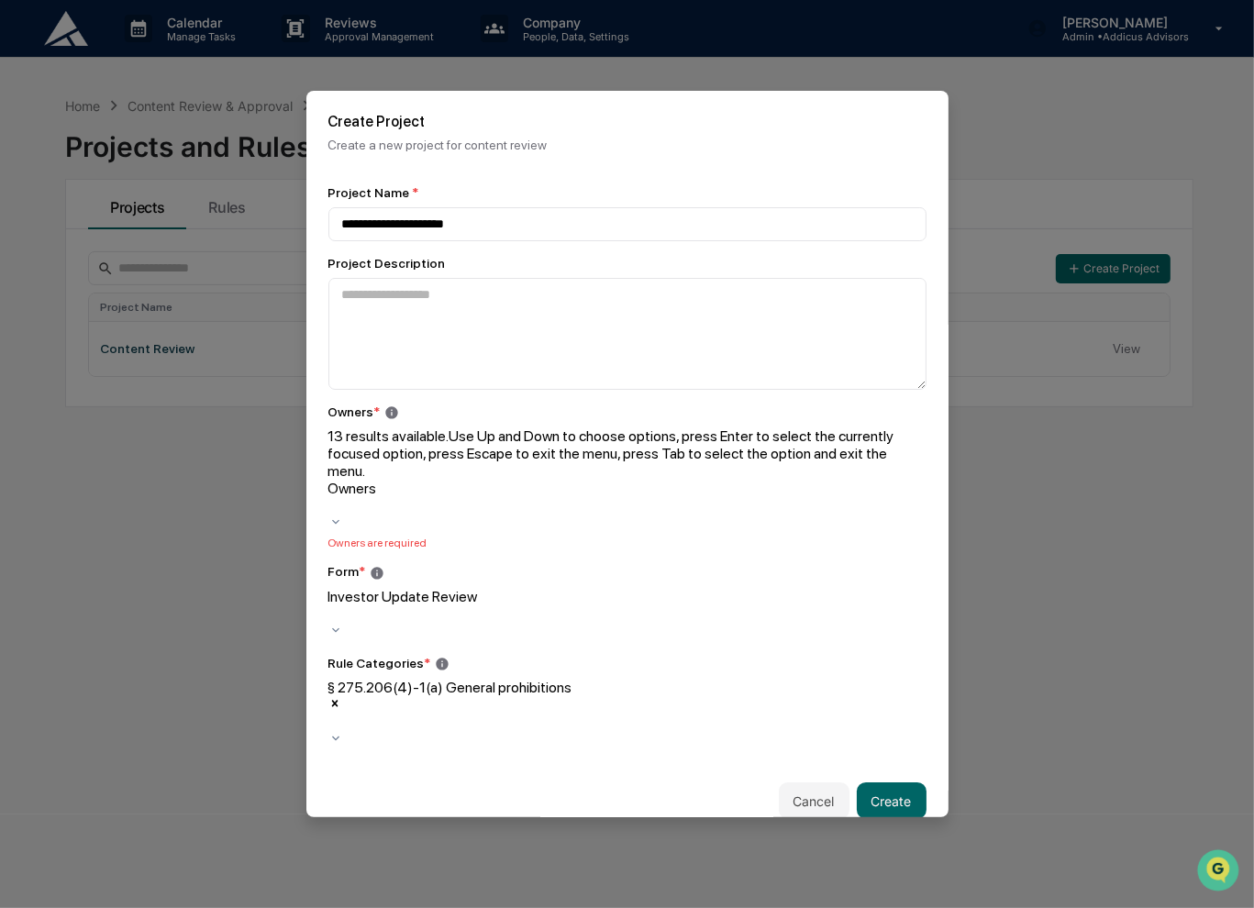
scroll to position [209, 0]
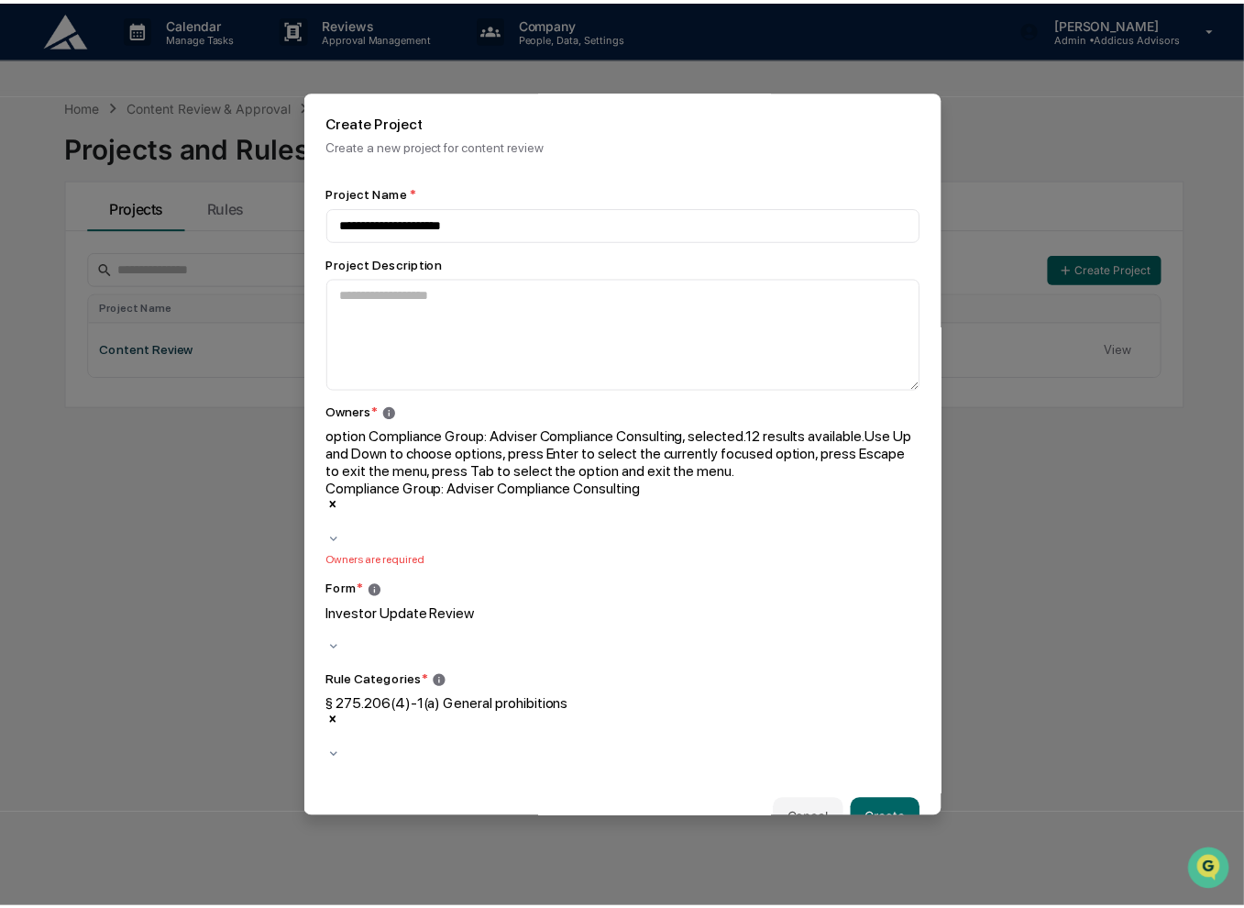
scroll to position [0, 0]
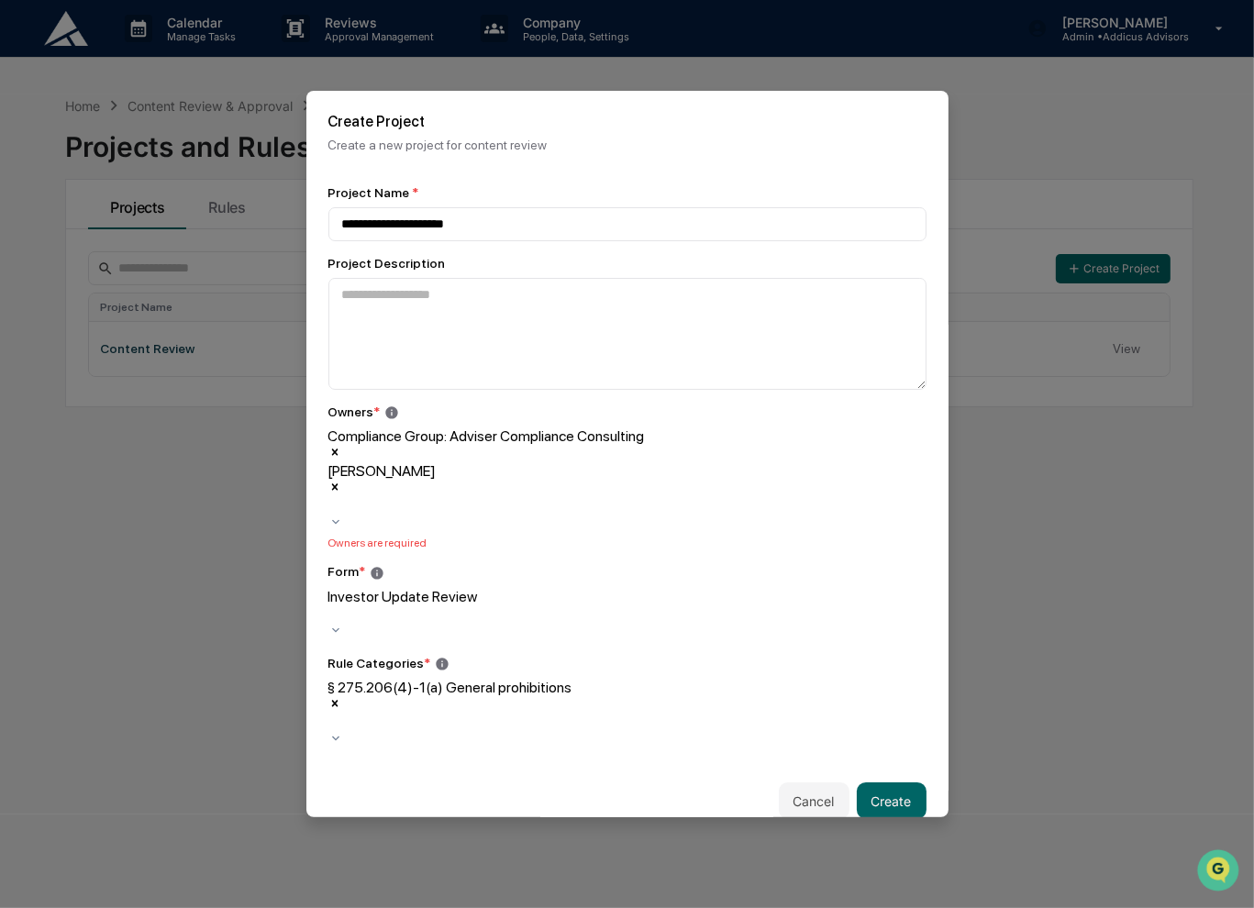
click at [937, 580] on div "**********" at bounding box center [627, 467] width 642 height 586
click at [888, 782] on button "Create" at bounding box center [892, 800] width 70 height 37
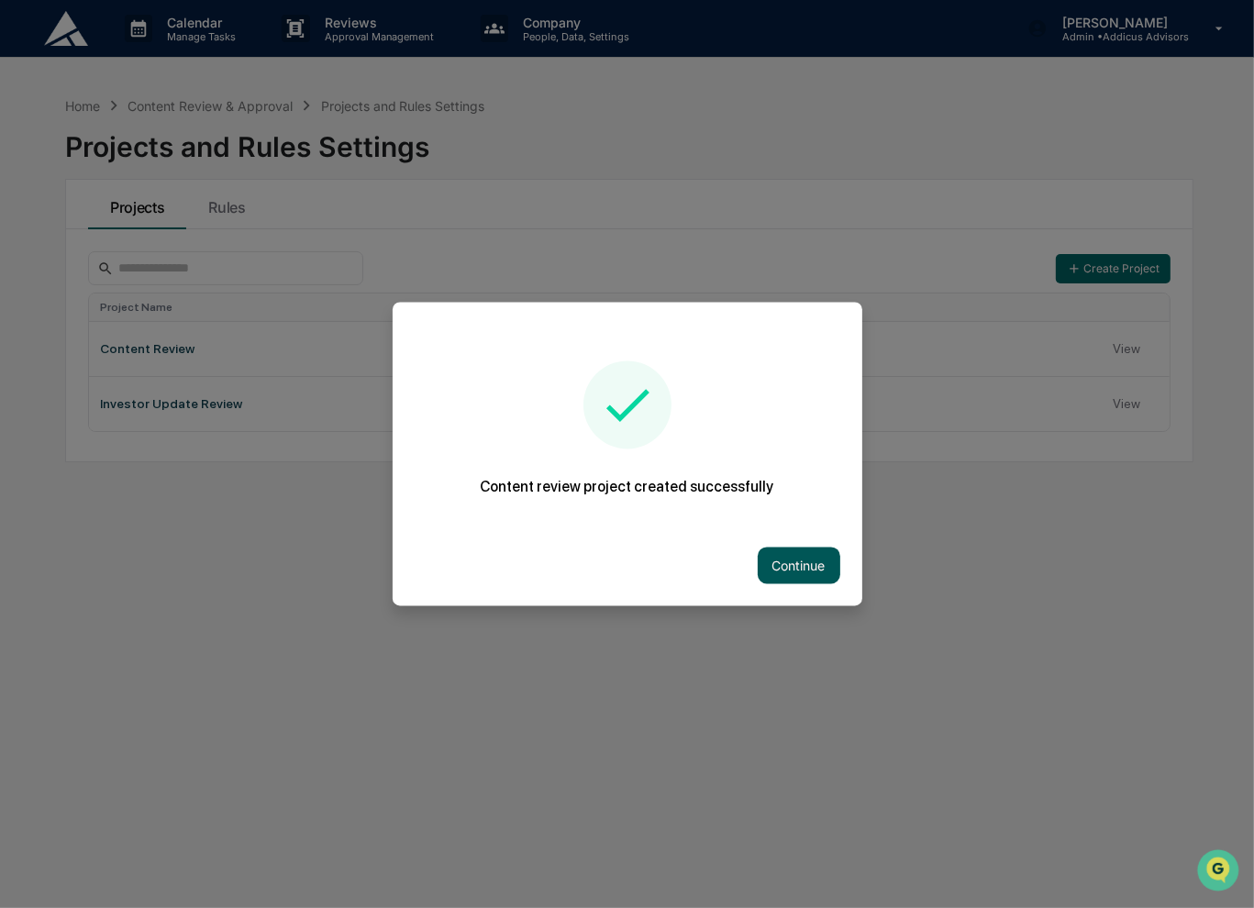
click at [782, 559] on button "Continue" at bounding box center [799, 566] width 83 height 37
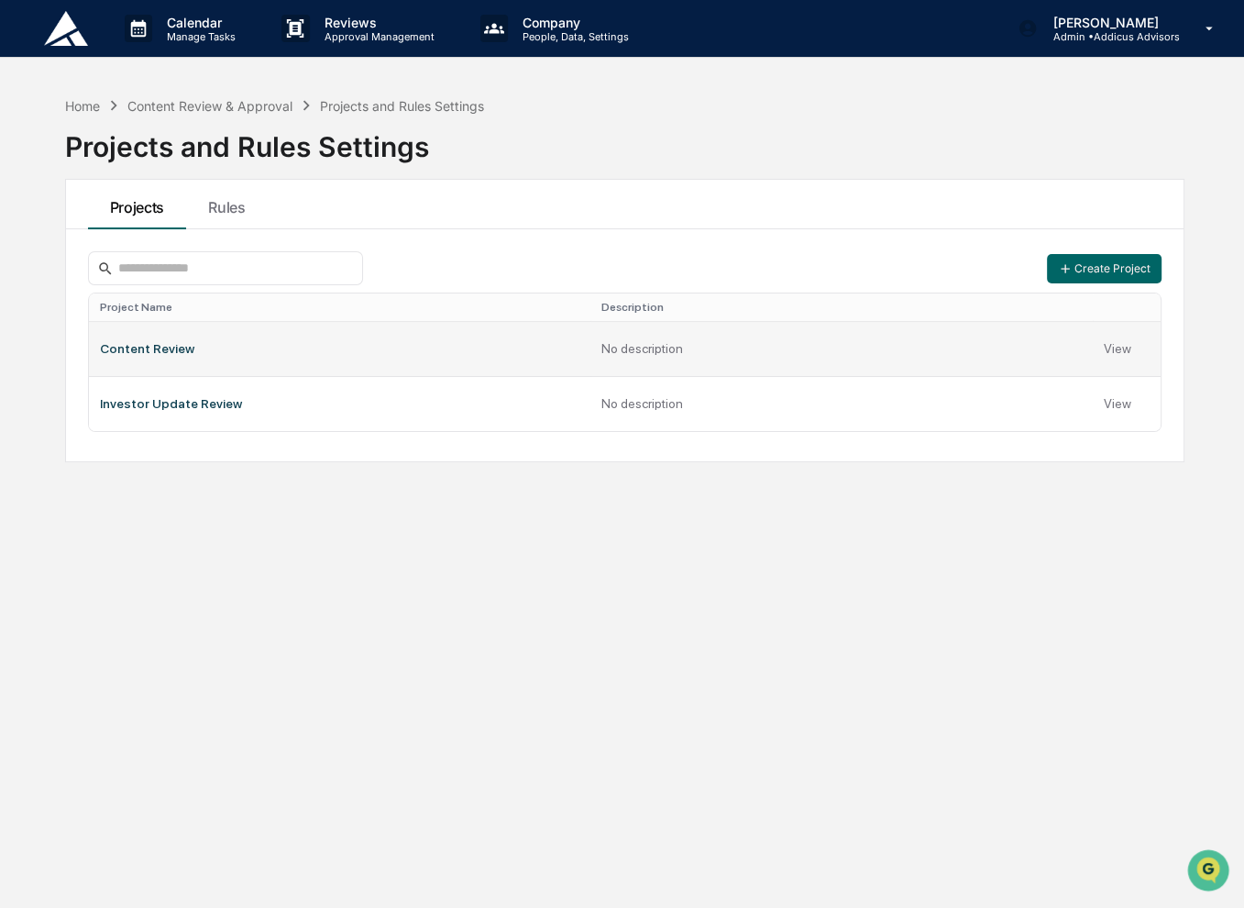
click at [721, 350] on td "No description" at bounding box center [842, 348] width 503 height 55
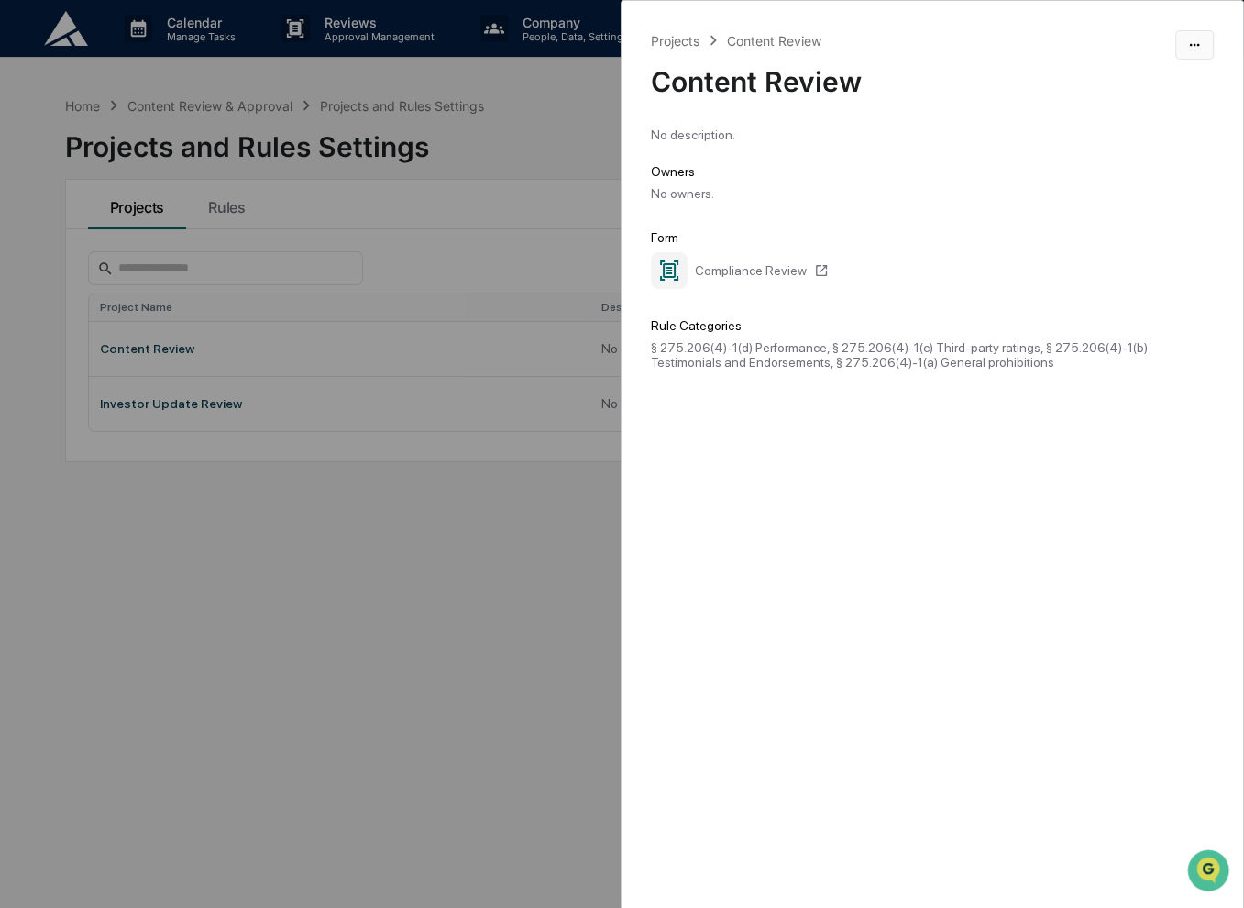
click at [1180, 47] on html "Calendar Manage Tasks Reviews Approval Management Company People, Data, Setting…" at bounding box center [622, 454] width 1244 height 908
click at [1178, 82] on div "Edit" at bounding box center [1191, 82] width 117 height 29
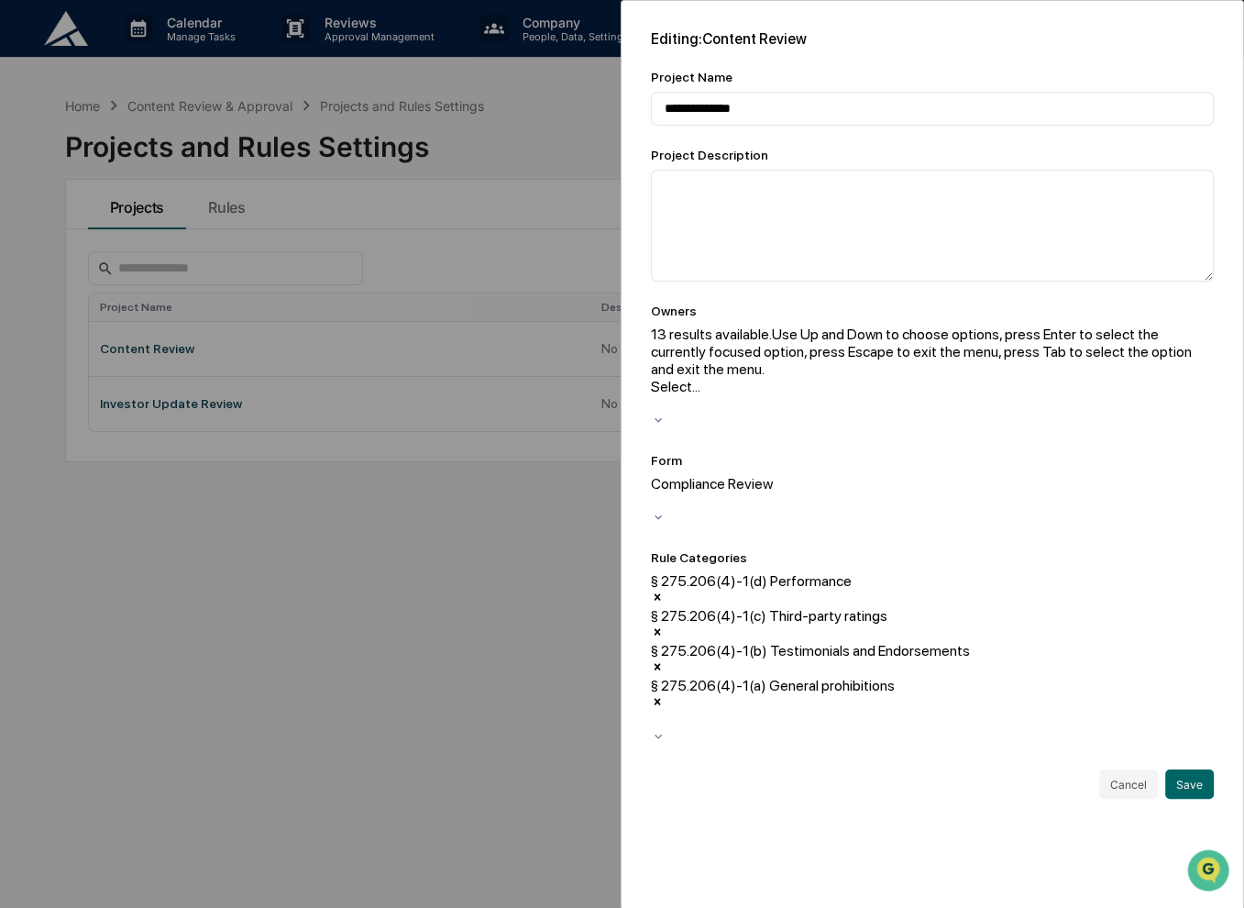
click at [763, 395] on div at bounding box center [933, 403] width 564 height 17
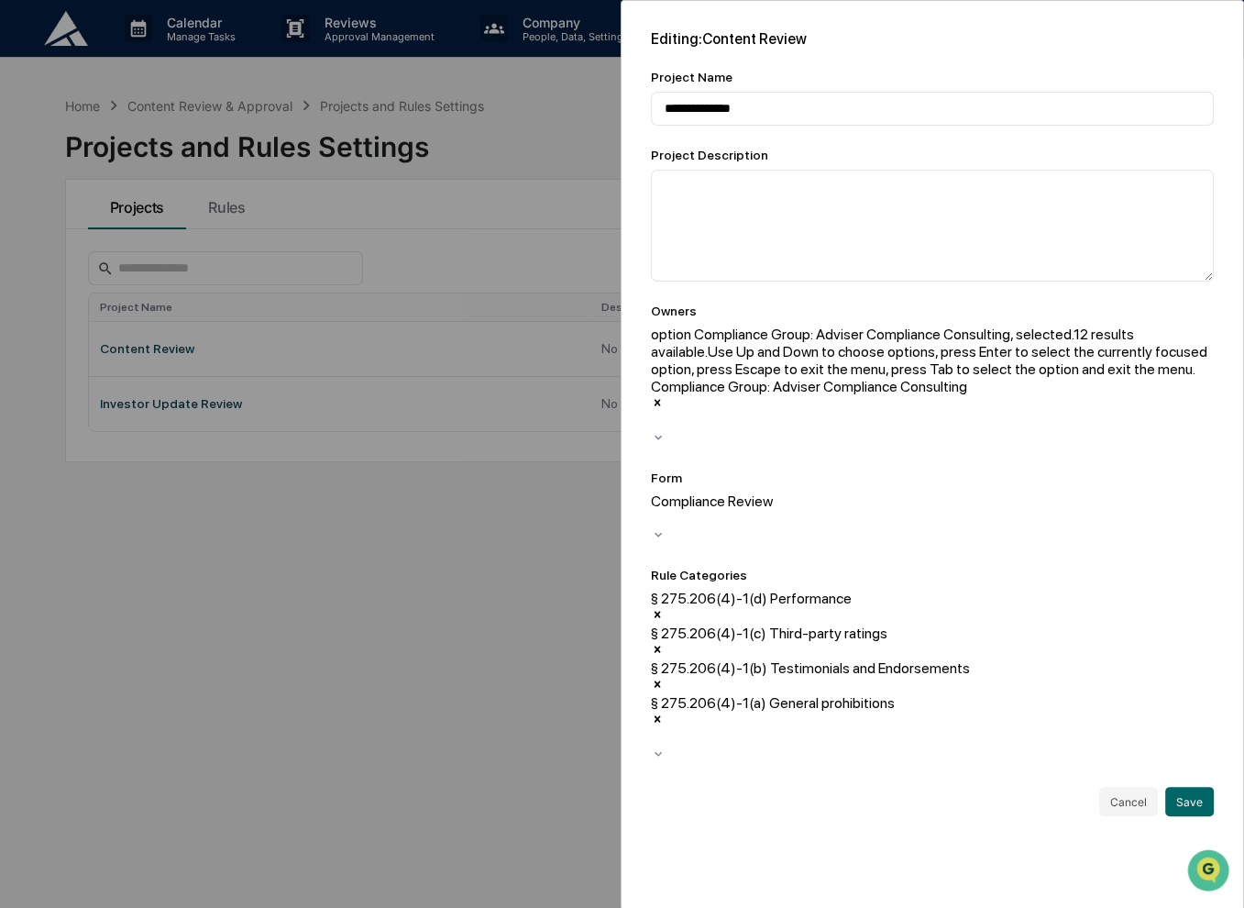
scroll to position [0, 0]
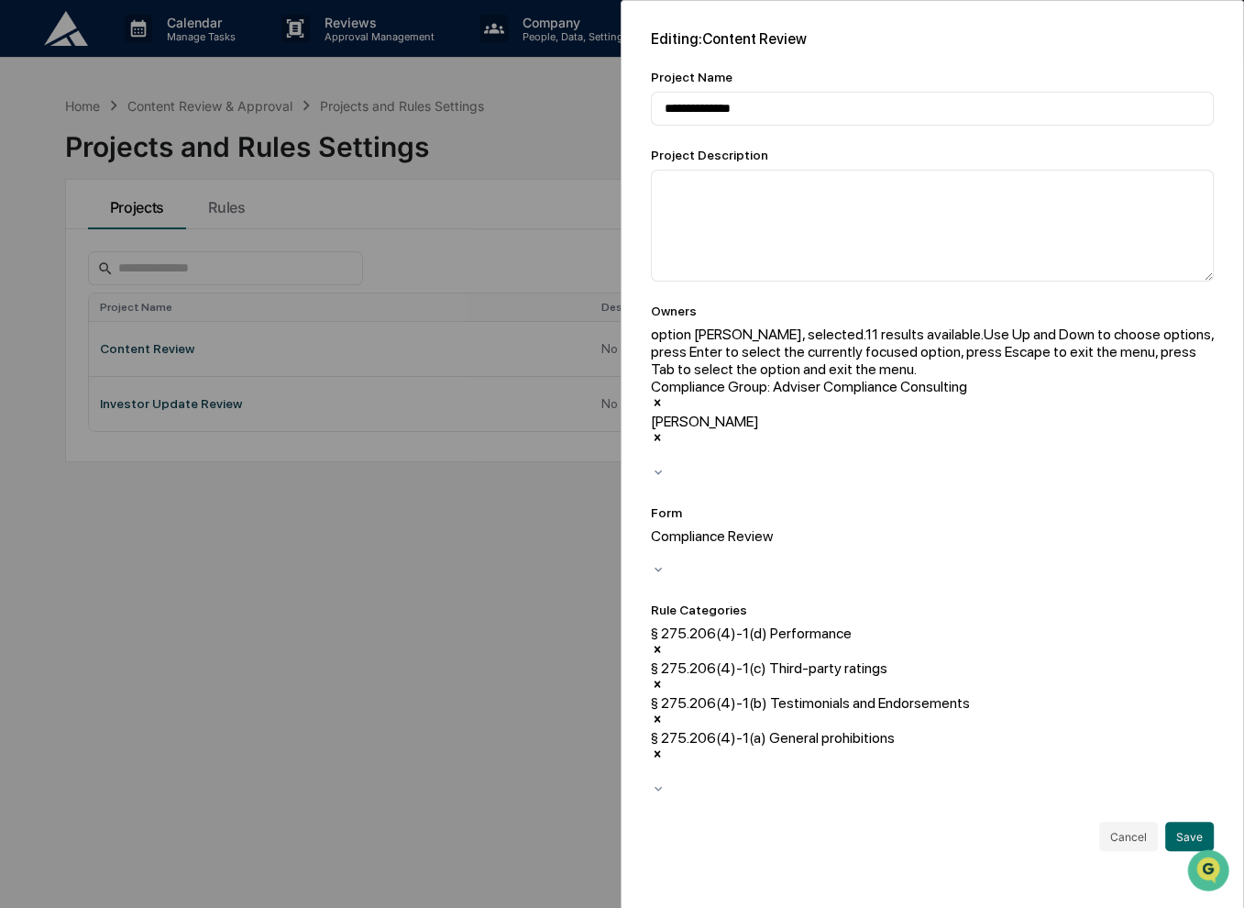
click at [832, 731] on div "**********" at bounding box center [933, 455] width 625 height 910
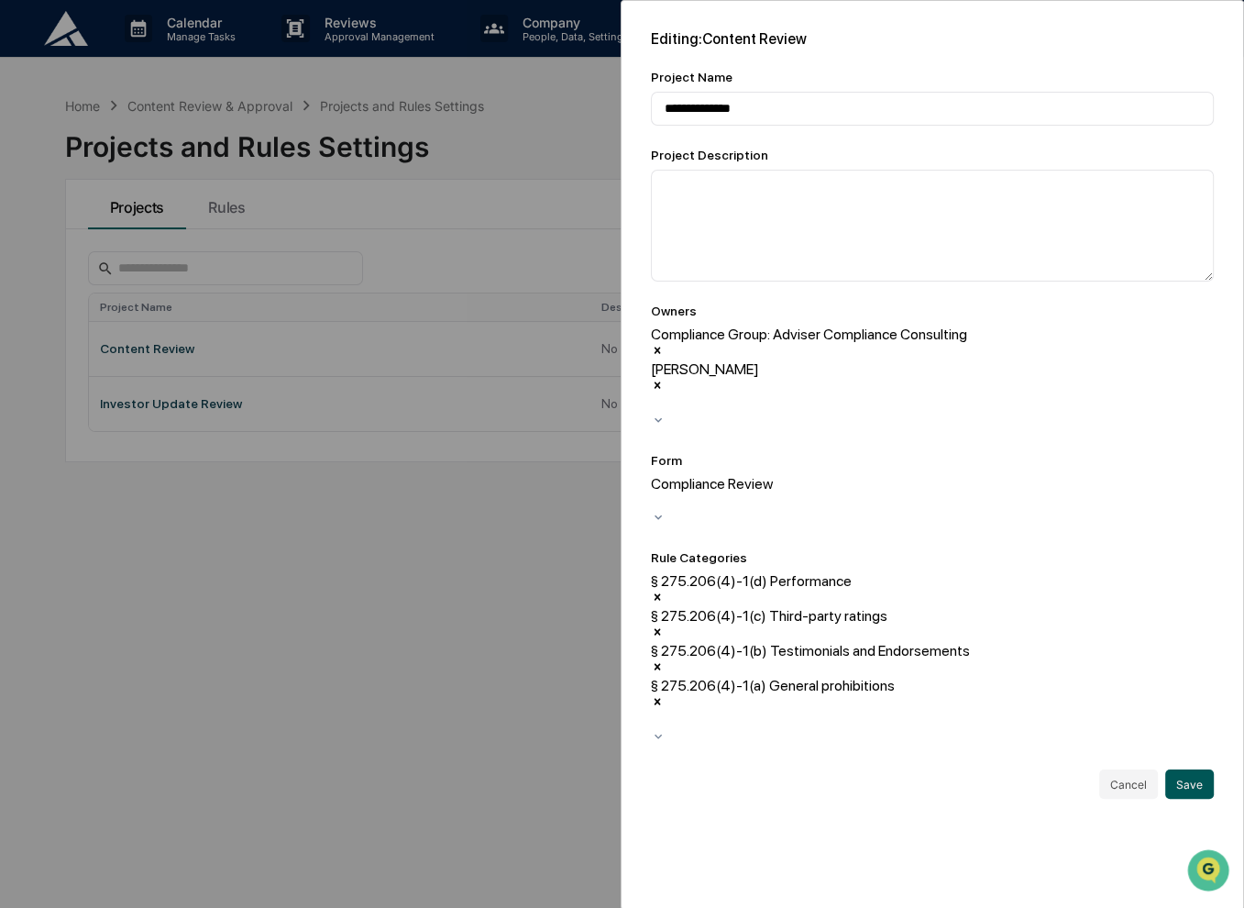
click at [1190, 769] on button "Save" at bounding box center [1190, 783] width 49 height 29
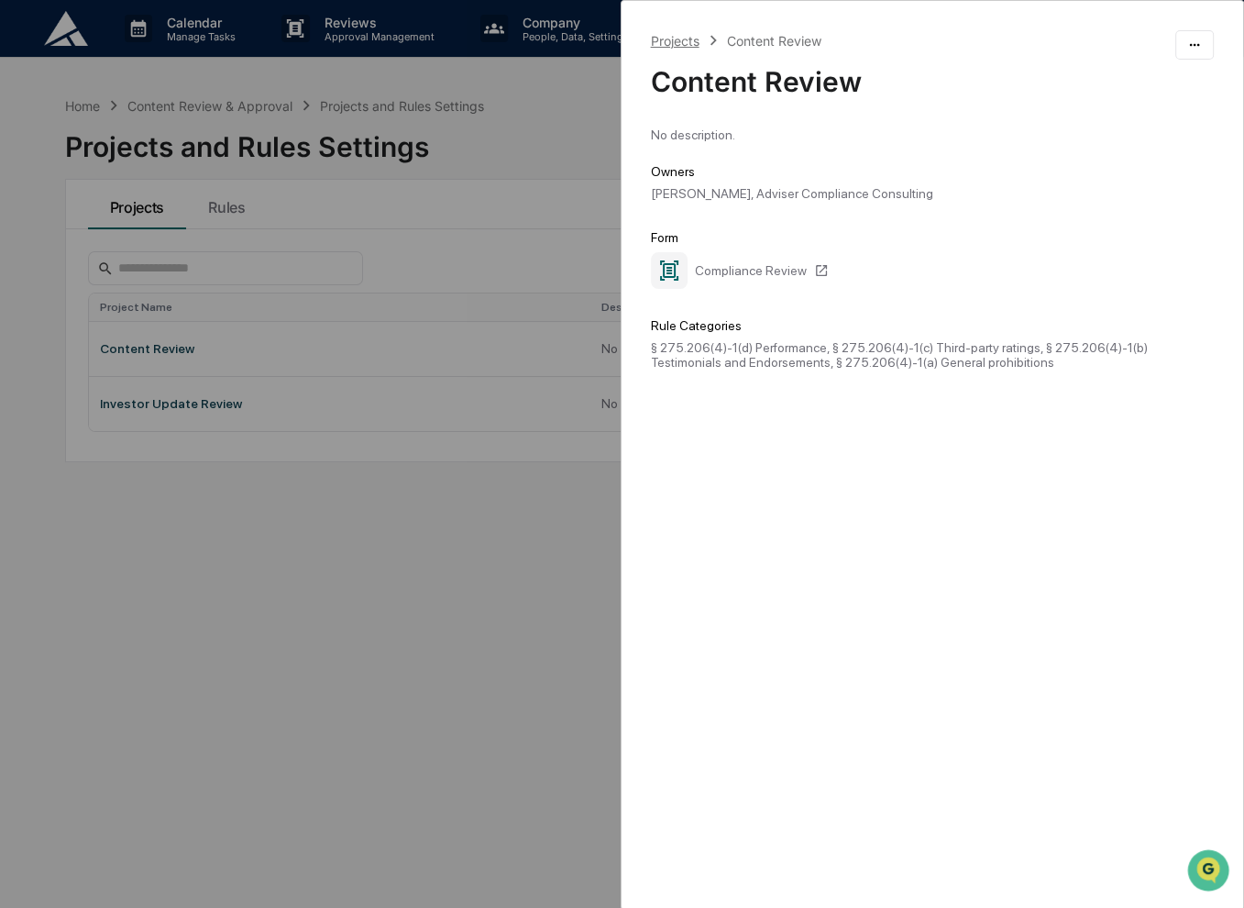
click at [676, 40] on div "Projects" at bounding box center [675, 41] width 49 height 16
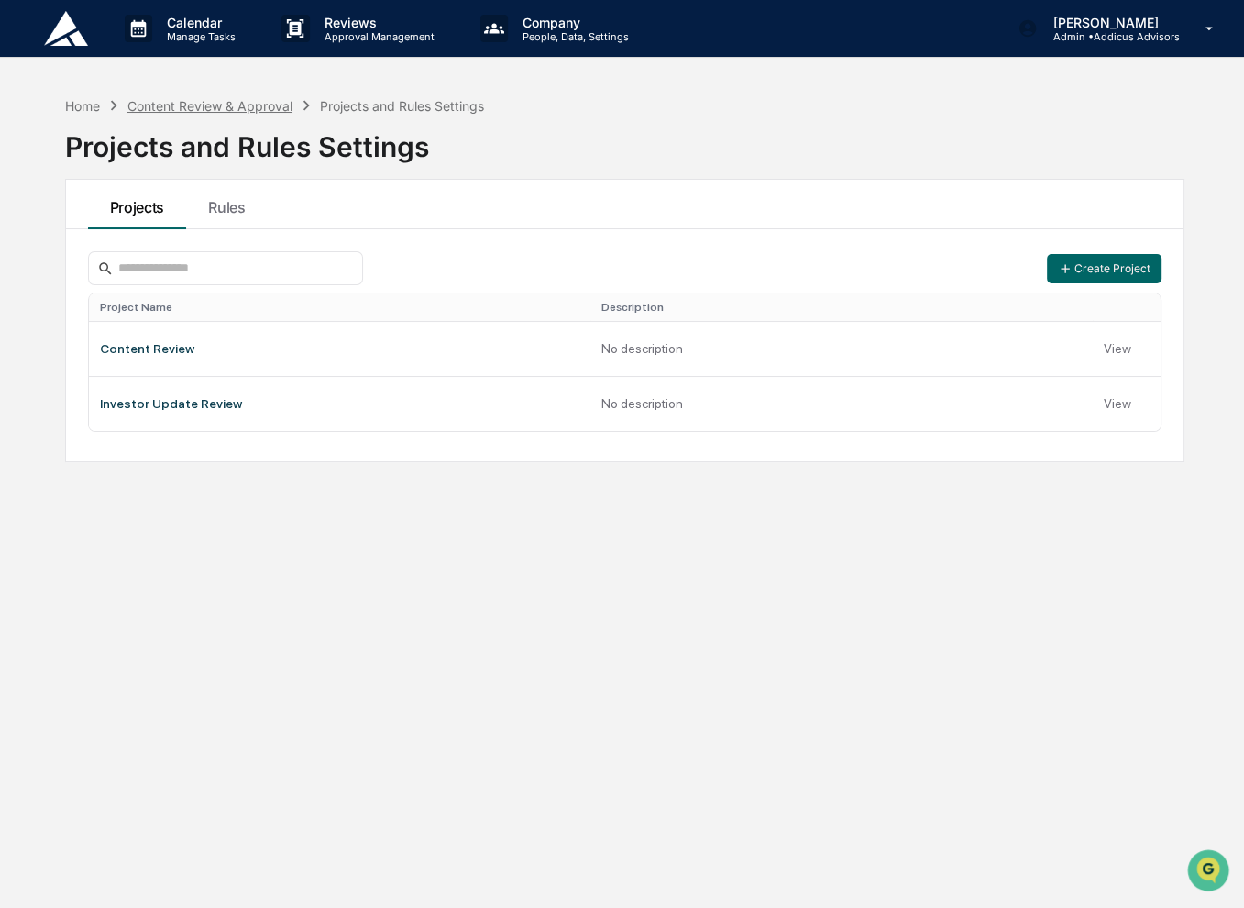
click at [223, 112] on div "Content Review & Approval" at bounding box center [209, 106] width 165 height 16
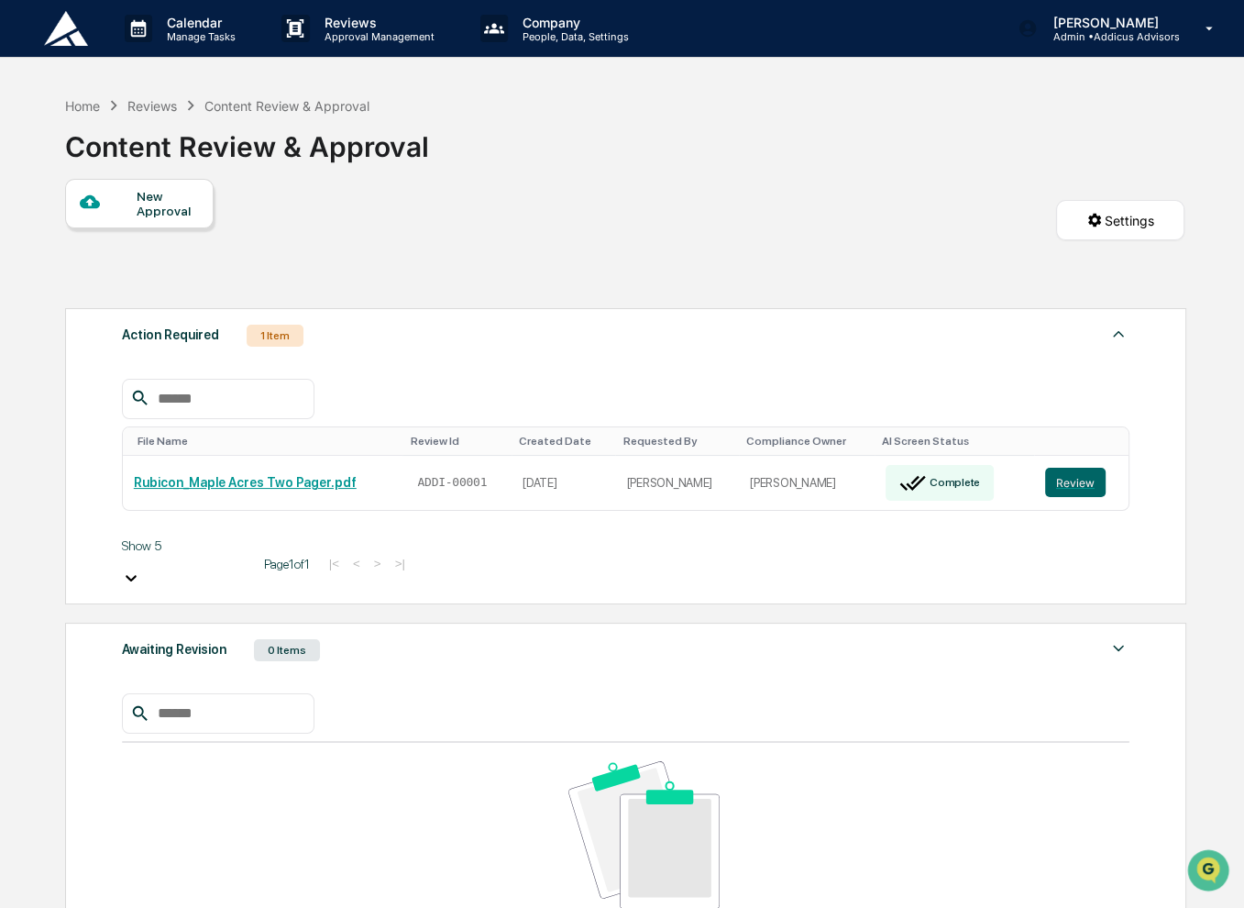
click at [137, 208] on div "New Approval" at bounding box center [167, 203] width 61 height 29
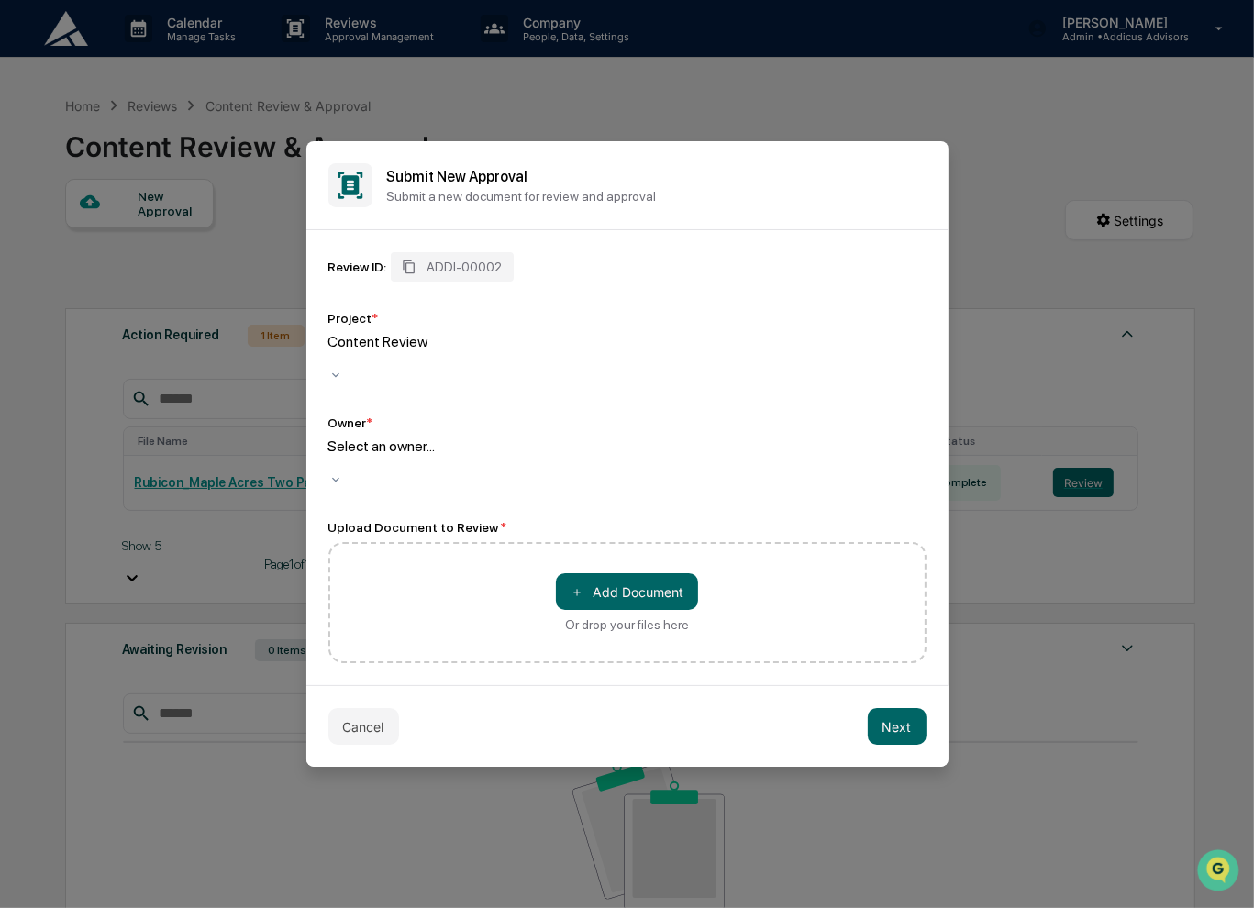
click at [536, 368] on div "Content Review" at bounding box center [627, 350] width 598 height 35
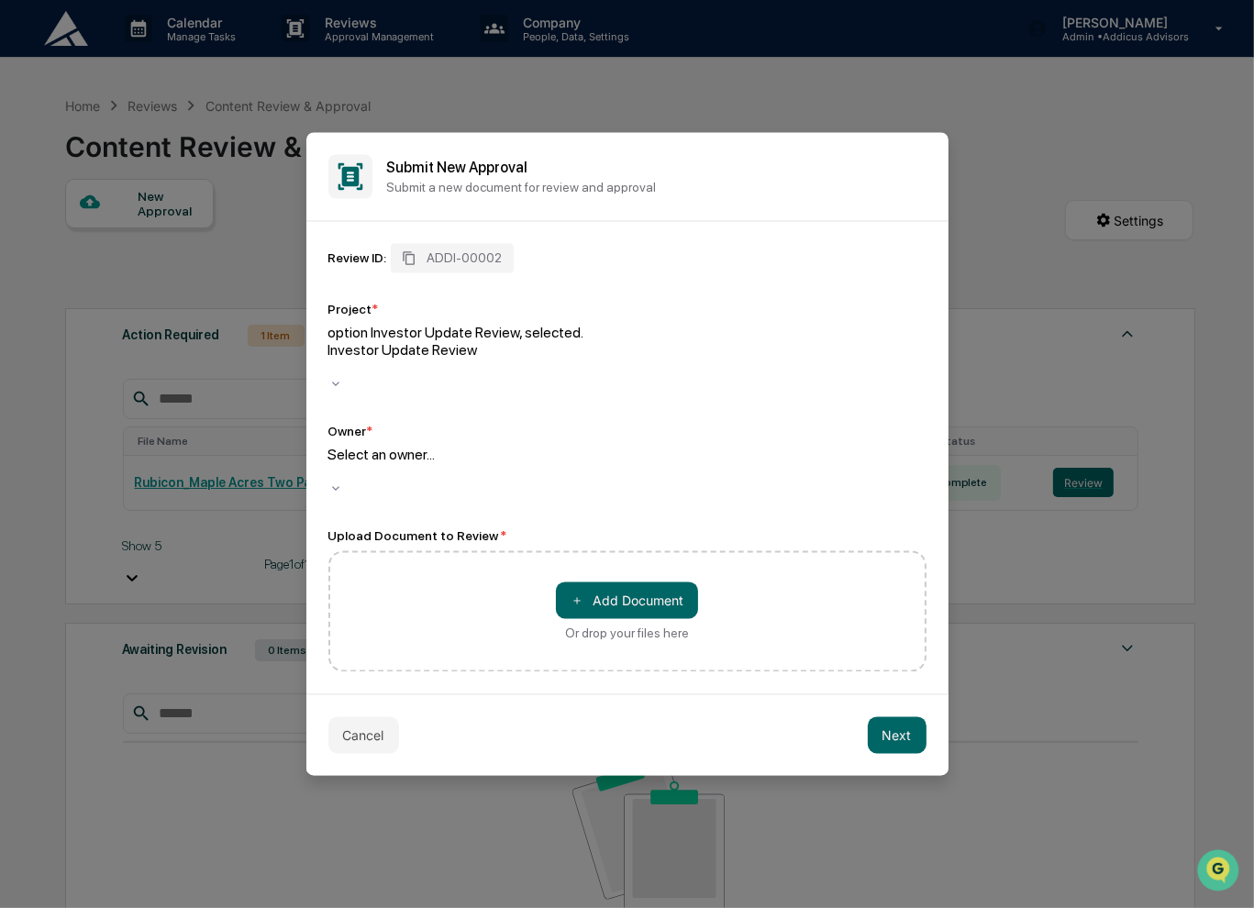
click at [551, 464] on div at bounding box center [627, 472] width 598 height 17
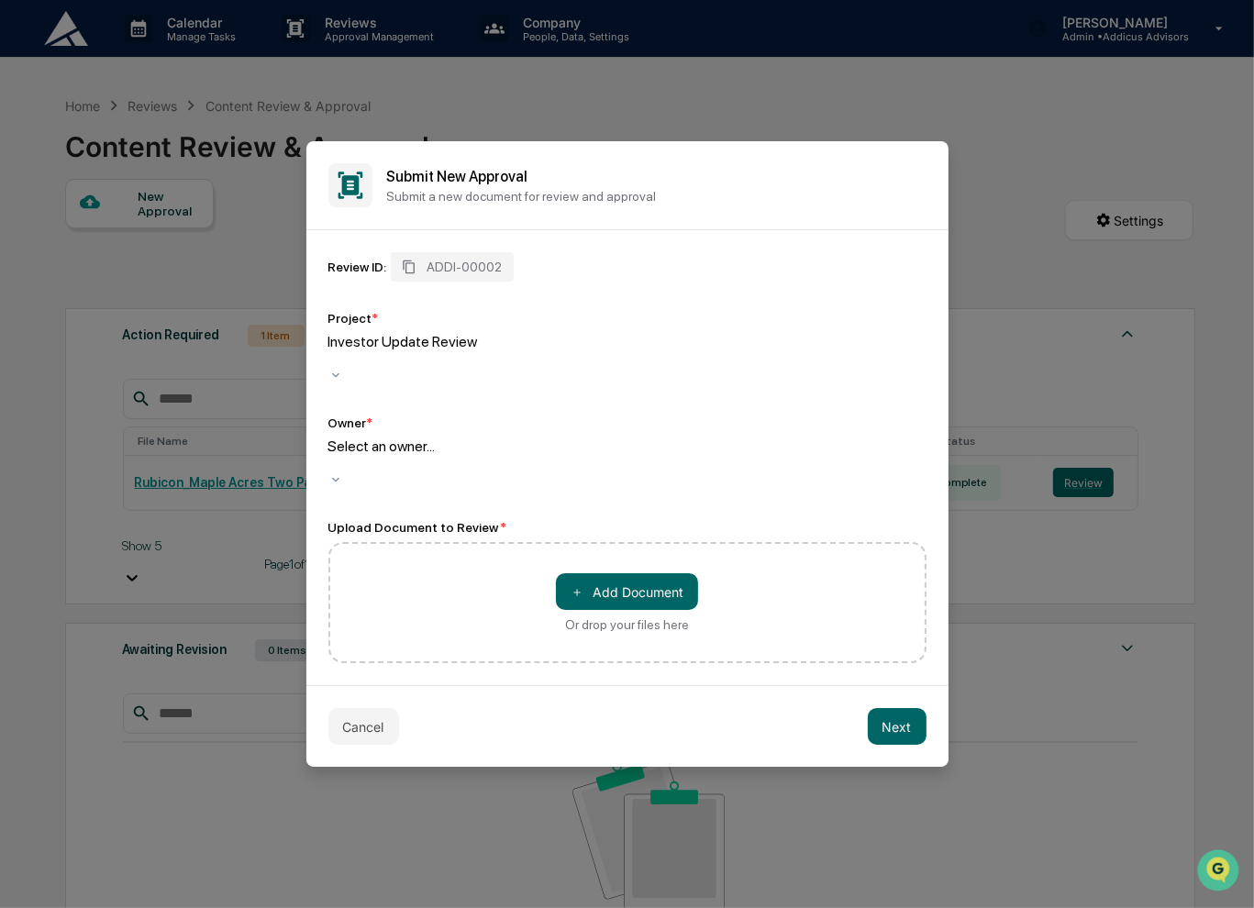
click at [551, 456] on div at bounding box center [627, 463] width 598 height 17
click at [576, 411] on div "Review ID: ADDI-00002 Project * Investor Update Review Owner * Select an owner.…" at bounding box center [627, 371] width 598 height 238
click at [374, 714] on button "Cancel" at bounding box center [363, 726] width 71 height 37
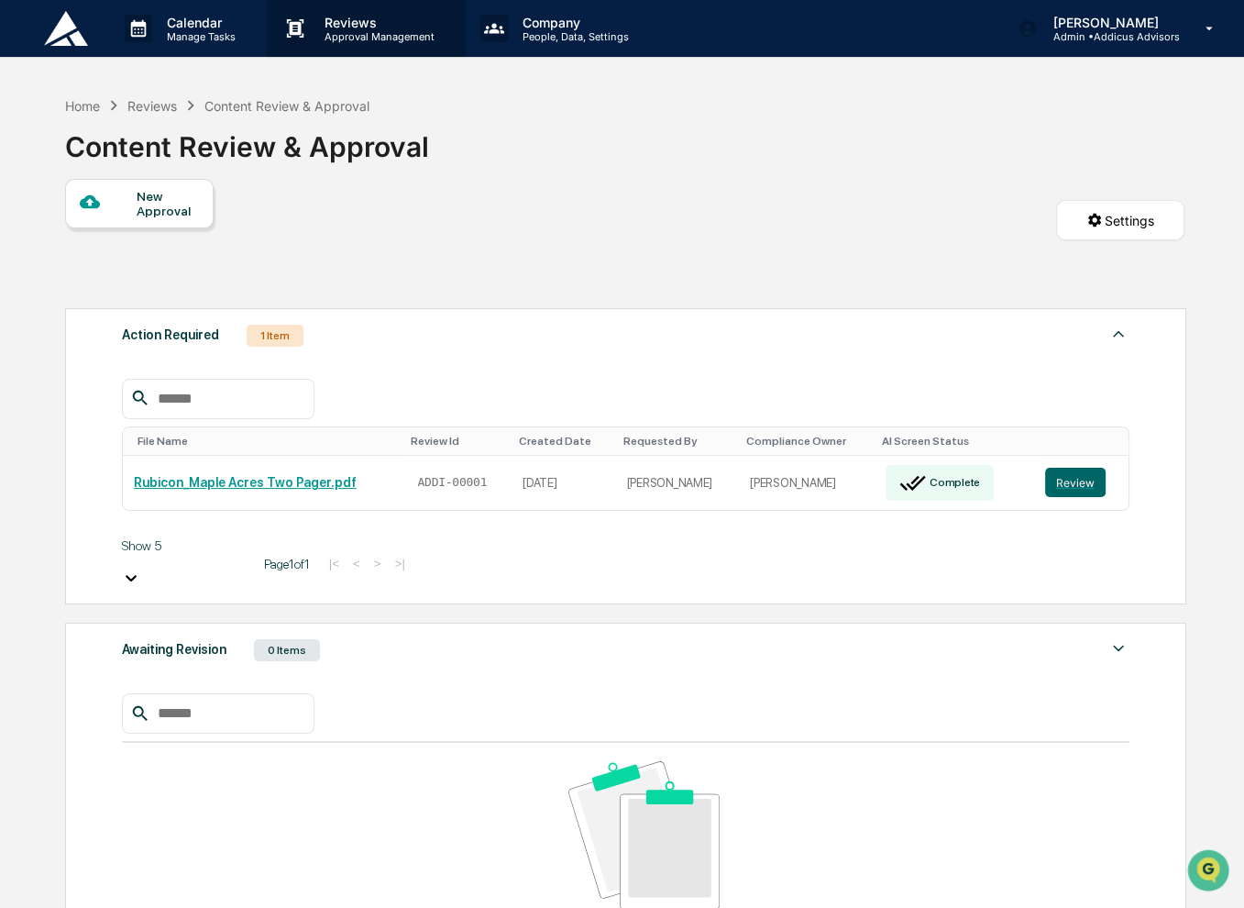
click at [367, 50] on div "Reviews Approval Management" at bounding box center [366, 28] width 198 height 57
